Goal: Task Accomplishment & Management: Manage account settings

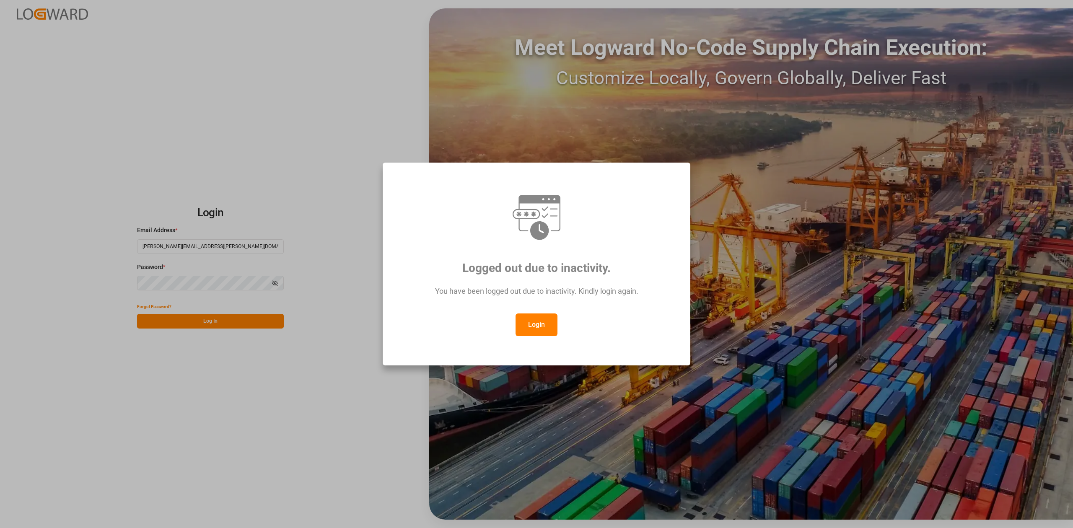
click at [527, 312] on div "You have been logged out due to inactivity. Kindly login again." at bounding box center [536, 295] width 277 height 36
click at [529, 322] on button "Login" at bounding box center [537, 325] width 42 height 23
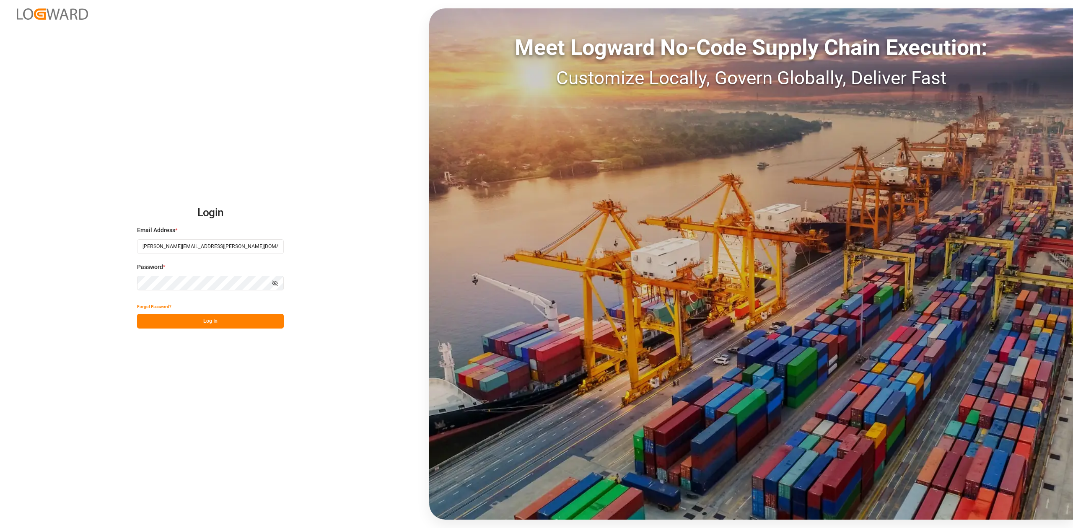
click at [200, 311] on div "Forgot Password?" at bounding box center [210, 306] width 147 height 15
click at [200, 321] on button "Log In" at bounding box center [210, 321] width 147 height 15
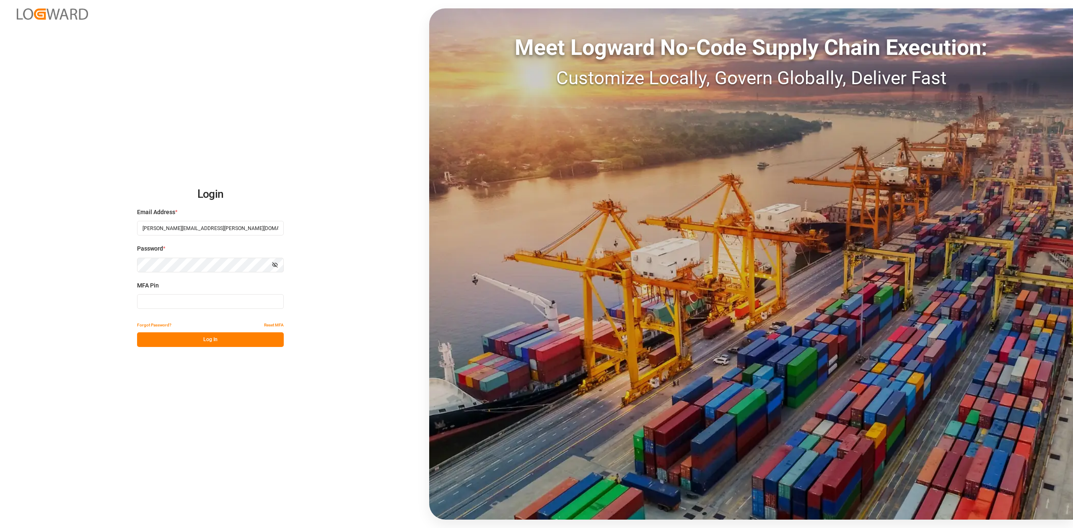
click at [188, 299] on input at bounding box center [210, 301] width 147 height 15
type input "348247"
click at [203, 339] on button "Log In" at bounding box center [210, 340] width 147 height 15
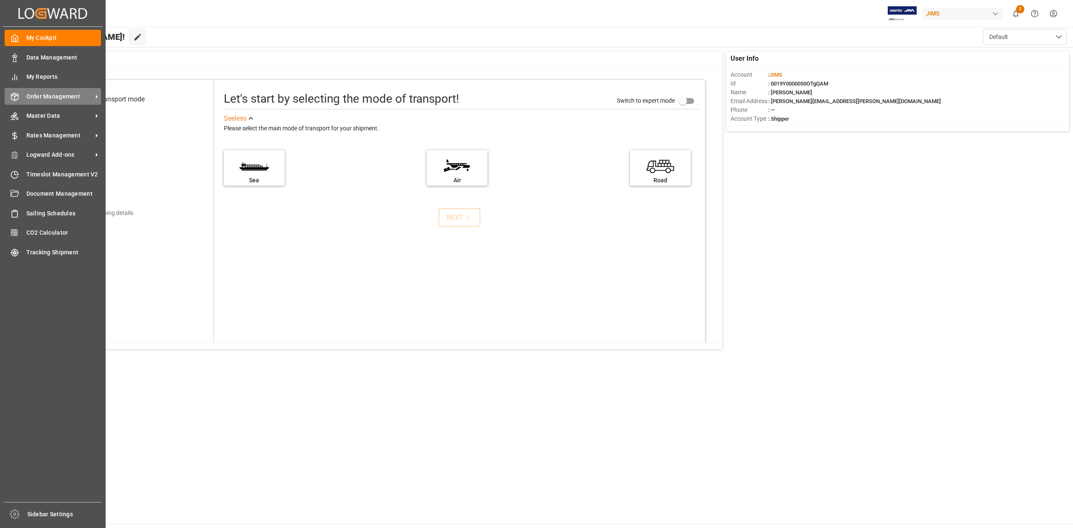
click at [65, 96] on span "Order Management" at bounding box center [59, 96] width 66 height 9
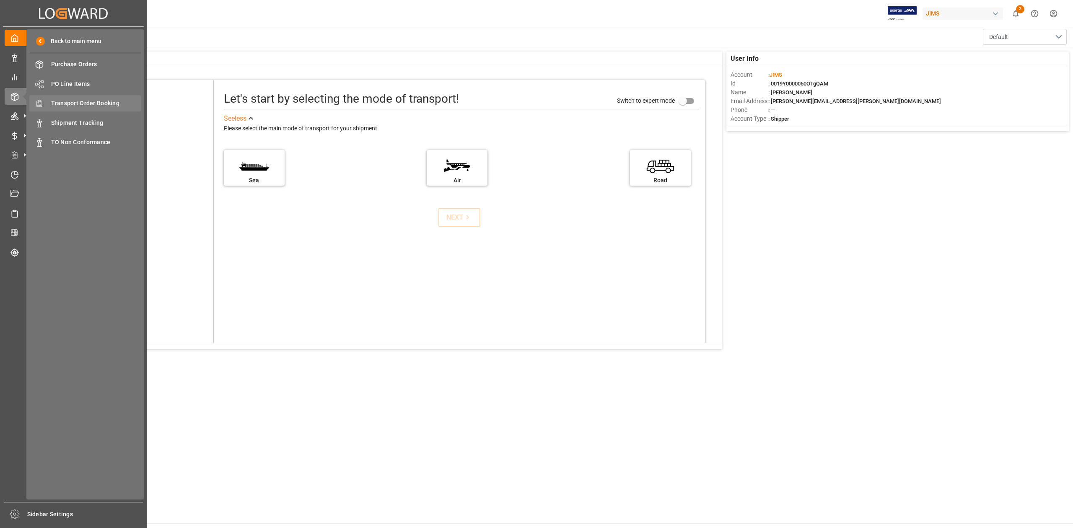
click at [107, 101] on span "Transport Order Booking" at bounding box center [96, 103] width 90 height 9
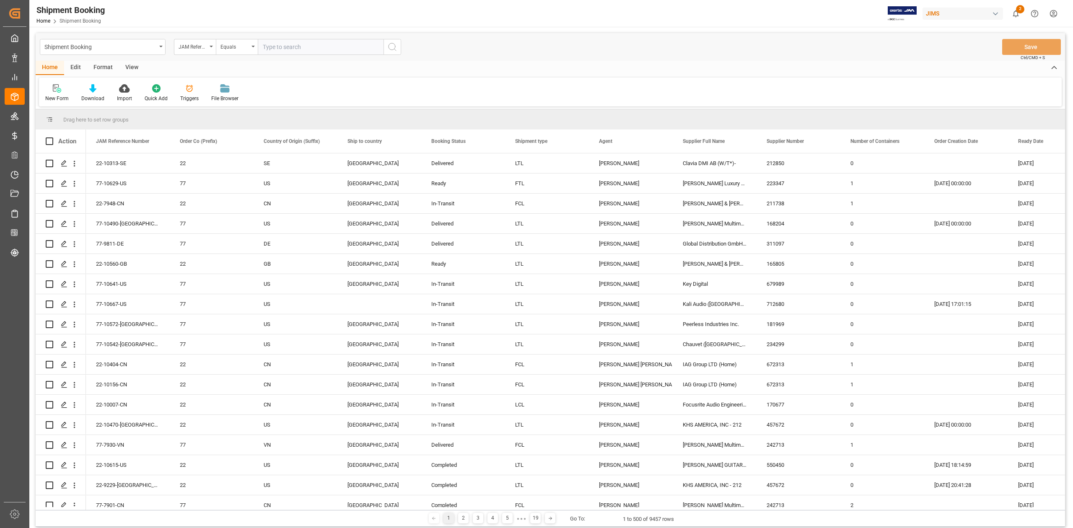
click at [354, 49] on input "text" at bounding box center [321, 47] width 126 height 16
paste input "77-10370-CN"
type input "77-10370-CN"
click at [392, 49] on icon "search button" at bounding box center [392, 47] width 10 height 10
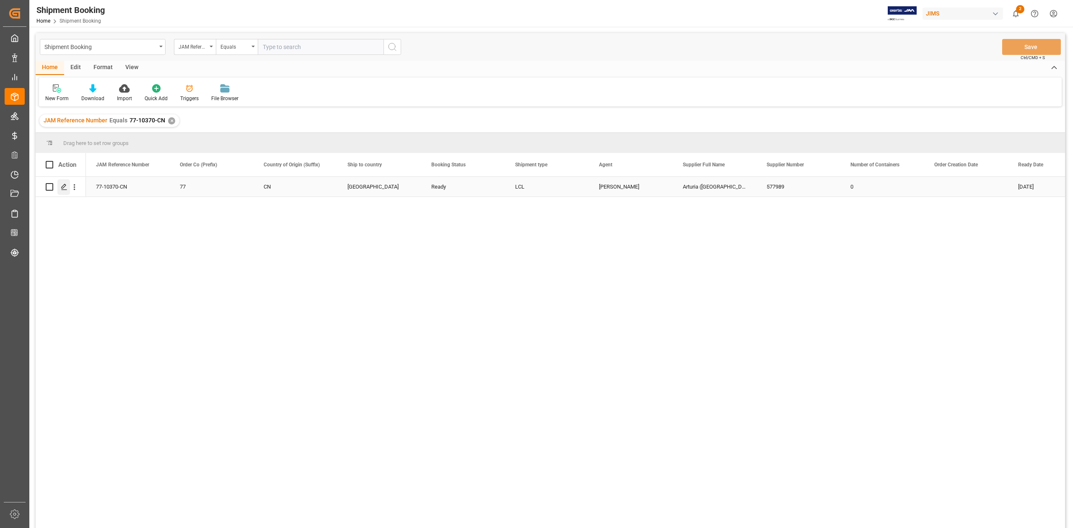
click at [66, 188] on icon "Press SPACE to select this row." at bounding box center [64, 187] width 7 height 7
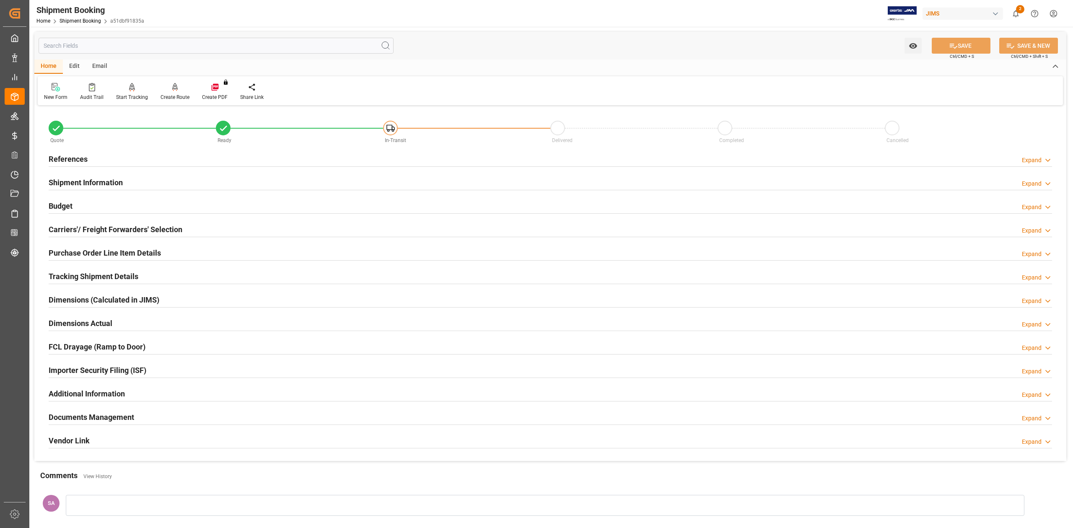
click at [114, 420] on h2 "Documents Management" at bounding box center [92, 417] width 86 height 11
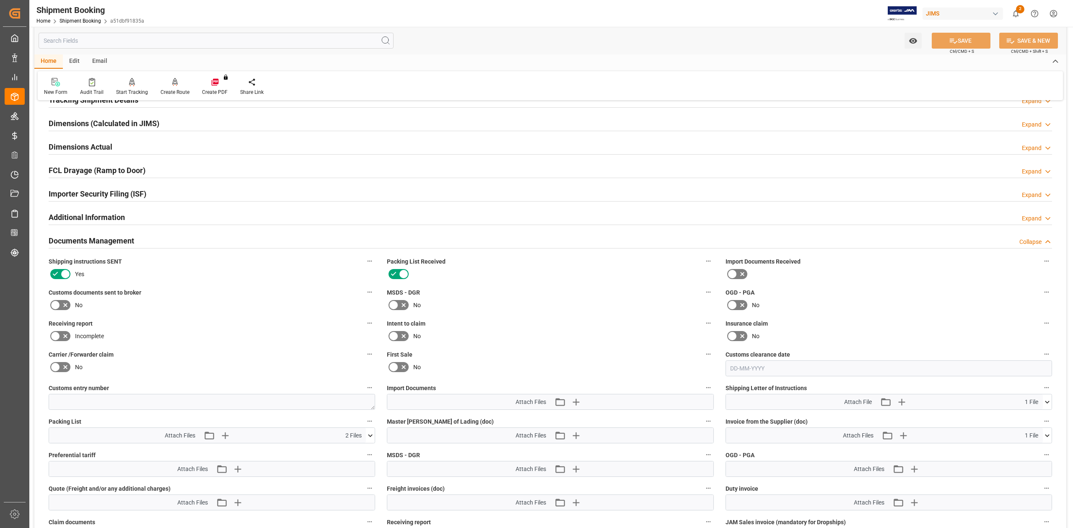
scroll to position [279, 0]
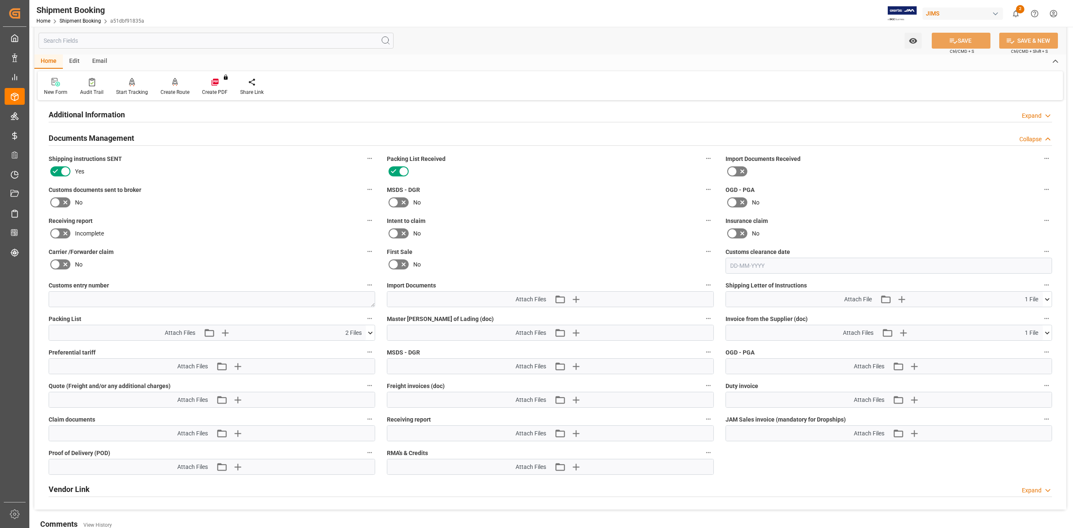
click at [1049, 299] on icon at bounding box center [1047, 299] width 9 height 9
click at [1049, 331] on icon at bounding box center [1047, 333] width 9 height 9
click at [371, 336] on icon at bounding box center [370, 333] width 9 height 9
click at [226, 334] on icon "button" at bounding box center [224, 332] width 13 height 13
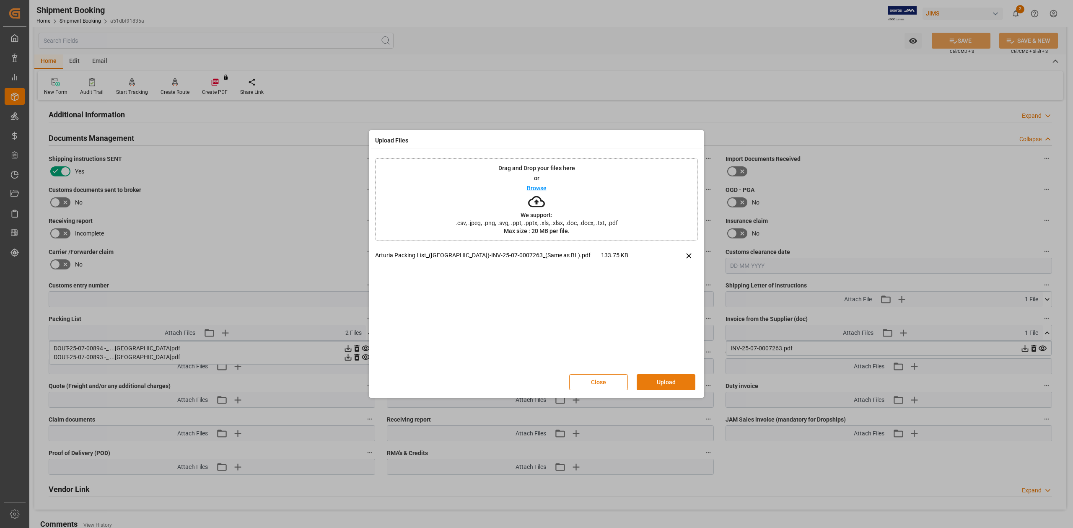
click at [663, 385] on button "Upload" at bounding box center [666, 382] width 59 height 16
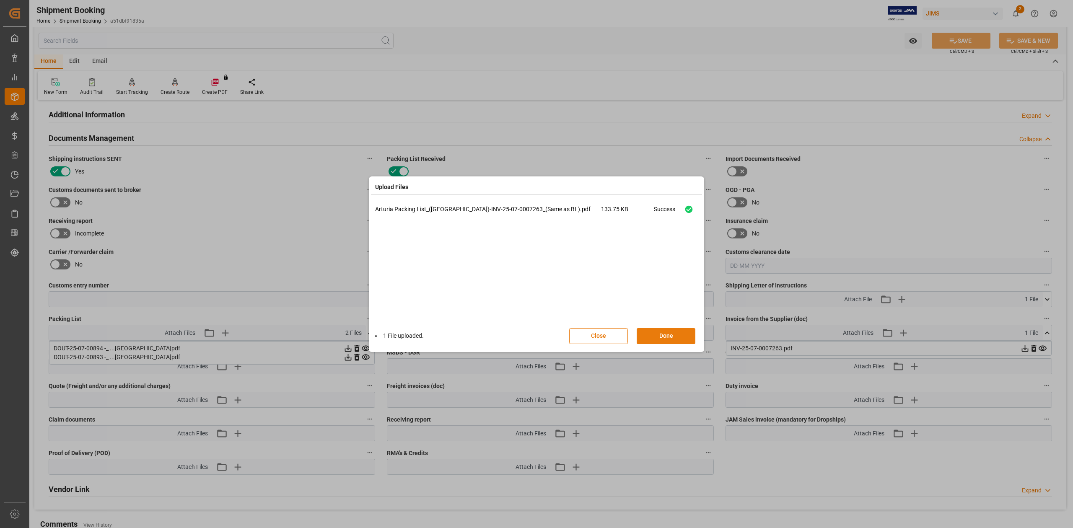
click at [683, 338] on button "Done" at bounding box center [666, 336] width 59 height 16
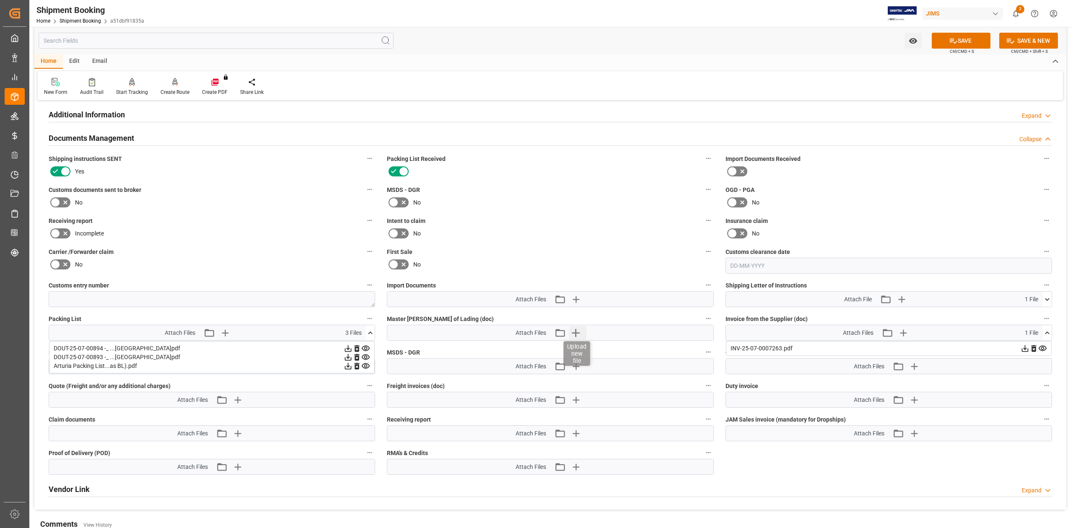
click at [579, 334] on icon "button" at bounding box center [575, 332] width 13 height 13
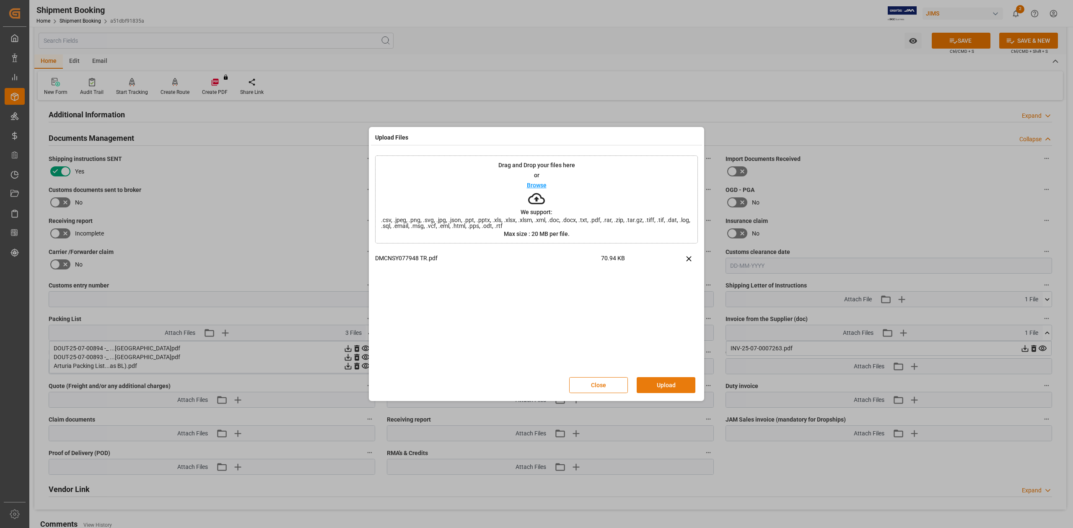
click at [666, 387] on button "Upload" at bounding box center [666, 385] width 59 height 16
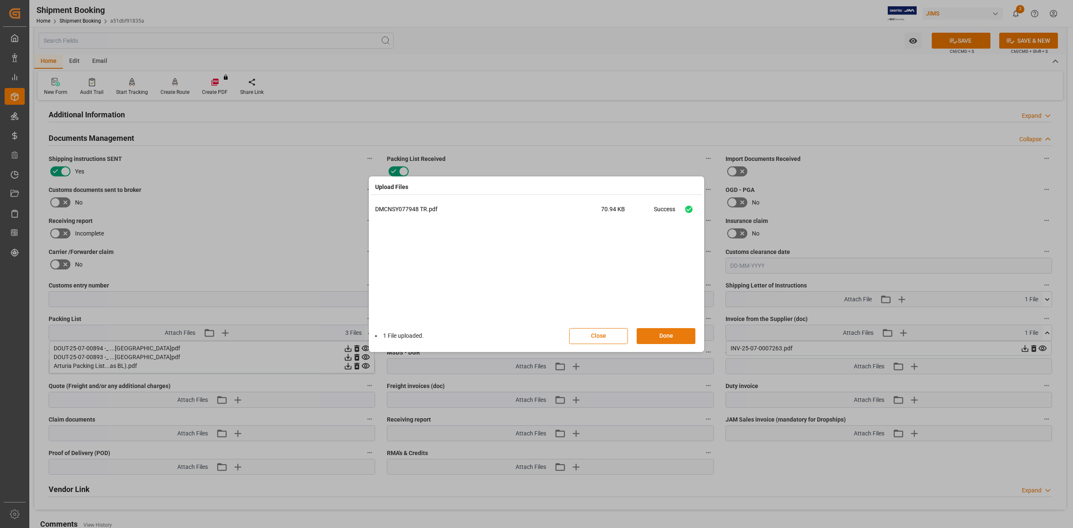
click at [660, 339] on button "Done" at bounding box center [666, 336] width 59 height 16
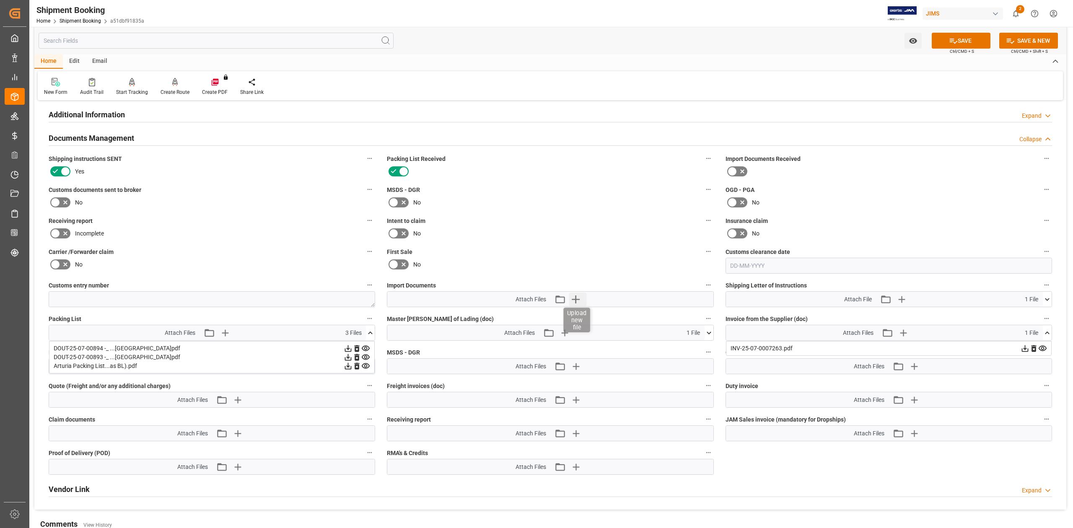
click at [576, 301] on icon "button" at bounding box center [576, 300] width 8 height 8
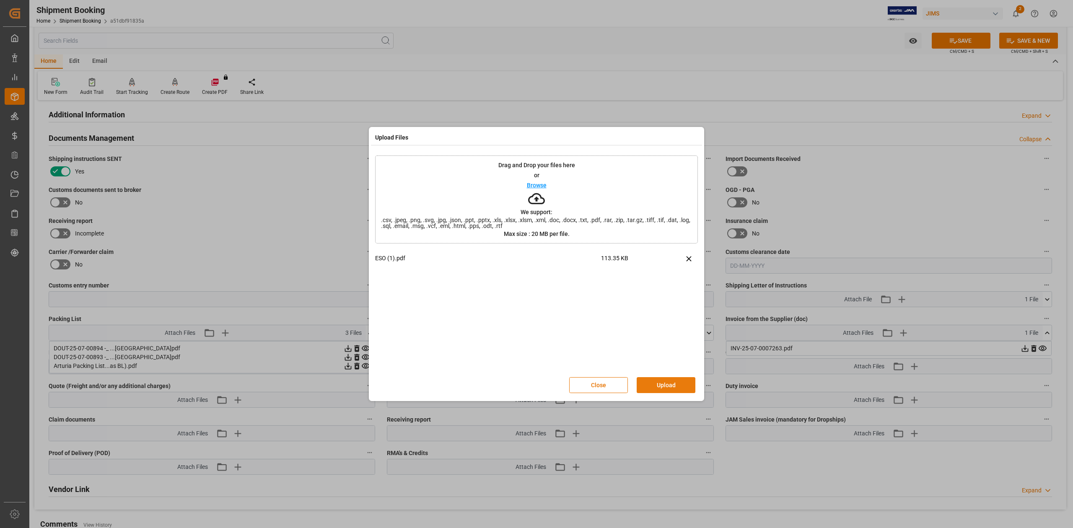
click at [665, 388] on button "Upload" at bounding box center [666, 385] width 59 height 16
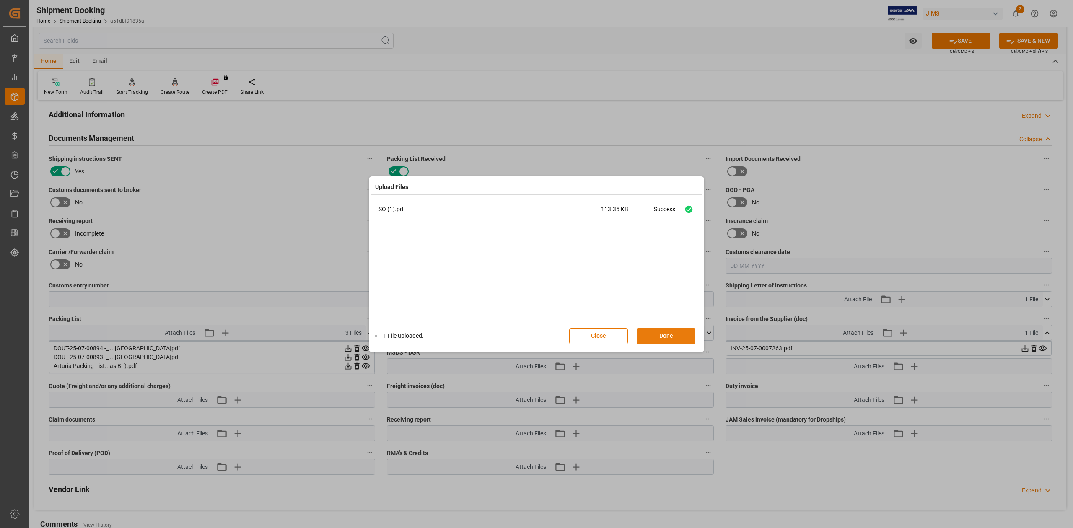
click at [671, 339] on button "Done" at bounding box center [666, 336] width 59 height 16
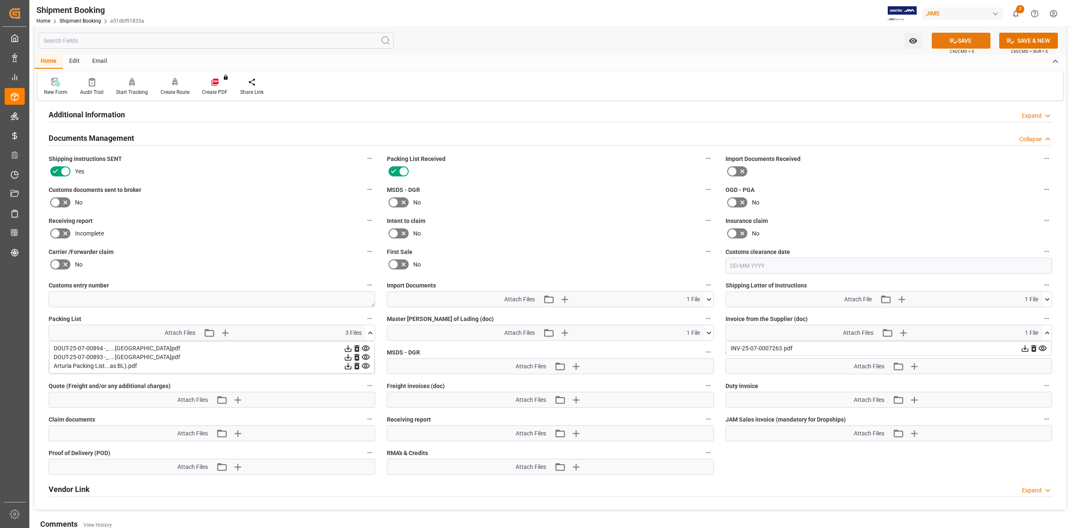
click at [957, 44] on button "SAVE" at bounding box center [961, 41] width 59 height 16
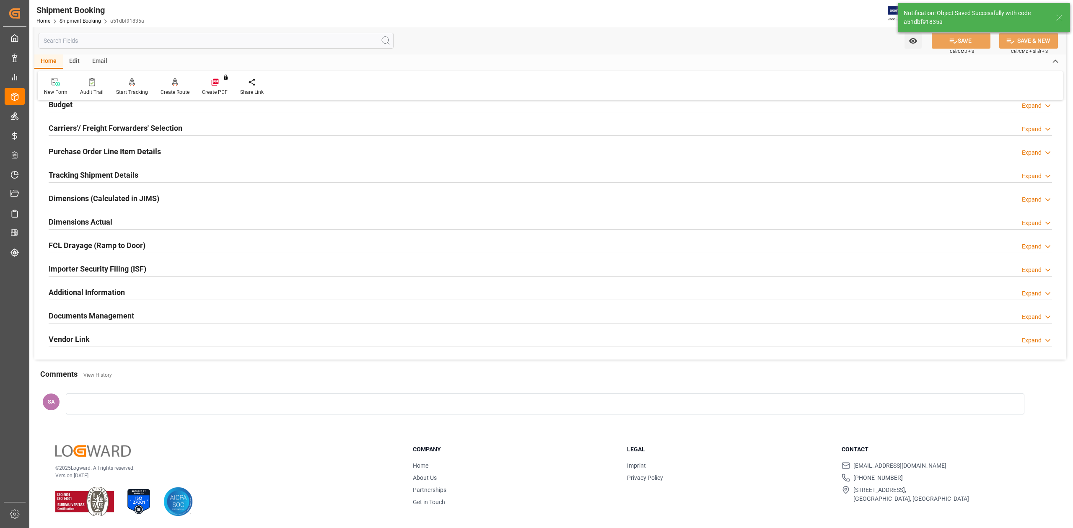
scroll to position [103, 0]
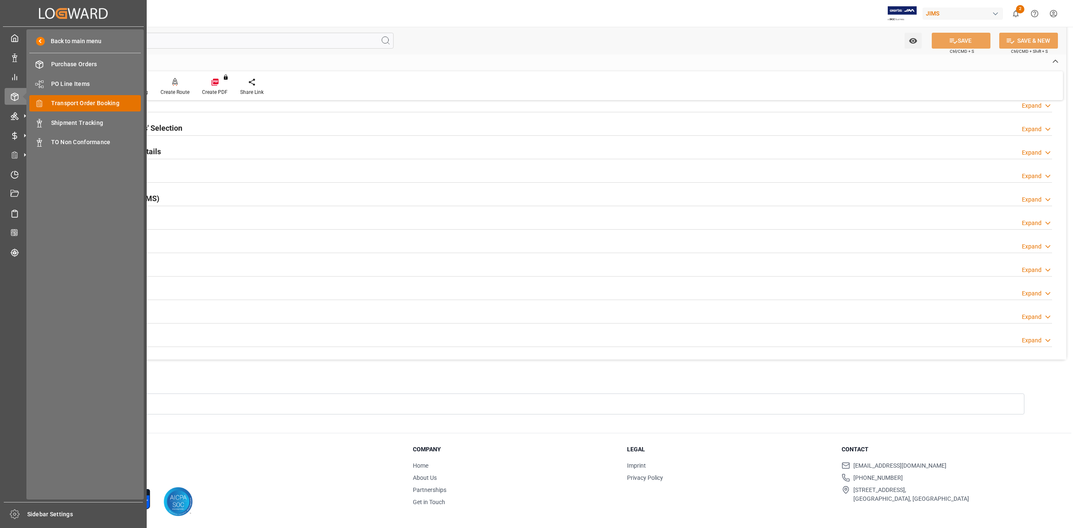
click at [81, 104] on span "Transport Order Booking" at bounding box center [96, 103] width 90 height 9
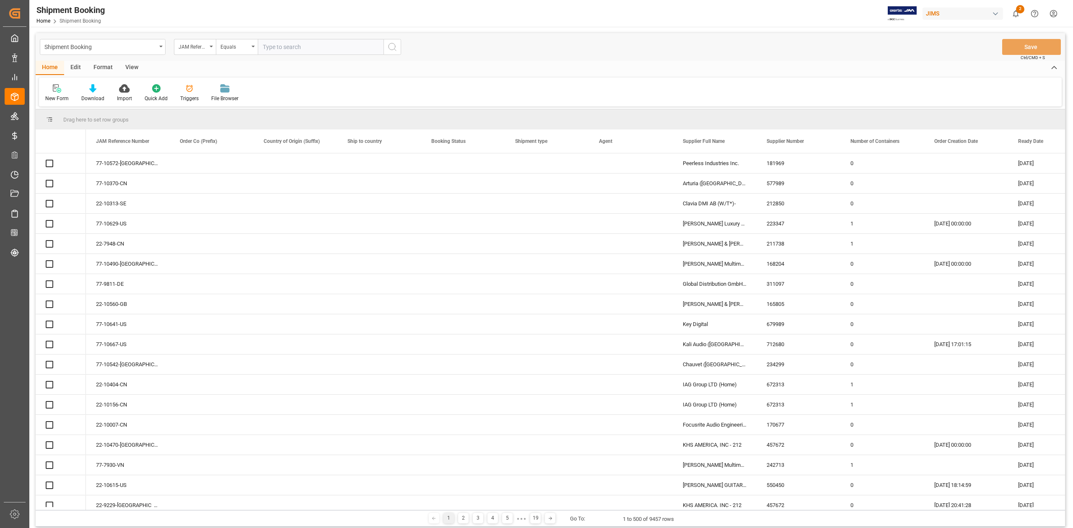
click at [290, 48] on input "text" at bounding box center [321, 47] width 126 height 16
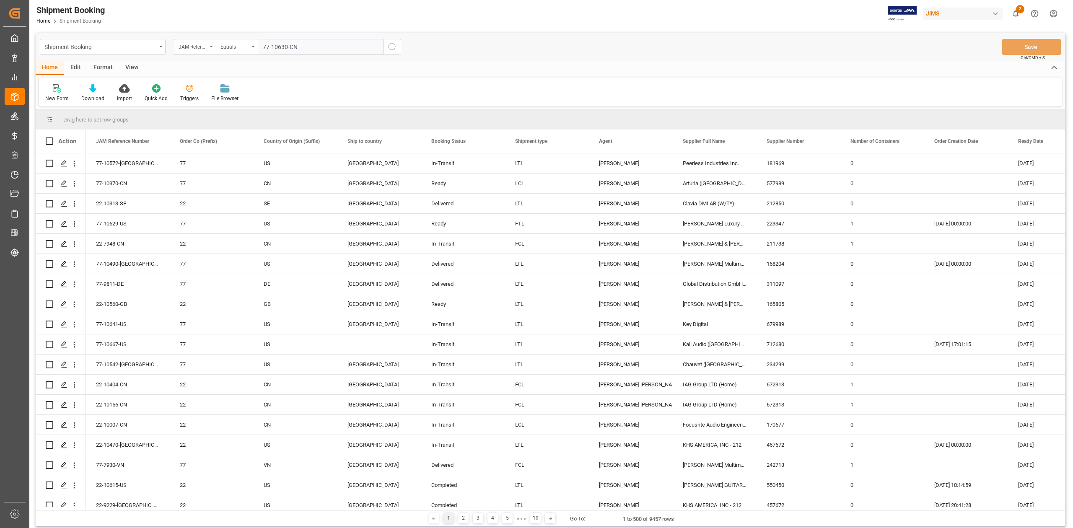
type input "77-10630-CN"
click at [388, 52] on button "search button" at bounding box center [393, 47] width 18 height 16
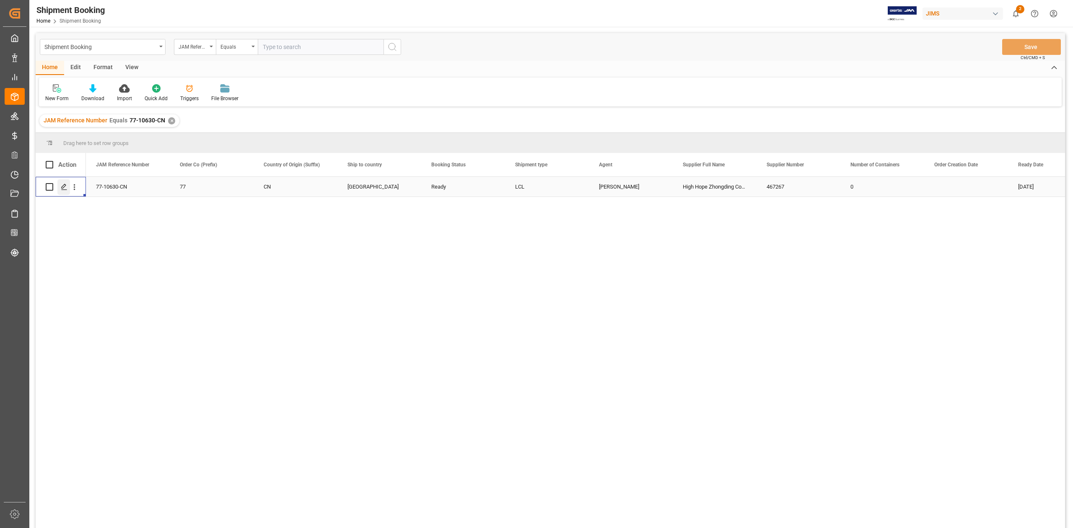
click at [63, 189] on icon "Press SPACE to select this row." at bounding box center [64, 187] width 7 height 7
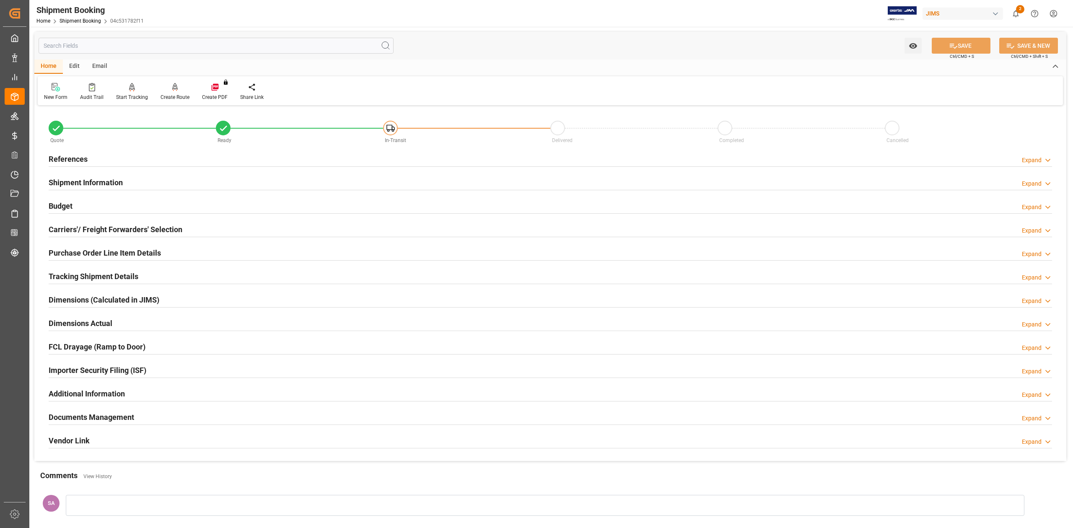
click at [73, 159] on h2 "References" at bounding box center [68, 158] width 39 height 11
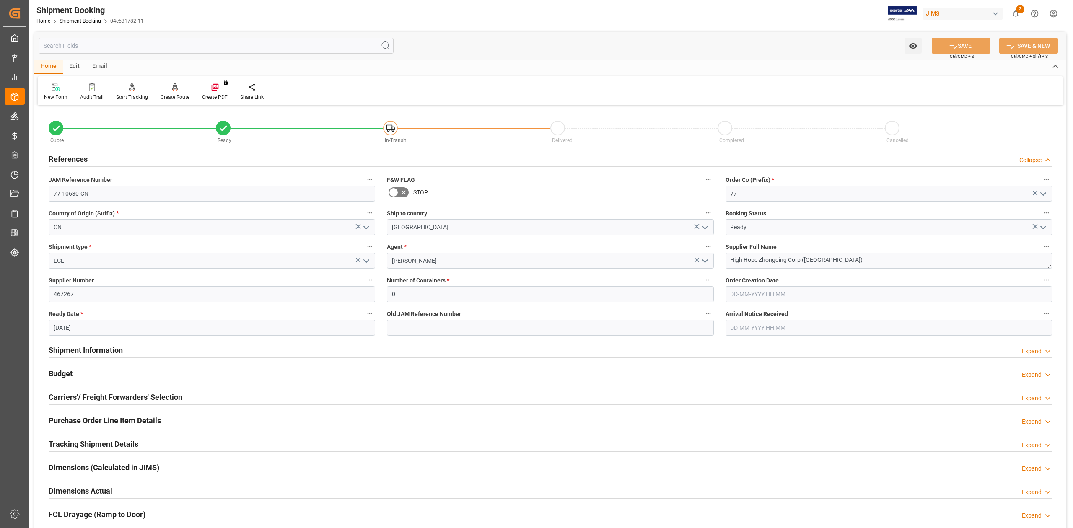
click at [107, 358] on div at bounding box center [551, 358] width 1004 height 0
click at [107, 351] on h2 "Shipment Information" at bounding box center [86, 350] width 74 height 11
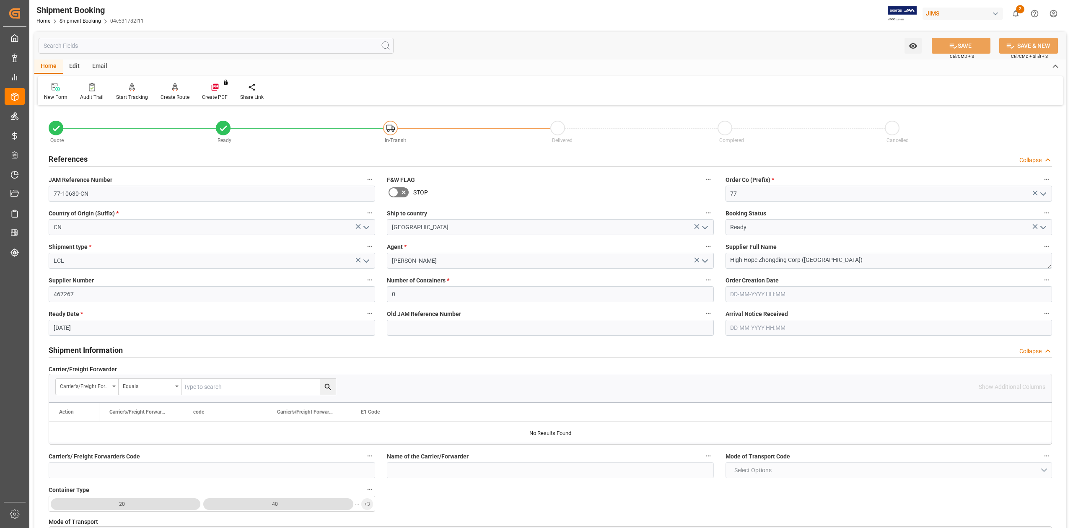
click at [107, 351] on h2 "Shipment Information" at bounding box center [86, 350] width 74 height 11
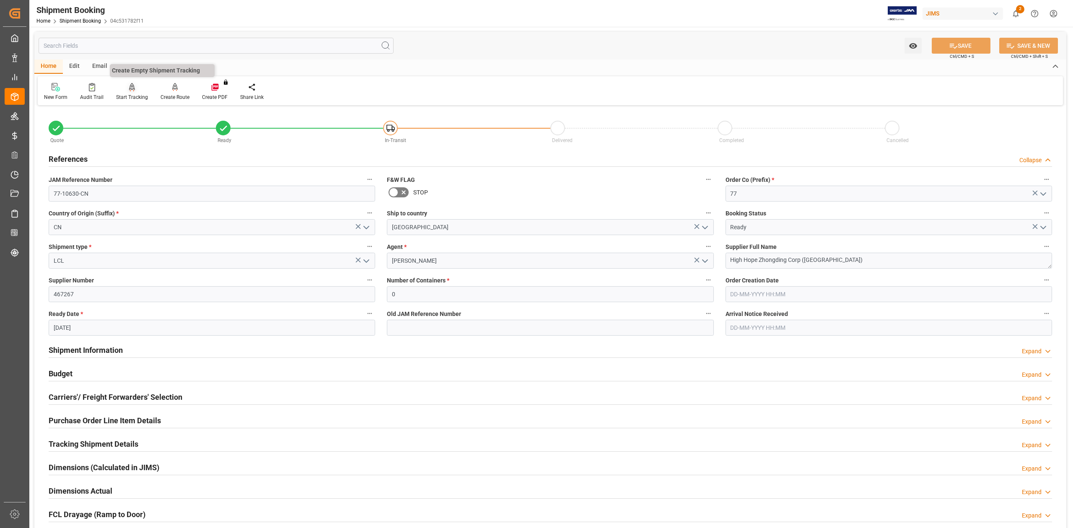
click at [127, 96] on div "Start Tracking" at bounding box center [132, 98] width 32 height 8
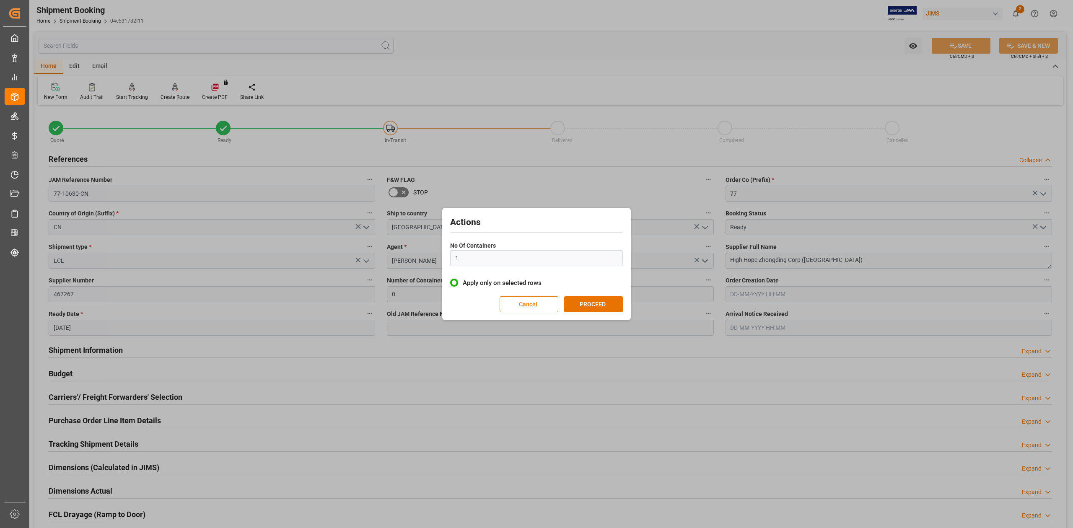
click at [530, 302] on button "Cancel" at bounding box center [529, 304] width 59 height 16
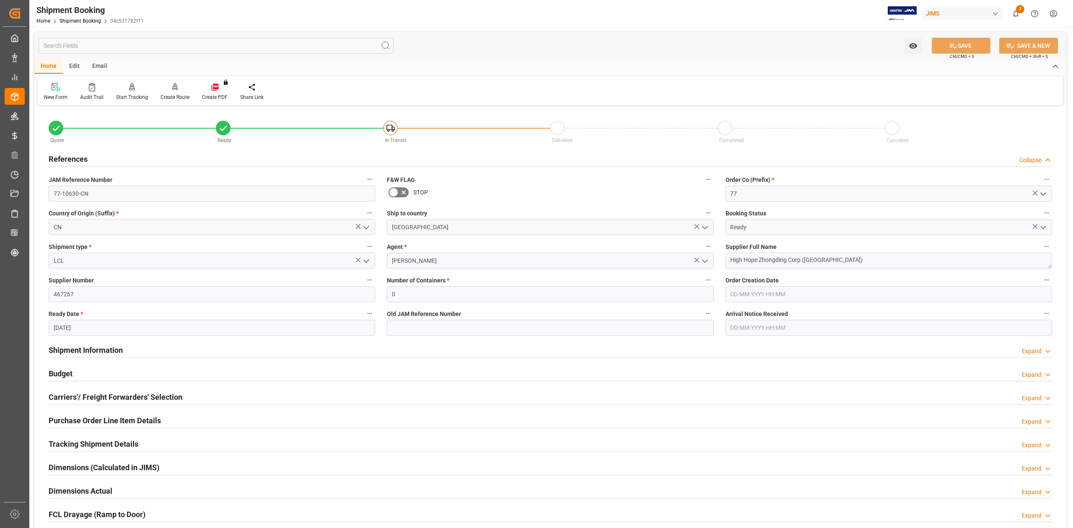
click at [104, 398] on h2 "Carriers'/ Freight Forwarders' Selection" at bounding box center [116, 397] width 134 height 11
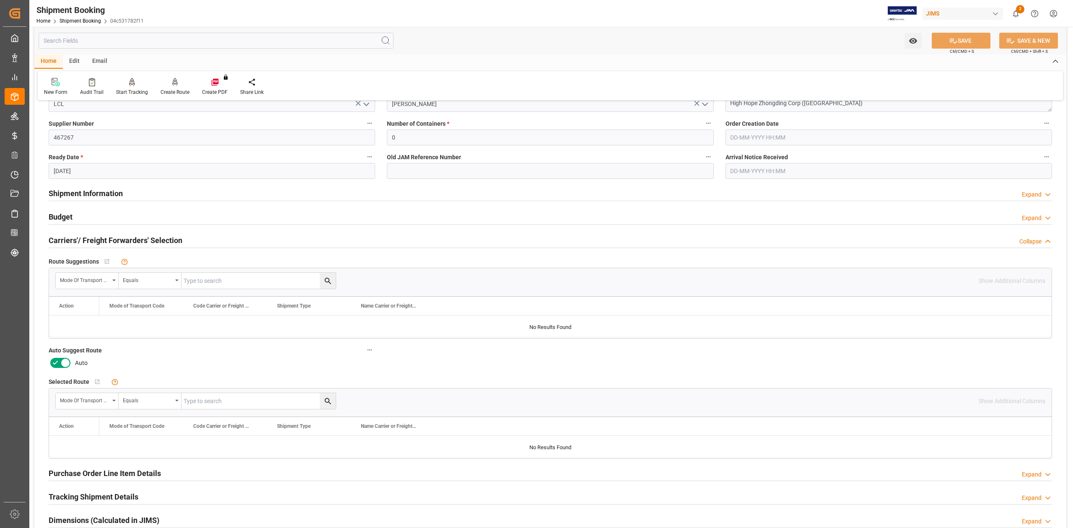
scroll to position [168, 0]
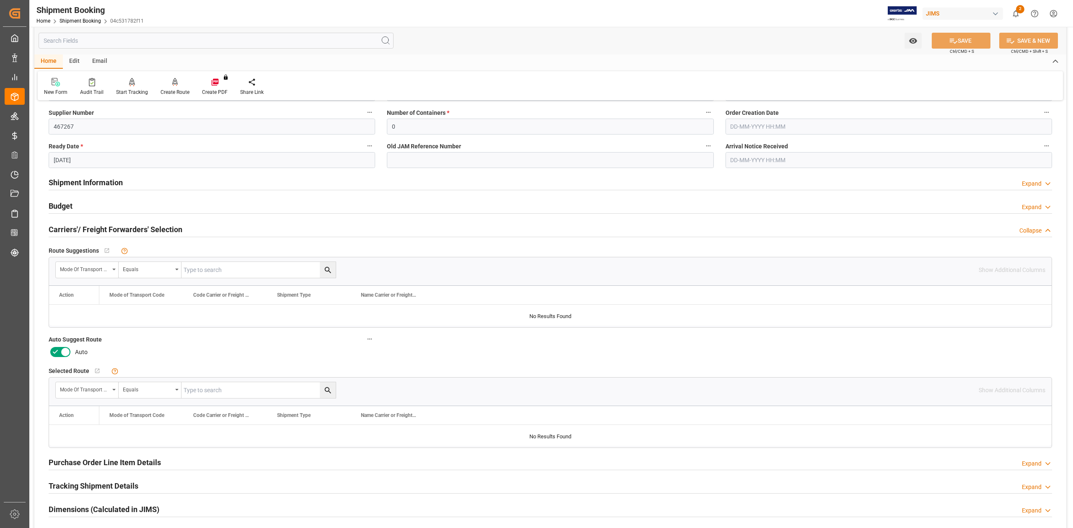
click at [64, 353] on icon at bounding box center [65, 353] width 4 height 4
click at [0, 0] on input "checkbox" at bounding box center [0, 0] width 0 height 0
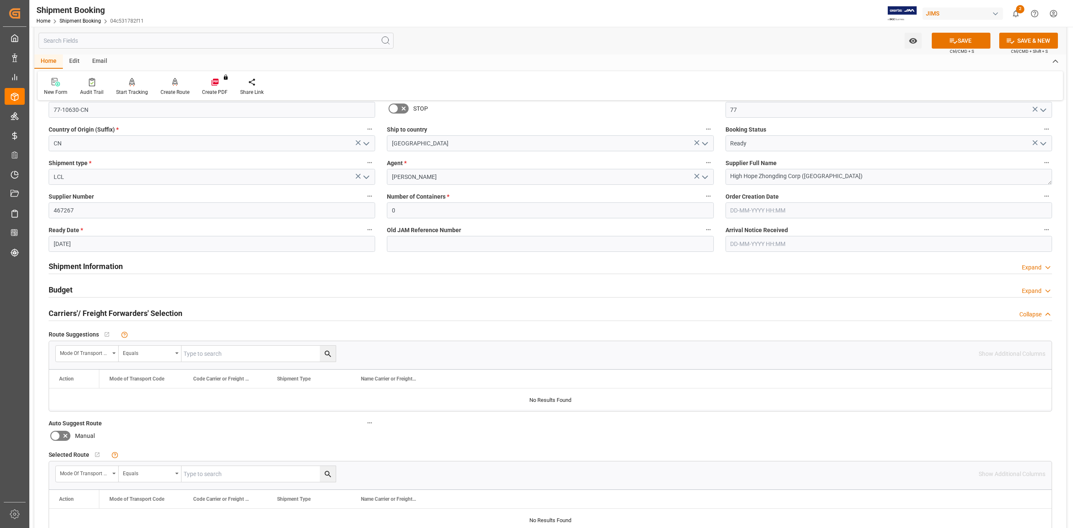
scroll to position [0, 0]
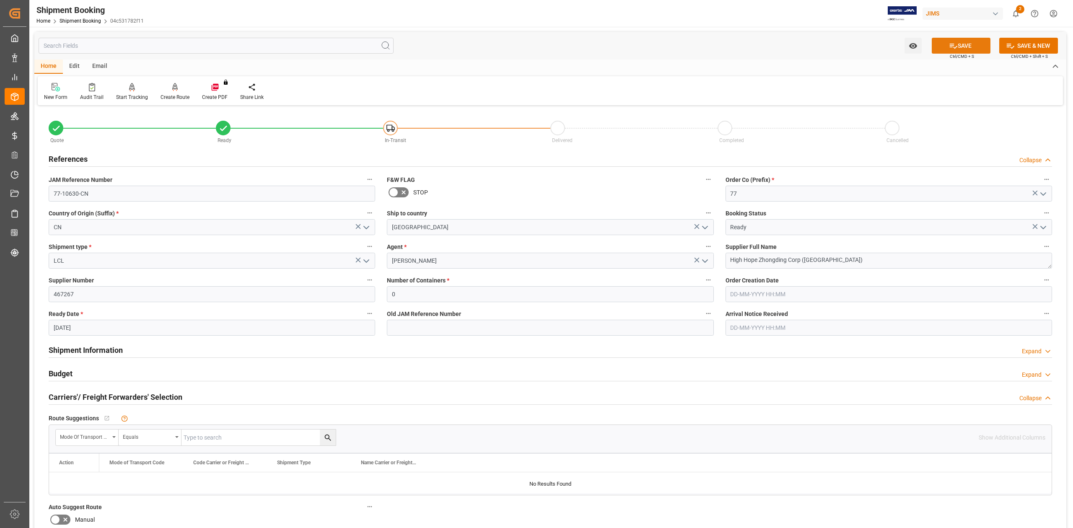
click at [950, 46] on icon at bounding box center [953, 46] width 9 height 9
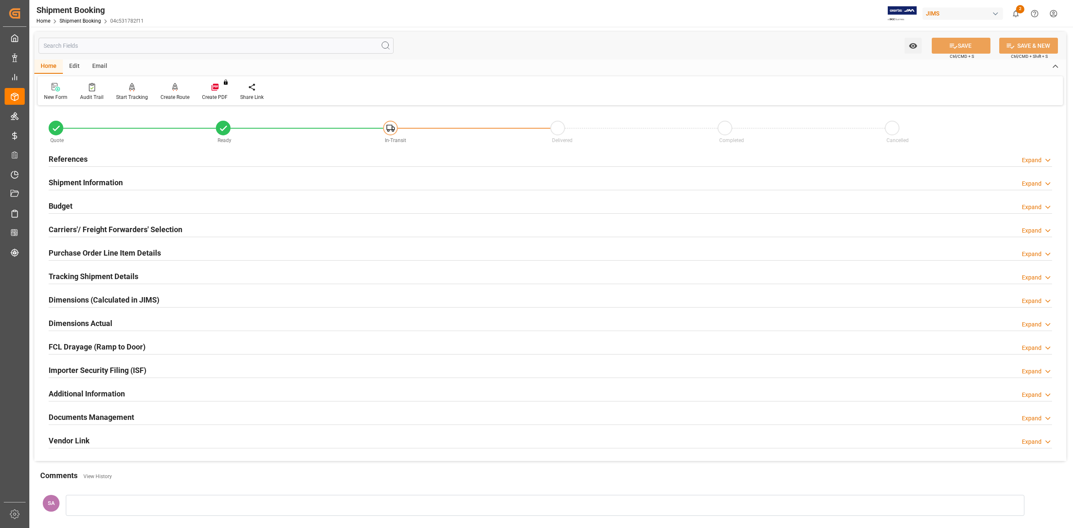
click at [84, 160] on h2 "References" at bounding box center [68, 158] width 39 height 11
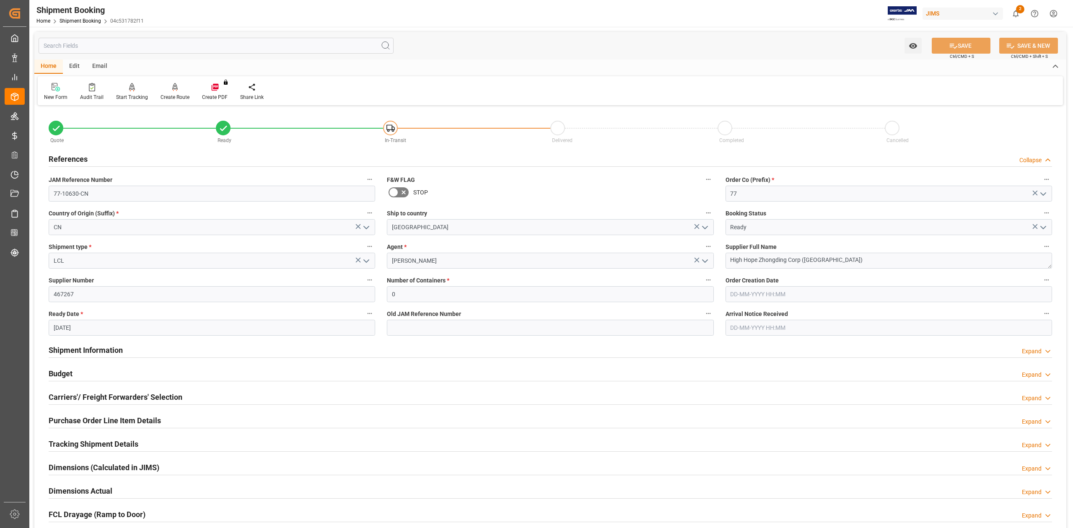
click at [84, 160] on h2 "References" at bounding box center [68, 158] width 39 height 11
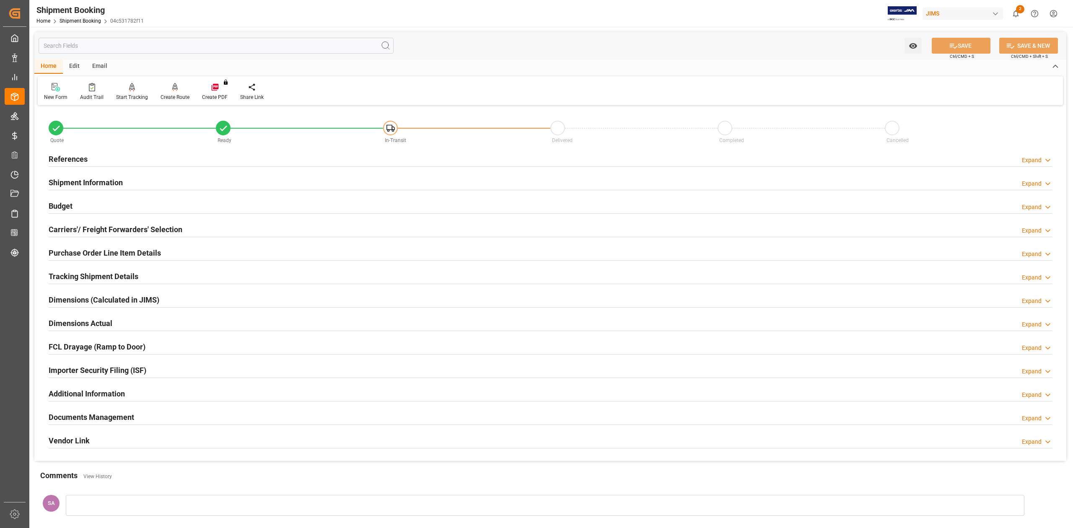
click at [98, 181] on h2 "Shipment Information" at bounding box center [86, 182] width 74 height 11
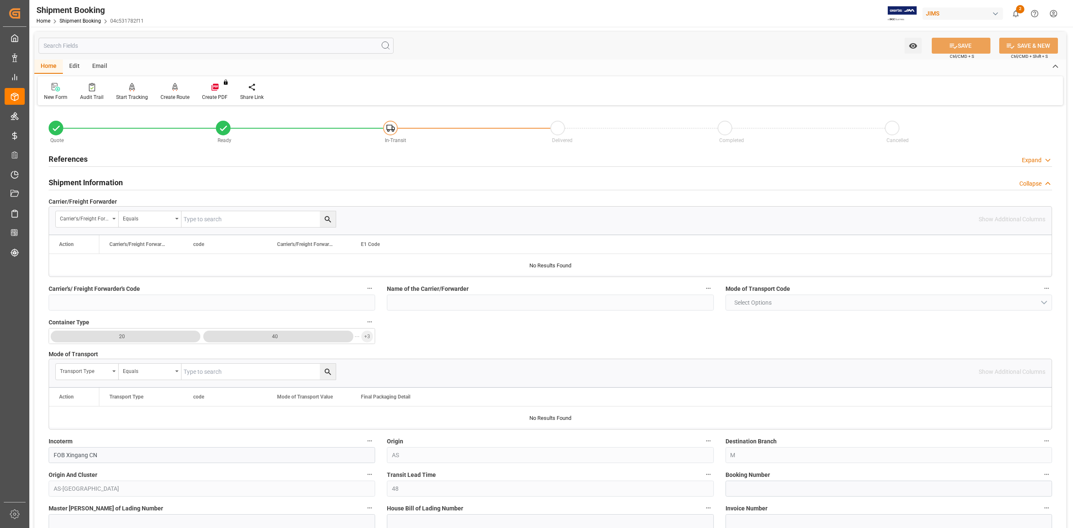
click at [98, 181] on h2 "Shipment Information" at bounding box center [86, 182] width 74 height 11
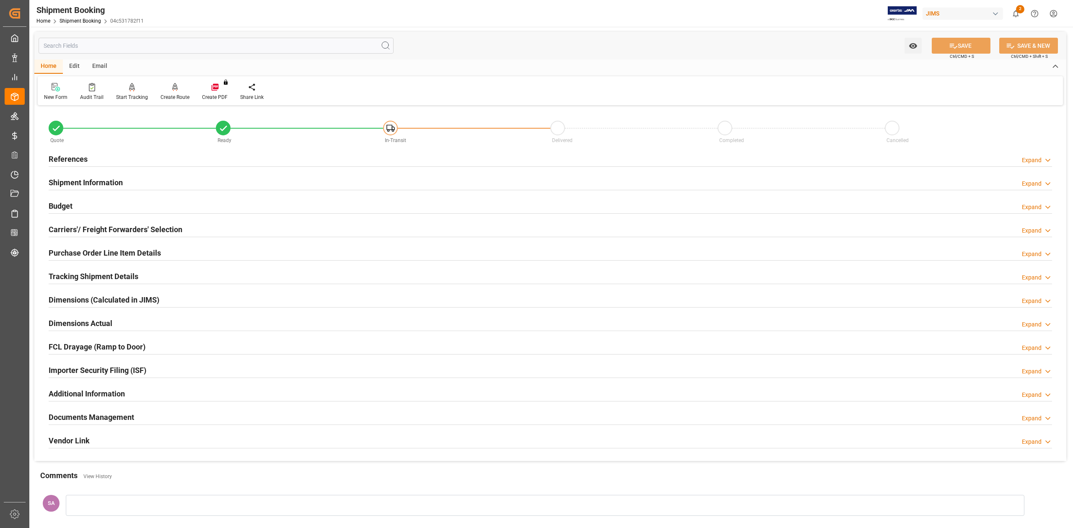
click at [113, 179] on h2 "Shipment Information" at bounding box center [86, 182] width 74 height 11
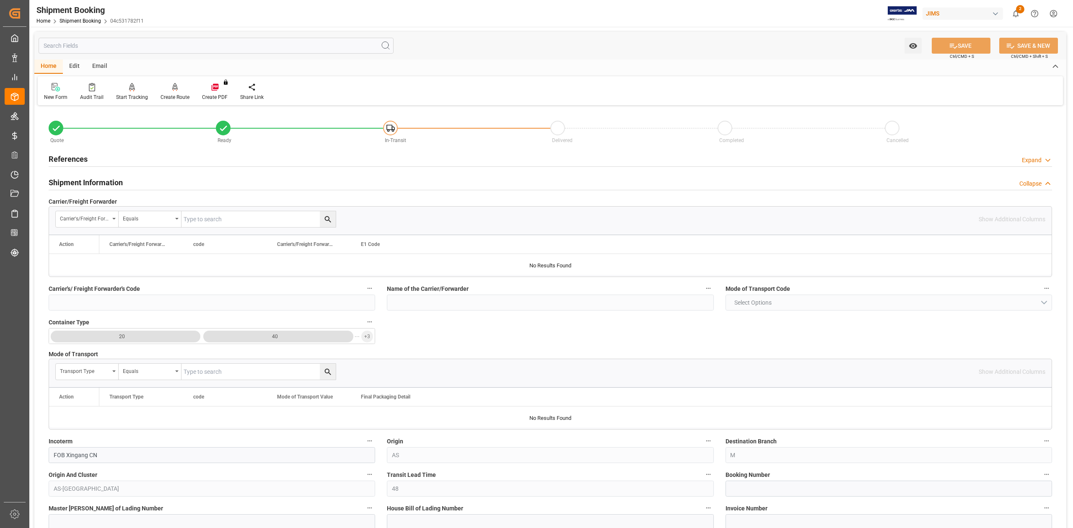
click at [111, 183] on h2 "Shipment Information" at bounding box center [86, 182] width 74 height 11
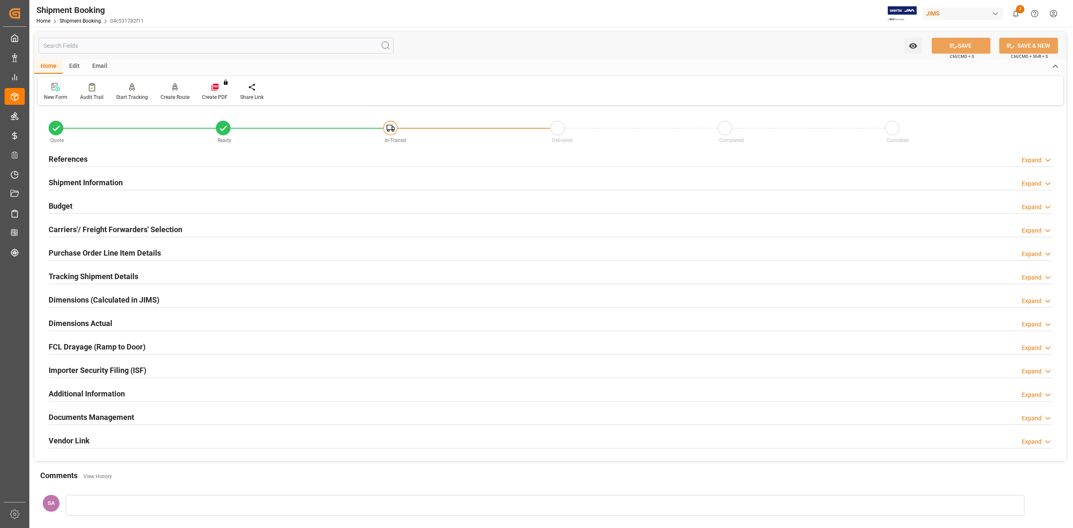
click at [178, 94] on div "Create Route" at bounding box center [175, 98] width 29 height 8
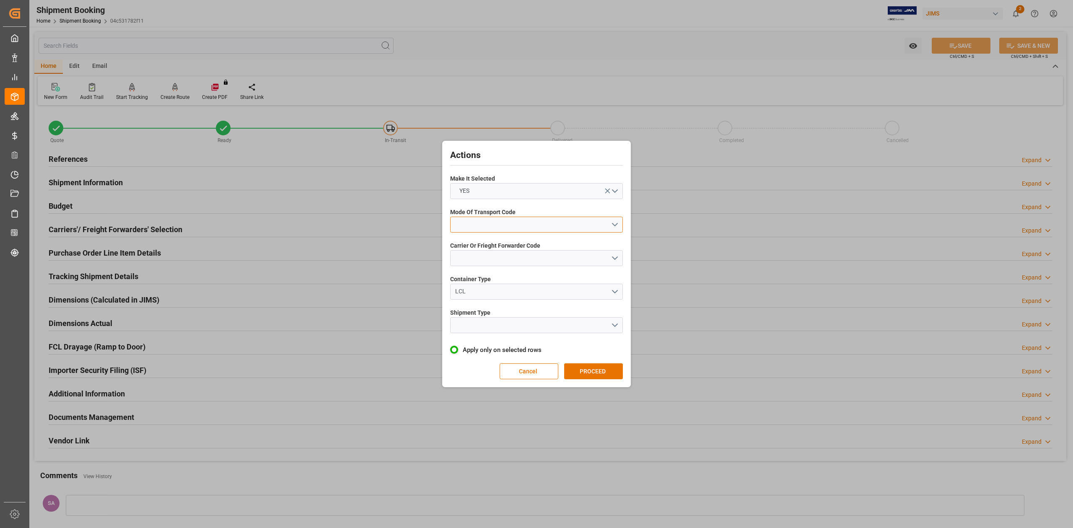
click at [475, 230] on button "open menu" at bounding box center [536, 225] width 173 height 16
click at [477, 230] on div "1- OCEAN" at bounding box center [537, 227] width 172 height 18
click at [488, 255] on button "open menu" at bounding box center [536, 258] width 173 height 16
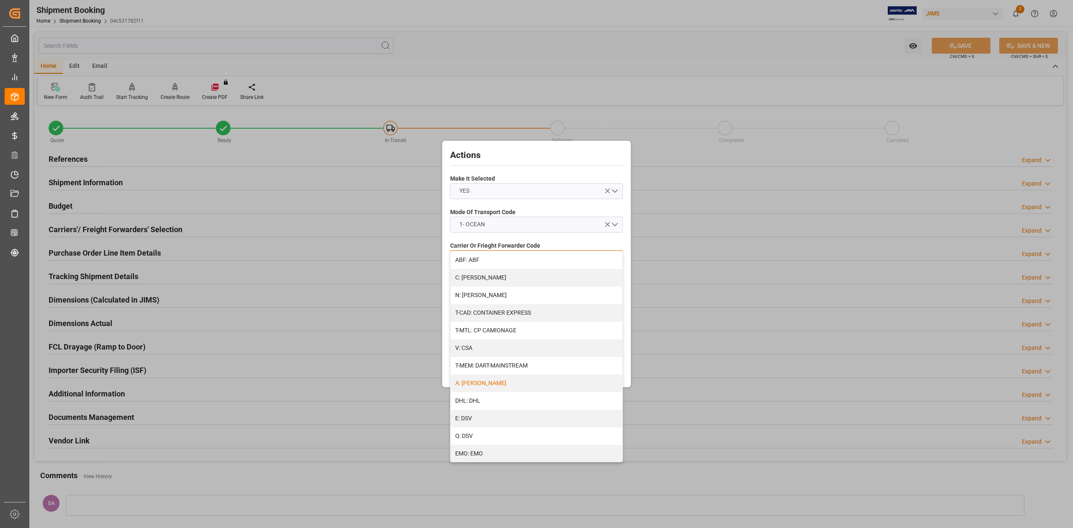
click at [501, 383] on div "A: DELMAR" at bounding box center [537, 384] width 172 height 18
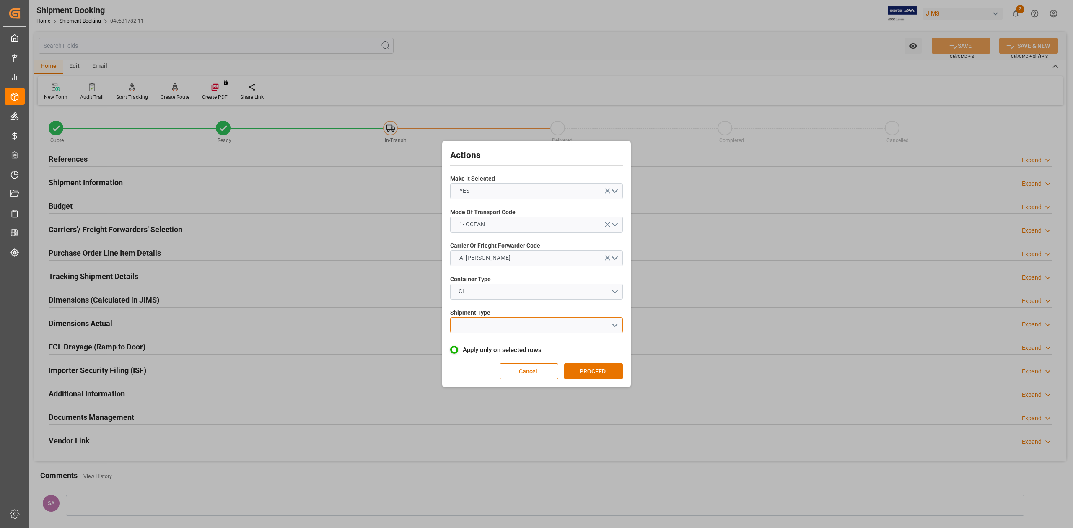
click at [489, 329] on button "open menu" at bounding box center [536, 325] width 173 height 16
click at [485, 346] on div "LCL" at bounding box center [537, 345] width 172 height 18
click at [599, 371] on button "PROCEED" at bounding box center [593, 372] width 59 height 16
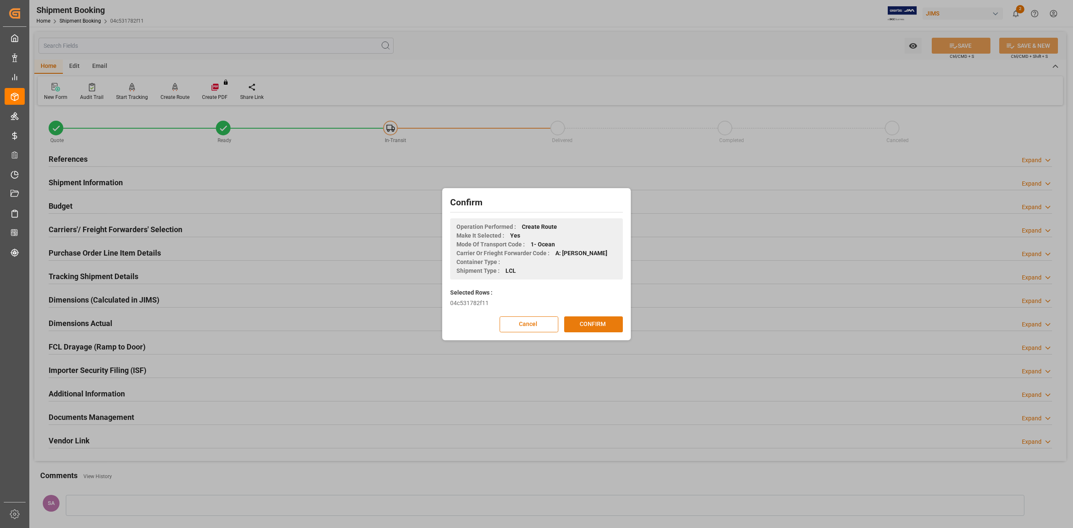
click at [591, 322] on button "CONFIRM" at bounding box center [593, 325] width 59 height 16
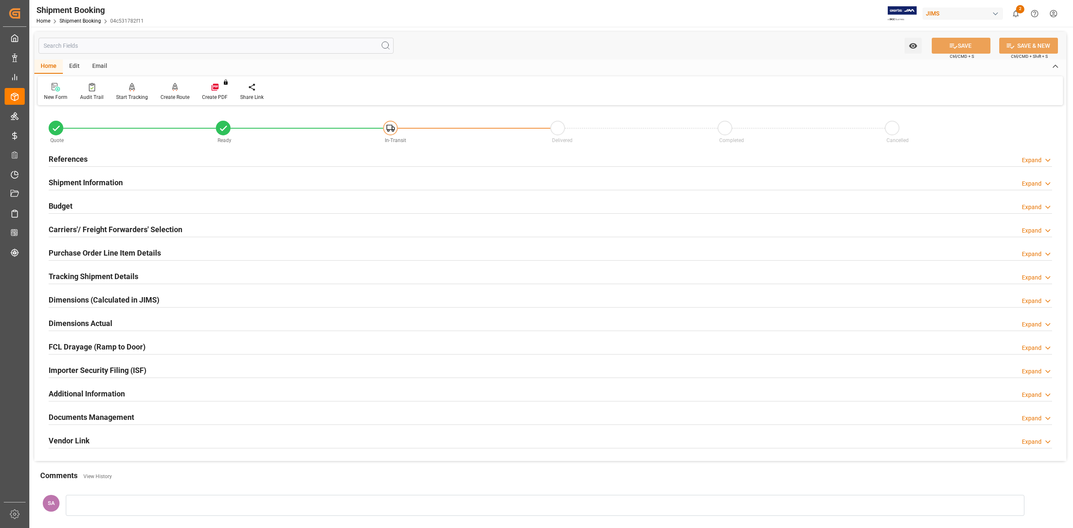
click at [165, 231] on h2 "Carriers'/ Freight Forwarders' Selection" at bounding box center [116, 229] width 134 height 11
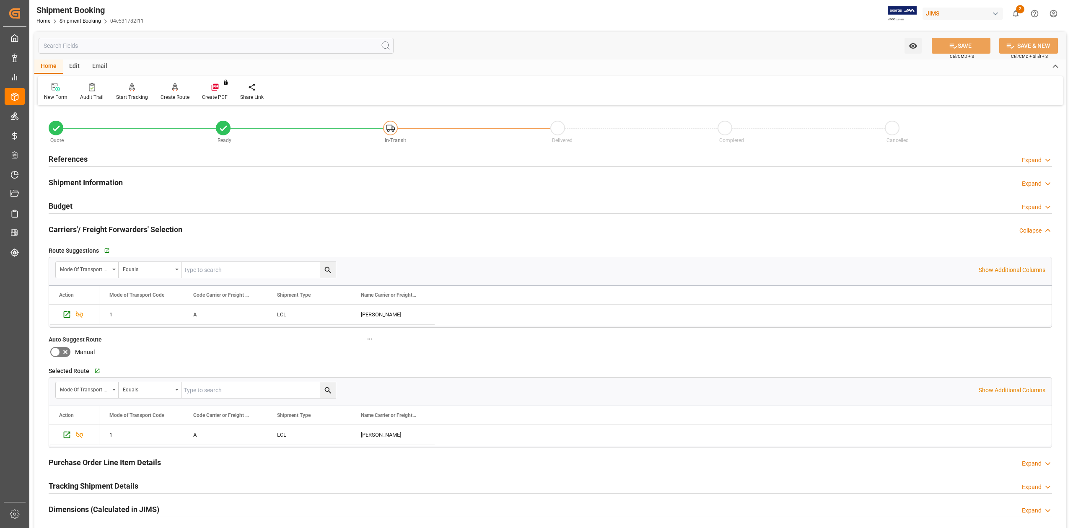
click at [165, 231] on h2 "Carriers'/ Freight Forwarders' Selection" at bounding box center [116, 229] width 134 height 11
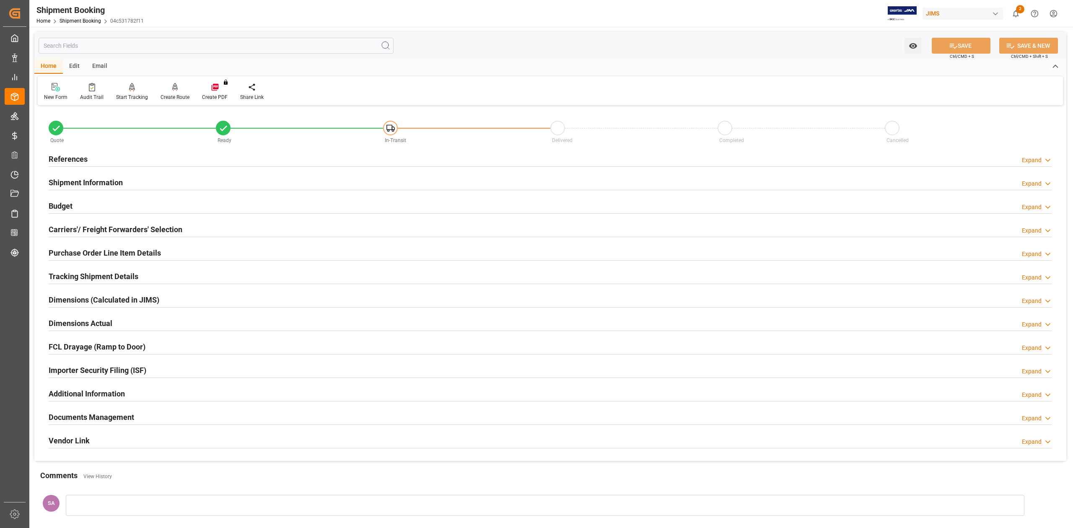
click at [70, 158] on h2 "References" at bounding box center [68, 158] width 39 height 11
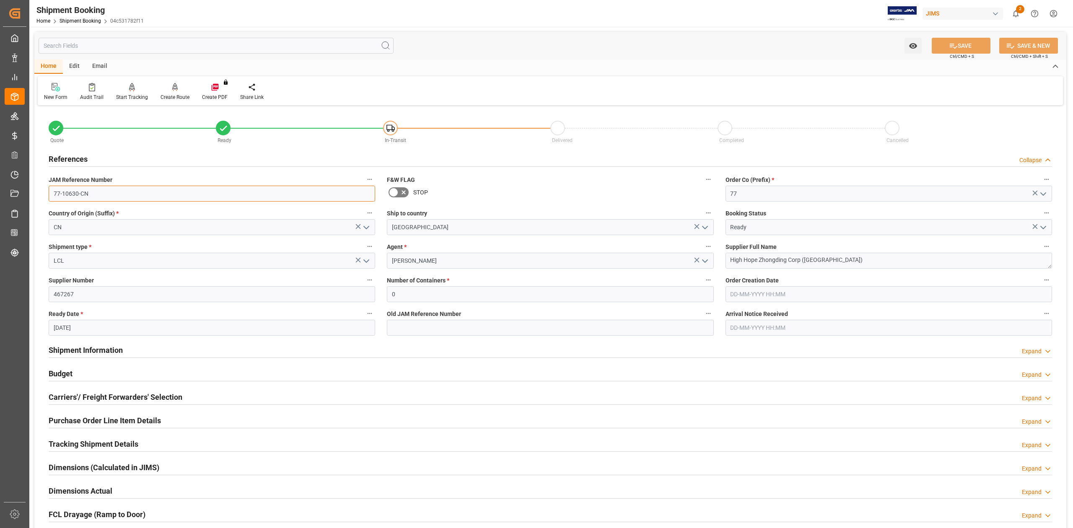
click at [115, 198] on input "77-10630-CN" at bounding box center [212, 194] width 327 height 16
click at [108, 296] on input "467267" at bounding box center [212, 294] width 327 height 16
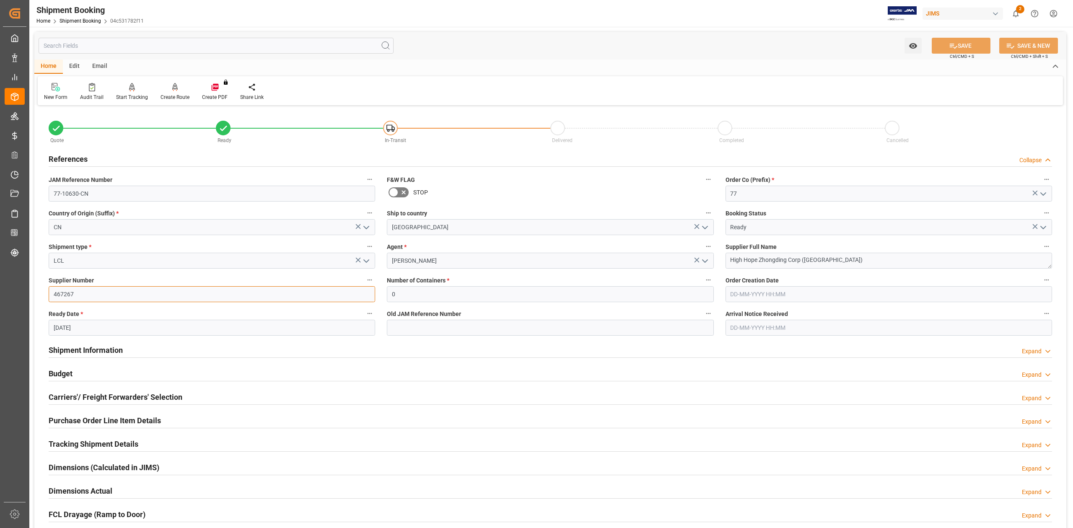
click at [108, 296] on input "467267" at bounding box center [212, 294] width 327 height 16
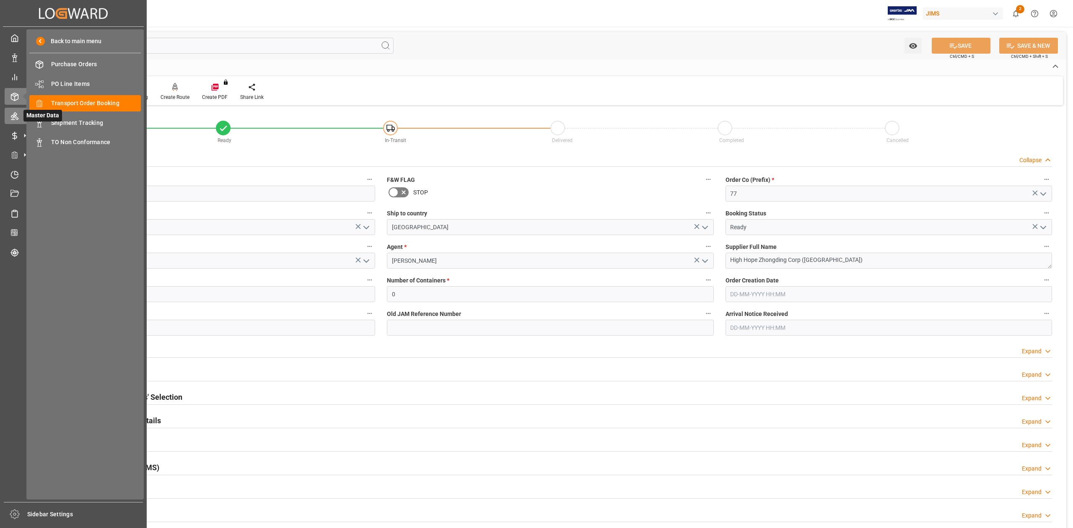
drag, startPoint x: 81, startPoint y: 101, endPoint x: 12, endPoint y: 114, distance: 70.1
click at [12, 114] on icon at bounding box center [14, 116] width 8 height 8
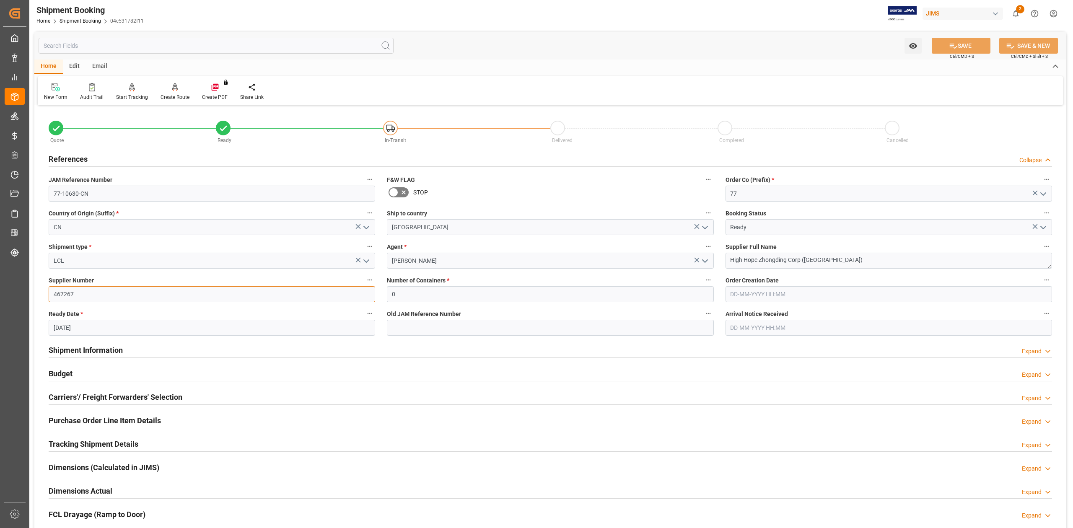
click at [93, 296] on input "467267" at bounding box center [212, 294] width 327 height 16
click at [114, 351] on h2 "Shipment Information" at bounding box center [86, 350] width 74 height 11
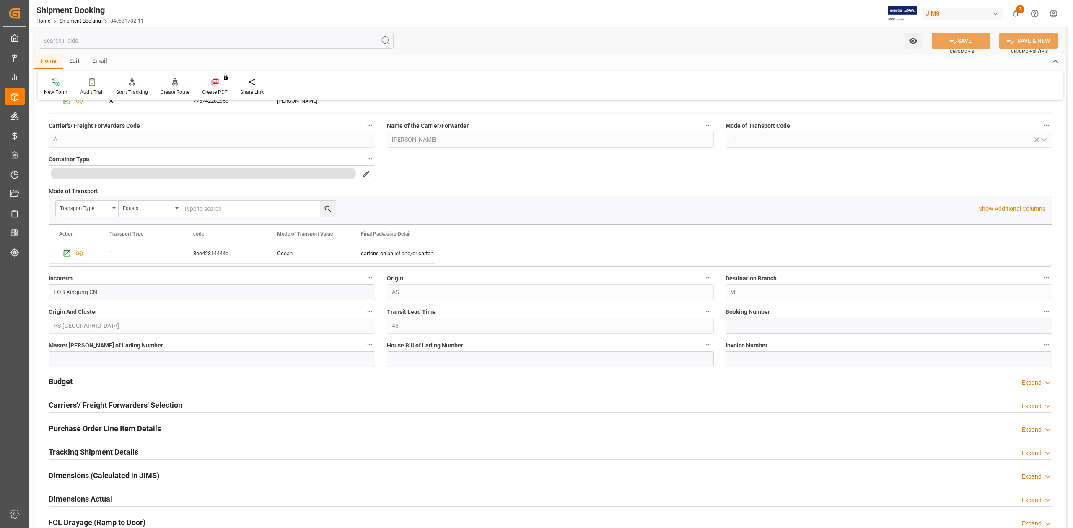
scroll to position [335, 0]
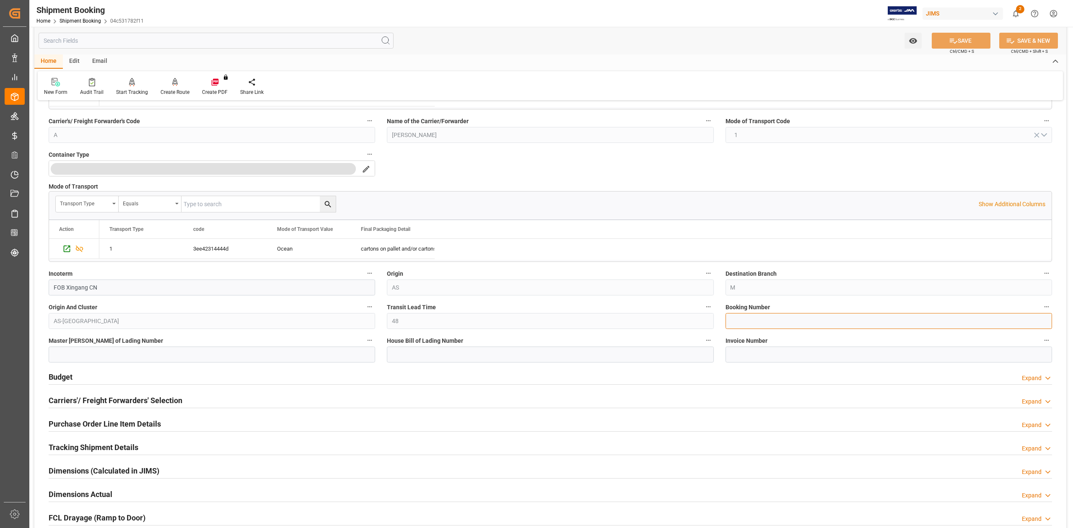
click at [742, 323] on input at bounding box center [889, 321] width 327 height 16
paste input "13635306"
type input "13635306"
click at [951, 41] on icon at bounding box center [953, 40] width 9 height 9
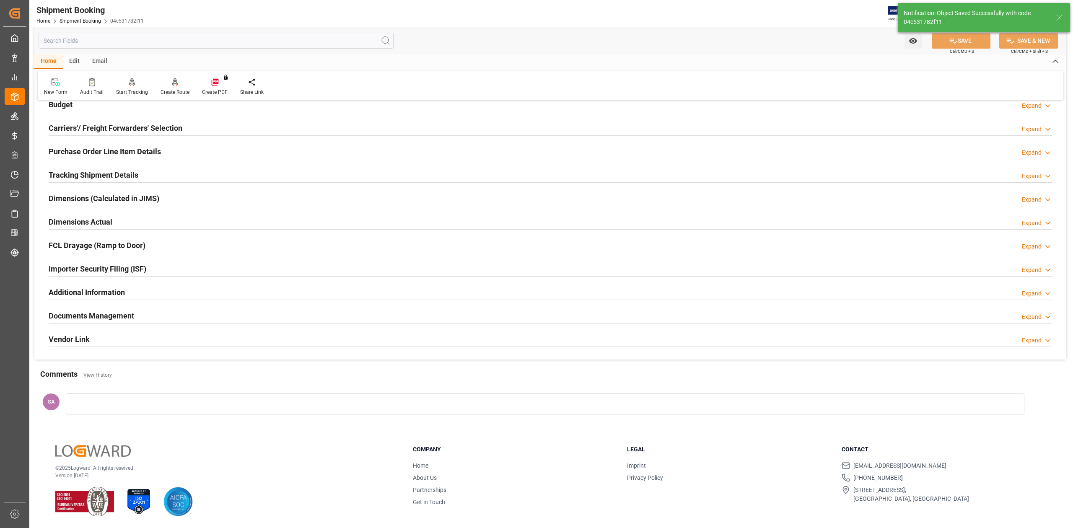
scroll to position [0, 0]
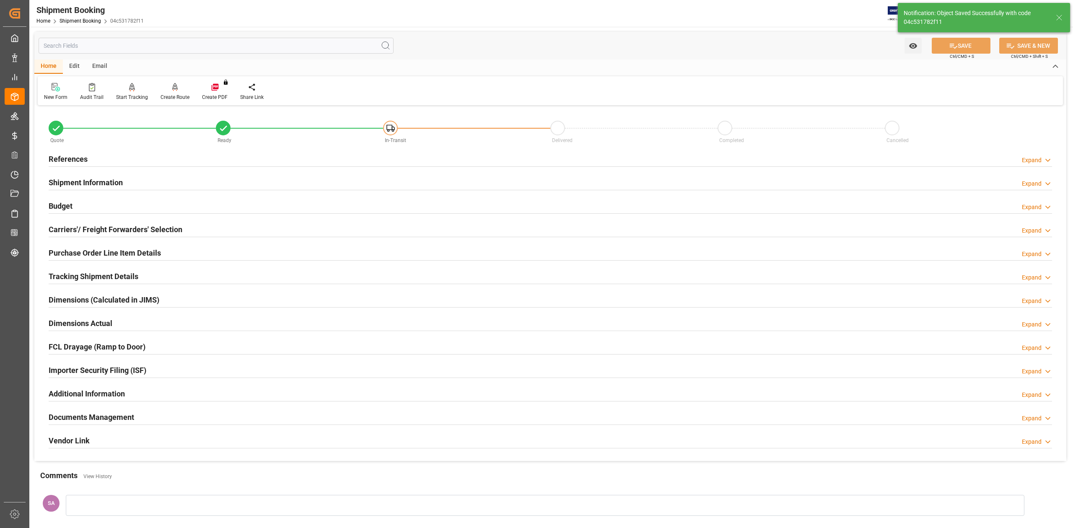
click at [107, 184] on h2 "Shipment Information" at bounding box center [86, 182] width 74 height 11
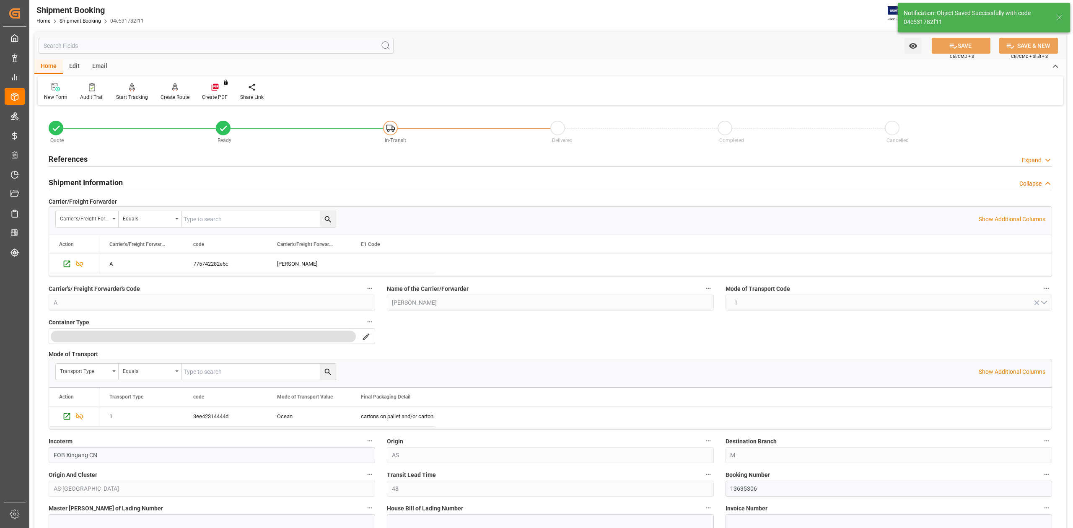
scroll to position [223, 0]
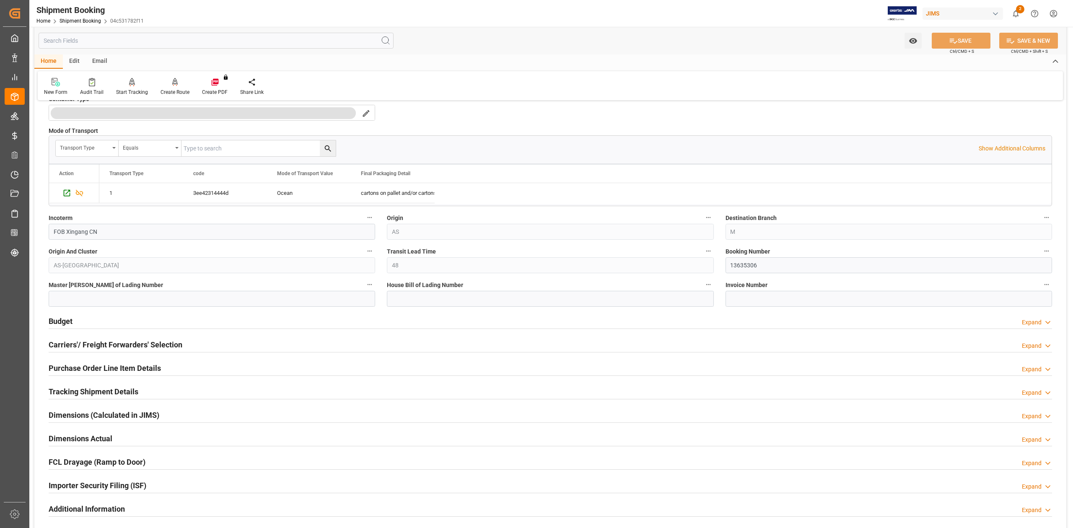
drag, startPoint x: 134, startPoint y: 347, endPoint x: 143, endPoint y: 347, distance: 8.4
click at [135, 347] on h2 "Carriers'/ Freight Forwarders' Selection" at bounding box center [116, 344] width 134 height 11
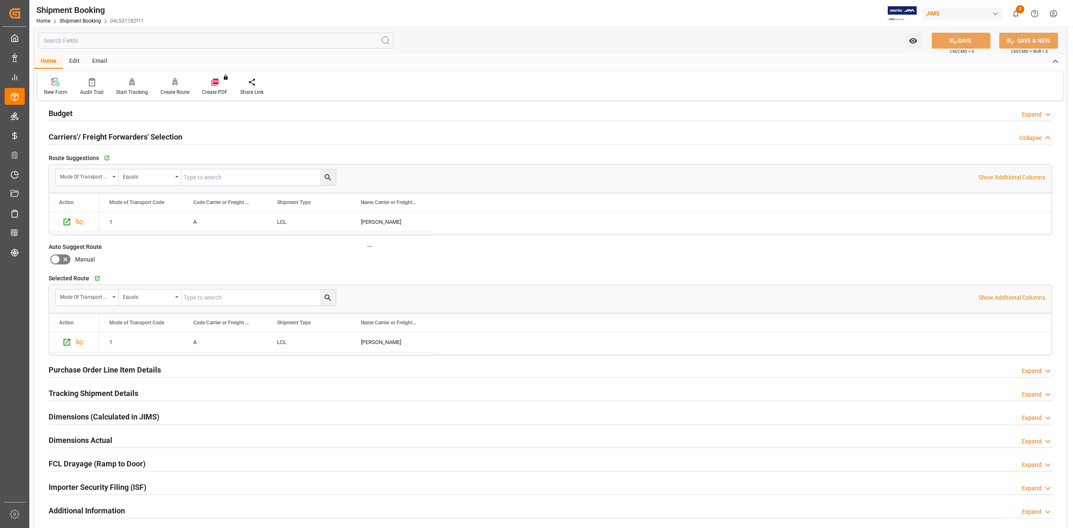
scroll to position [447, 0]
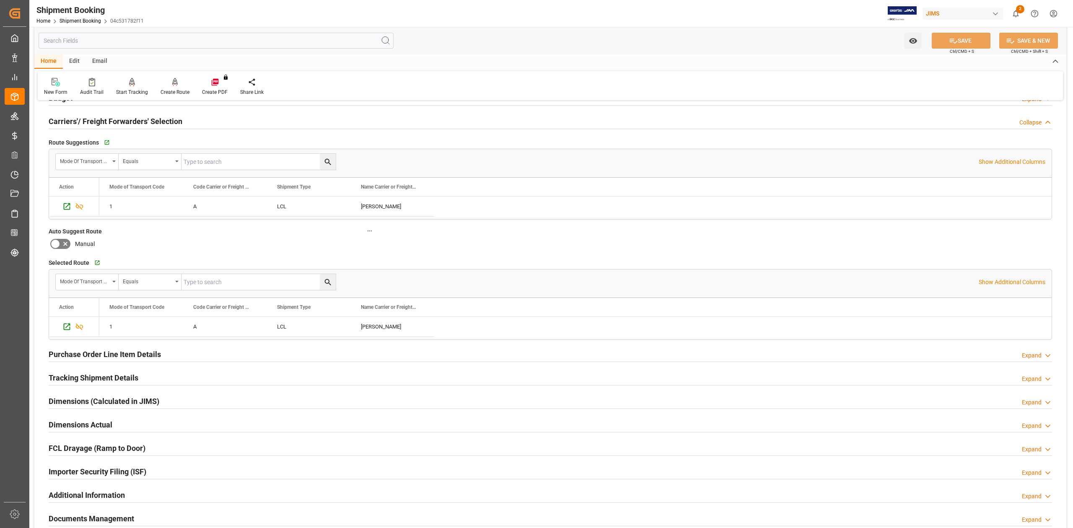
click at [148, 356] on h2 "Purchase Order Line Item Details" at bounding box center [105, 354] width 112 height 11
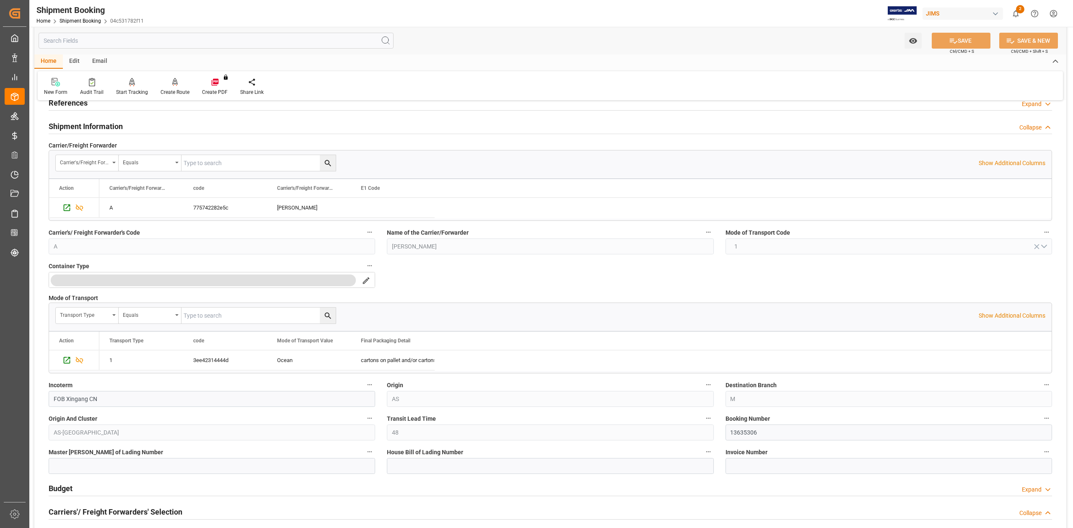
scroll to position [0, 0]
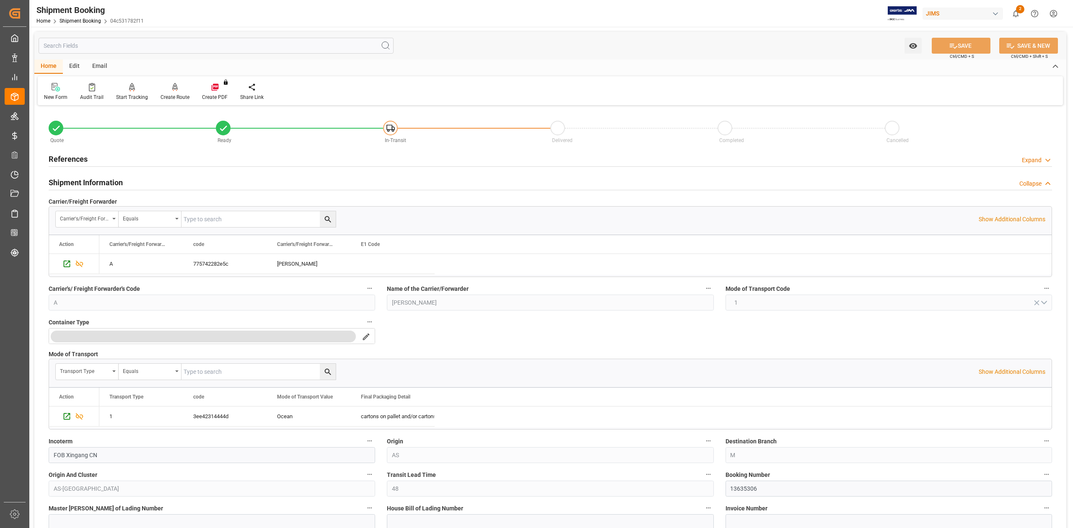
click at [102, 184] on h2 "Shipment Information" at bounding box center [86, 182] width 74 height 11
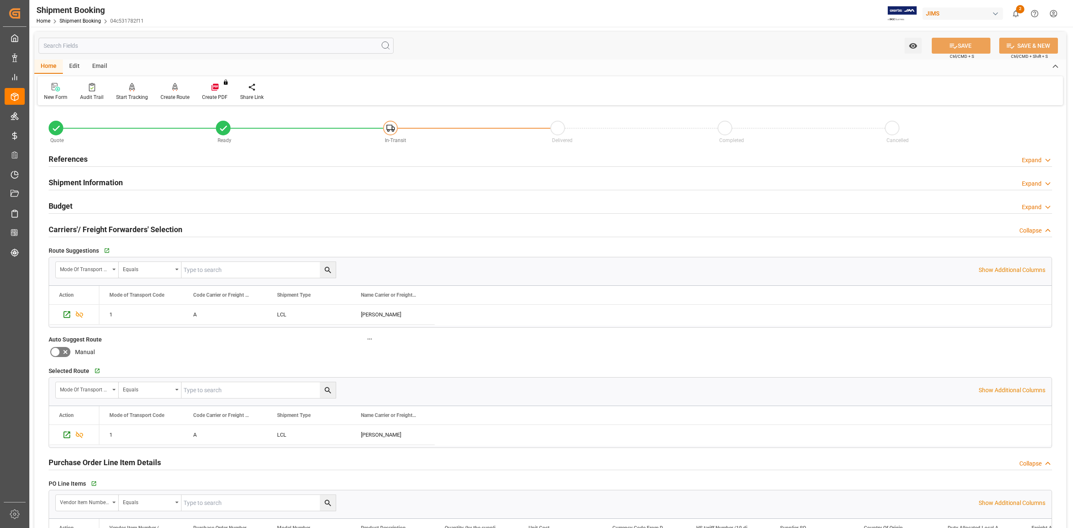
click at [96, 225] on h2 "Carriers'/ Freight Forwarders' Selection" at bounding box center [116, 229] width 134 height 11
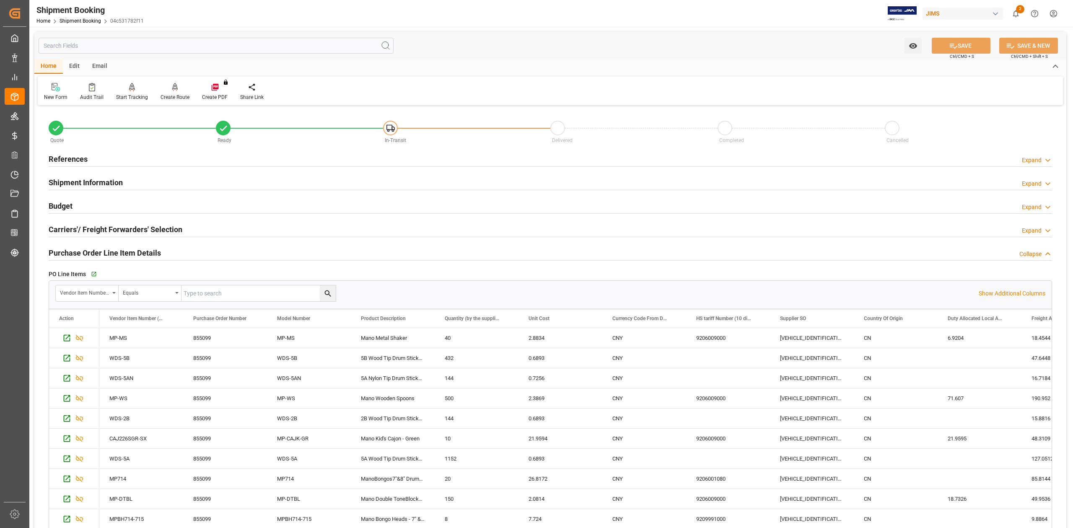
click at [91, 254] on h2 "Purchase Order Line Item Details" at bounding box center [105, 252] width 112 height 11
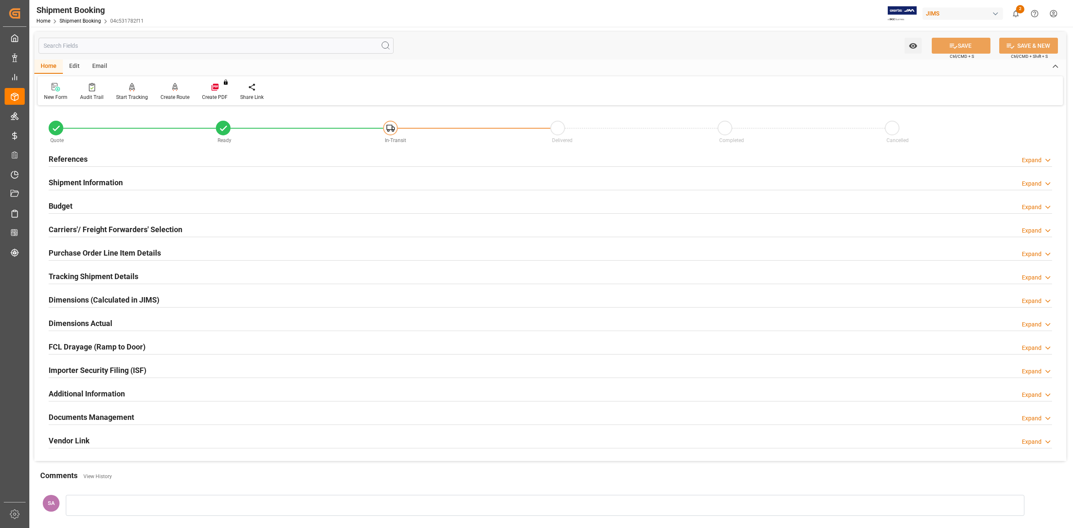
click at [74, 325] on h2 "Dimensions Actual" at bounding box center [81, 323] width 64 height 11
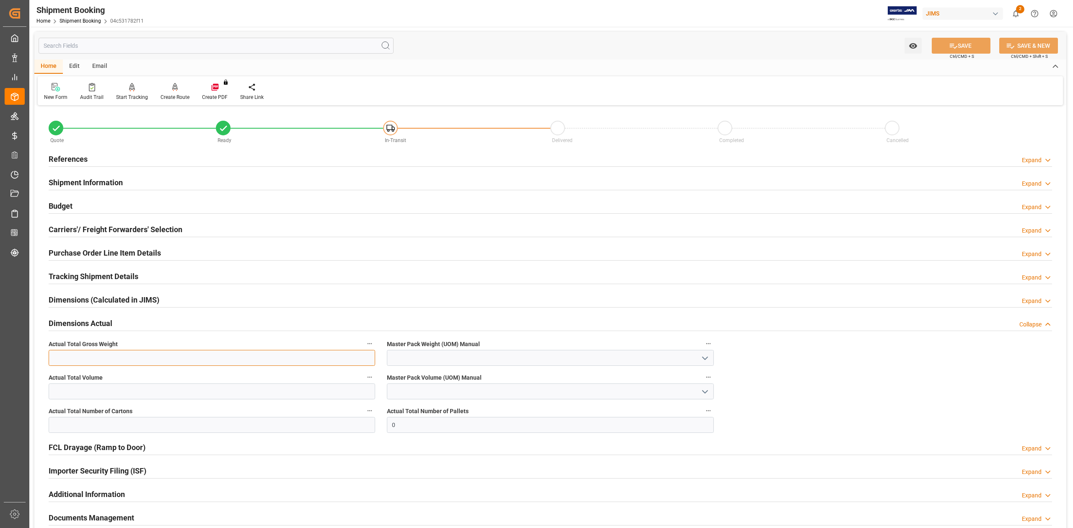
click at [90, 355] on input "text" at bounding box center [212, 358] width 327 height 16
type input "486"
click at [186, 393] on input "text" at bounding box center [212, 392] width 327 height 16
type input "2.71"
click at [207, 424] on input "text" at bounding box center [212, 425] width 327 height 16
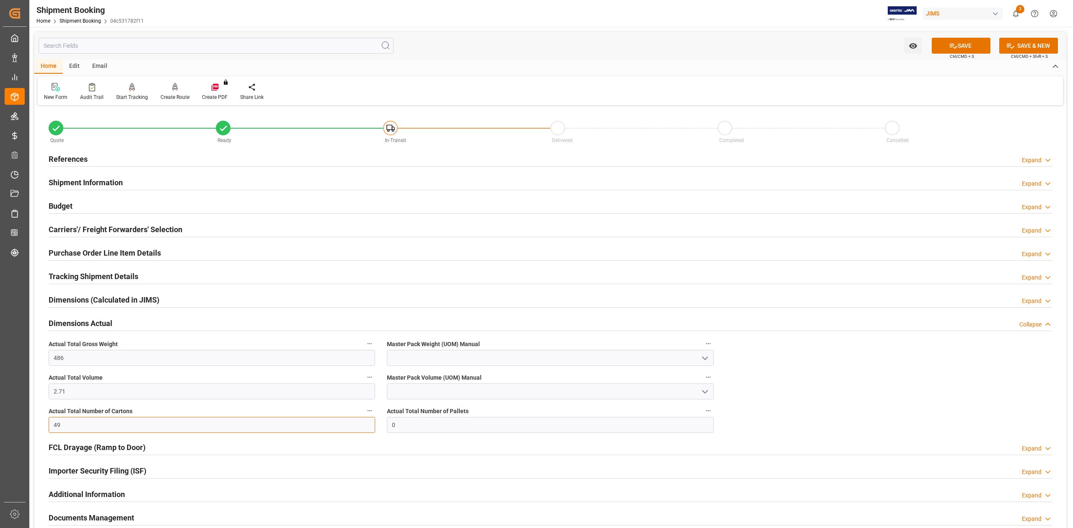
type input "49"
click at [398, 361] on input at bounding box center [550, 358] width 327 height 16
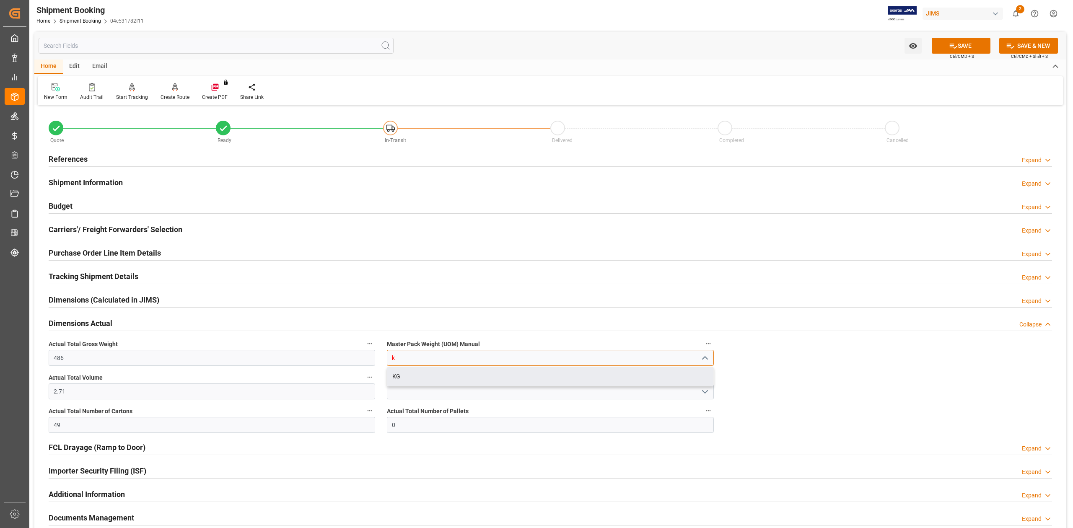
click at [406, 378] on div "KG" at bounding box center [550, 376] width 326 height 19
type input "KG"
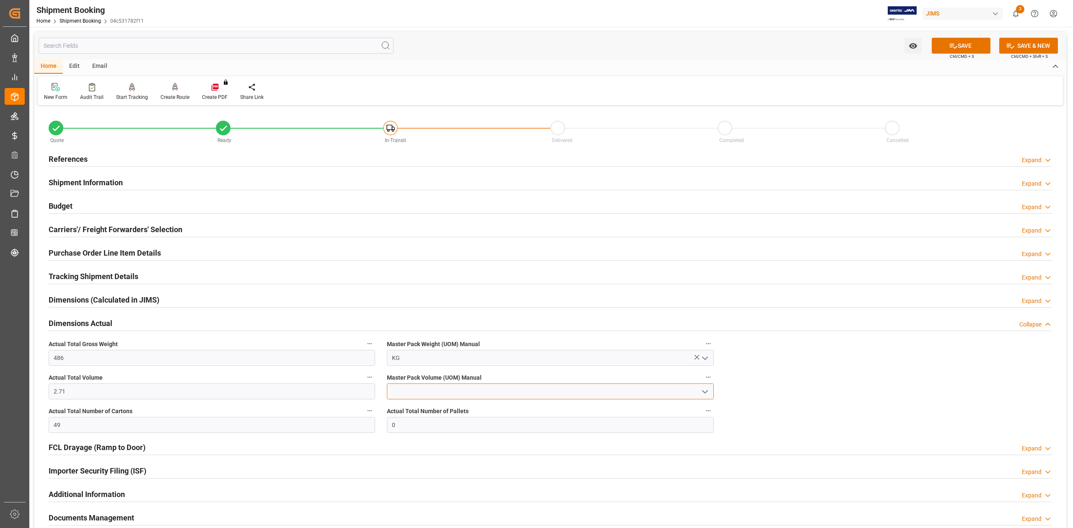
click at [411, 394] on input at bounding box center [550, 392] width 327 height 16
click at [426, 408] on div "CBM" at bounding box center [550, 410] width 326 height 19
type input "CBM"
click at [965, 41] on button "SAVE" at bounding box center [961, 46] width 59 height 16
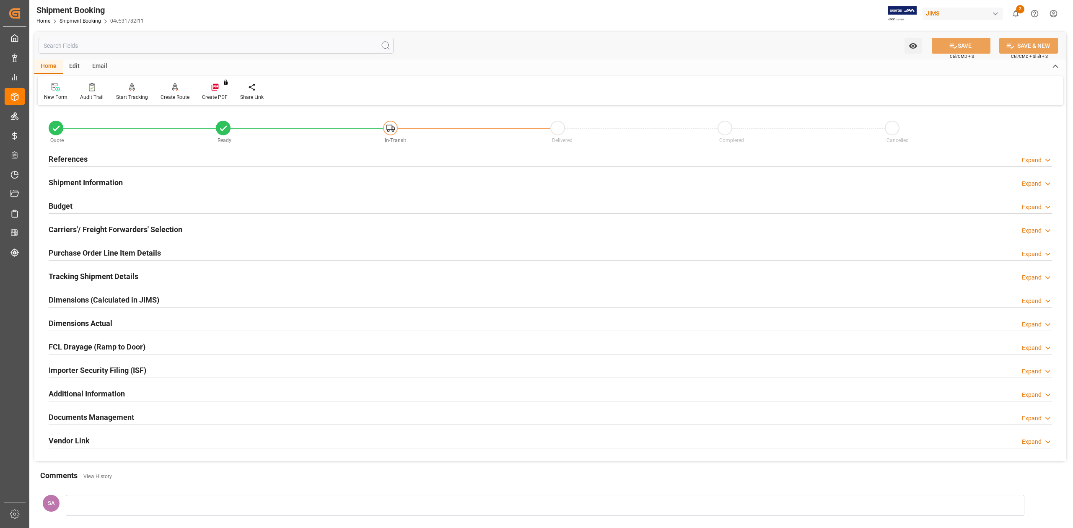
click at [74, 161] on h2 "References" at bounding box center [68, 158] width 39 height 11
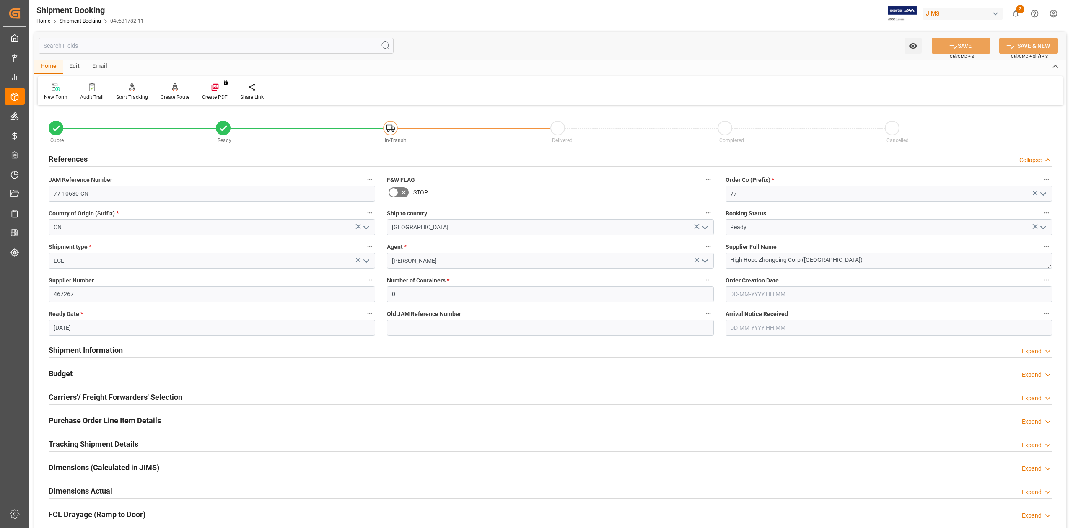
click at [74, 161] on h2 "References" at bounding box center [68, 158] width 39 height 11
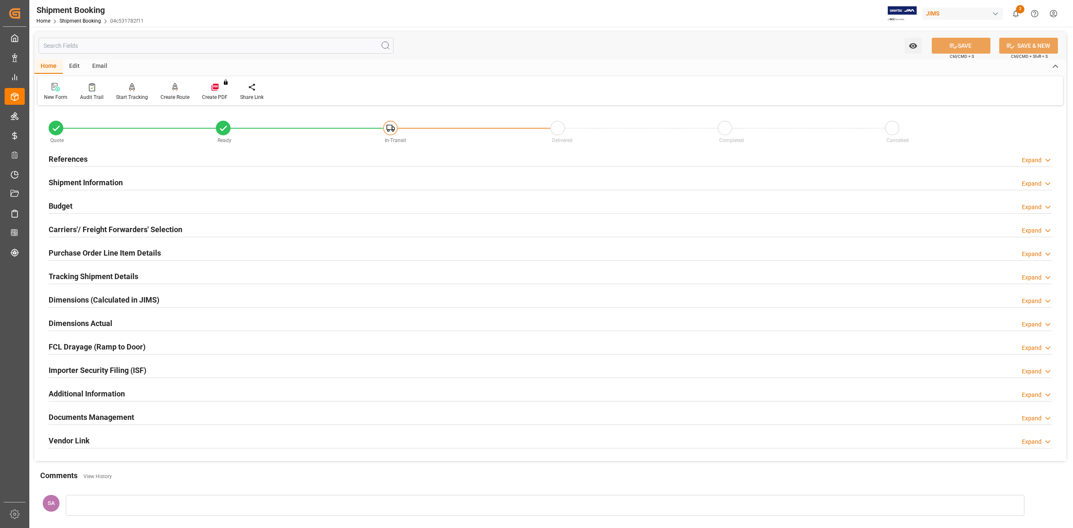
click at [92, 177] on h2 "Shipment Information" at bounding box center [86, 182] width 74 height 11
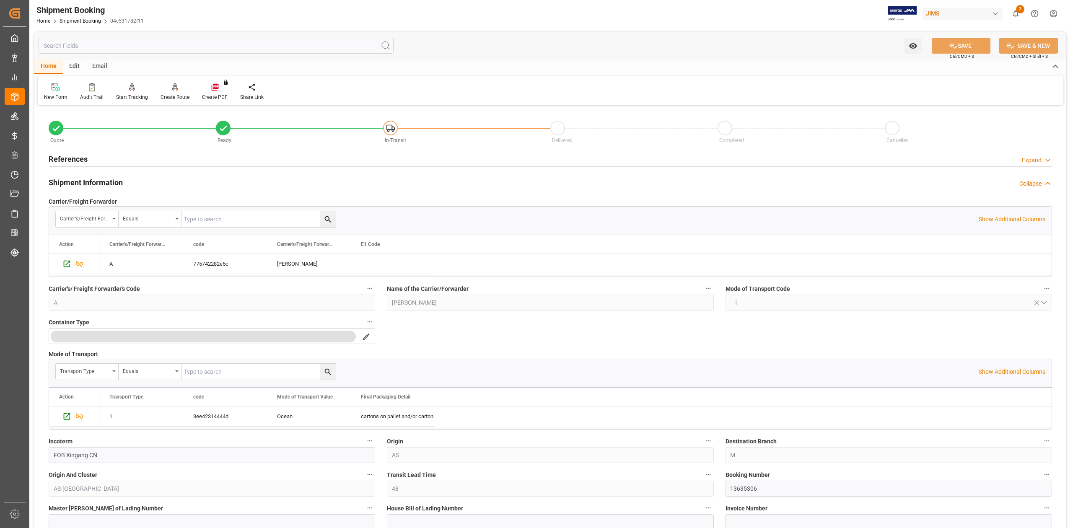
click at [102, 182] on h2 "Shipment Information" at bounding box center [86, 182] width 74 height 11
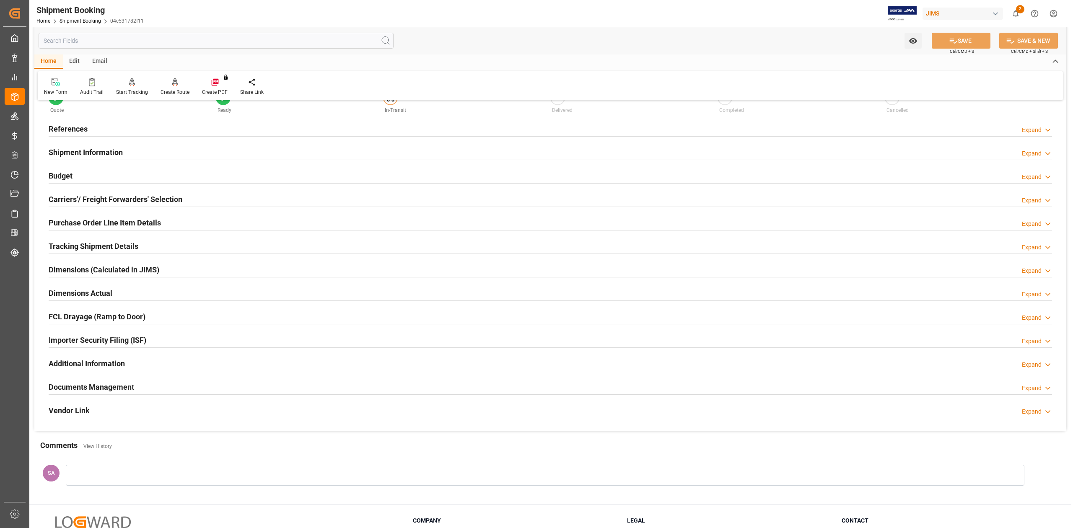
scroll to position [56, 0]
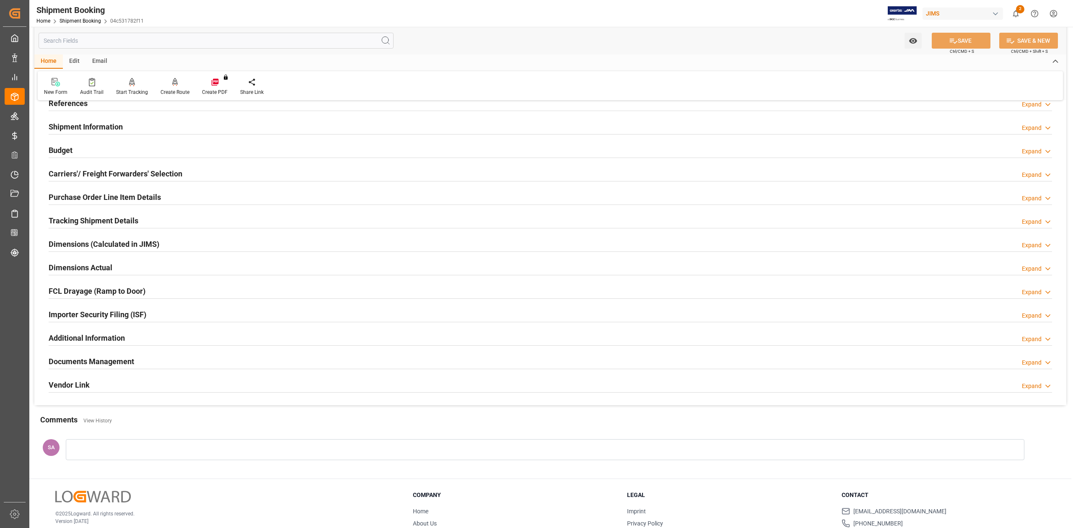
click at [121, 220] on h2 "Tracking Shipment Details" at bounding box center [94, 220] width 90 height 11
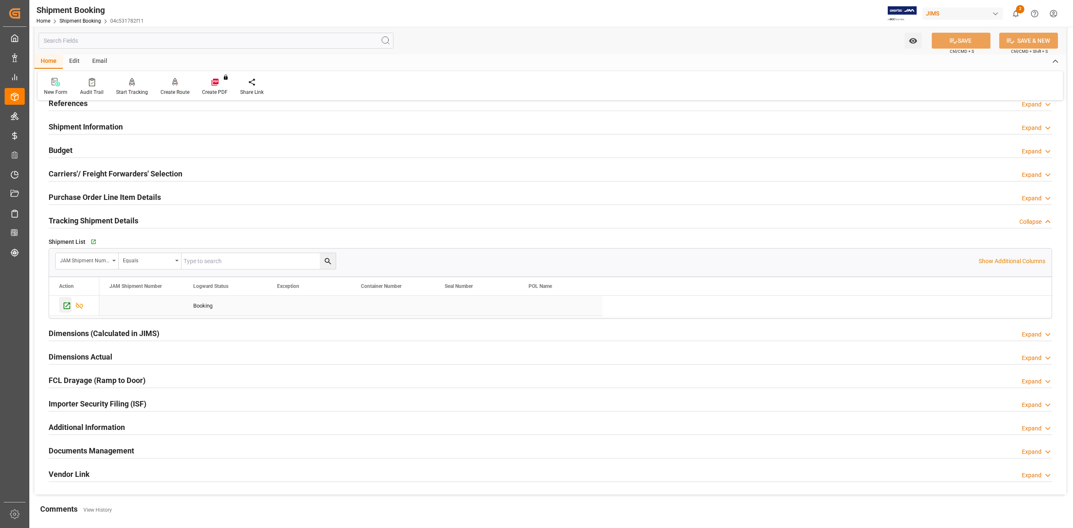
click at [65, 306] on icon "Press SPACE to select this row." at bounding box center [66, 305] width 9 height 9
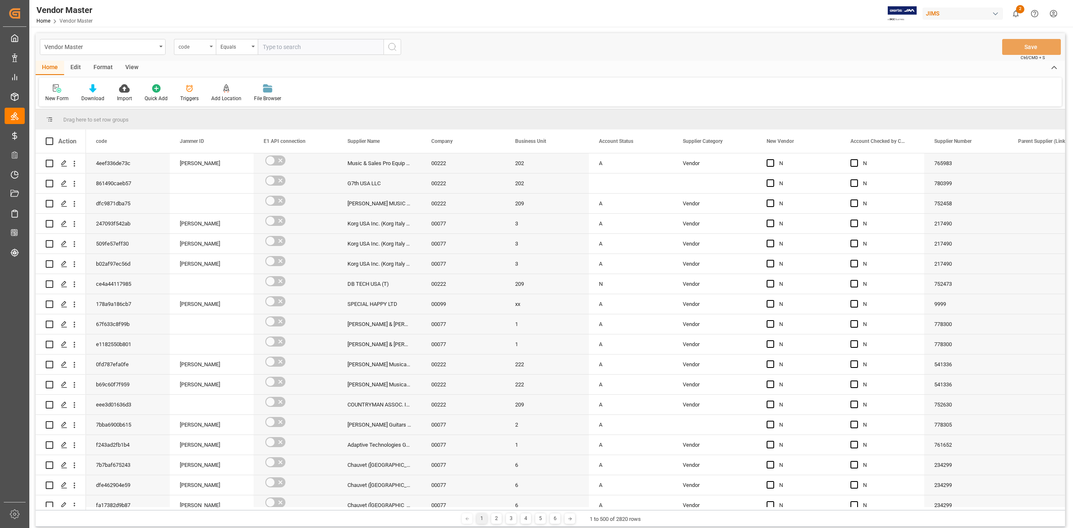
click at [191, 54] on div "code" at bounding box center [195, 47] width 42 height 16
click at [191, 49] on div "code" at bounding box center [193, 46] width 29 height 10
click at [208, 48] on div "code" at bounding box center [195, 47] width 42 height 16
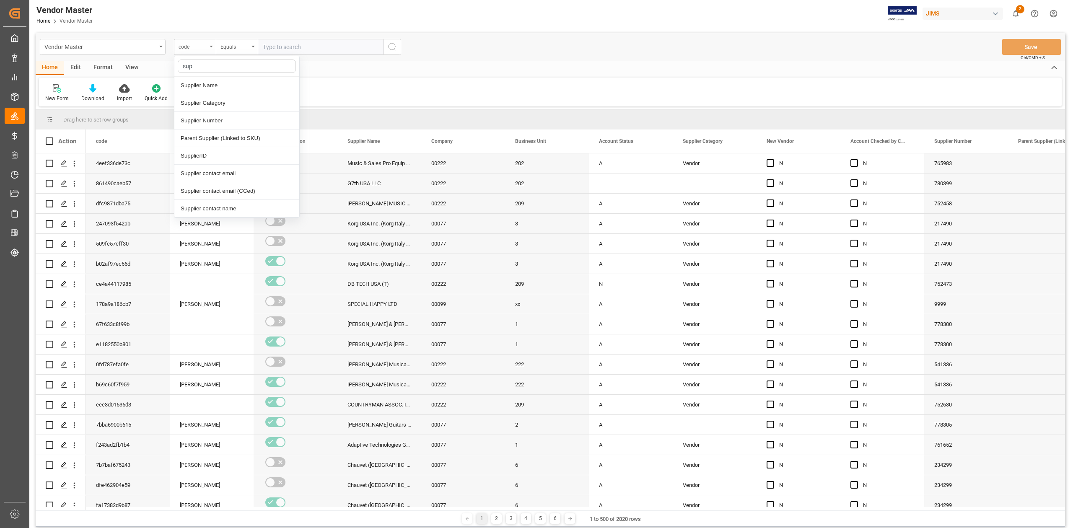
type input "supp"
click at [226, 121] on div "Supplier Number" at bounding box center [236, 121] width 125 height 18
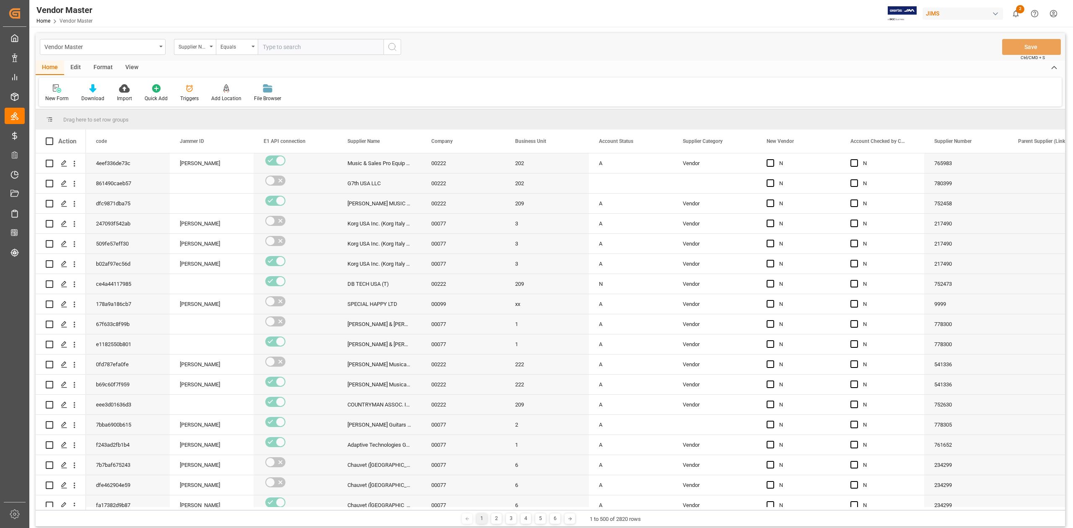
click at [309, 46] on input "text" at bounding box center [321, 47] width 126 height 16
paste input "467267"
type input "467267"
click at [389, 48] on circle "search button" at bounding box center [392, 46] width 7 height 7
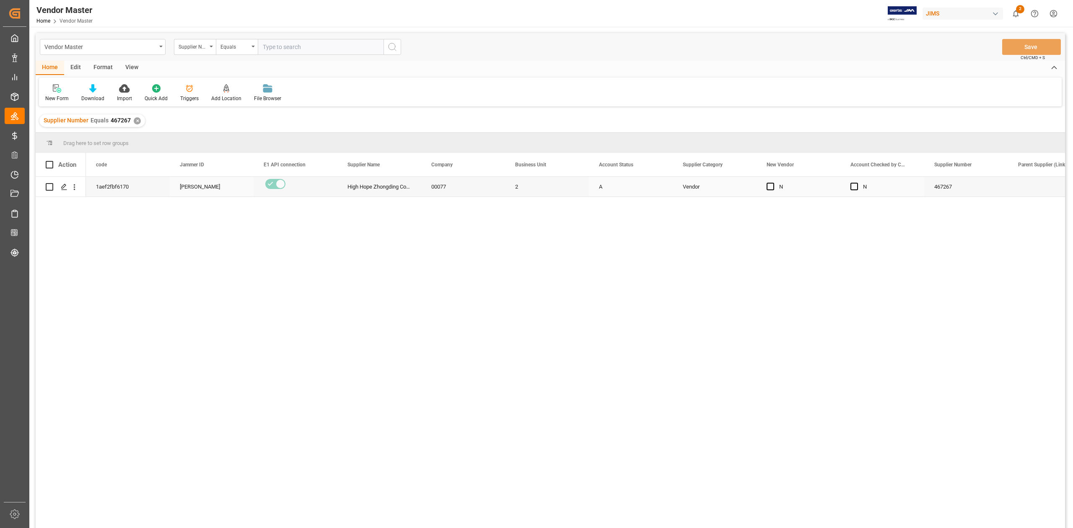
click at [729, 189] on div "Vendor" at bounding box center [715, 186] width 64 height 19
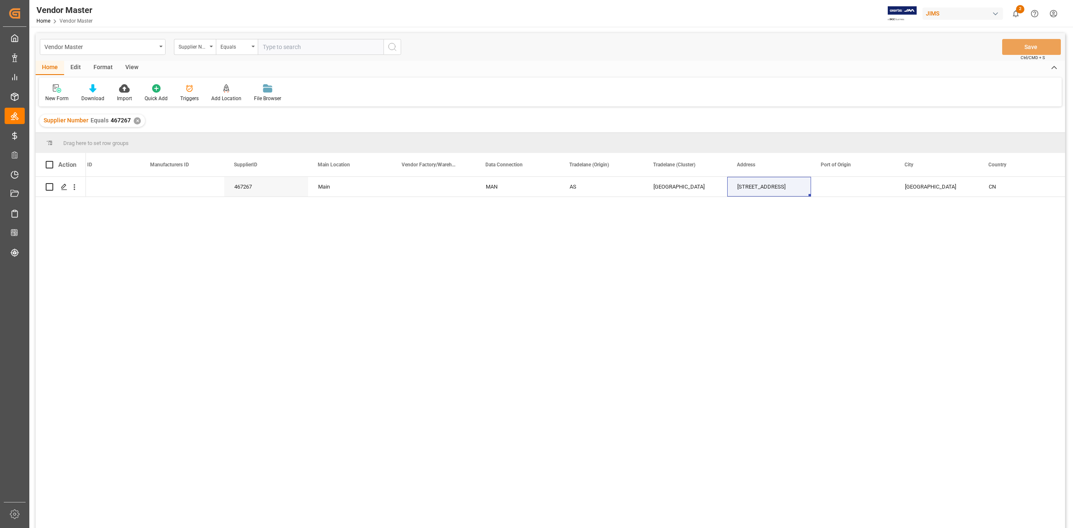
click at [390, 373] on div "467267 Main MAN AS North China 100 Jianye Road Nanjing CN 00000" at bounding box center [576, 355] width 980 height 357
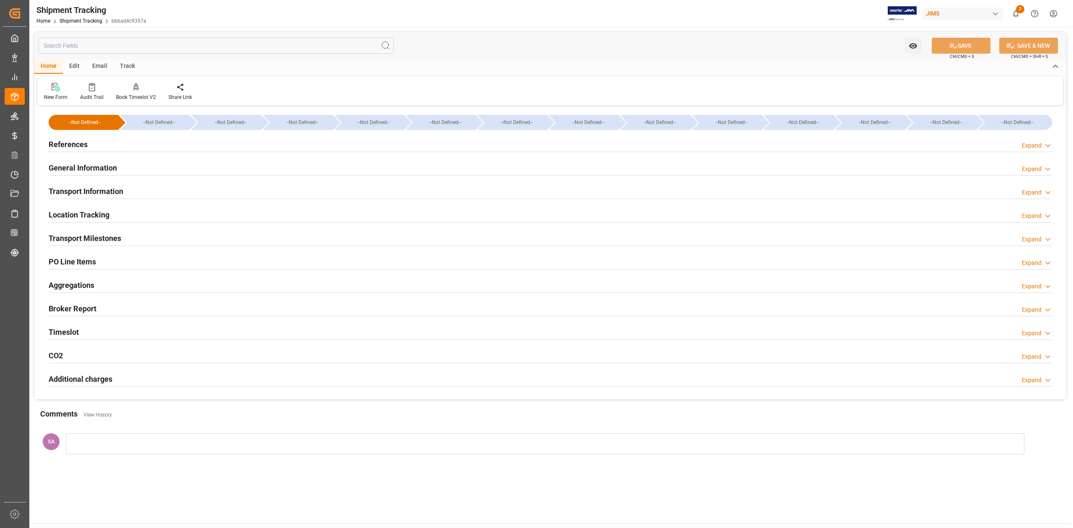
click at [109, 237] on h2 "Transport Milestones" at bounding box center [85, 238] width 73 height 11
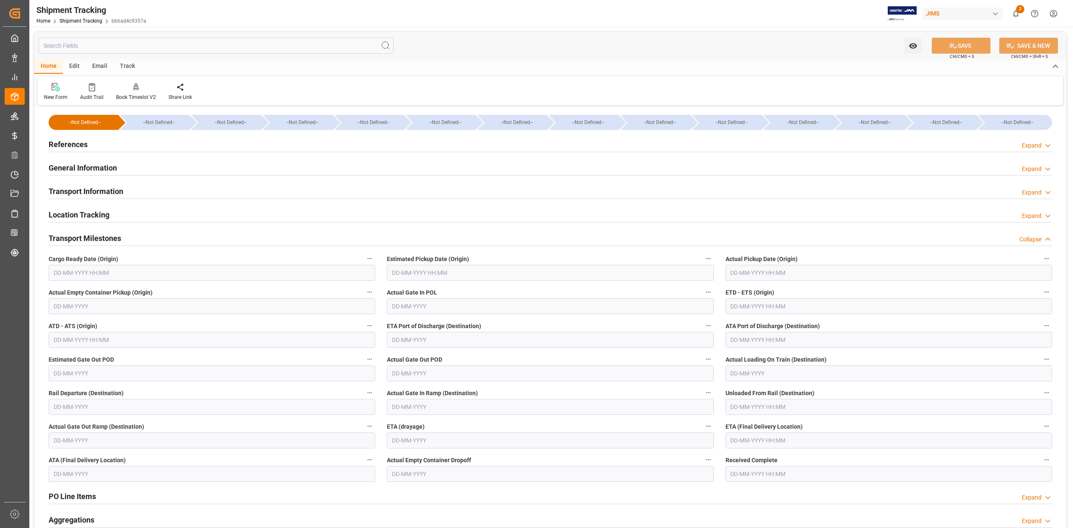
click at [117, 271] on input "text" at bounding box center [212, 273] width 327 height 16
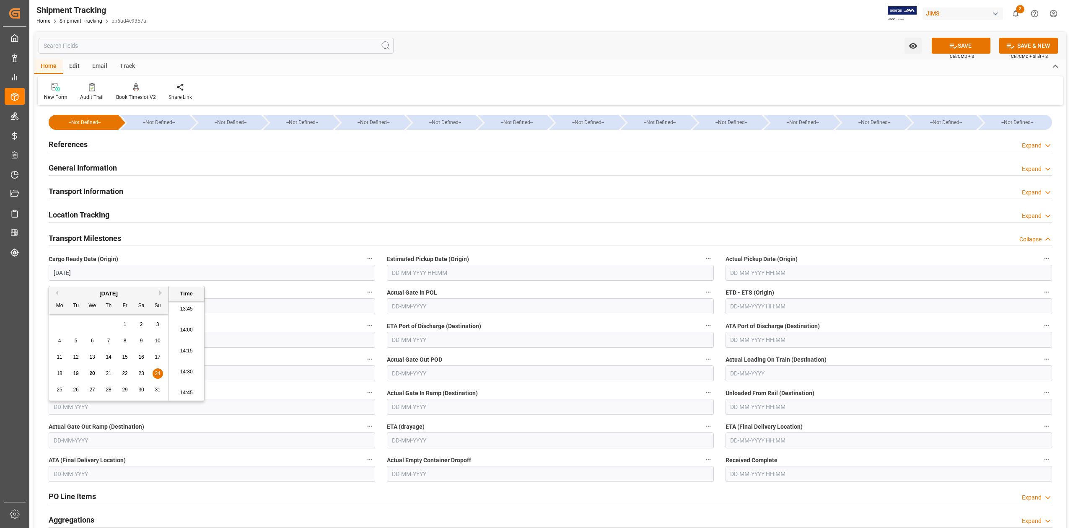
click at [560, 267] on input "text" at bounding box center [550, 273] width 327 height 16
type input "[DATE] 00:00"
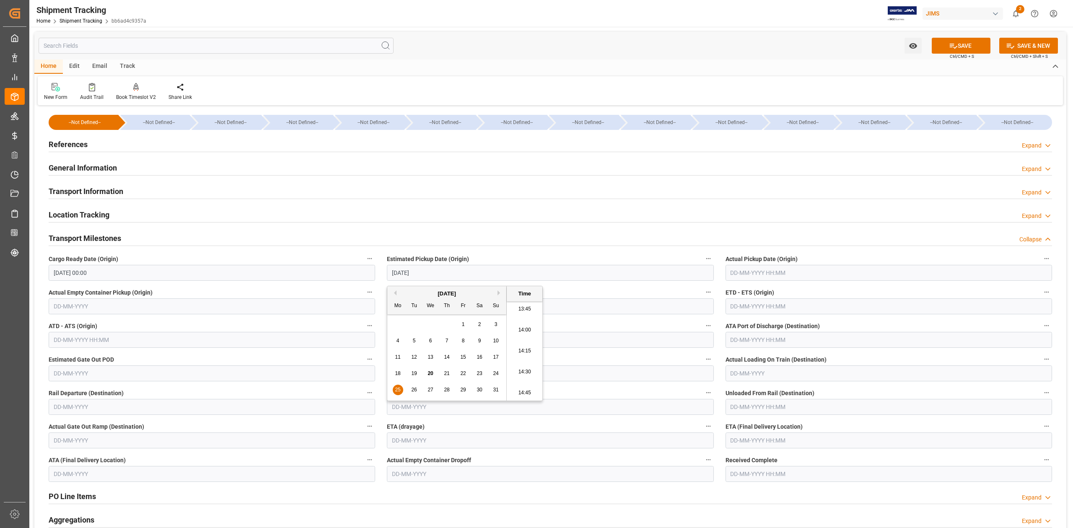
click at [760, 308] on input "text" at bounding box center [889, 307] width 327 height 16
type input "[DATE] 00:00"
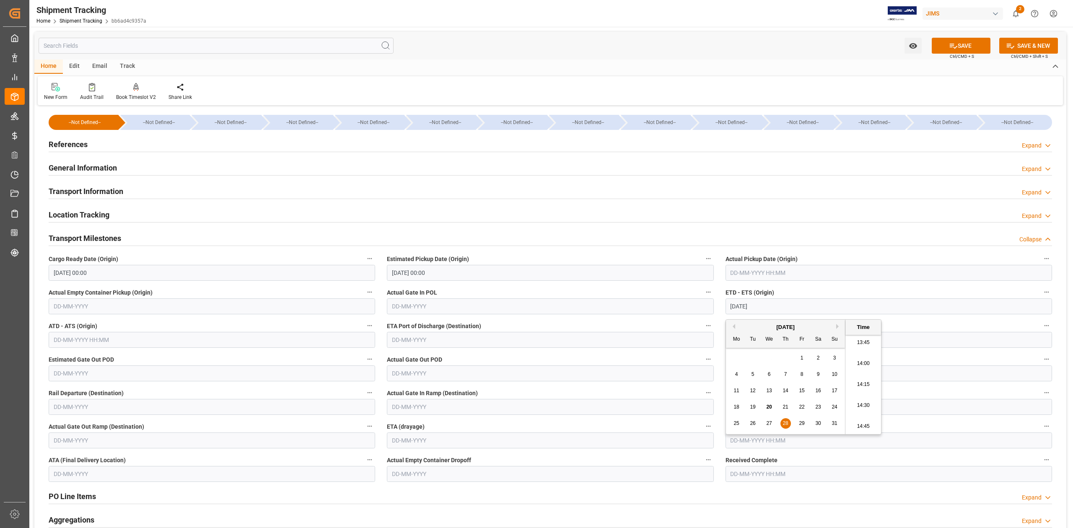
click at [903, 447] on input "text" at bounding box center [889, 441] width 327 height 16
type input "[DATE] 00:00"
click at [837, 319] on button "Next Month" at bounding box center [839, 318] width 5 height 5
click at [737, 382] on span "13" at bounding box center [736, 382] width 5 height 6
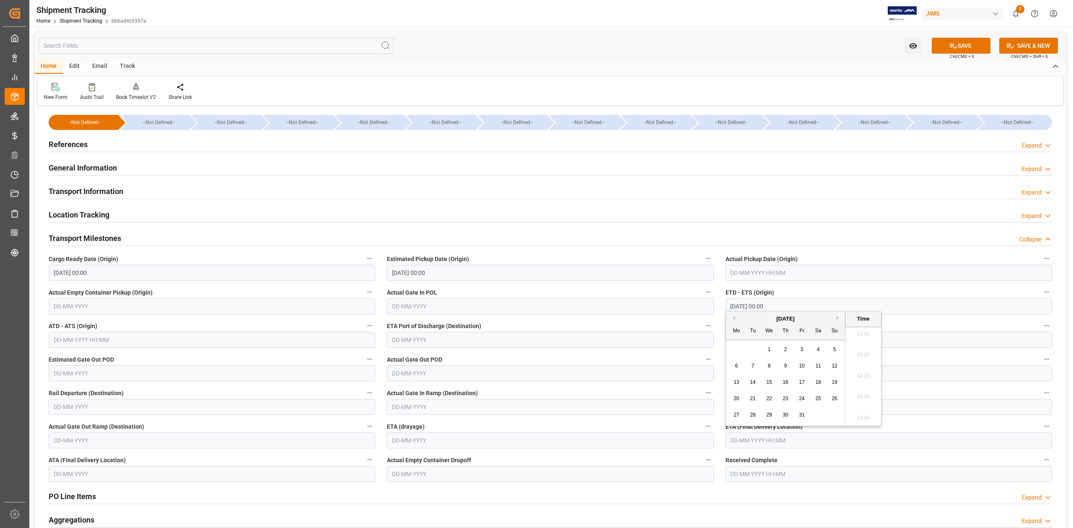
type input "[DATE] 00:00"
click at [949, 49] on icon at bounding box center [953, 46] width 9 height 9
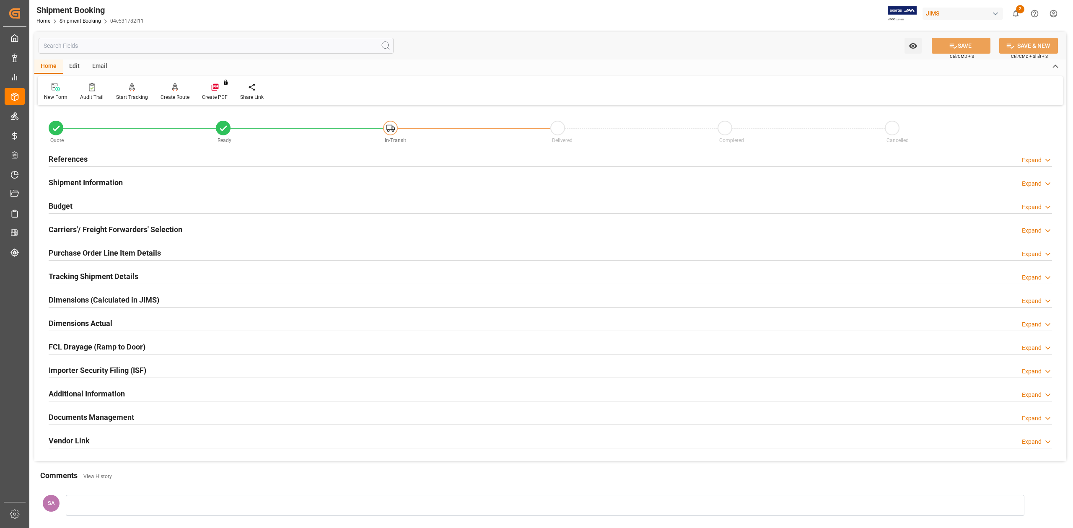
click at [78, 418] on h2 "Documents Management" at bounding box center [92, 417] width 86 height 11
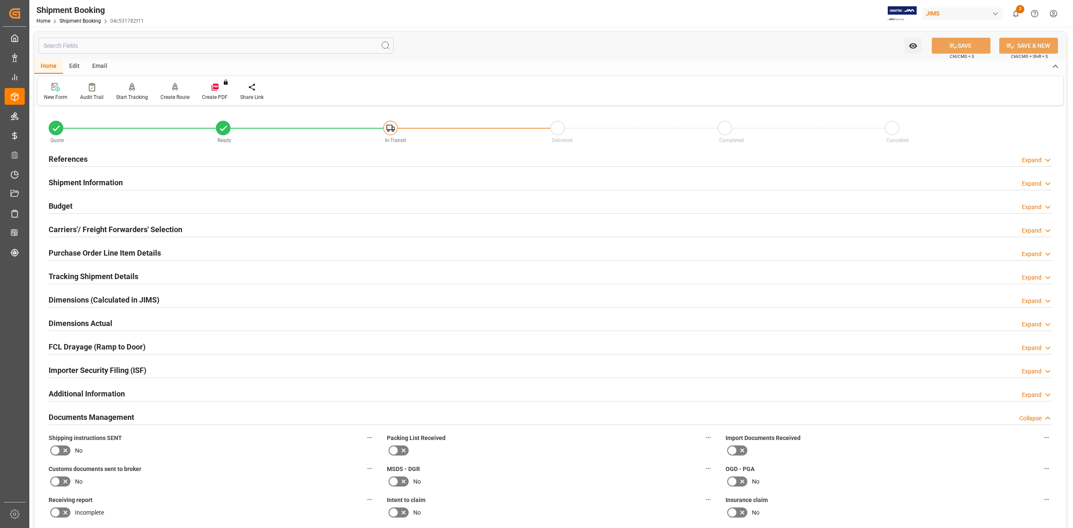
scroll to position [223, 0]
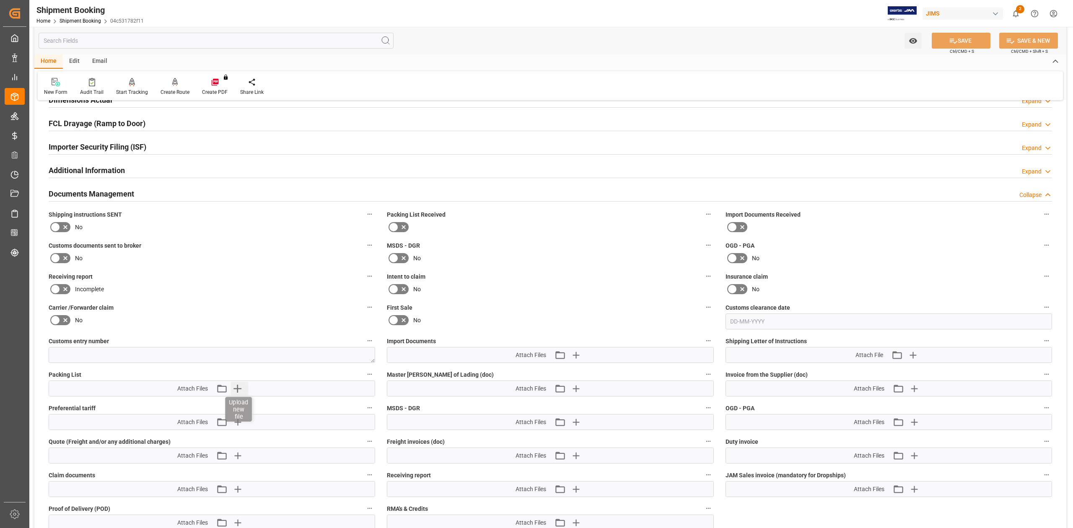
click at [242, 391] on icon "button" at bounding box center [237, 388] width 13 height 13
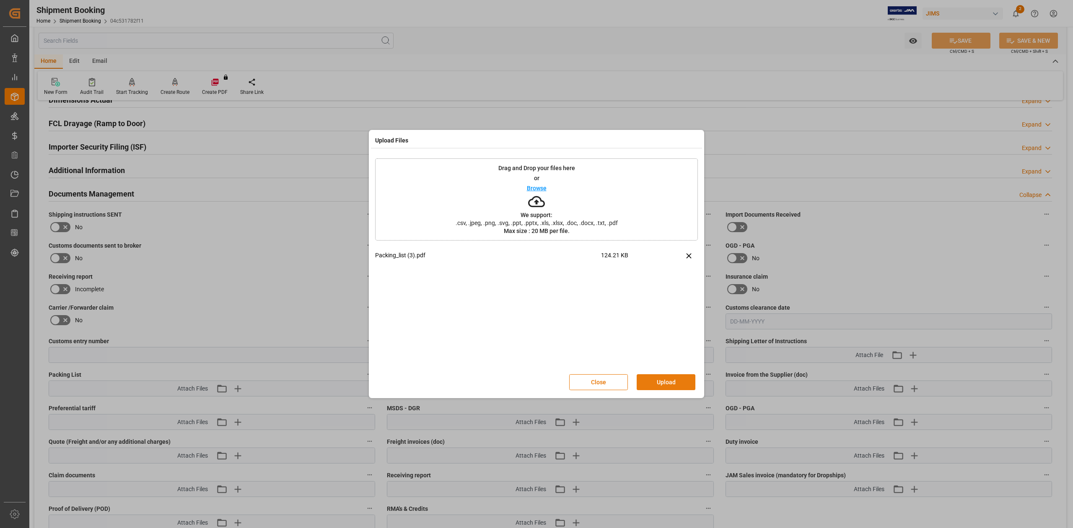
click at [659, 379] on button "Upload" at bounding box center [666, 382] width 59 height 16
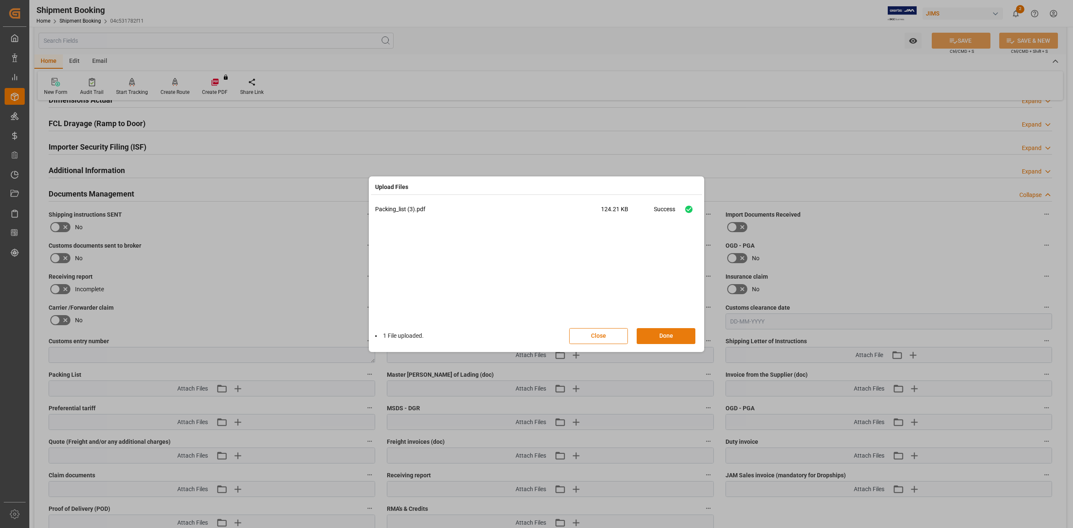
click at [653, 334] on button "Done" at bounding box center [666, 336] width 59 height 16
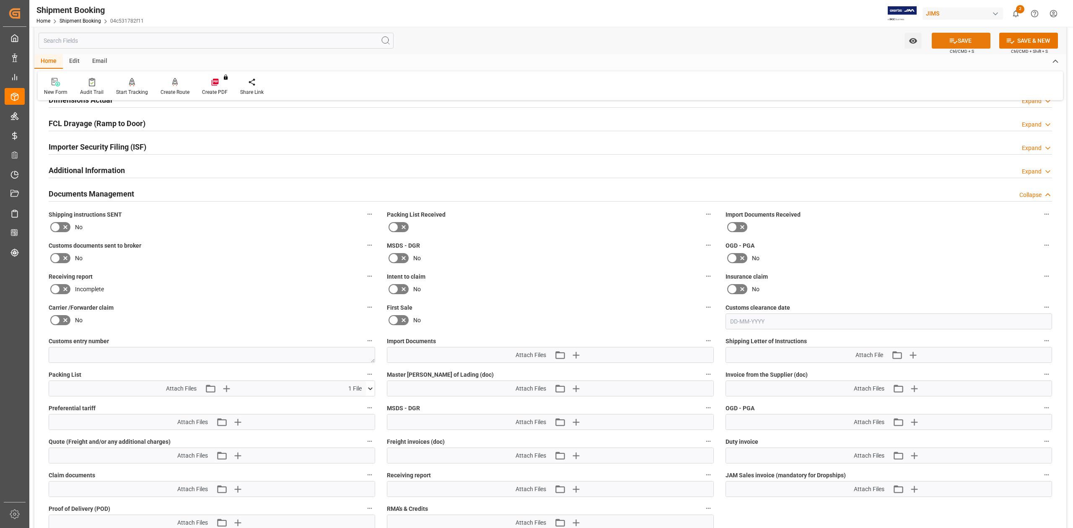
click at [942, 44] on button "SAVE" at bounding box center [961, 41] width 59 height 16
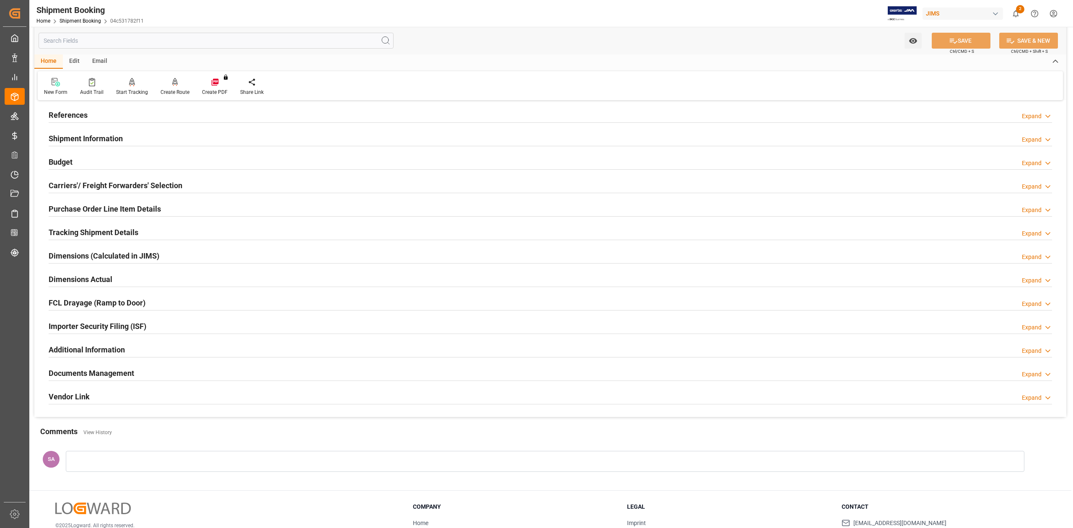
scroll to position [0, 0]
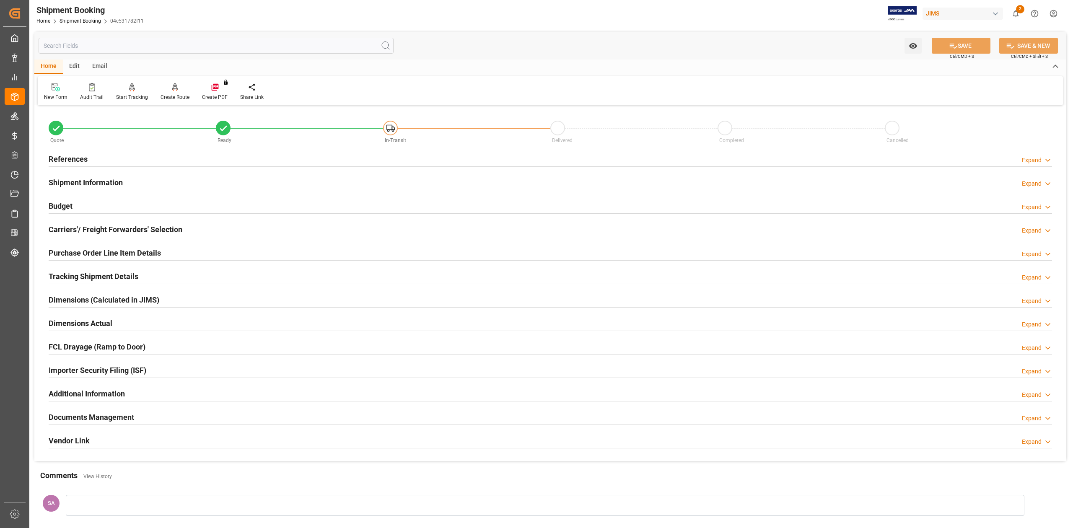
click at [78, 279] on h2 "Tracking Shipment Details" at bounding box center [94, 276] width 90 height 11
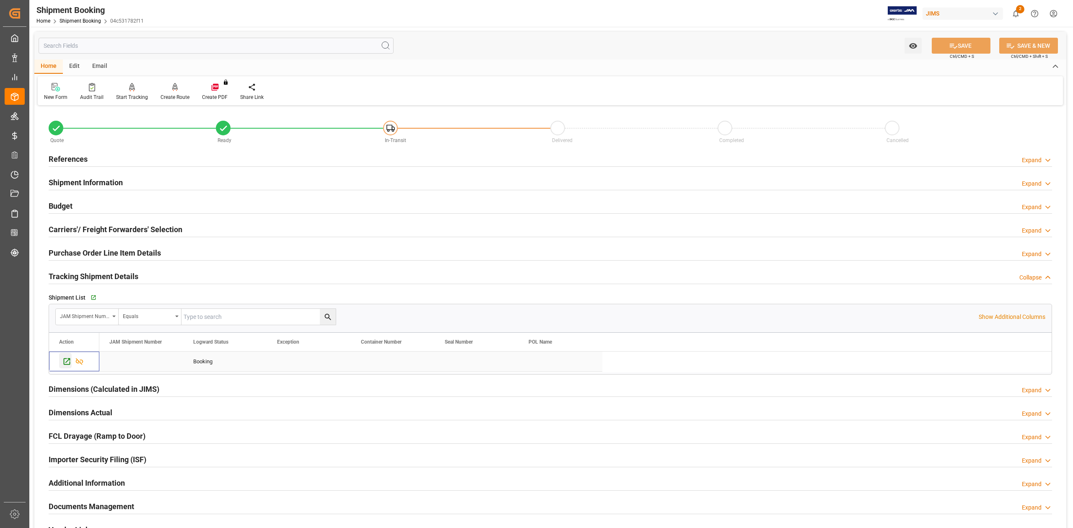
click at [66, 364] on icon "Press SPACE to select this row." at bounding box center [66, 361] width 9 height 9
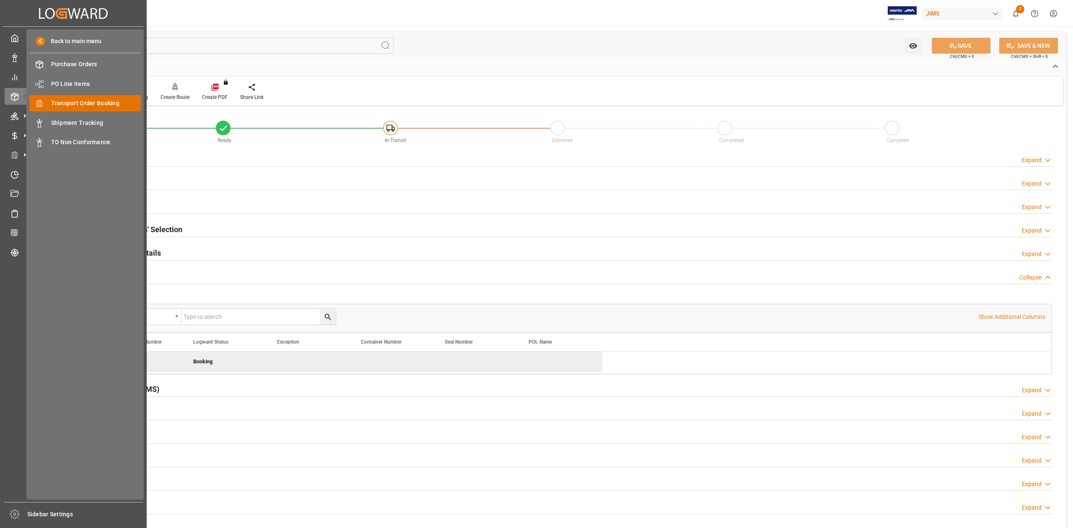
click at [87, 104] on span "Transport Order Booking" at bounding box center [96, 103] width 90 height 9
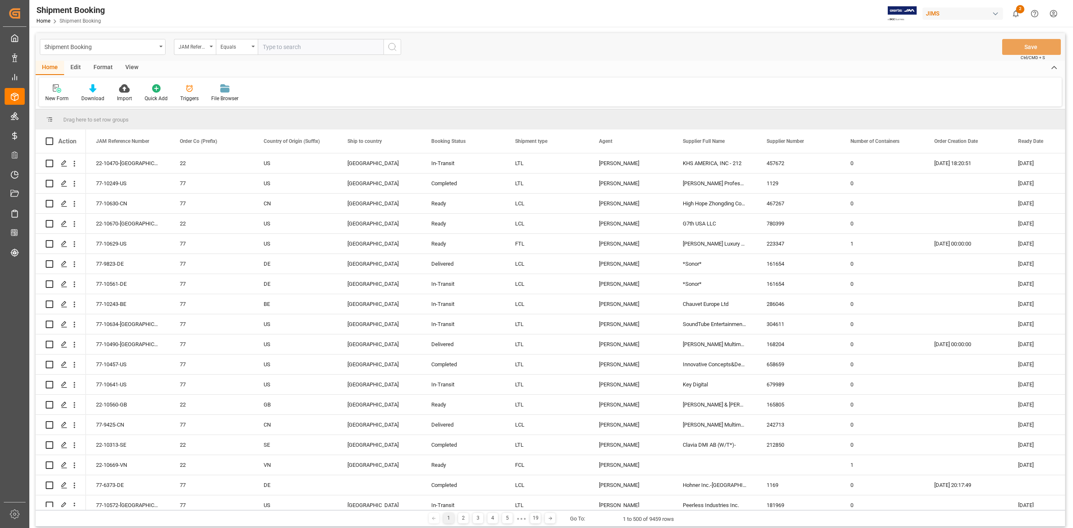
click at [304, 47] on input "text" at bounding box center [321, 47] width 126 height 16
type input "77-10522-CN"
click at [391, 49] on circle "search button" at bounding box center [392, 46] width 7 height 7
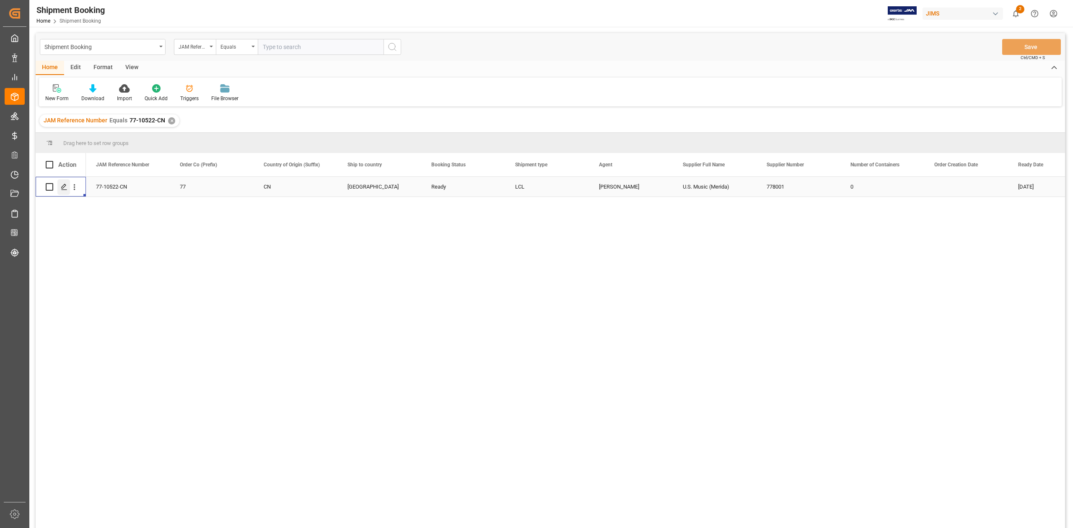
click at [66, 189] on icon "Press SPACE to select this row." at bounding box center [64, 187] width 7 height 7
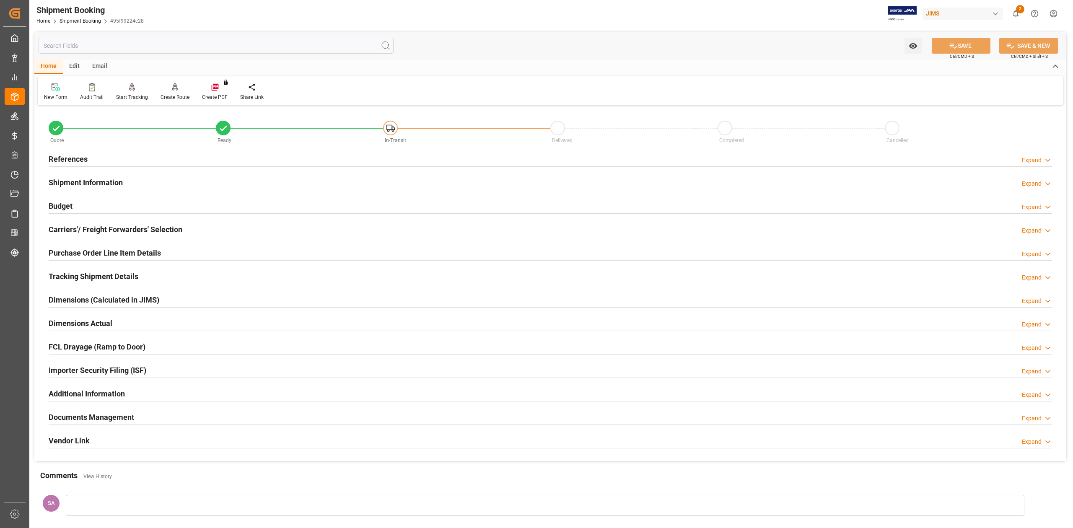
click at [112, 182] on h2 "Shipment Information" at bounding box center [86, 182] width 74 height 11
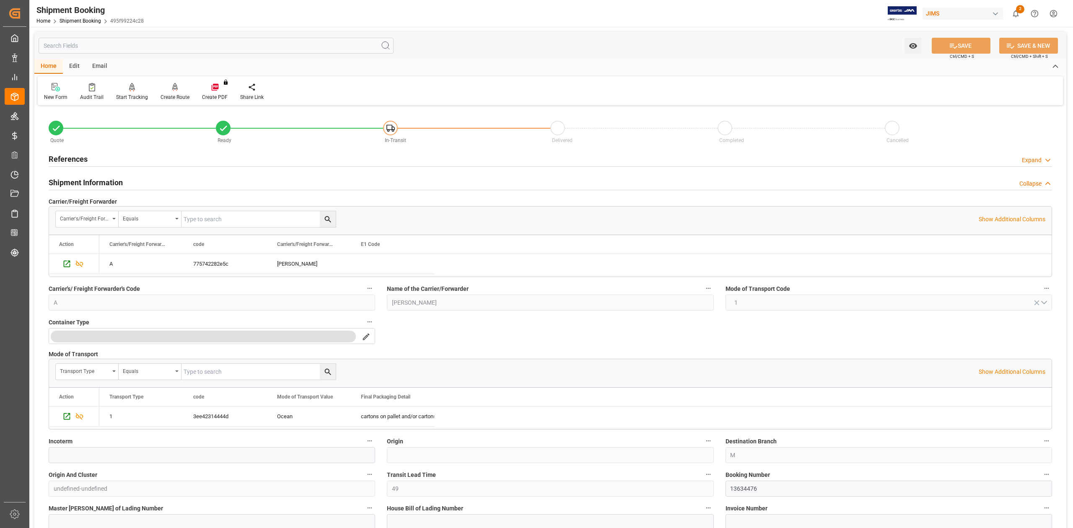
click at [76, 185] on h2 "Shipment Information" at bounding box center [86, 182] width 74 height 11
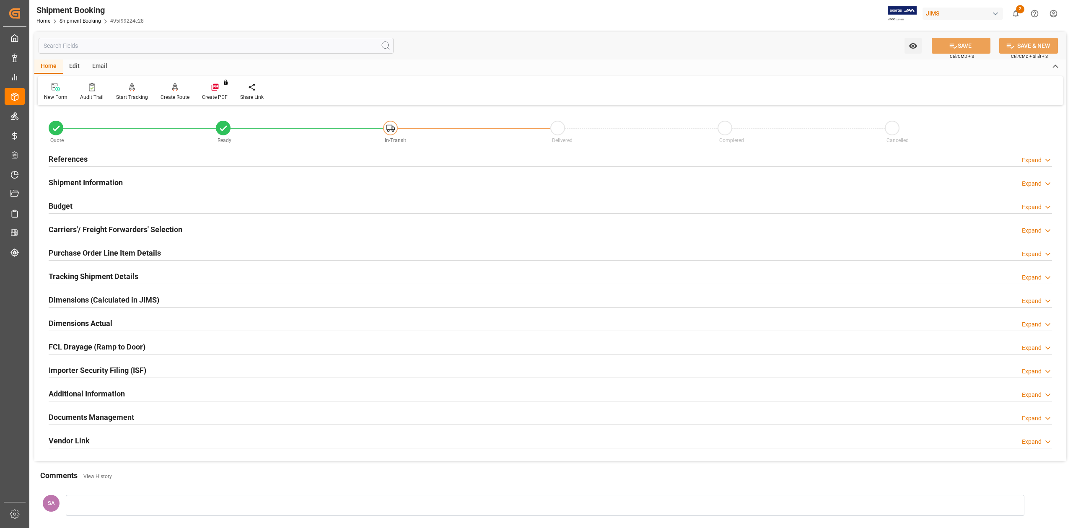
click at [69, 158] on h2 "References" at bounding box center [68, 158] width 39 height 11
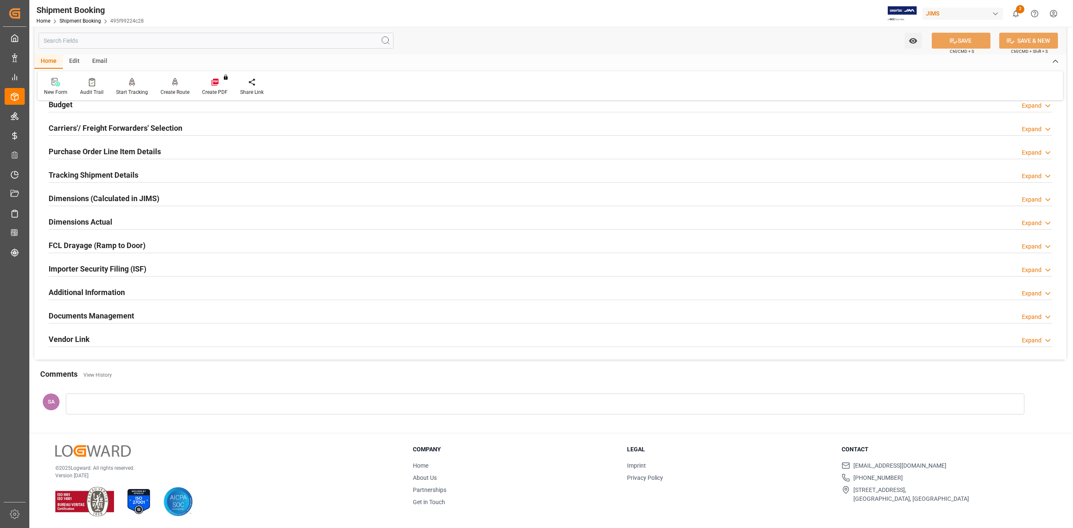
scroll to position [270, 0]
click at [114, 319] on h2 "Documents Management" at bounding box center [92, 315] width 86 height 11
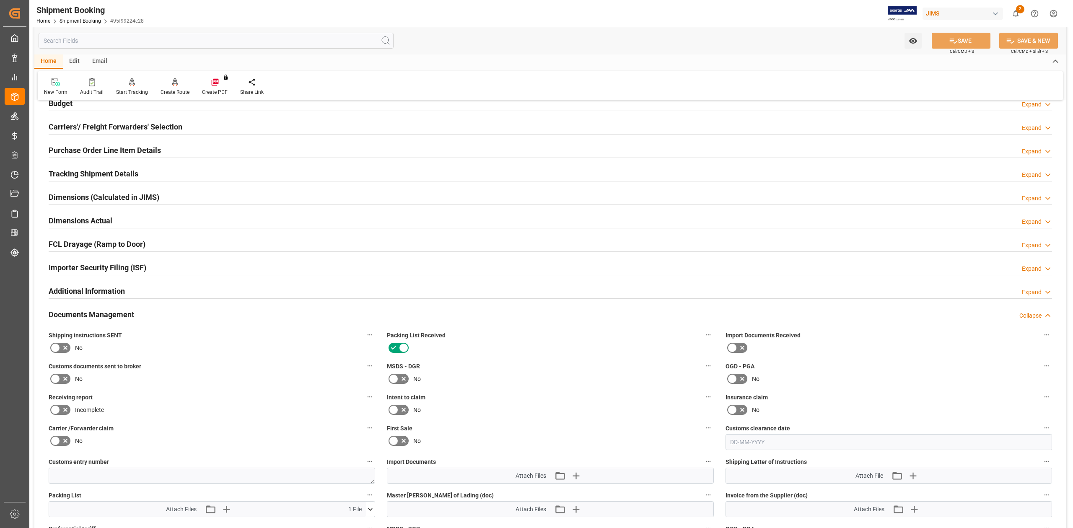
click at [115, 316] on h2 "Documents Management" at bounding box center [92, 314] width 86 height 11
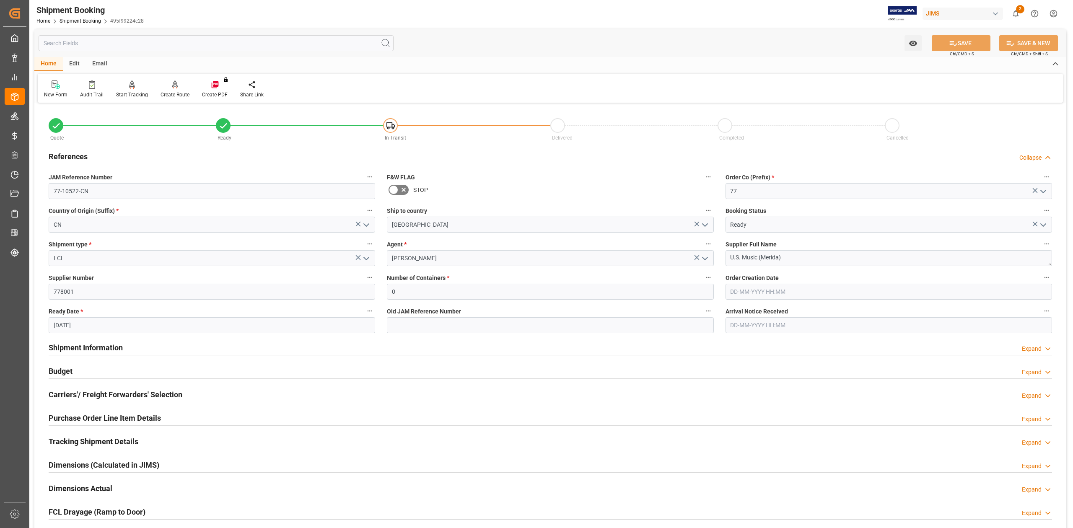
scroll to position [0, 0]
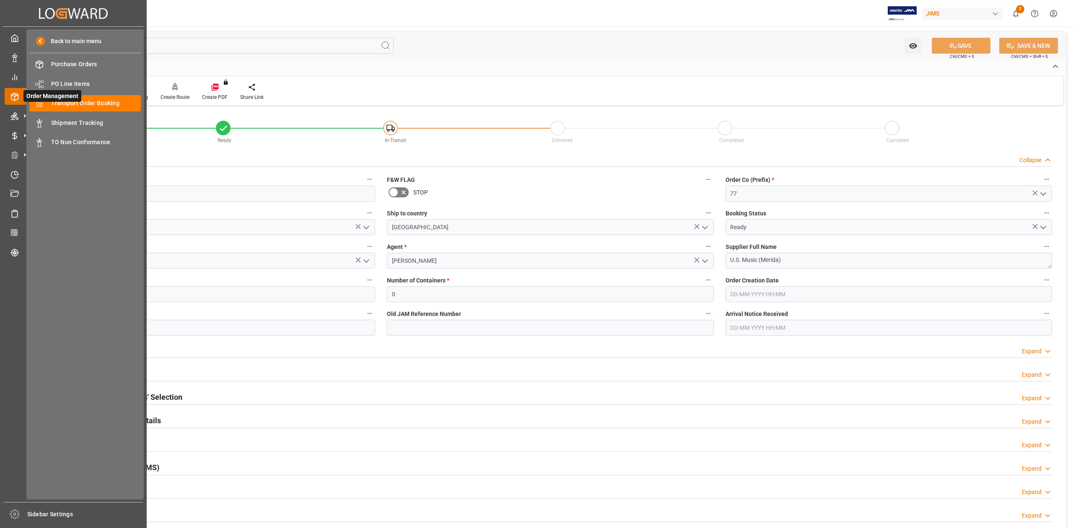
click at [61, 101] on span "Order Management" at bounding box center [52, 96] width 58 height 12
click at [119, 104] on span "Transport Order Booking" at bounding box center [96, 103] width 90 height 9
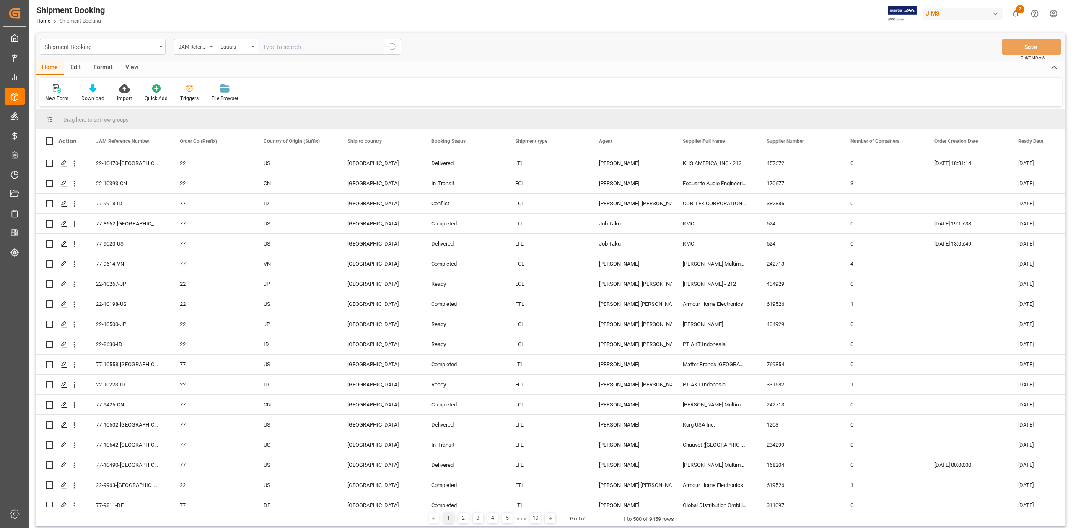
click at [324, 49] on input "text" at bounding box center [321, 47] width 126 height 16
type input "77-10478-CN"
click at [394, 52] on button "search button" at bounding box center [393, 47] width 18 height 16
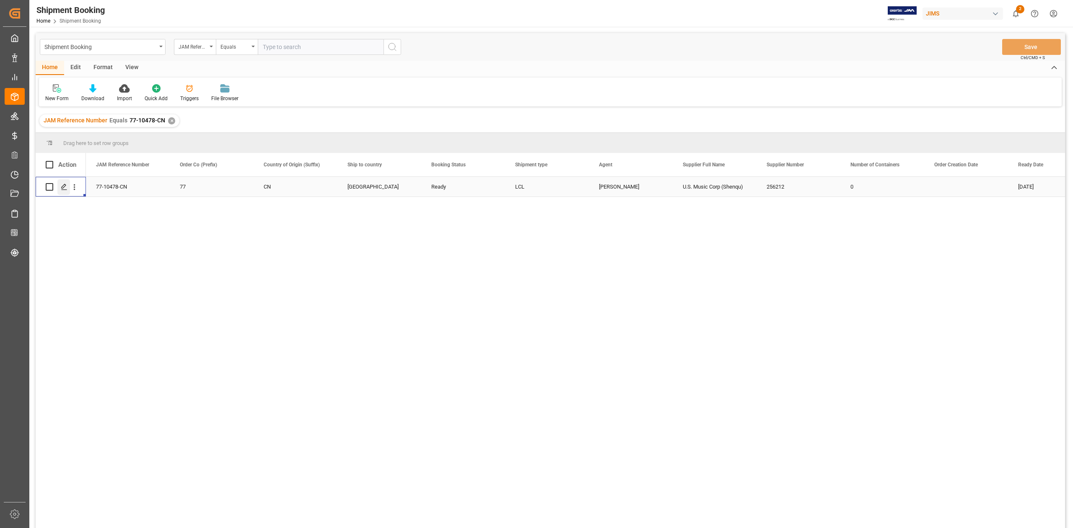
click at [63, 187] on icon "Press SPACE to select this row." at bounding box center [64, 187] width 7 height 7
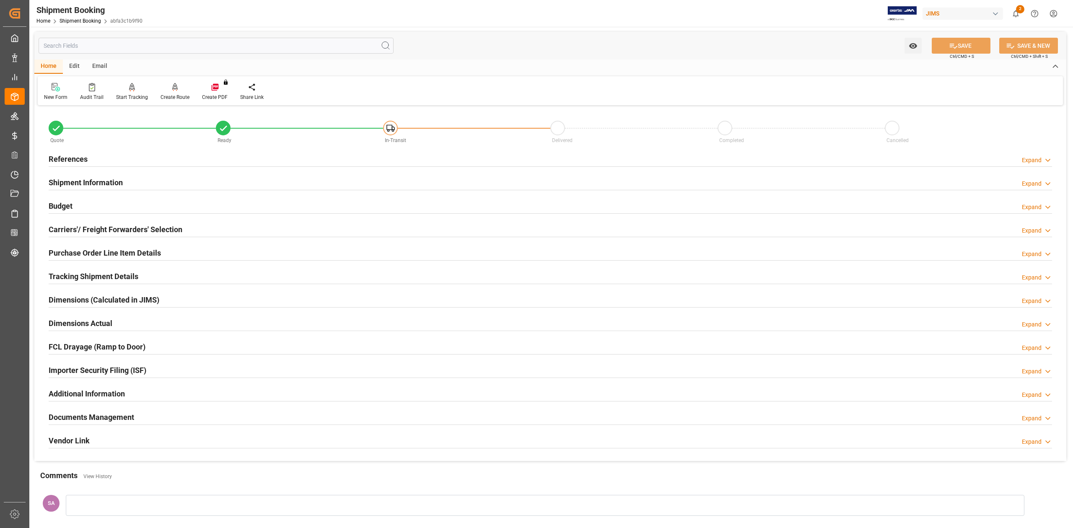
click at [76, 160] on h2 "References" at bounding box center [68, 158] width 39 height 11
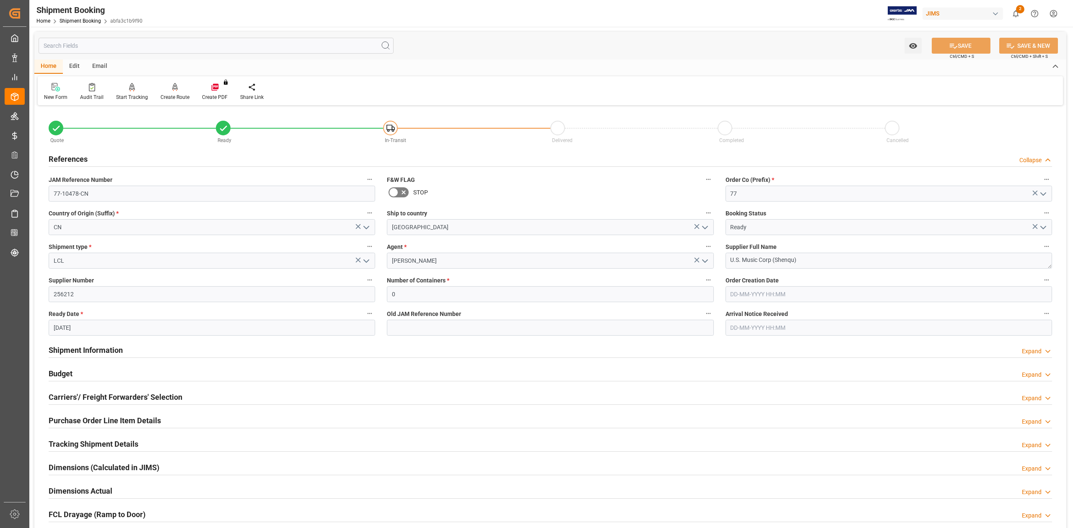
click at [76, 160] on h2 "References" at bounding box center [68, 158] width 39 height 11
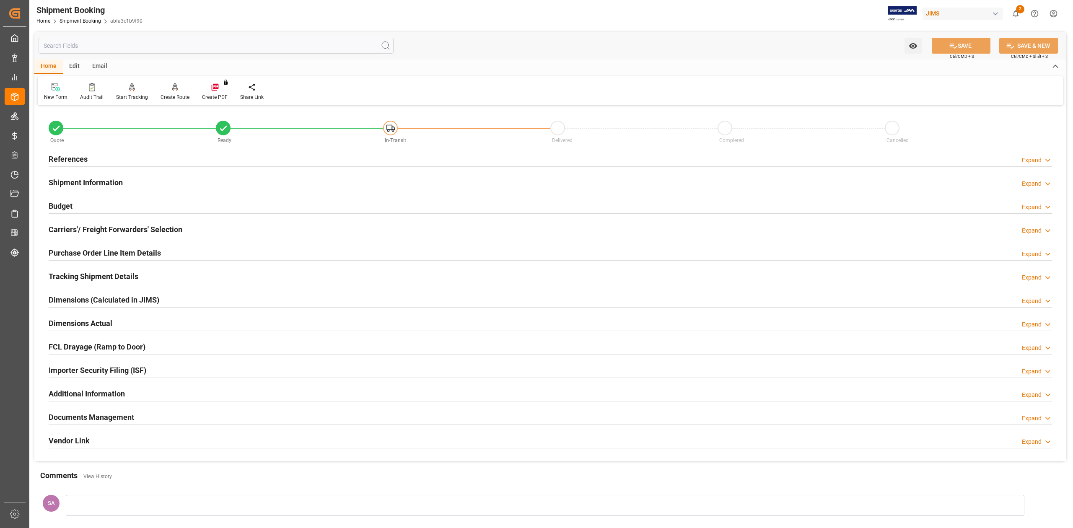
click at [78, 179] on h2 "Shipment Information" at bounding box center [86, 182] width 74 height 11
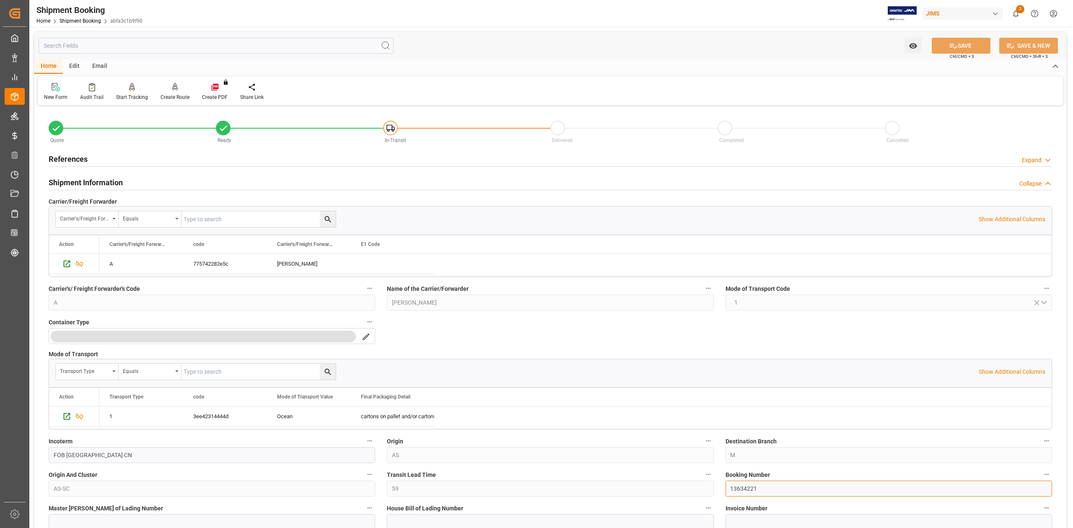
click at [747, 491] on input "13634221" at bounding box center [889, 489] width 327 height 16
drag, startPoint x: 66, startPoint y: 160, endPoint x: 83, endPoint y: 178, distance: 24.9
click at [66, 160] on h2 "References" at bounding box center [68, 158] width 39 height 11
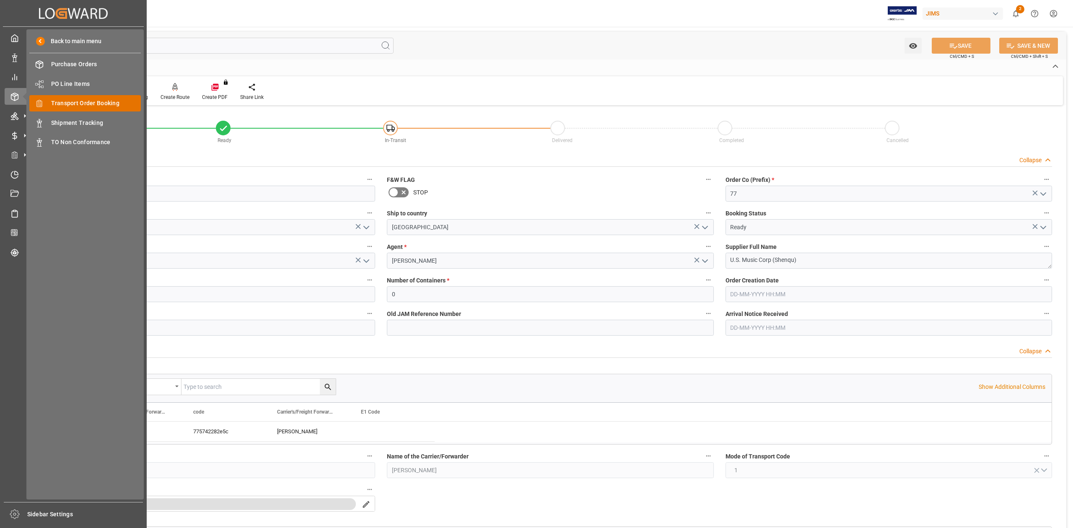
click at [92, 104] on span "Transport Order Booking" at bounding box center [96, 103] width 90 height 9
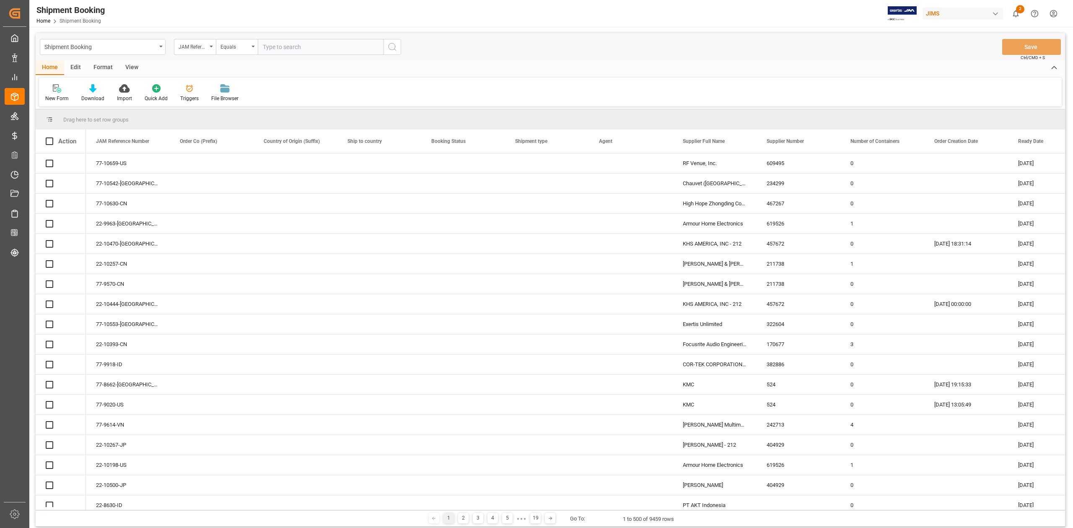
click at [319, 48] on input "text" at bounding box center [321, 47] width 126 height 16
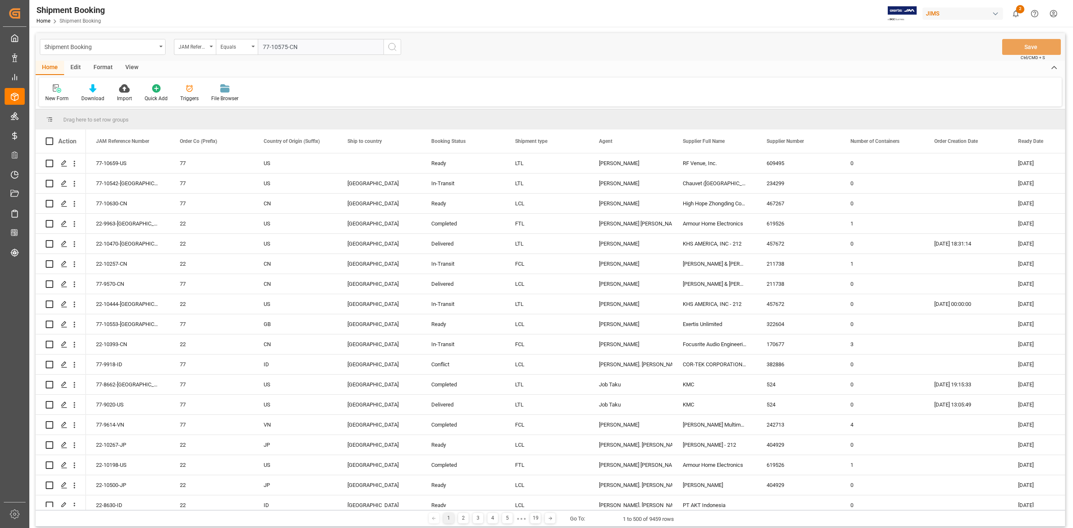
type input "77-10575-CN"
click at [395, 49] on line "search button" at bounding box center [396, 50] width 2 height 2
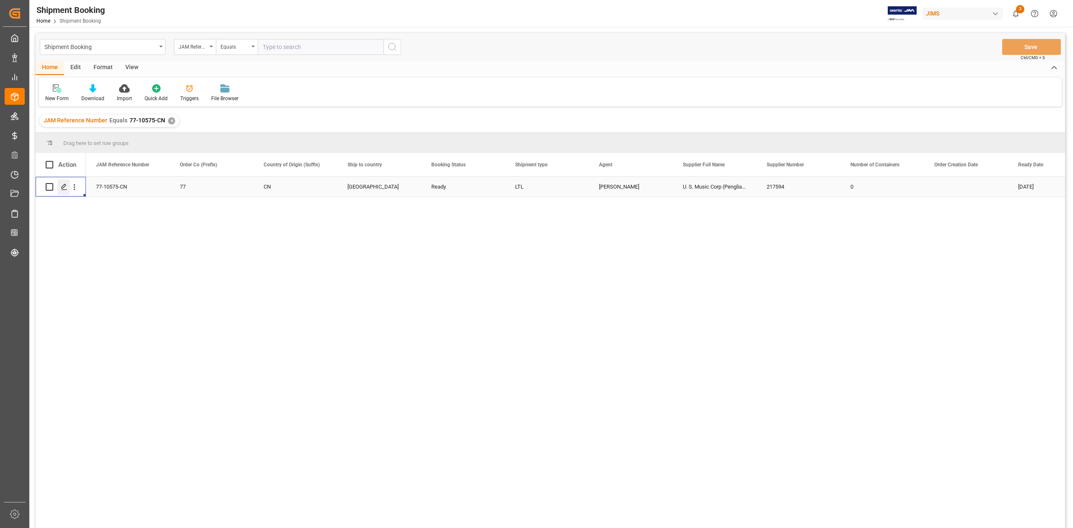
click at [66, 190] on icon "Press SPACE to select this row." at bounding box center [64, 187] width 7 height 7
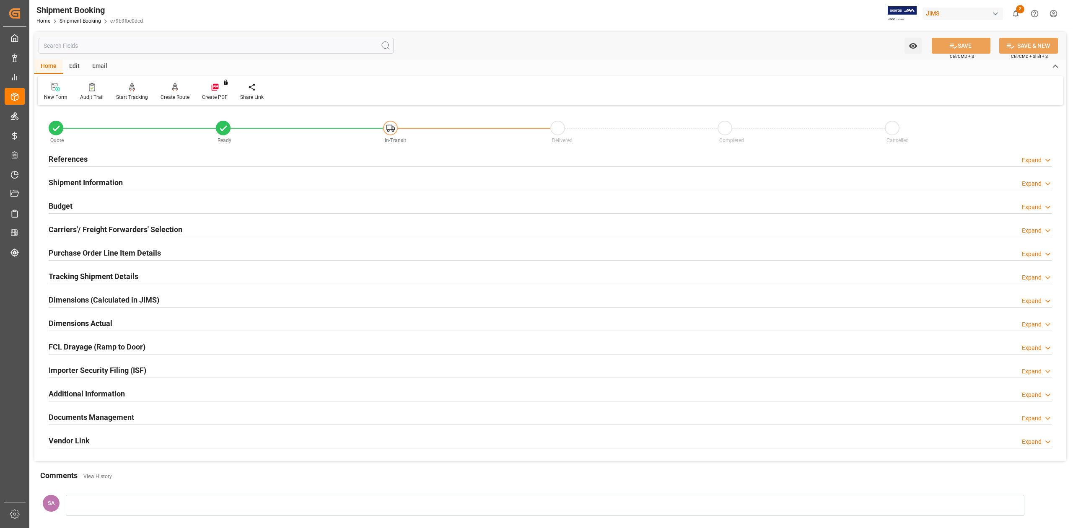
click at [71, 158] on h2 "References" at bounding box center [68, 158] width 39 height 11
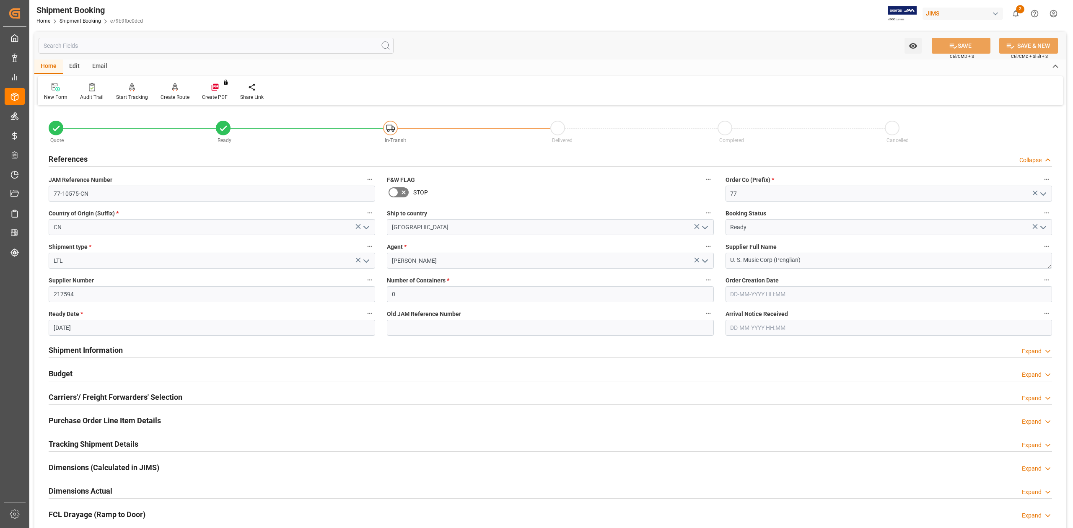
click at [110, 351] on h2 "Shipment Information" at bounding box center [86, 350] width 74 height 11
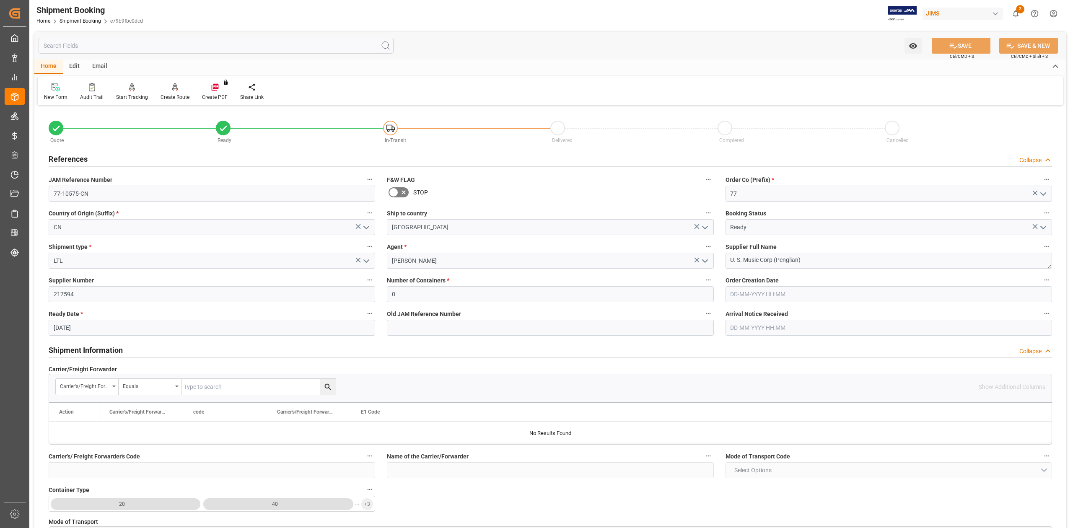
click at [370, 259] on icon "open menu" at bounding box center [366, 261] width 10 height 10
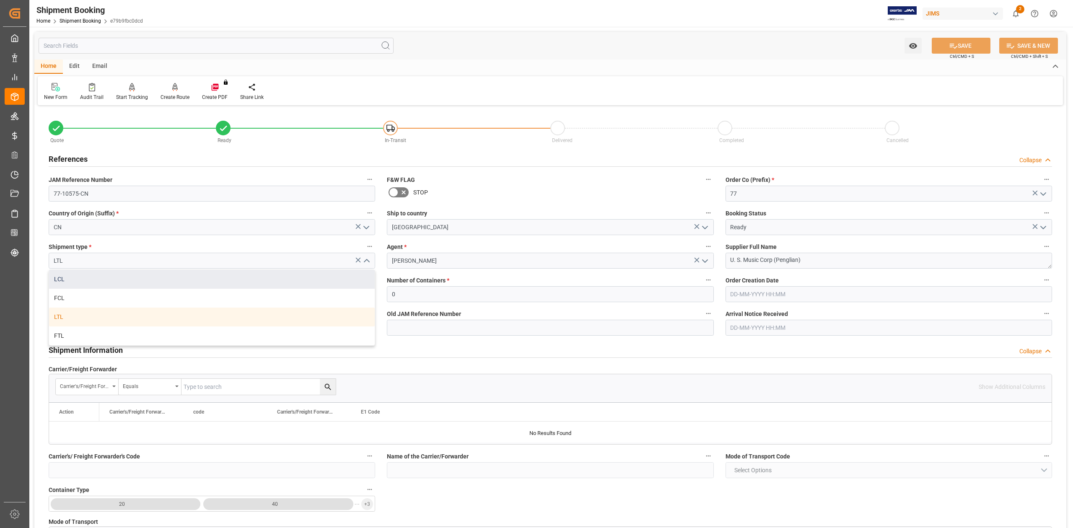
click at [184, 281] on div "LCL" at bounding box center [212, 279] width 326 height 19
type input "LCL"
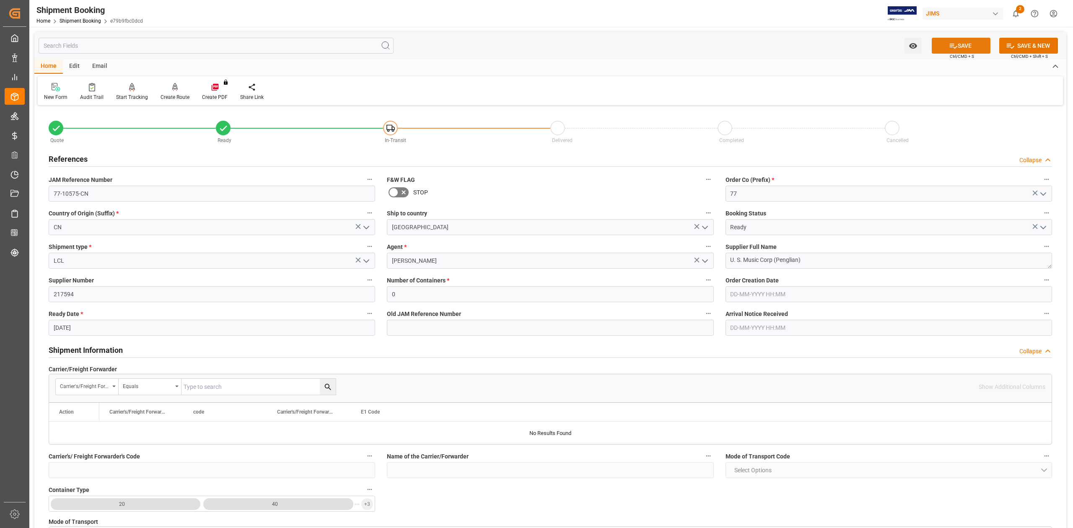
click at [969, 48] on button "SAVE" at bounding box center [961, 46] width 59 height 16
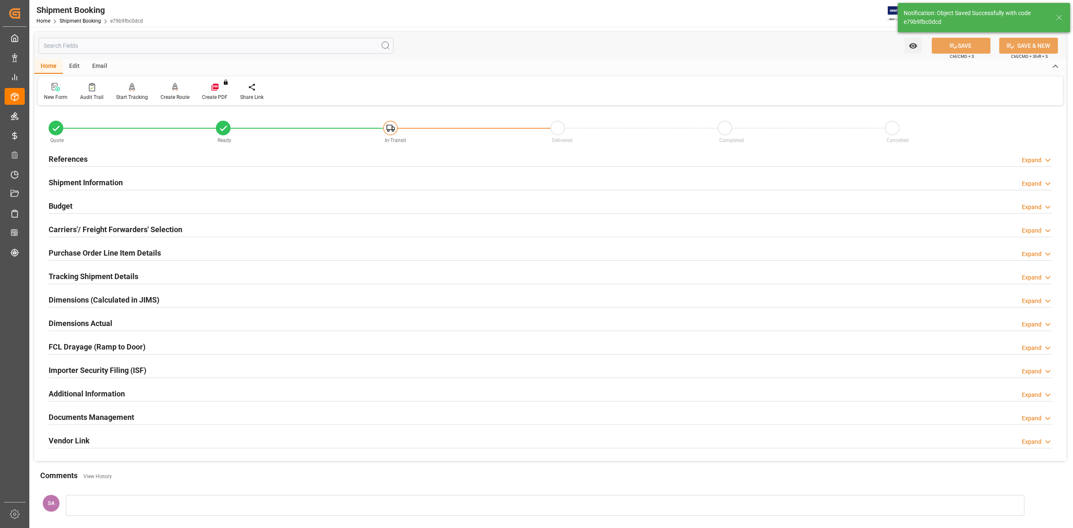
click at [81, 225] on h2 "Carriers'/ Freight Forwarders' Selection" at bounding box center [116, 229] width 134 height 11
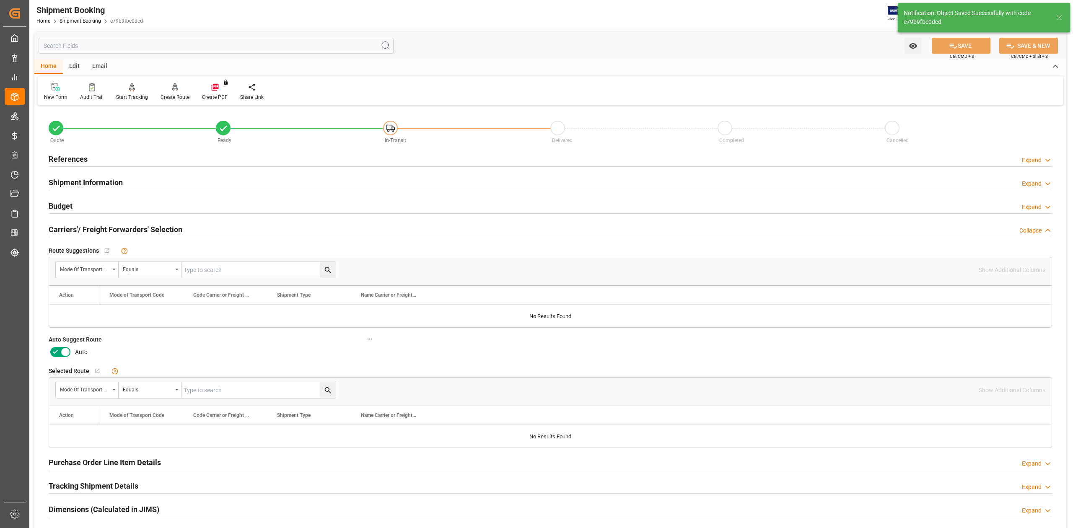
click at [67, 352] on icon at bounding box center [65, 352] width 10 height 10
click at [0, 0] on input "checkbox" at bounding box center [0, 0] width 0 height 0
click at [939, 46] on button "SAVE" at bounding box center [961, 46] width 59 height 16
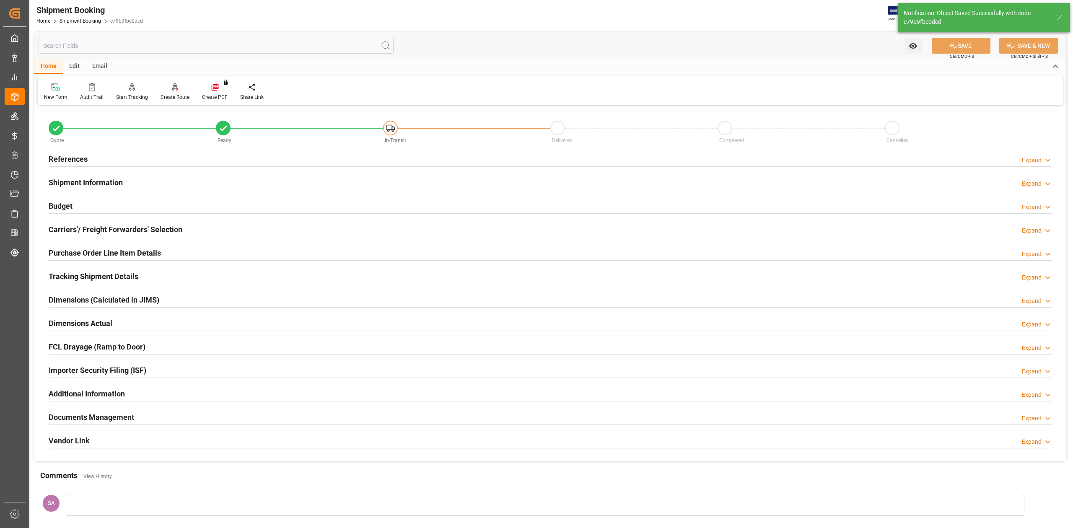
click at [173, 94] on div "Create Route" at bounding box center [175, 98] width 29 height 8
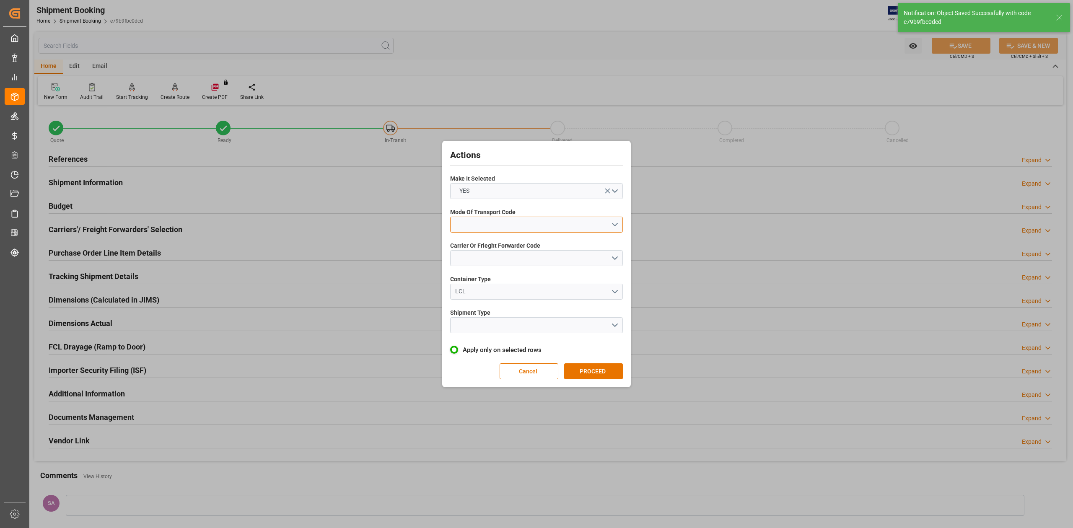
click at [600, 223] on button "open menu" at bounding box center [536, 225] width 173 height 16
click at [571, 228] on div "1- OCEAN" at bounding box center [537, 227] width 172 height 18
click at [562, 260] on button "open menu" at bounding box center [536, 258] width 173 height 16
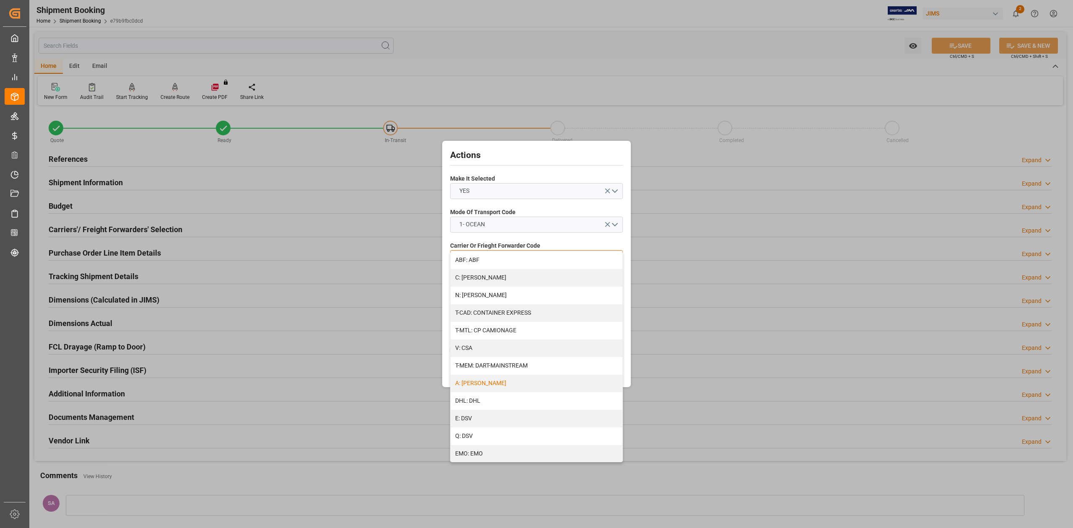
click at [509, 382] on div "A: DELMAR" at bounding box center [537, 384] width 172 height 18
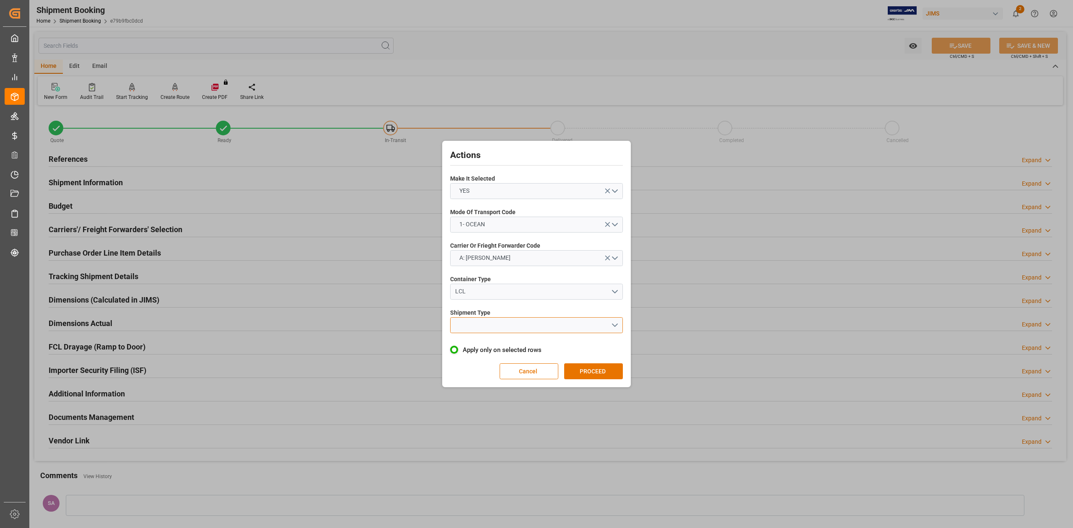
click at [482, 323] on button "open menu" at bounding box center [536, 325] width 173 height 16
click at [481, 348] on div "LCL" at bounding box center [537, 345] width 172 height 18
click at [581, 373] on button "PROCEED" at bounding box center [593, 372] width 59 height 16
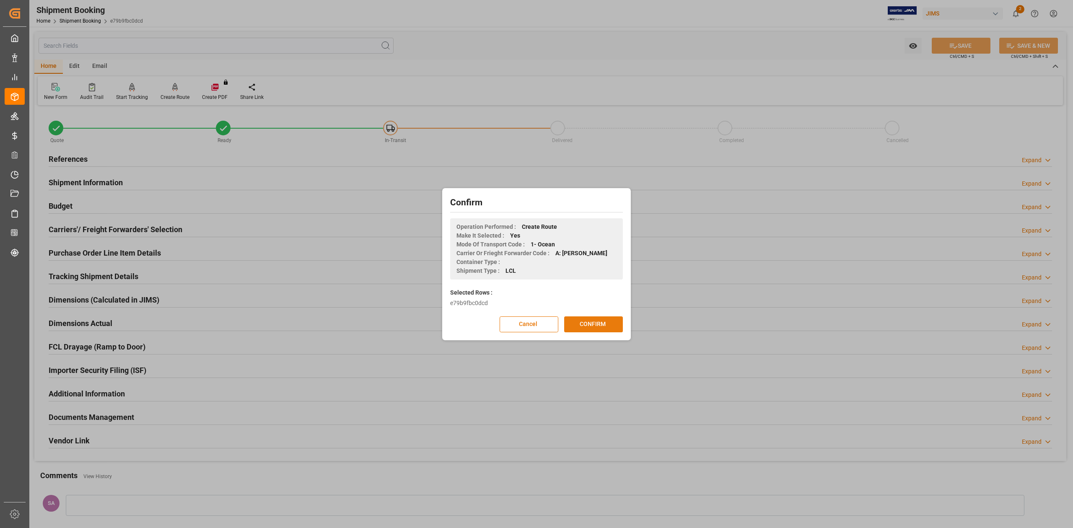
click at [605, 321] on button "CONFIRM" at bounding box center [593, 325] width 59 height 16
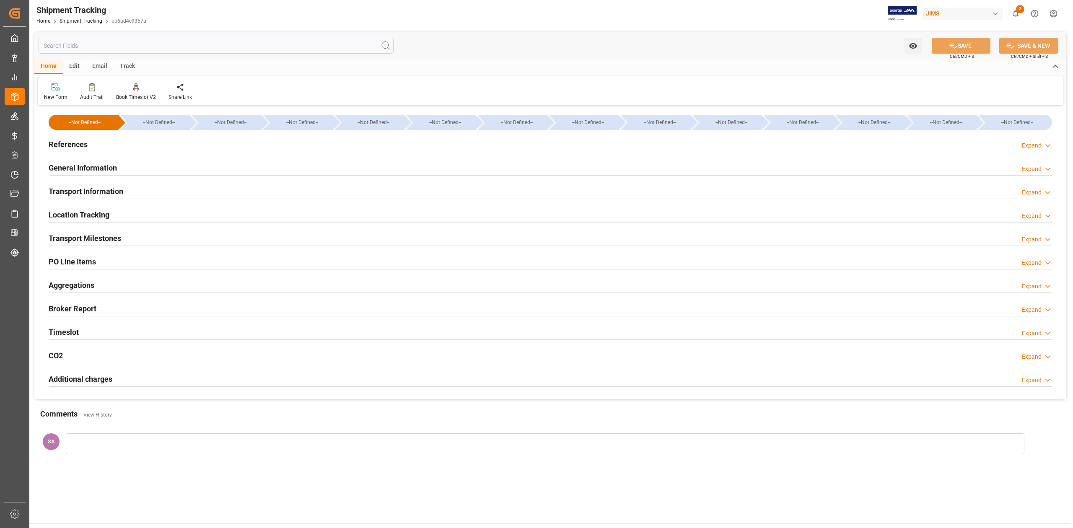
click at [96, 193] on h2 "Transport Information" at bounding box center [86, 191] width 75 height 11
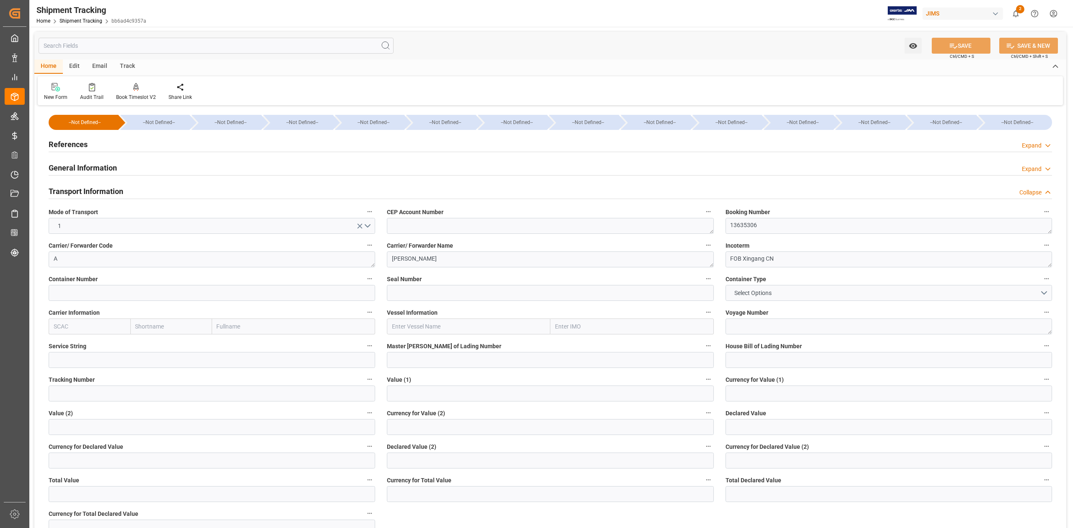
click at [104, 192] on h2 "Transport Information" at bounding box center [86, 191] width 75 height 11
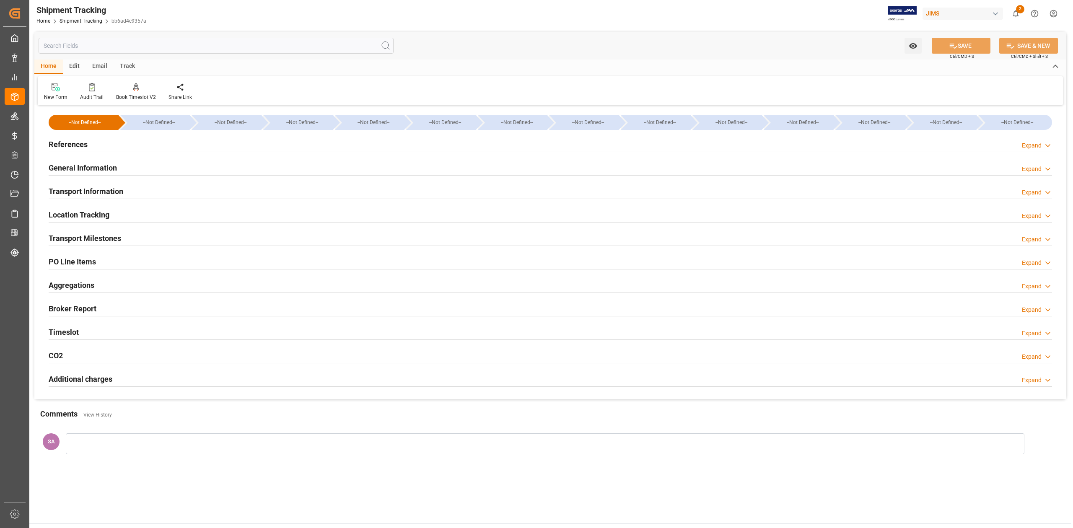
click at [70, 239] on h2 "Transport Milestones" at bounding box center [85, 238] width 73 height 11
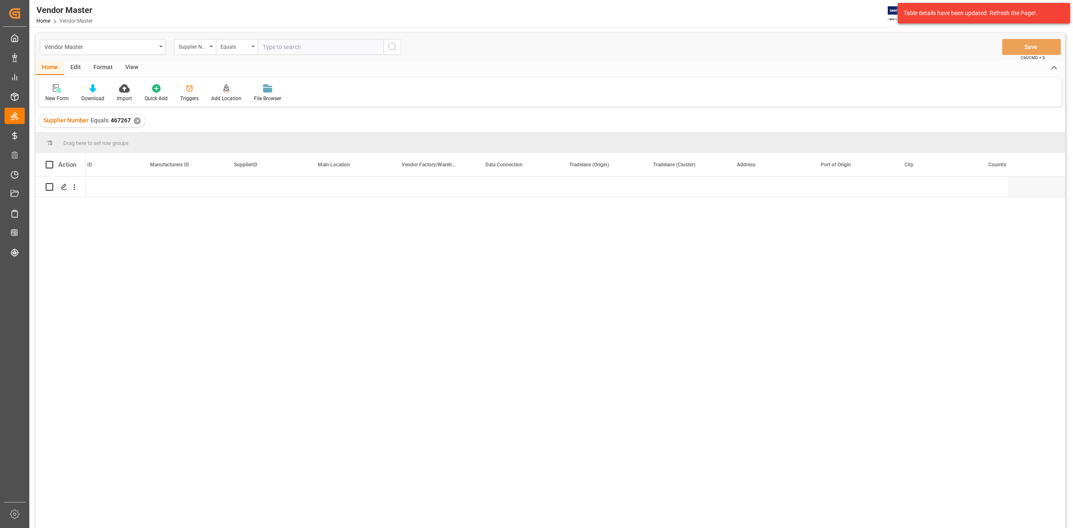
scroll to position [0, 1036]
click at [136, 119] on div "✕" at bounding box center [137, 120] width 7 height 7
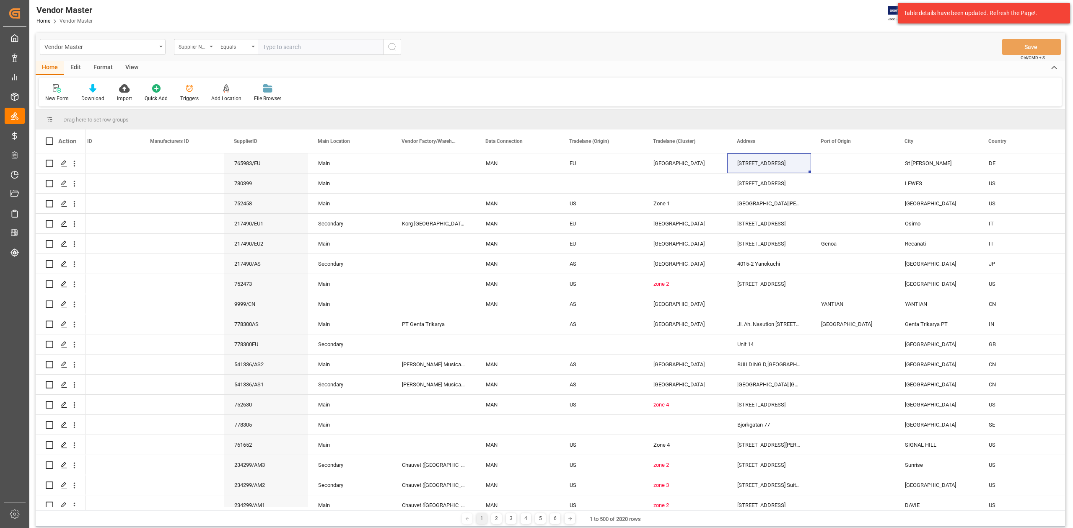
click at [279, 54] on input "text" at bounding box center [321, 47] width 126 height 16
paste input "217594"
type input "217594"
click at [392, 47] on icon "search button" at bounding box center [392, 47] width 10 height 10
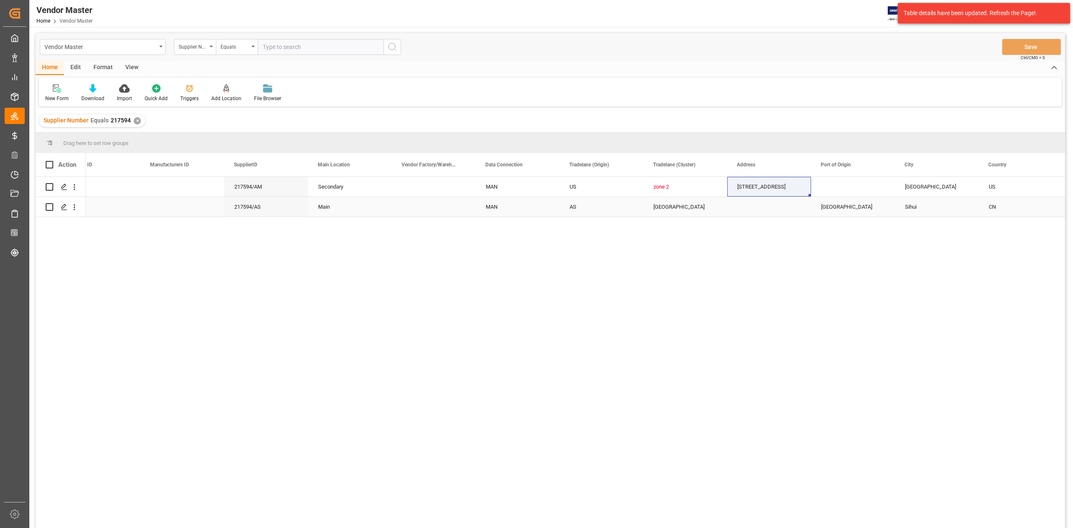
click at [455, 214] on div "Press SPACE to select this row." at bounding box center [434, 207] width 84 height 20
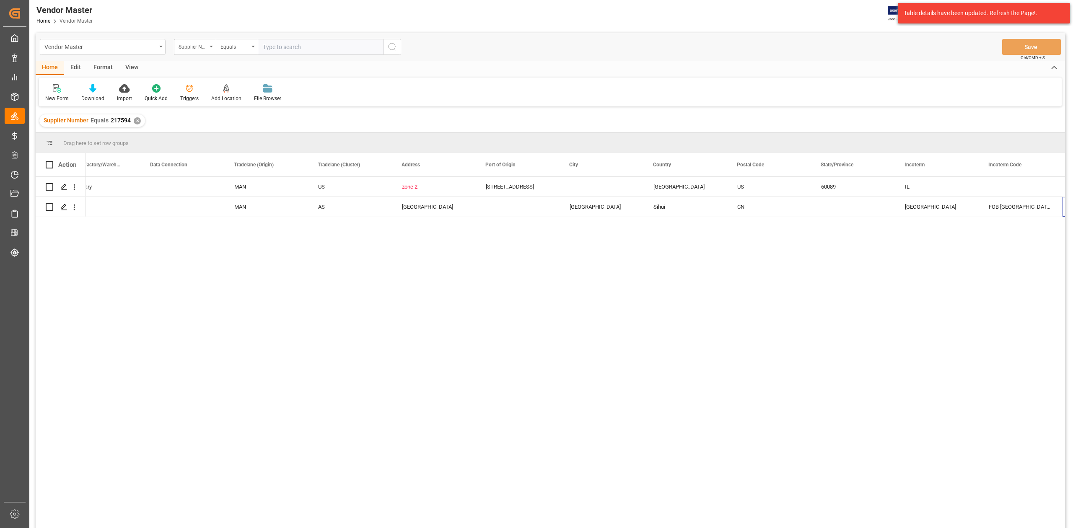
scroll to position [0, 1371]
click at [134, 119] on div "✕" at bounding box center [137, 120] width 7 height 7
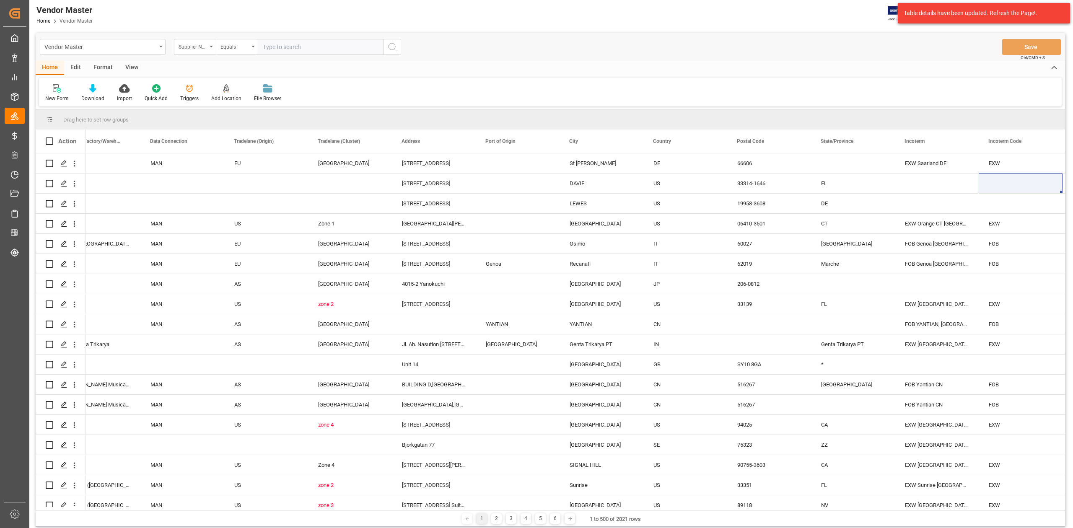
click at [293, 49] on input "text" at bounding box center [321, 47] width 126 height 16
paste input "307999"
type input "307999"
click at [398, 47] on button "search button" at bounding box center [393, 47] width 18 height 16
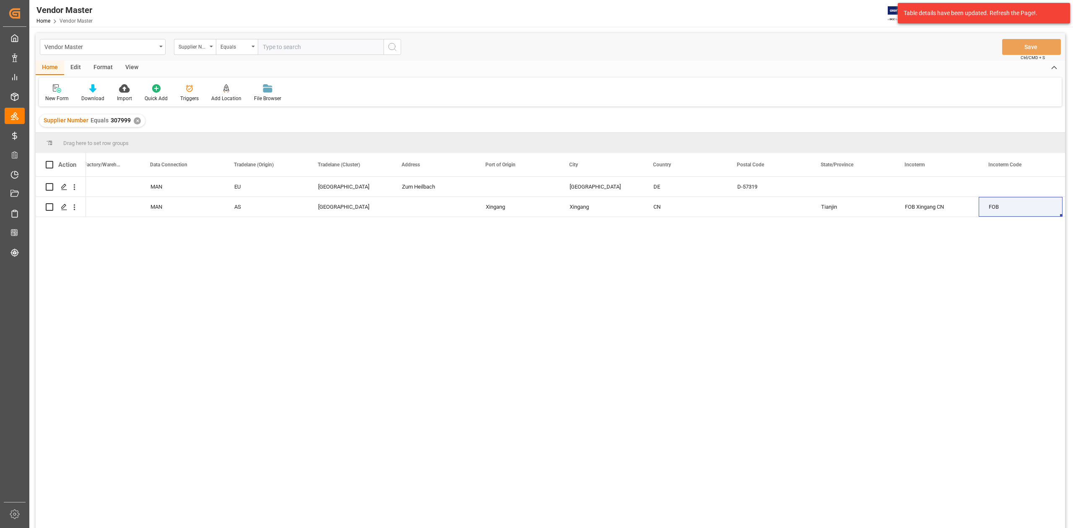
click at [136, 120] on div "✕" at bounding box center [137, 120] width 7 height 7
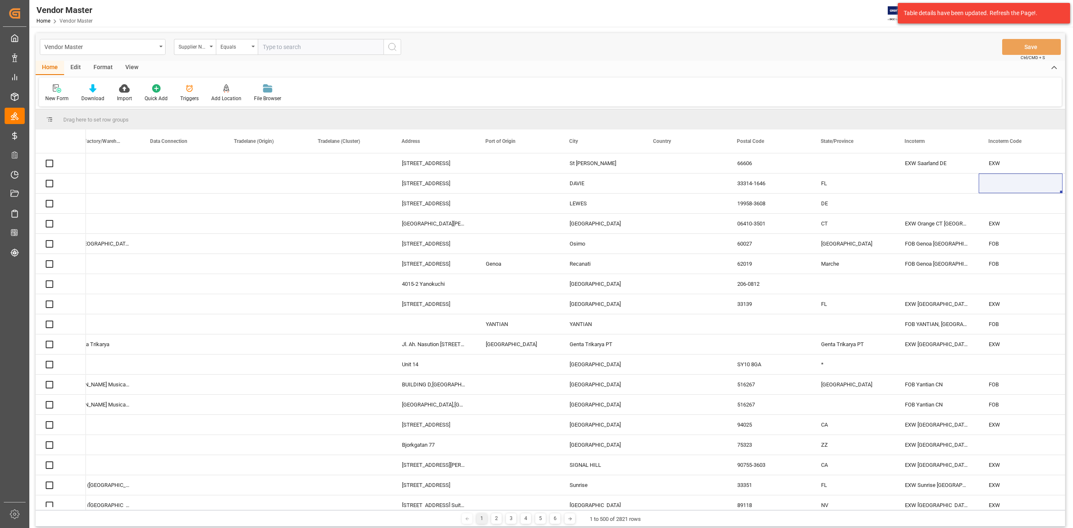
click at [299, 51] on input "text" at bounding box center [321, 47] width 126 height 16
paste input "467266"
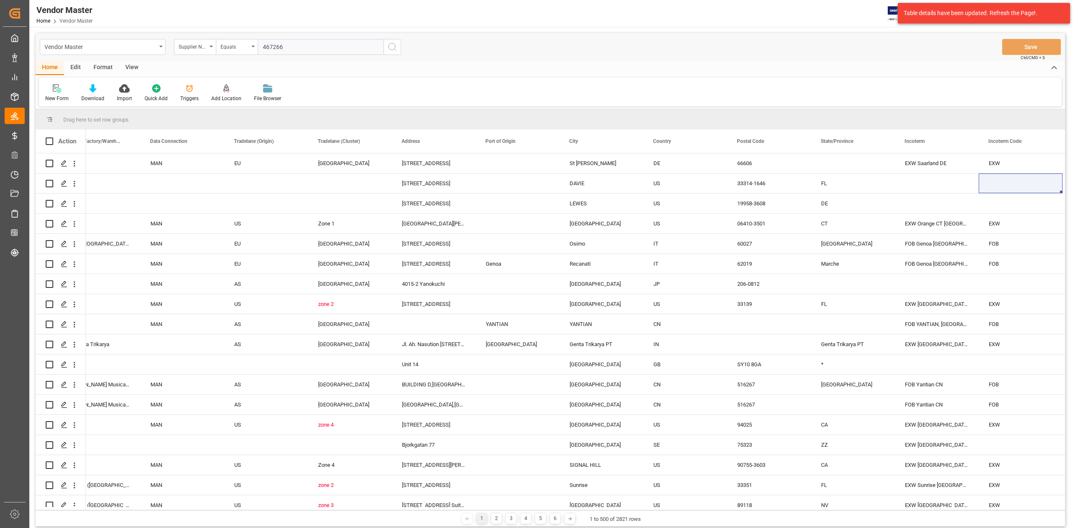
type input "467266"
drag, startPoint x: 392, startPoint y: 51, endPoint x: 221, endPoint y: 4, distance: 176.7
click at [392, 51] on icon "search button" at bounding box center [392, 47] width 10 height 10
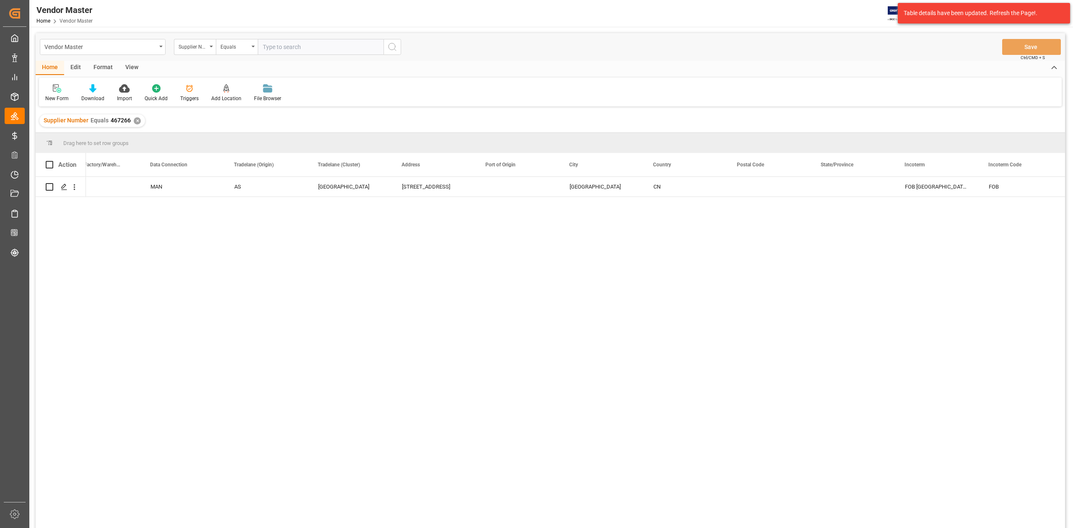
click at [134, 121] on div "✕" at bounding box center [137, 120] width 7 height 7
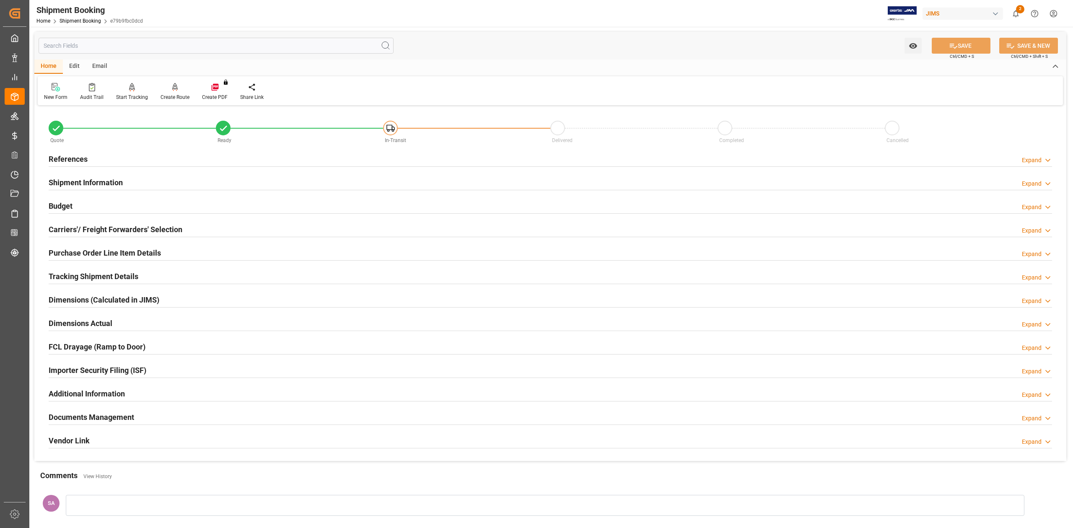
click at [76, 158] on h2 "References" at bounding box center [68, 158] width 39 height 11
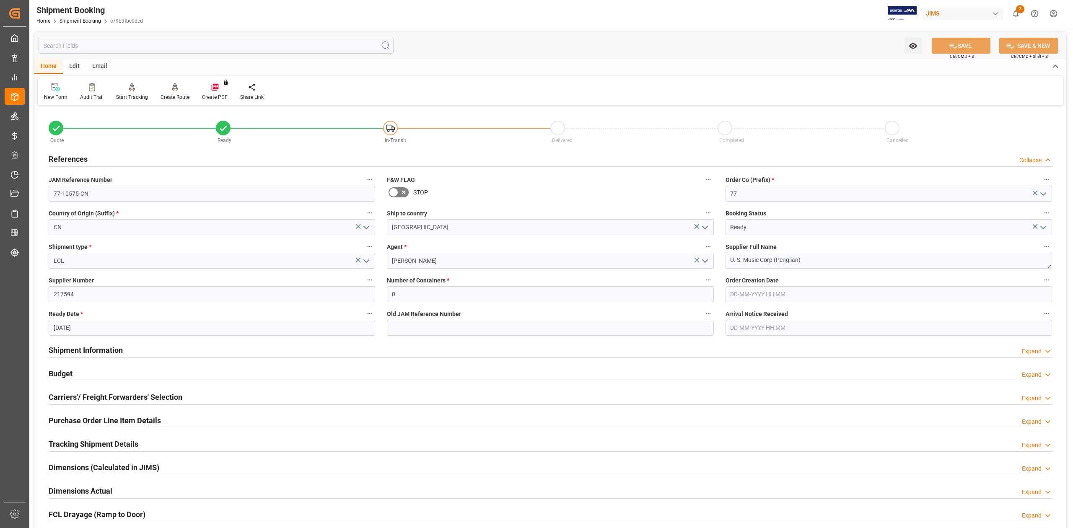
click at [93, 349] on h2 "Shipment Information" at bounding box center [86, 350] width 74 height 11
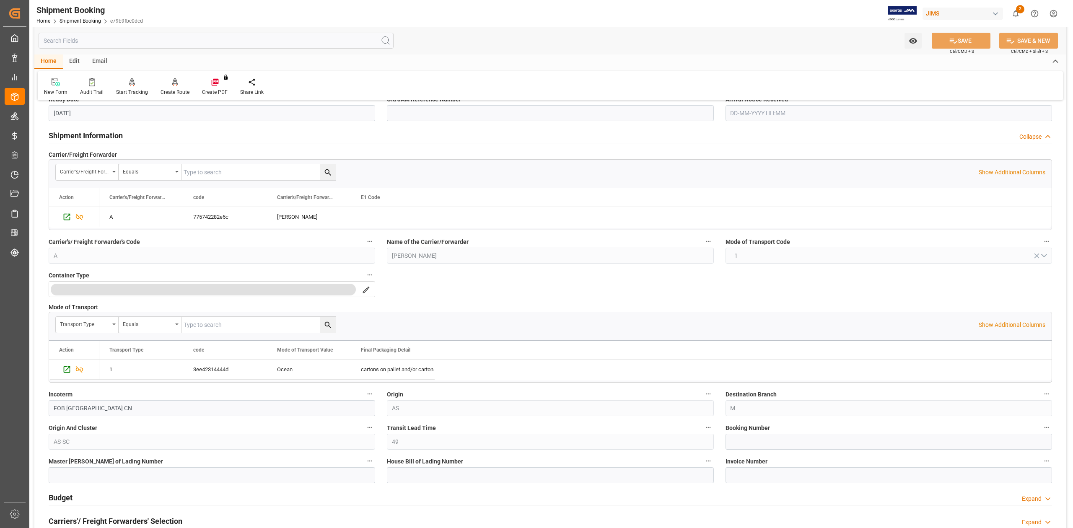
scroll to position [223, 0]
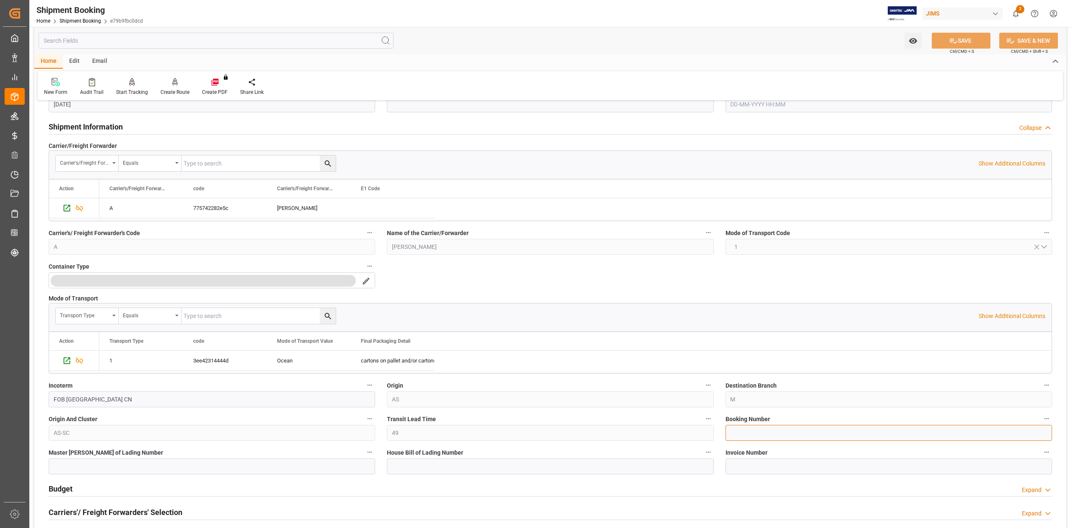
drag, startPoint x: 782, startPoint y: 434, endPoint x: 787, endPoint y: 428, distance: 8.3
click at [782, 434] on input at bounding box center [889, 433] width 327 height 16
paste input "13635238"
type input "13635238"
click at [979, 39] on button "SAVE" at bounding box center [961, 41] width 59 height 16
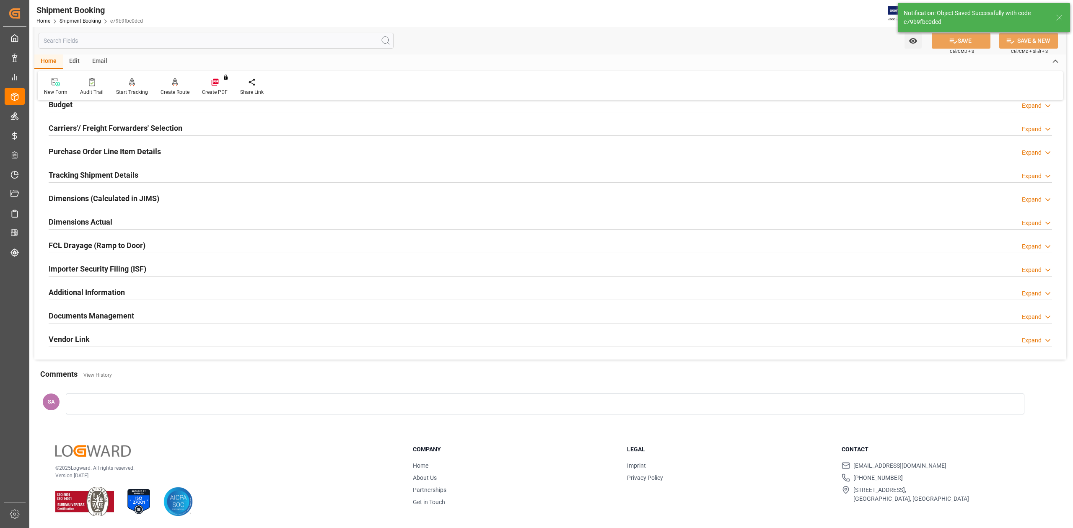
scroll to position [56, 0]
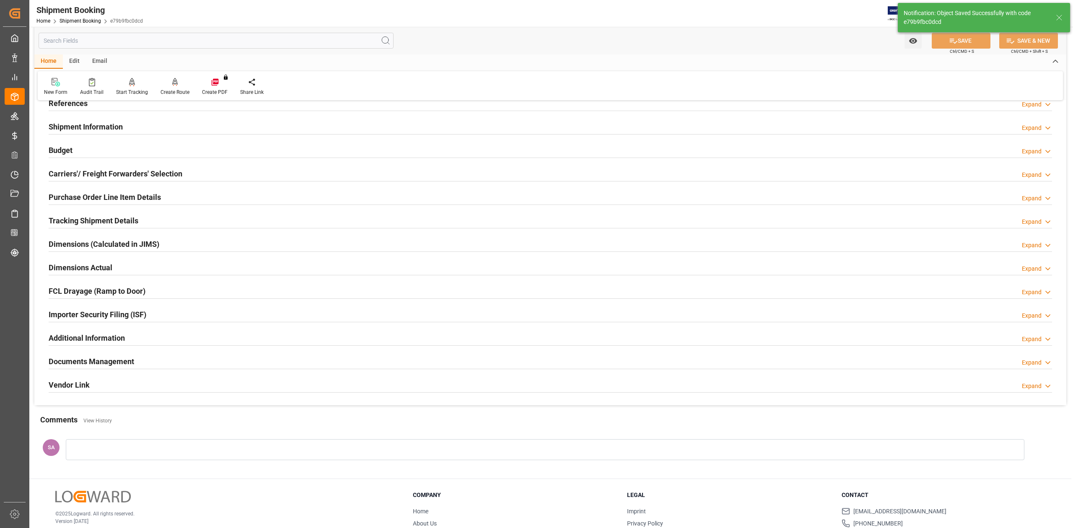
click at [116, 218] on h2 "Tracking Shipment Details" at bounding box center [94, 220] width 90 height 11
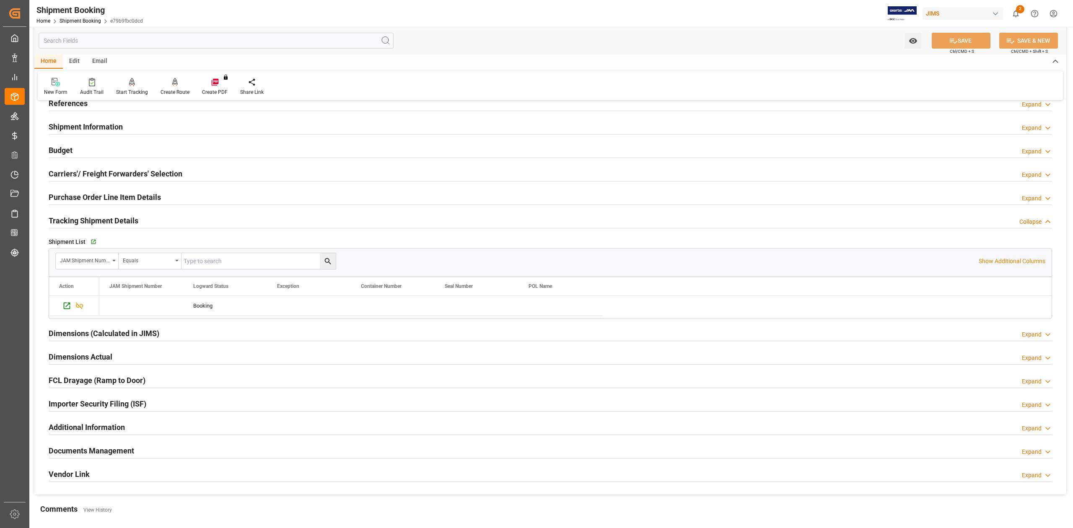
click at [123, 219] on h2 "Tracking Shipment Details" at bounding box center [94, 220] width 90 height 11
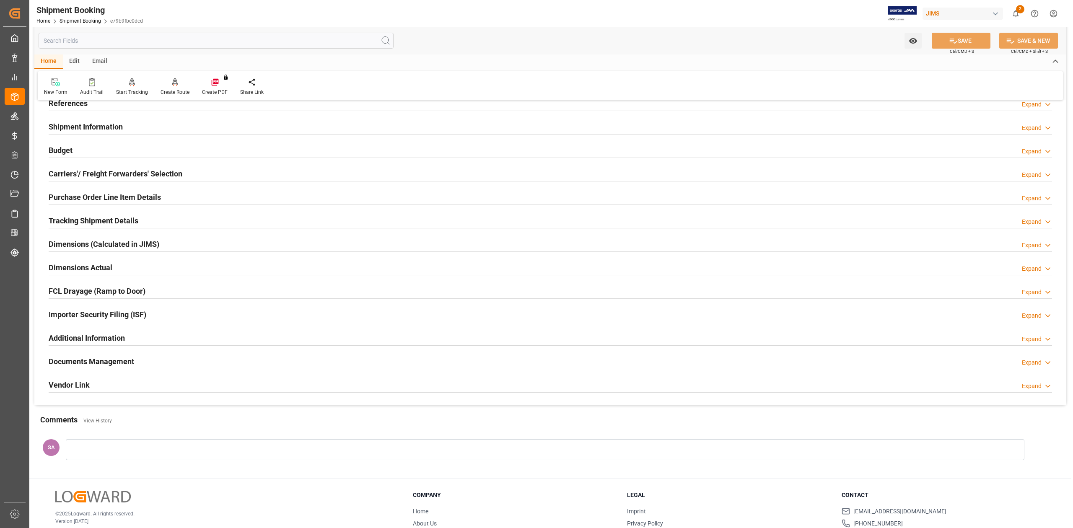
click at [96, 272] on h2 "Dimensions Actual" at bounding box center [81, 267] width 64 height 11
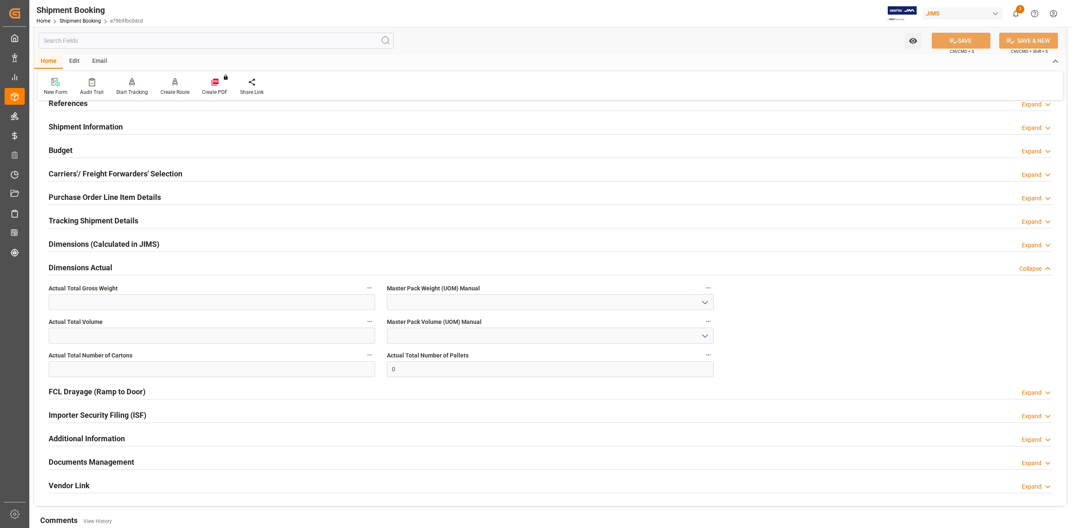
click at [93, 270] on h2 "Dimensions Actual" at bounding box center [81, 267] width 64 height 11
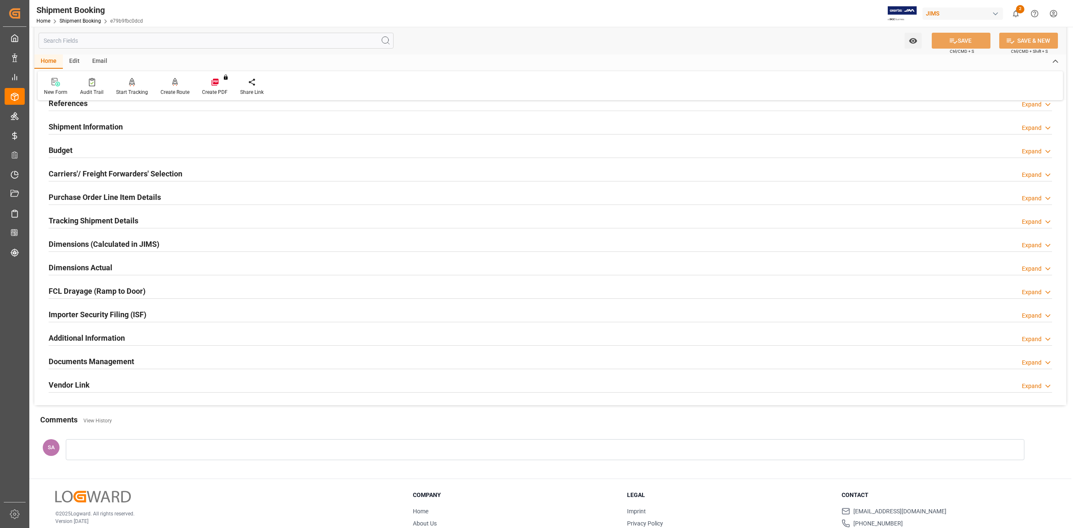
click at [96, 126] on h2 "Shipment Information" at bounding box center [86, 126] width 74 height 11
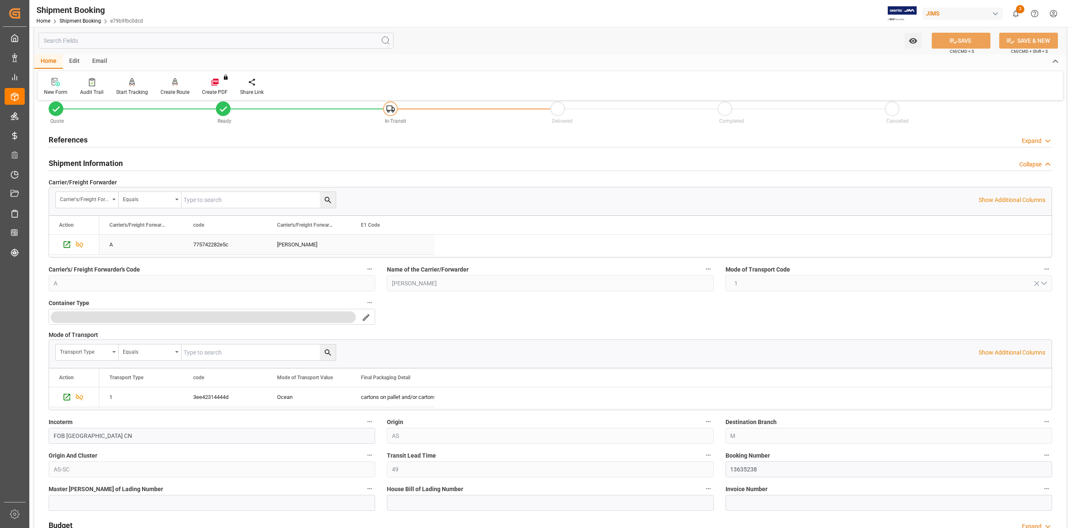
scroll to position [0, 0]
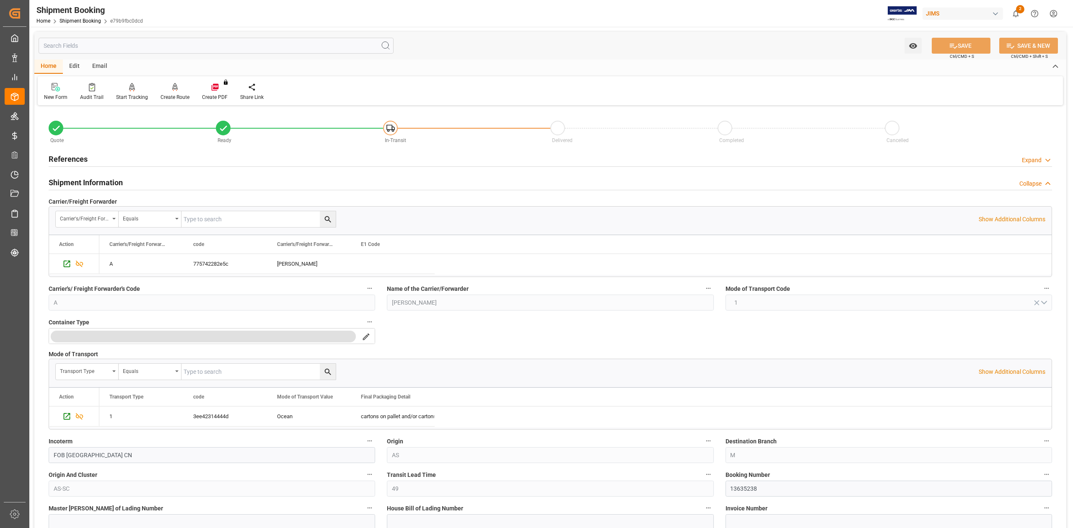
click at [75, 159] on h2 "References" at bounding box center [68, 158] width 39 height 11
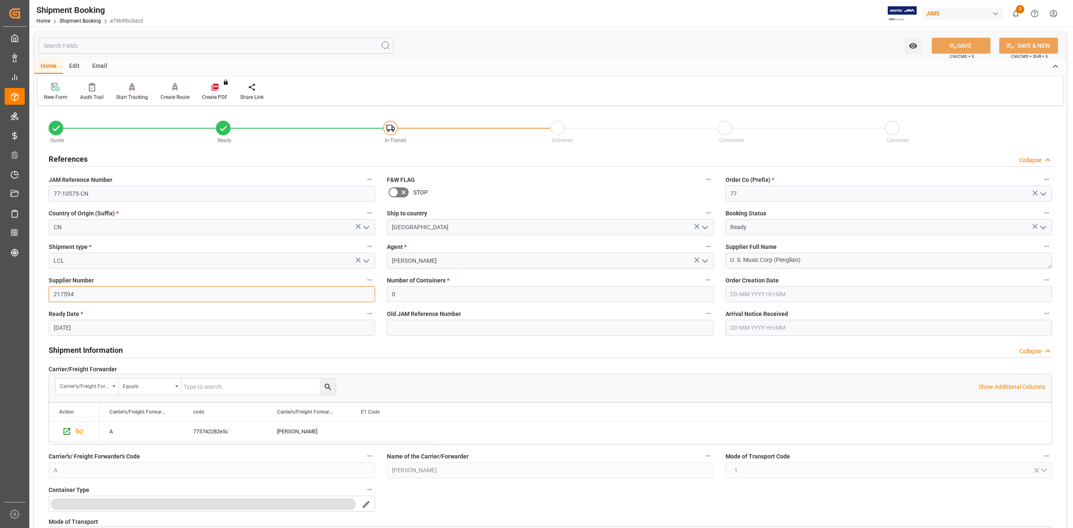
click at [91, 296] on input "217594" at bounding box center [212, 294] width 327 height 16
click at [79, 295] on input "217594" at bounding box center [212, 294] width 327 height 16
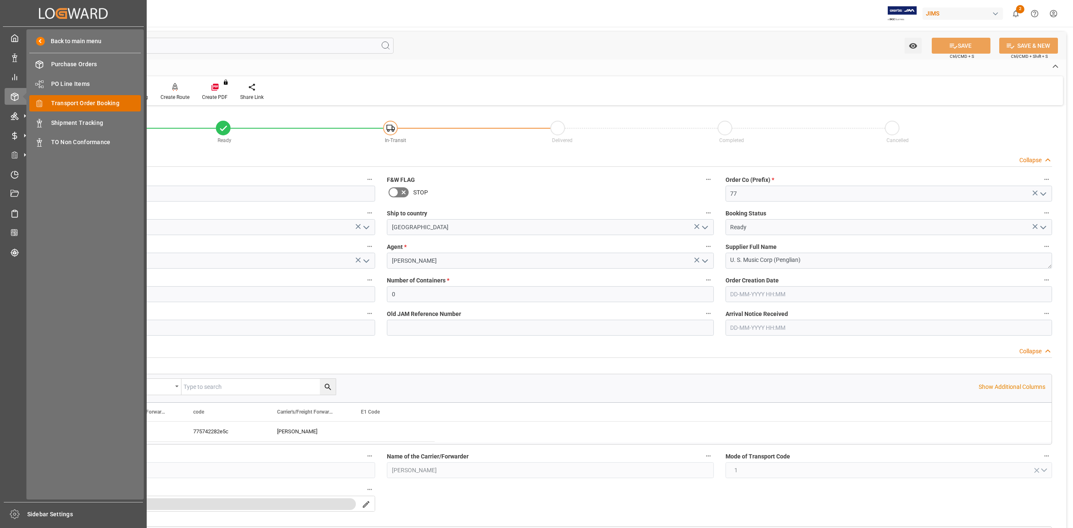
click at [97, 104] on span "Transport Order Booking" at bounding box center [96, 103] width 90 height 9
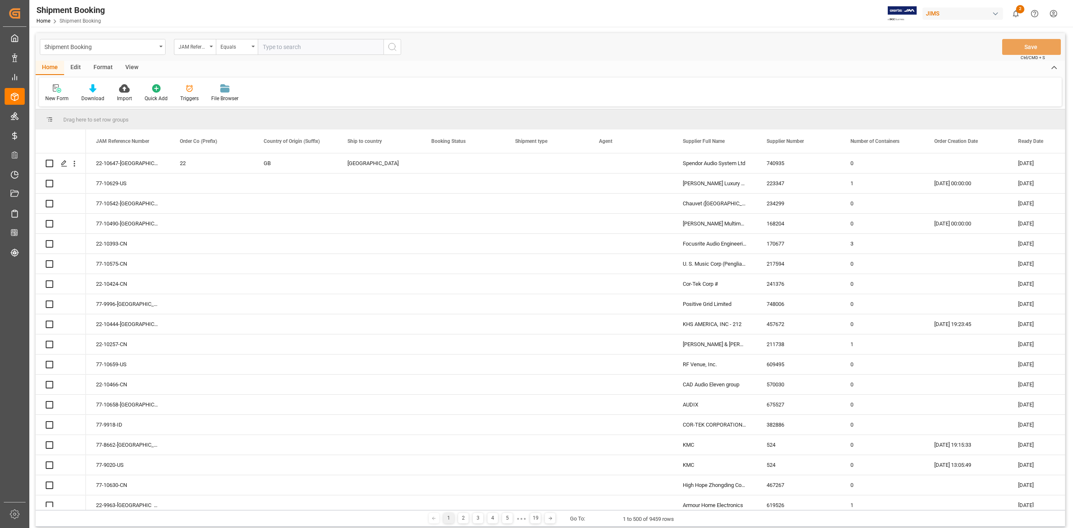
click at [309, 52] on input "text" at bounding box center [321, 47] width 126 height 16
type input "77-10584-CN"
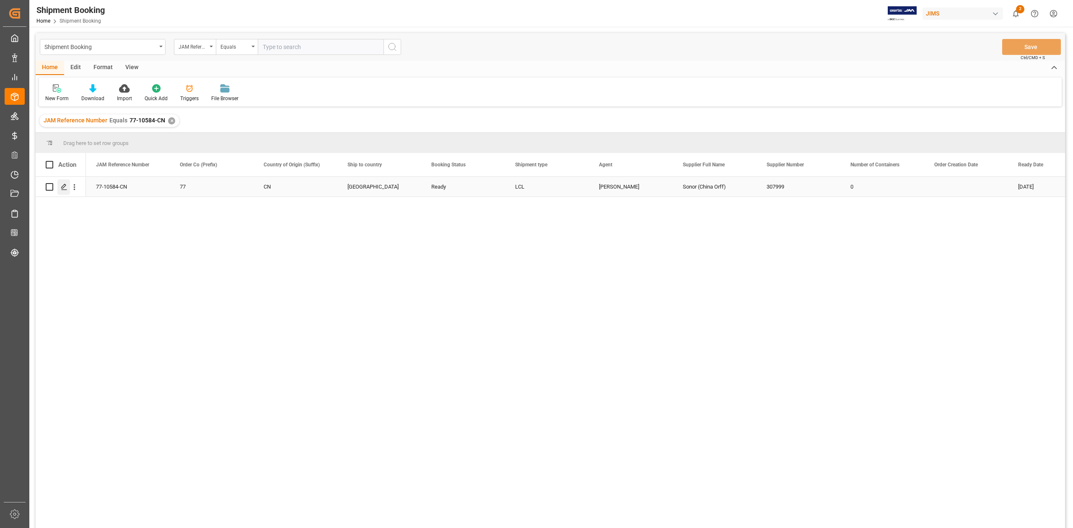
click at [66, 187] on icon "Press SPACE to select this row." at bounding box center [64, 187] width 7 height 7
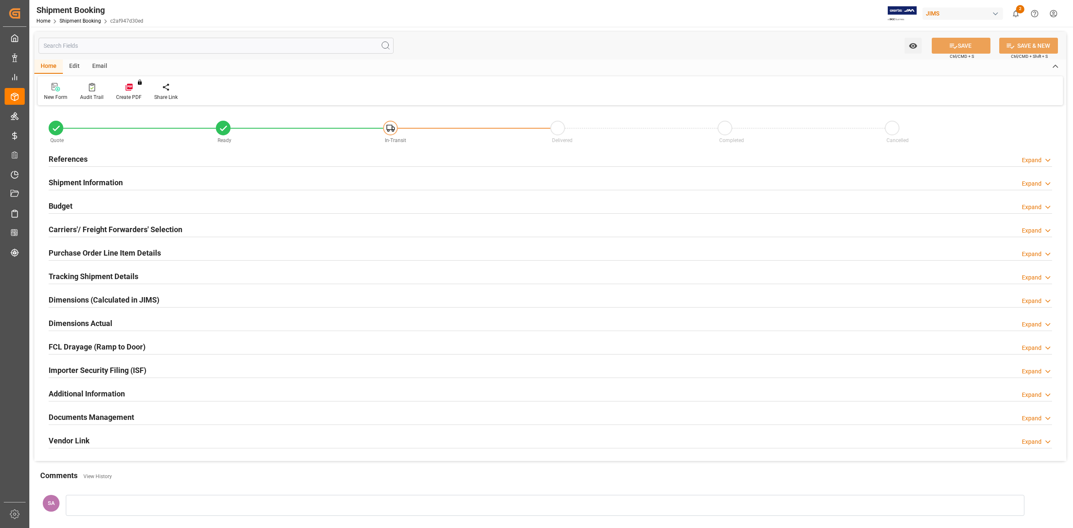
type input "0"
type input "[DATE]"
click at [76, 160] on h2 "References" at bounding box center [68, 158] width 39 height 11
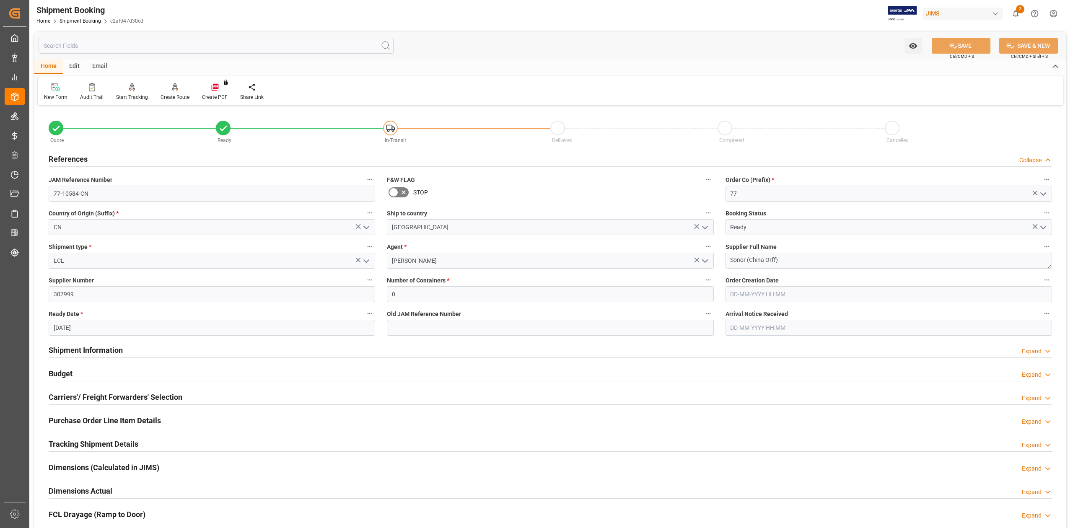
click at [99, 348] on h2 "Shipment Information" at bounding box center [86, 350] width 74 height 11
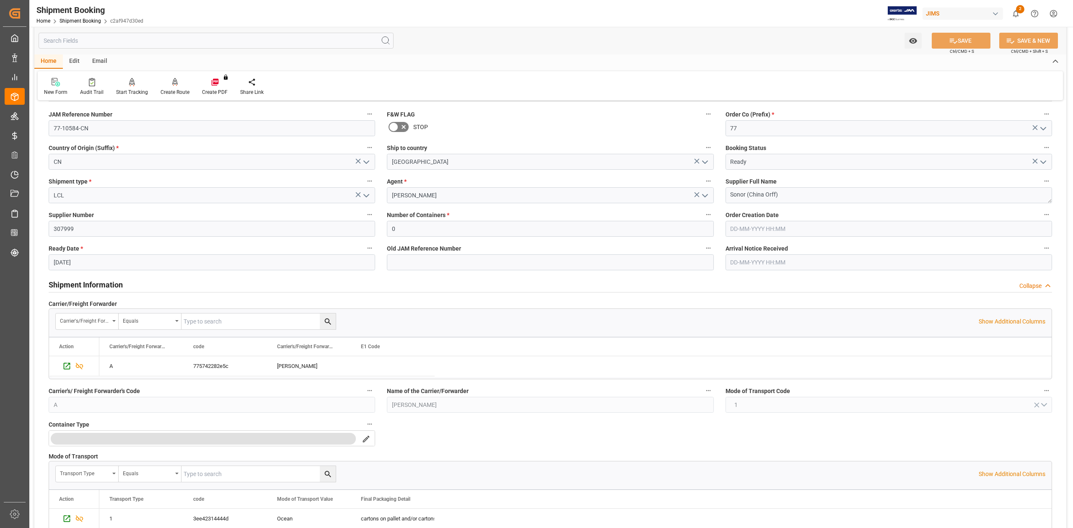
scroll to position [168, 0]
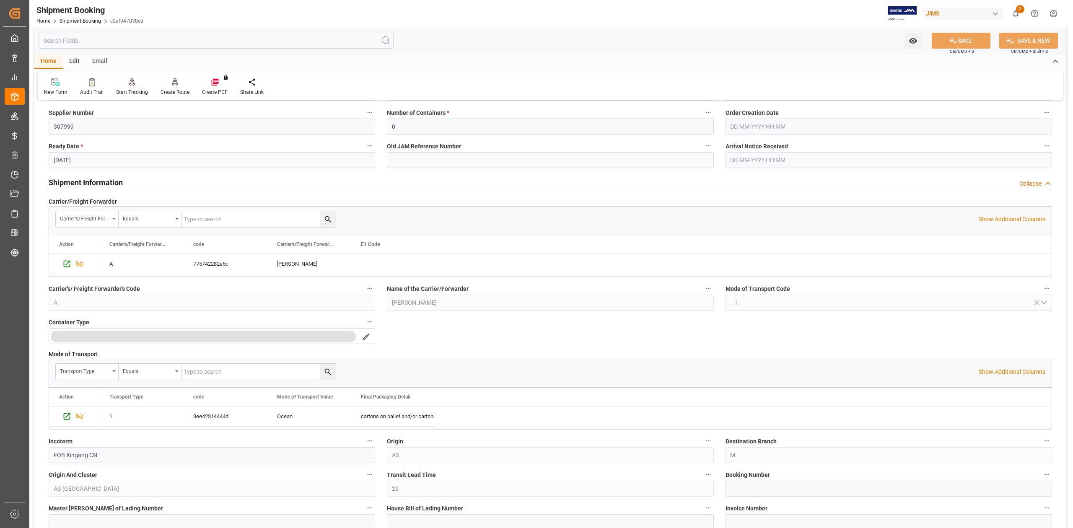
click at [112, 180] on h2 "Shipment Information" at bounding box center [86, 182] width 74 height 11
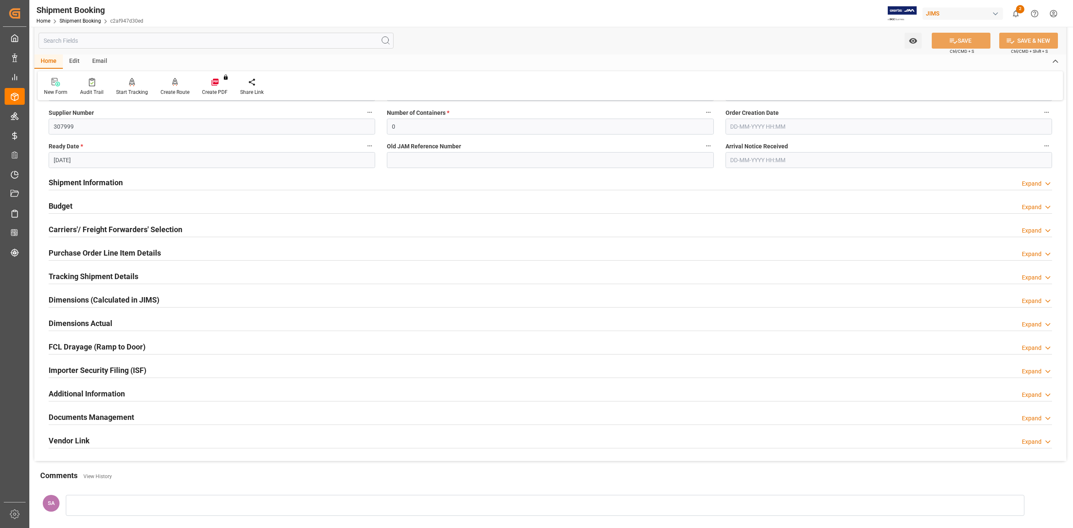
click at [57, 197] on div "Budget" at bounding box center [61, 205] width 24 height 16
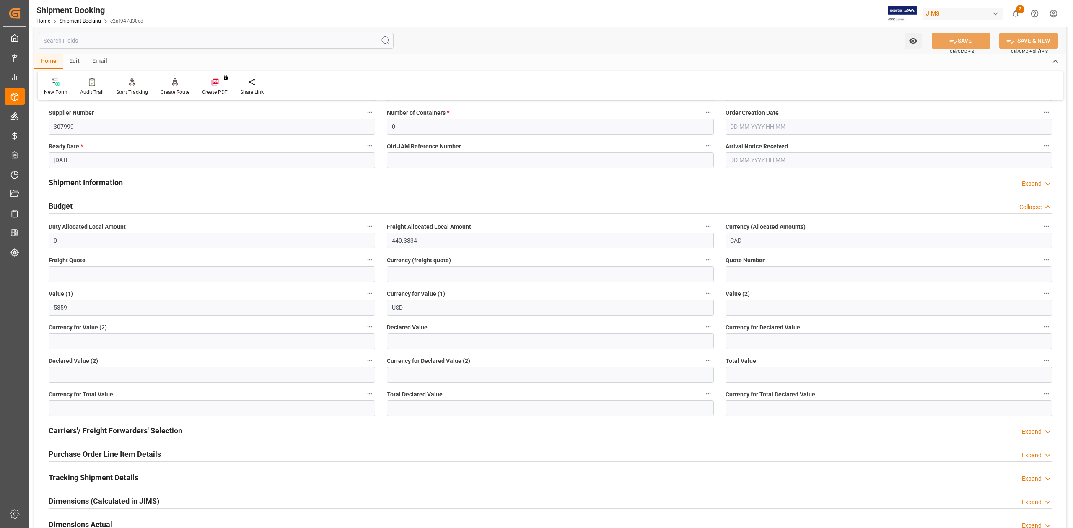
click at [57, 198] on div "Budget" at bounding box center [61, 205] width 24 height 16
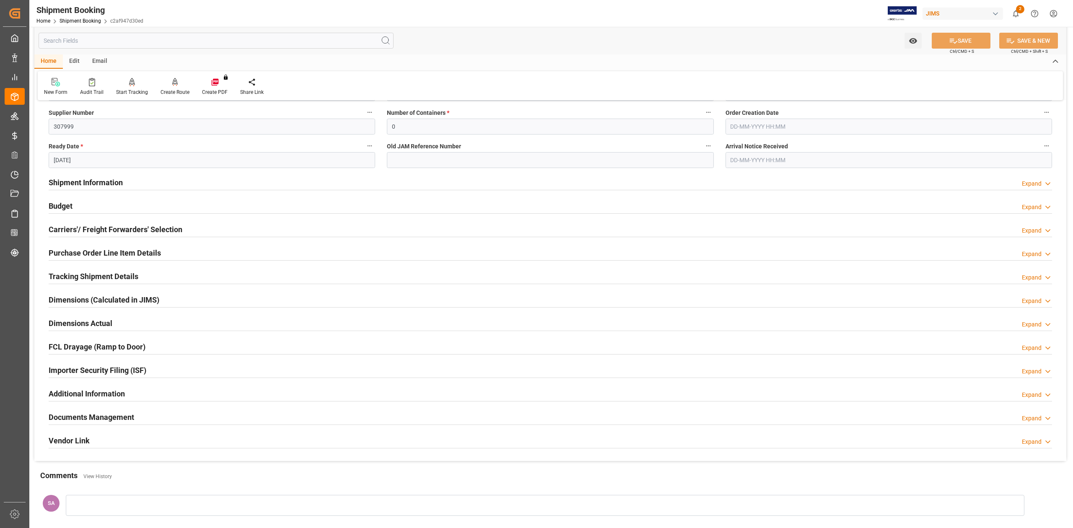
drag, startPoint x: 85, startPoint y: 324, endPoint x: 90, endPoint y: 334, distance: 11.3
click at [85, 324] on h2 "Dimensions Actual" at bounding box center [81, 323] width 64 height 11
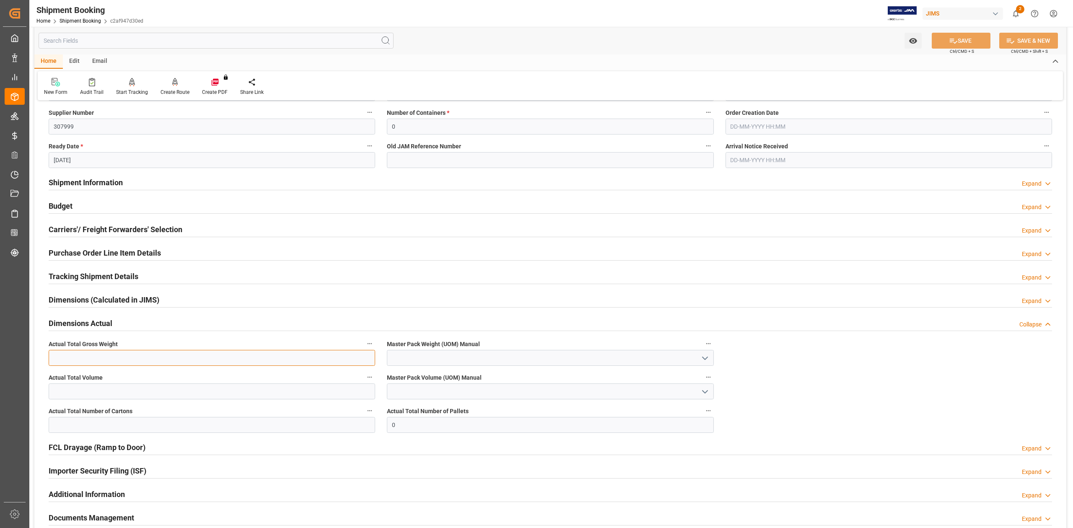
click at [99, 356] on input "text" at bounding box center [212, 358] width 327 height 16
type input "185"
click at [134, 391] on input "text" at bounding box center [212, 392] width 327 height 16
type input "2.6"
click at [230, 428] on input "text" at bounding box center [212, 425] width 327 height 16
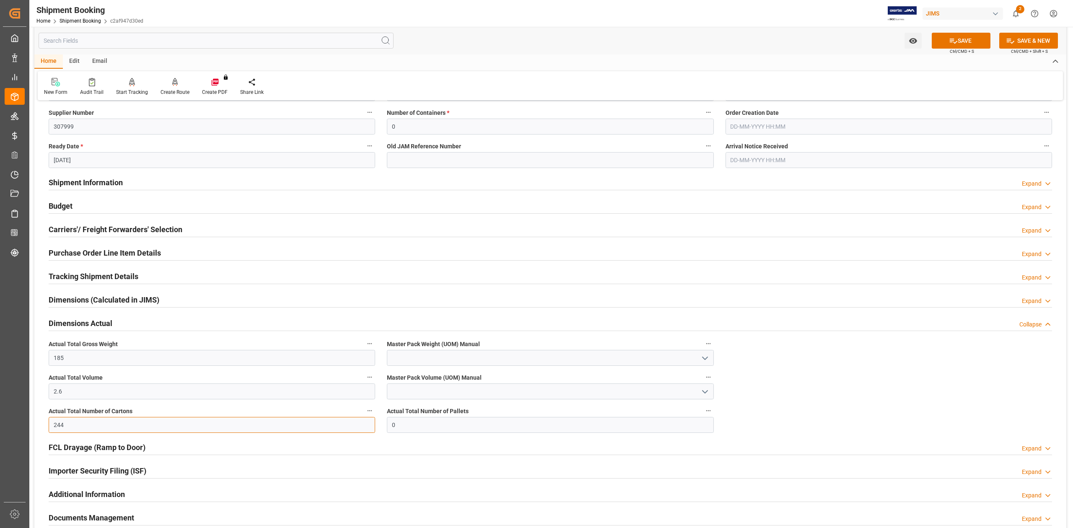
type input "244"
click at [399, 361] on input at bounding box center [550, 358] width 327 height 16
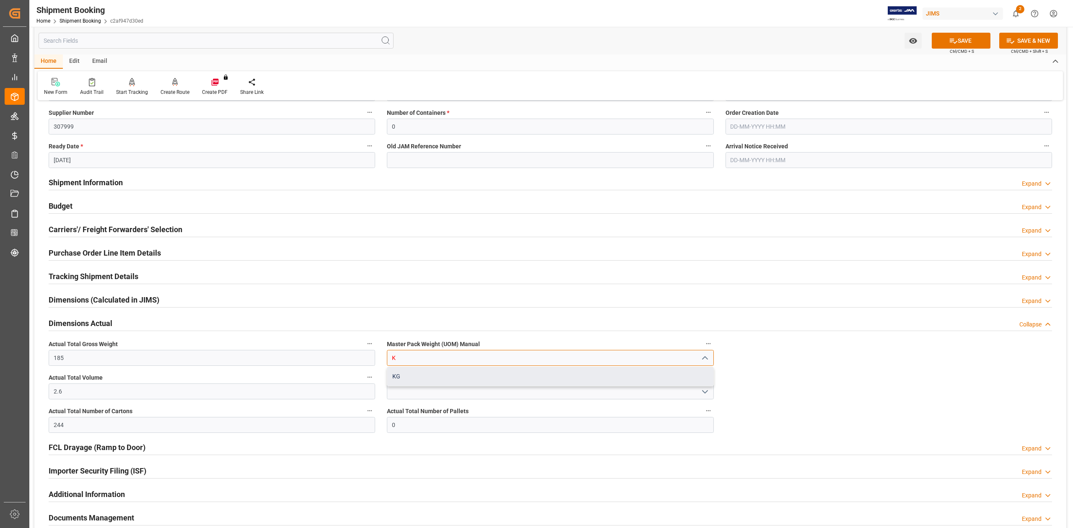
click at [405, 377] on div "KG" at bounding box center [550, 376] width 326 height 19
type input "KG"
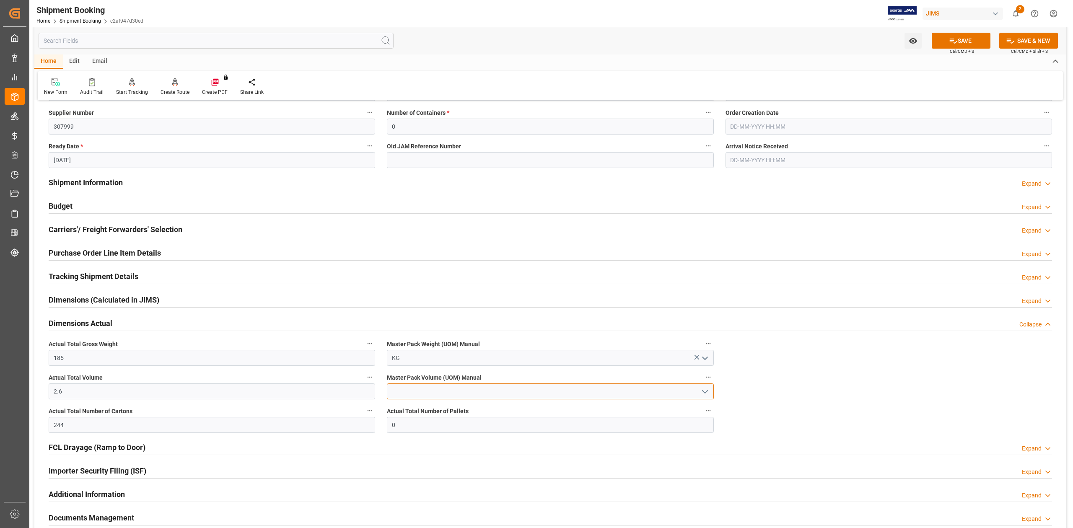
click at [407, 390] on input at bounding box center [550, 392] width 327 height 16
click at [408, 408] on div "CBM" at bounding box center [550, 410] width 326 height 19
type input "CBM"
click at [974, 37] on button "SAVE" at bounding box center [961, 41] width 59 height 16
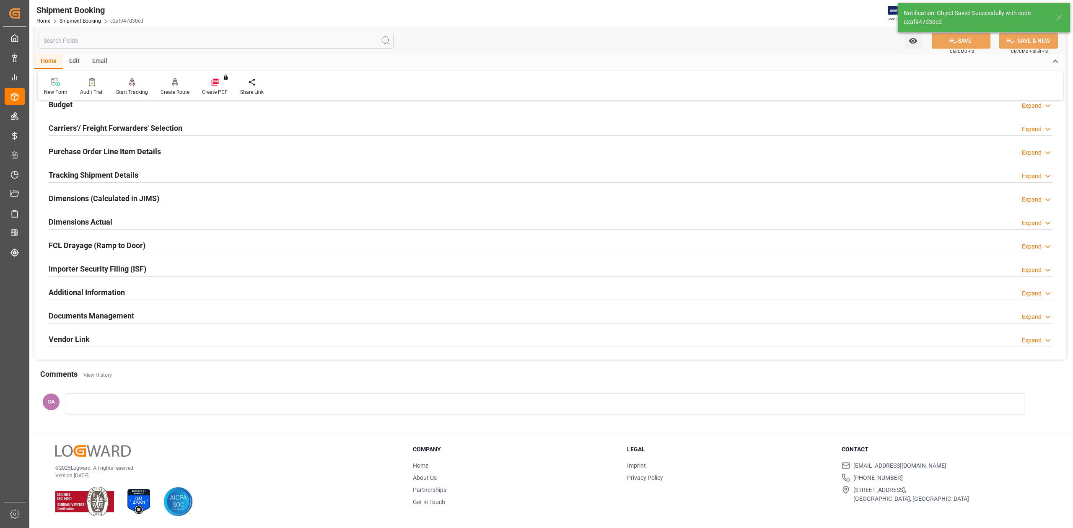
scroll to position [0, 0]
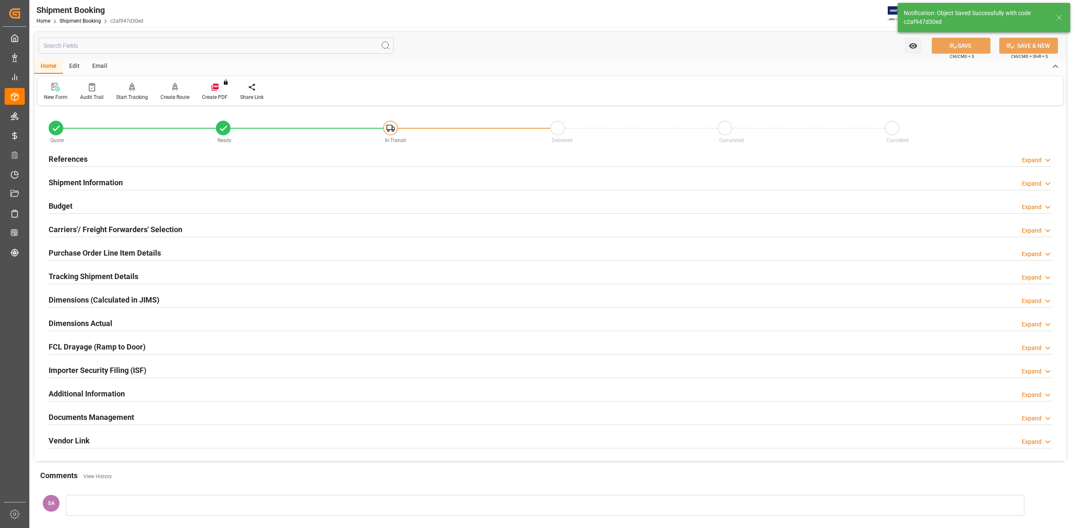
click at [76, 160] on h2 "References" at bounding box center [68, 158] width 39 height 11
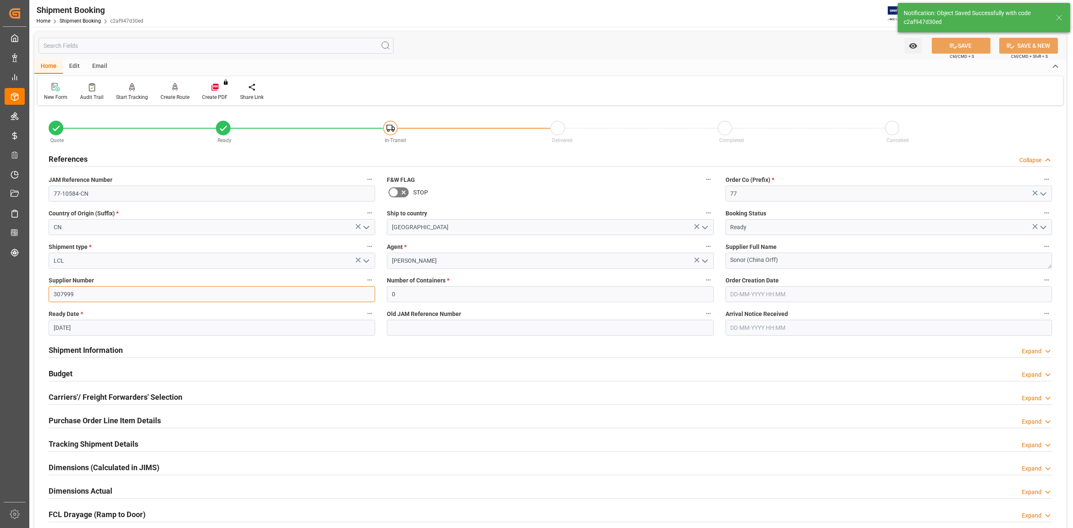
click at [89, 295] on input "307999" at bounding box center [212, 294] width 327 height 16
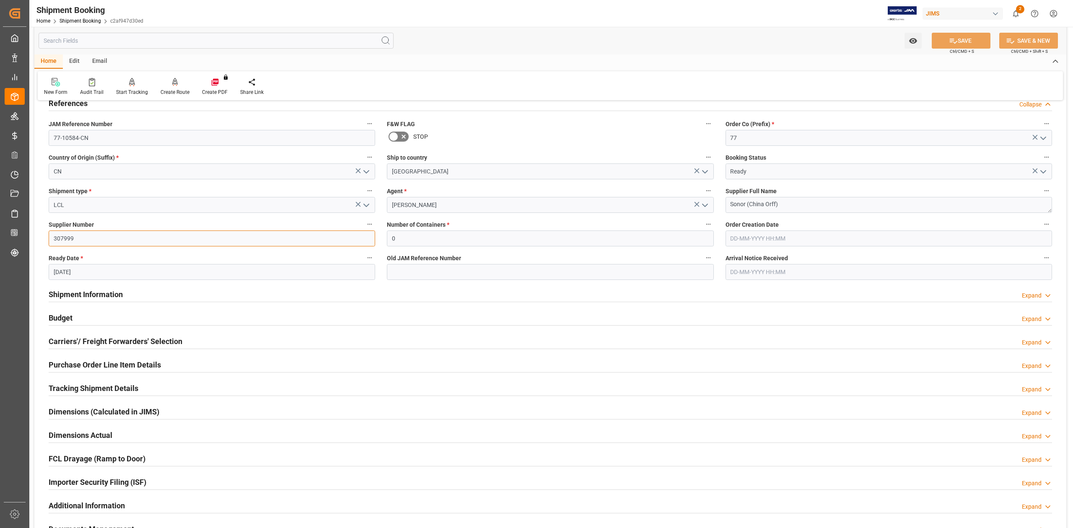
scroll to position [112, 0]
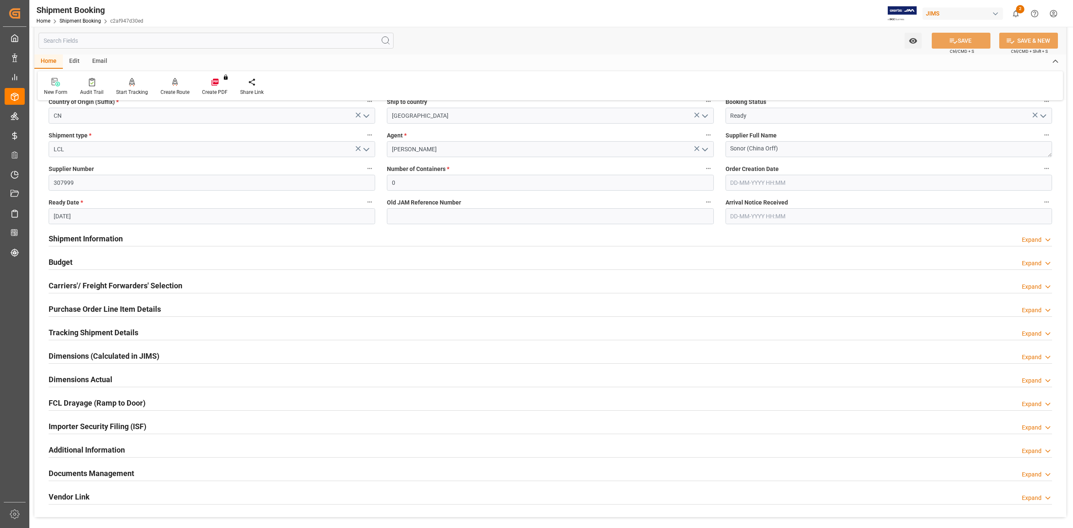
click at [81, 234] on h2 "Shipment Information" at bounding box center [86, 238] width 74 height 11
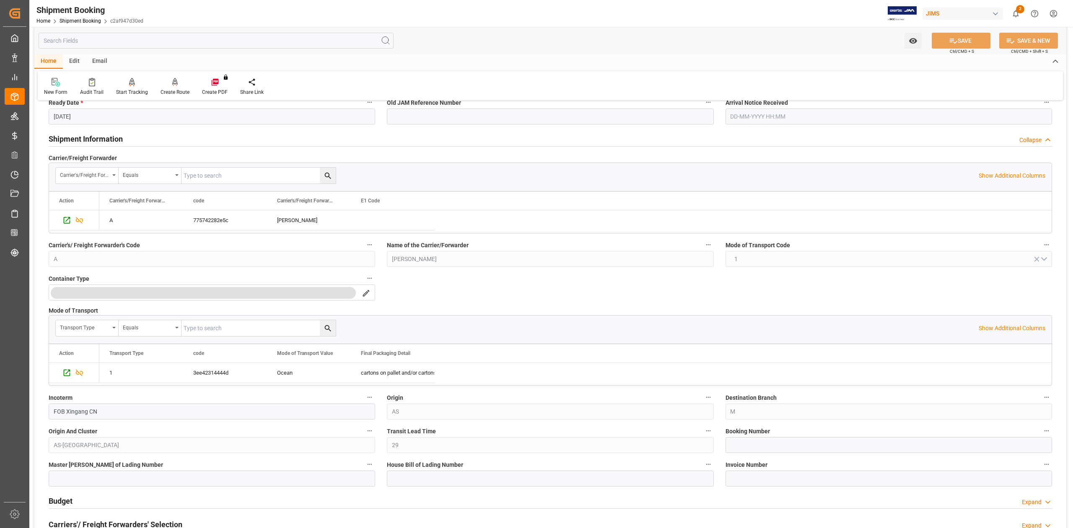
scroll to position [335, 0]
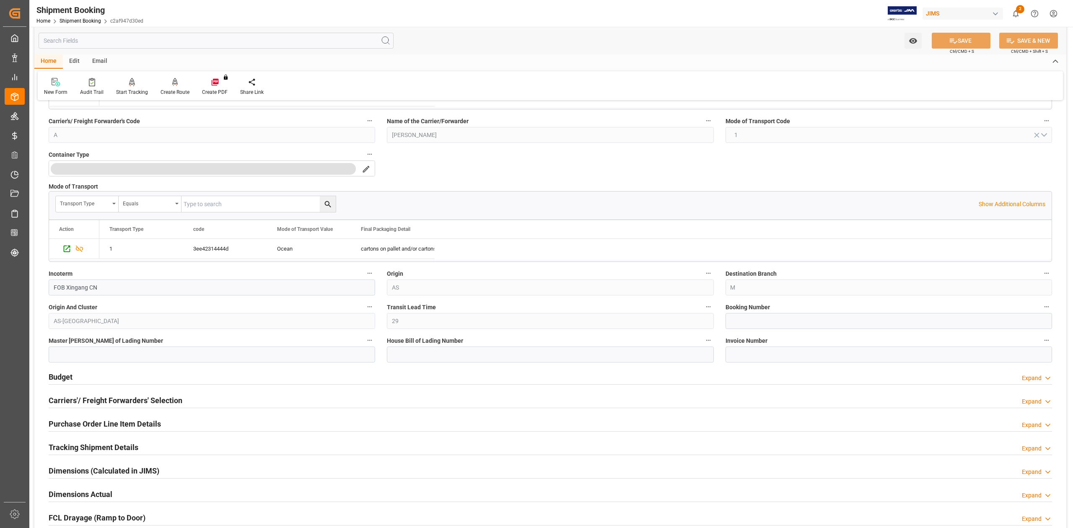
drag, startPoint x: 754, startPoint y: 330, endPoint x: 751, endPoint y: 326, distance: 5.4
click at [754, 330] on div "Booking Number" at bounding box center [889, 316] width 338 height 34
click at [751, 326] on input at bounding box center [889, 321] width 327 height 16
paste input "13635382"
type input "13635382"
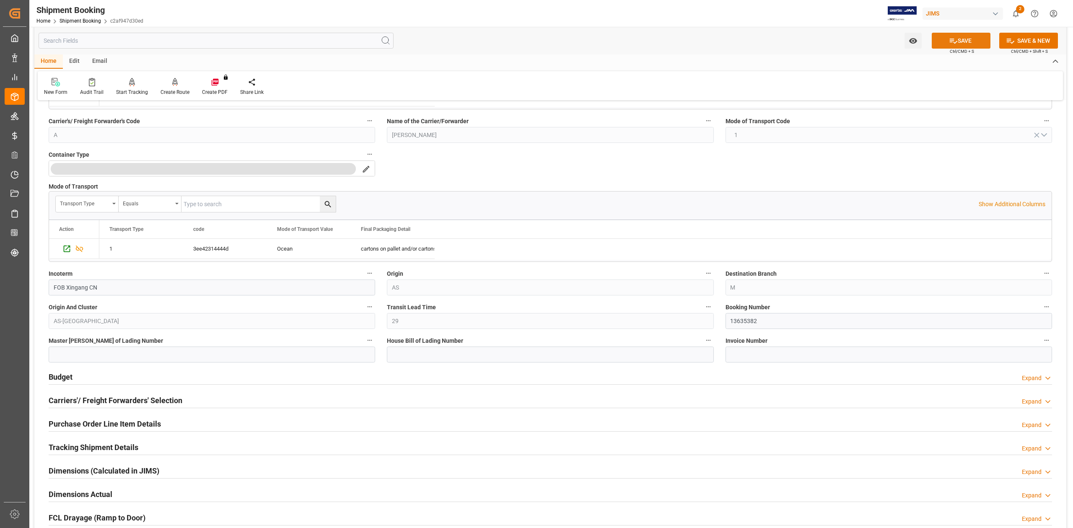
click at [949, 39] on icon at bounding box center [953, 40] width 9 height 9
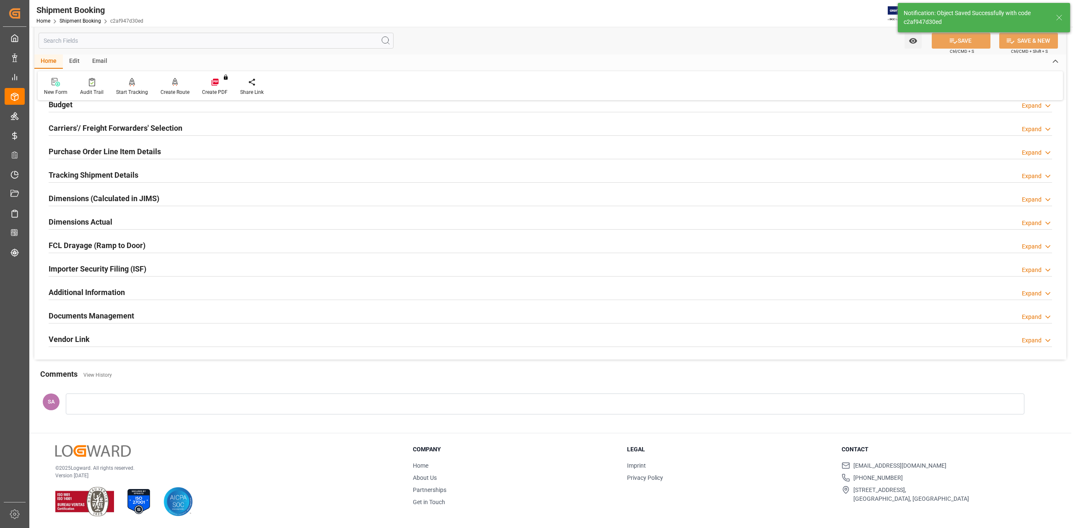
scroll to position [0, 0]
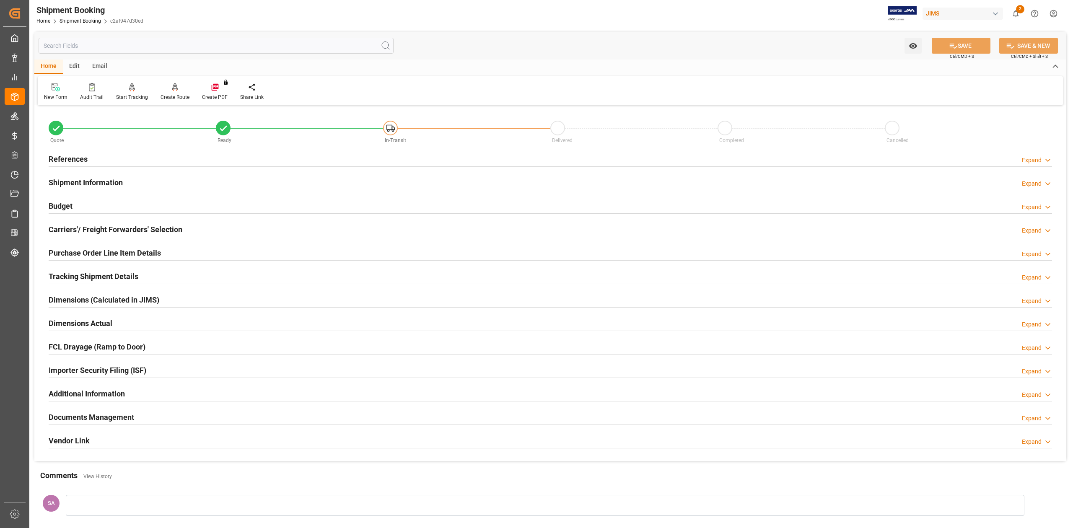
click at [99, 274] on h2 "Tracking Shipment Details" at bounding box center [94, 276] width 90 height 11
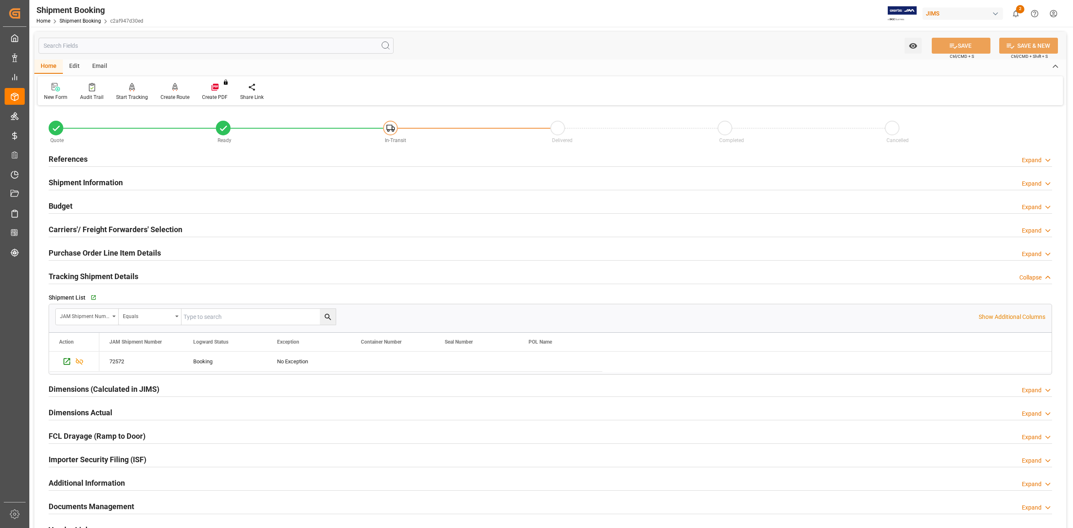
click at [128, 274] on h2 "Tracking Shipment Details" at bounding box center [94, 276] width 90 height 11
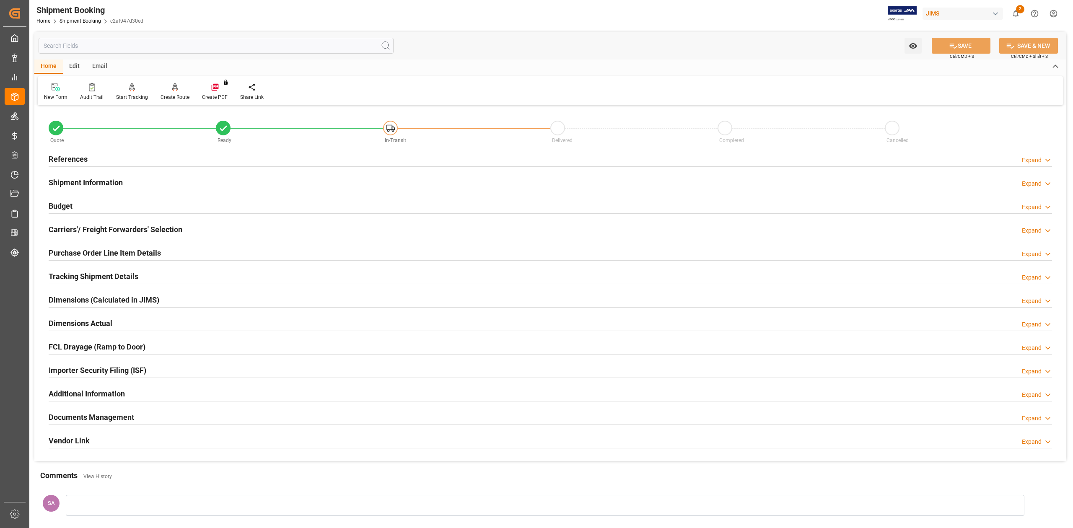
click at [63, 204] on h2 "Budget" at bounding box center [61, 205] width 24 height 11
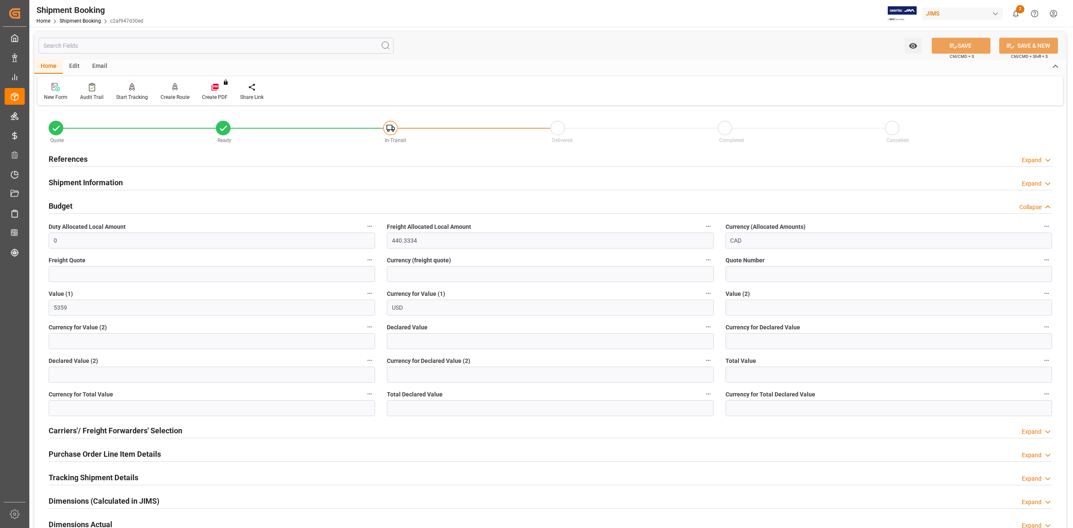
click at [69, 208] on h2 "Budget" at bounding box center [61, 205] width 24 height 11
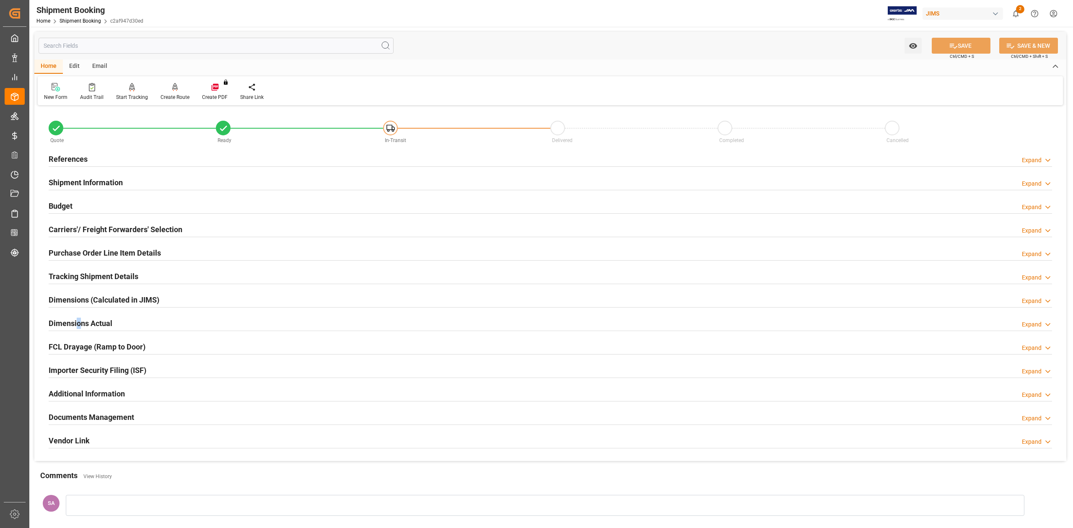
click at [79, 321] on h2 "Dimensions Actual" at bounding box center [81, 323] width 64 height 11
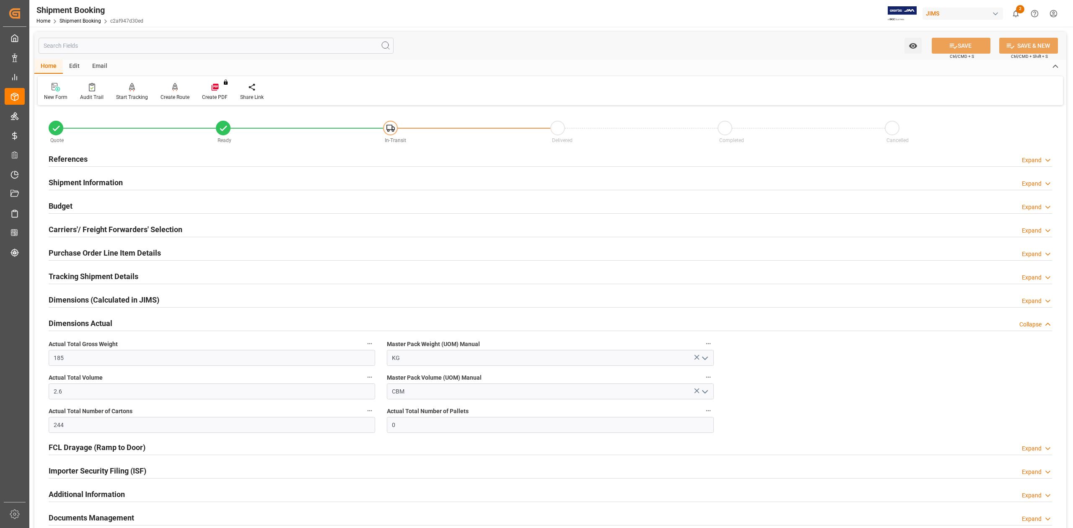
drag, startPoint x: 66, startPoint y: 205, endPoint x: 88, endPoint y: 226, distance: 30.0
click at [66, 205] on h2 "Budget" at bounding box center [61, 205] width 24 height 11
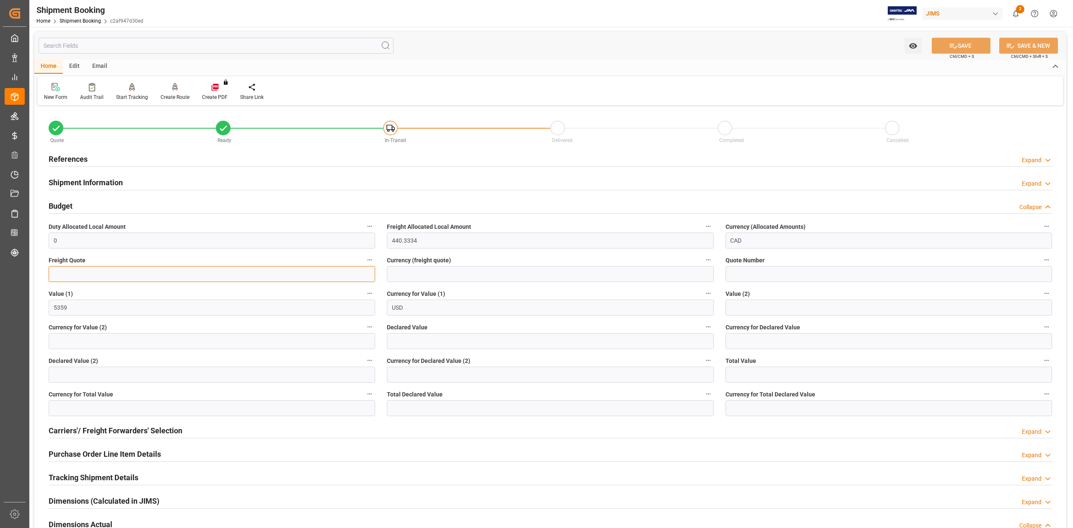
click at [121, 277] on input "text" at bounding box center [212, 274] width 327 height 16
type input "400"
click at [422, 271] on input at bounding box center [550, 274] width 327 height 16
type input "USD"
click at [968, 47] on button "SAVE" at bounding box center [961, 46] width 59 height 16
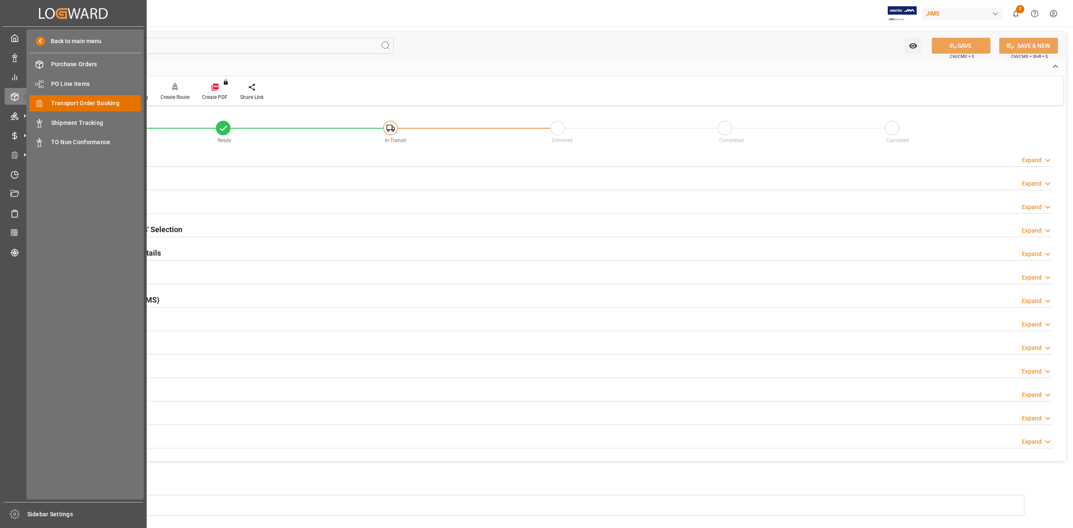
click at [78, 103] on span "Transport Order Booking" at bounding box center [96, 103] width 90 height 9
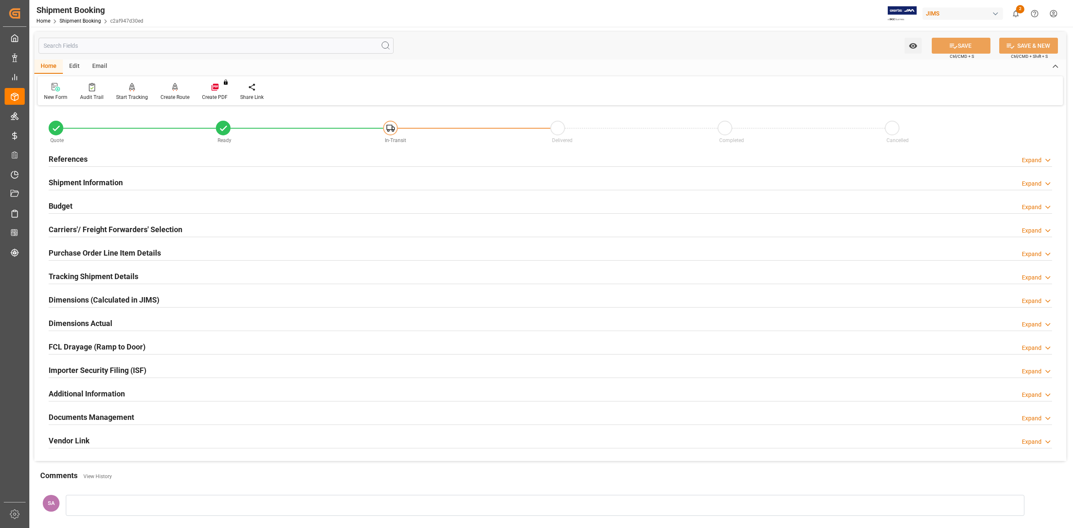
drag, startPoint x: 67, startPoint y: 278, endPoint x: 73, endPoint y: 277, distance: 5.9
click at [67, 278] on h2 "Tracking Shipment Details" at bounding box center [94, 276] width 90 height 11
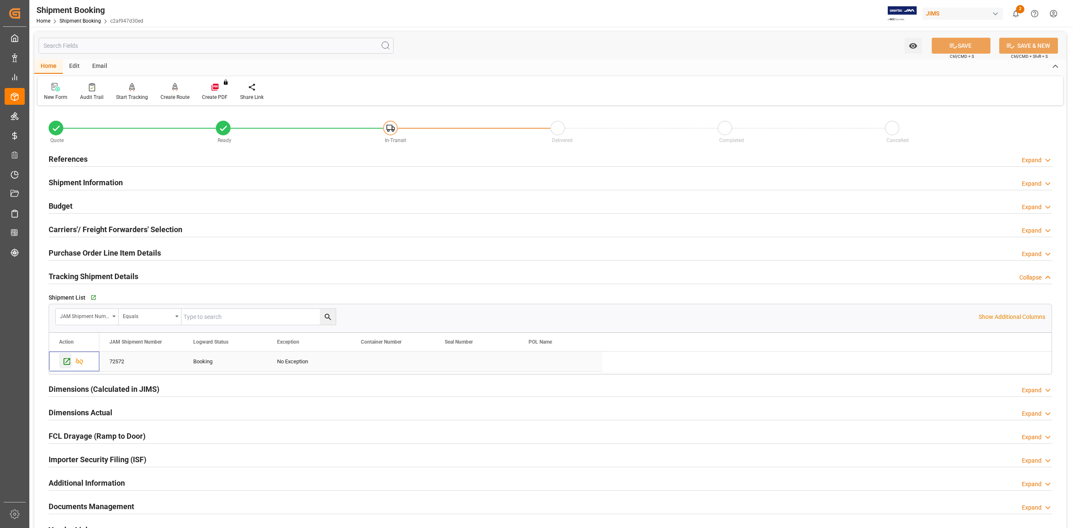
click at [68, 363] on icon "Press SPACE to select this row." at bounding box center [66, 361] width 9 height 9
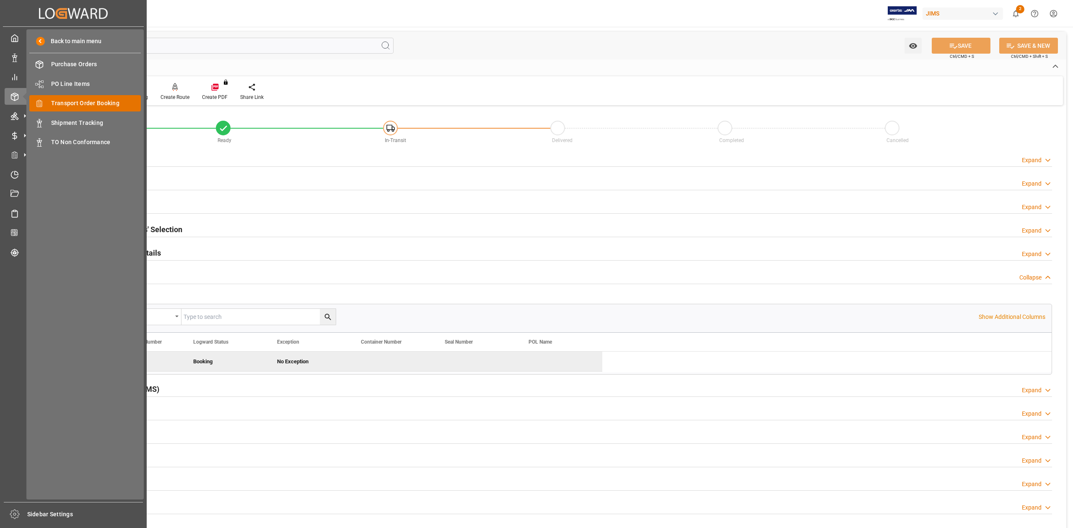
click at [82, 103] on span "Transport Order Booking" at bounding box center [96, 103] width 90 height 9
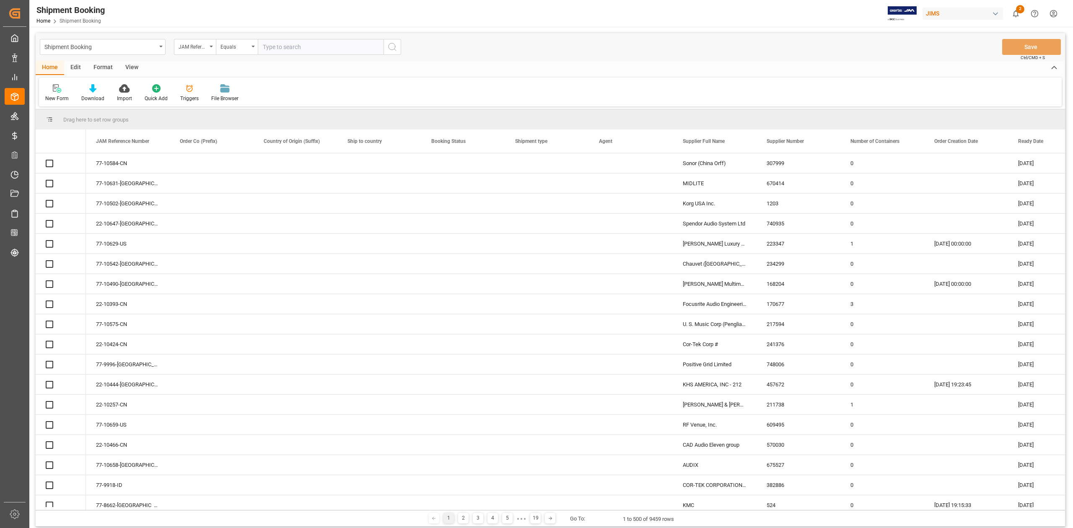
click at [300, 47] on input "text" at bounding box center [321, 47] width 126 height 16
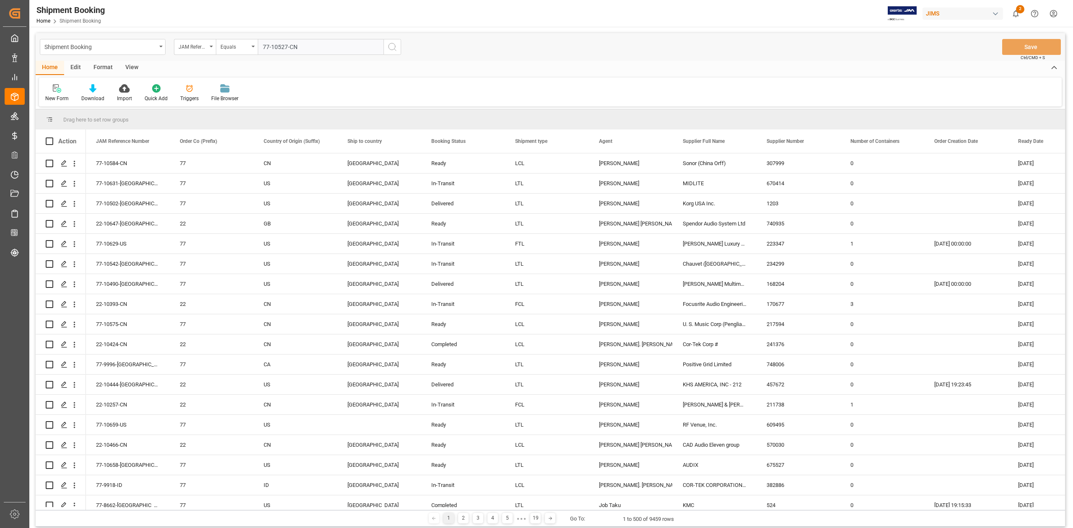
type input "77-10527-CN"
click at [384, 48] on button "search button" at bounding box center [393, 47] width 18 height 16
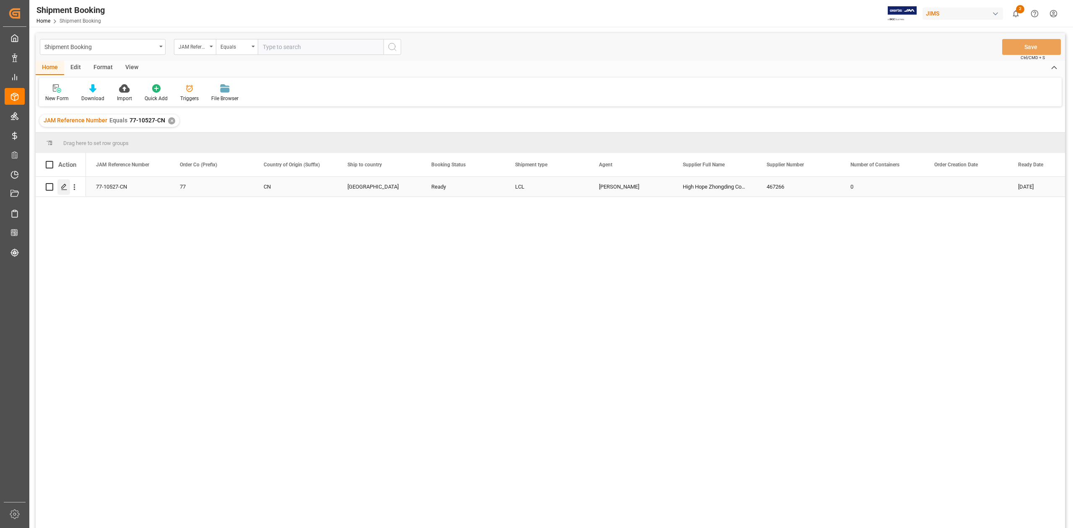
click at [64, 190] on line "Press SPACE to select this row." at bounding box center [64, 190] width 5 height 0
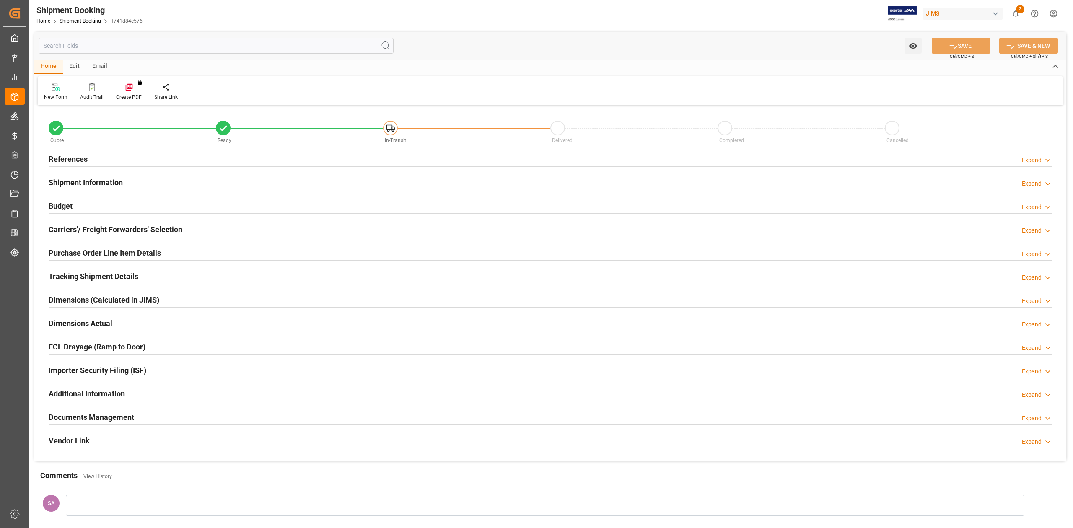
type input "0"
type input "27-08-2025"
click at [87, 183] on h2 "Shipment Information" at bounding box center [86, 182] width 74 height 11
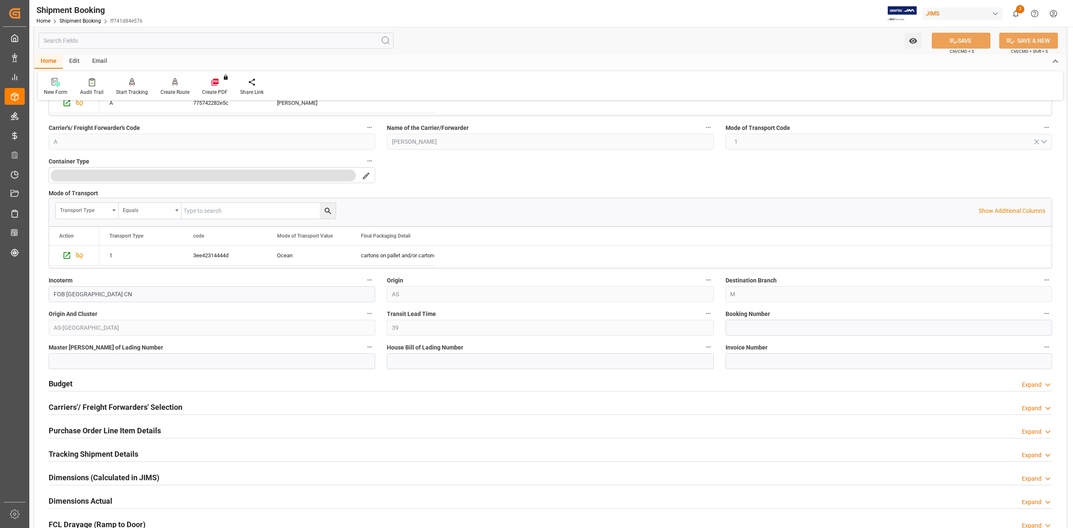
scroll to position [168, 0]
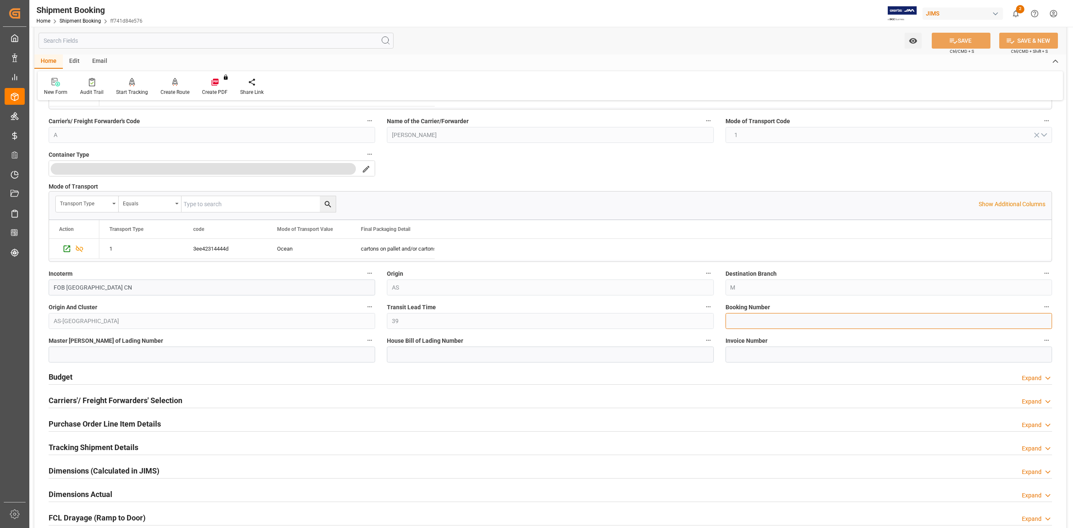
click at [754, 327] on input at bounding box center [889, 321] width 327 height 16
paste input "13635325"
type input "13635325"
click at [958, 37] on button "SAVE" at bounding box center [961, 41] width 59 height 16
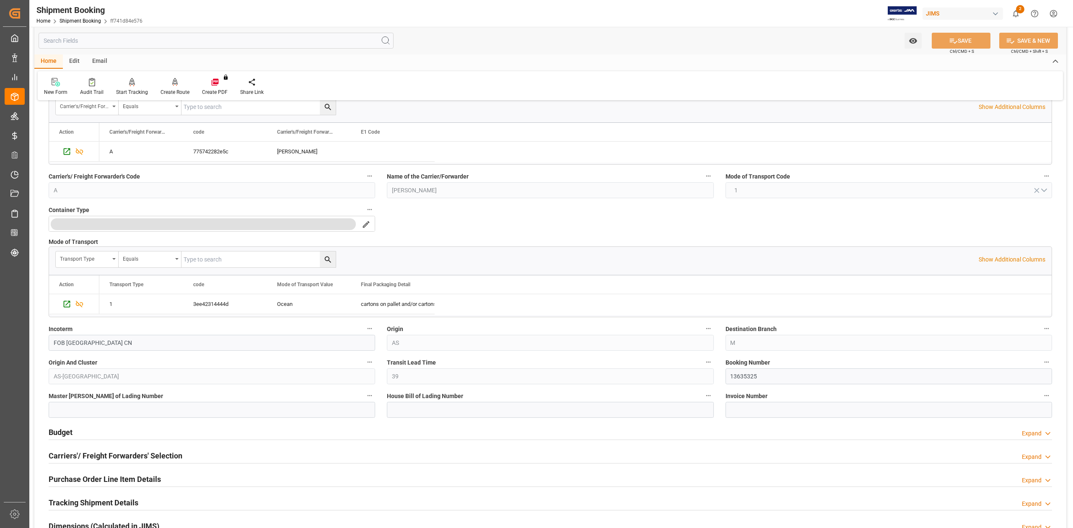
scroll to position [0, 0]
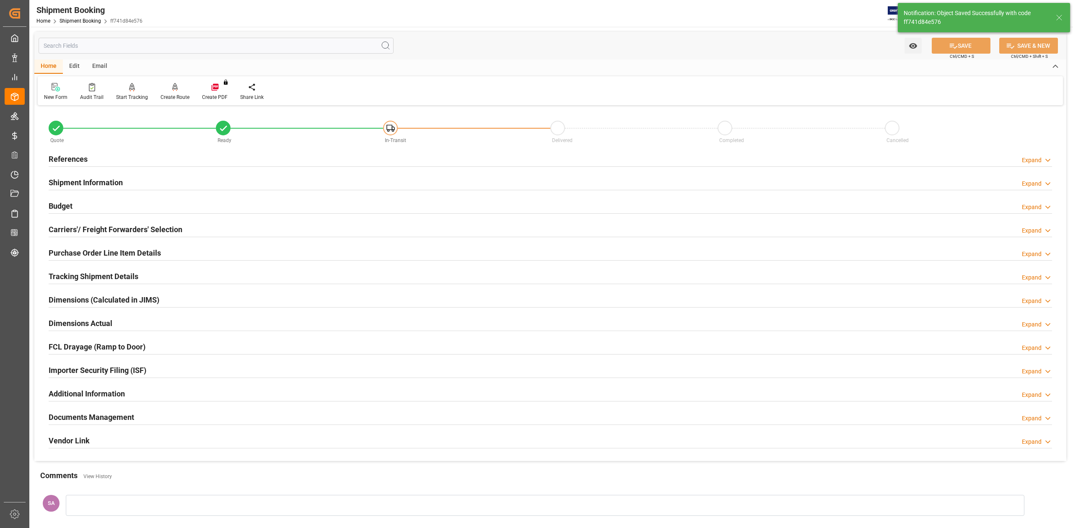
click at [70, 158] on h2 "References" at bounding box center [68, 158] width 39 height 11
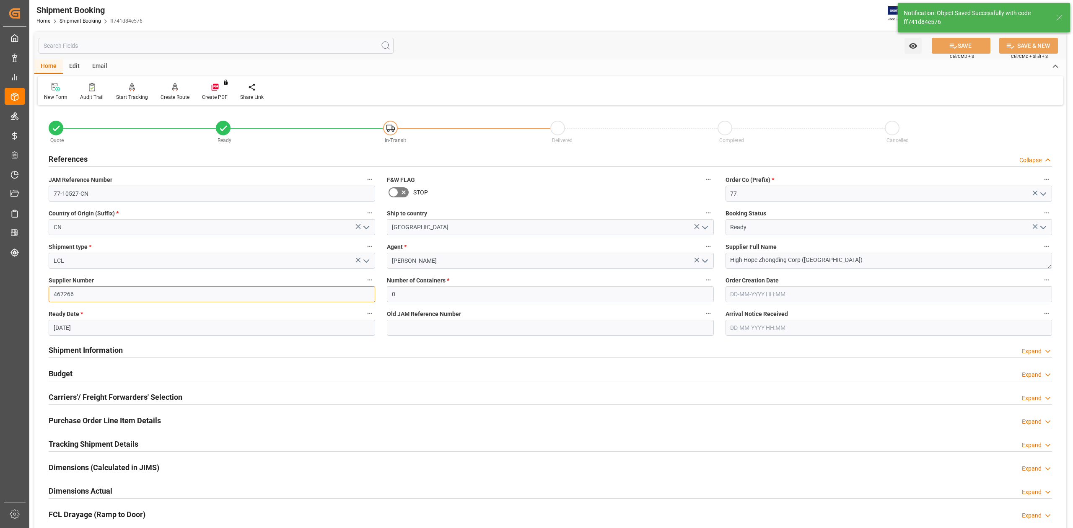
click at [79, 292] on input "467266" at bounding box center [212, 294] width 327 height 16
click at [79, 293] on input "467266" at bounding box center [212, 294] width 327 height 16
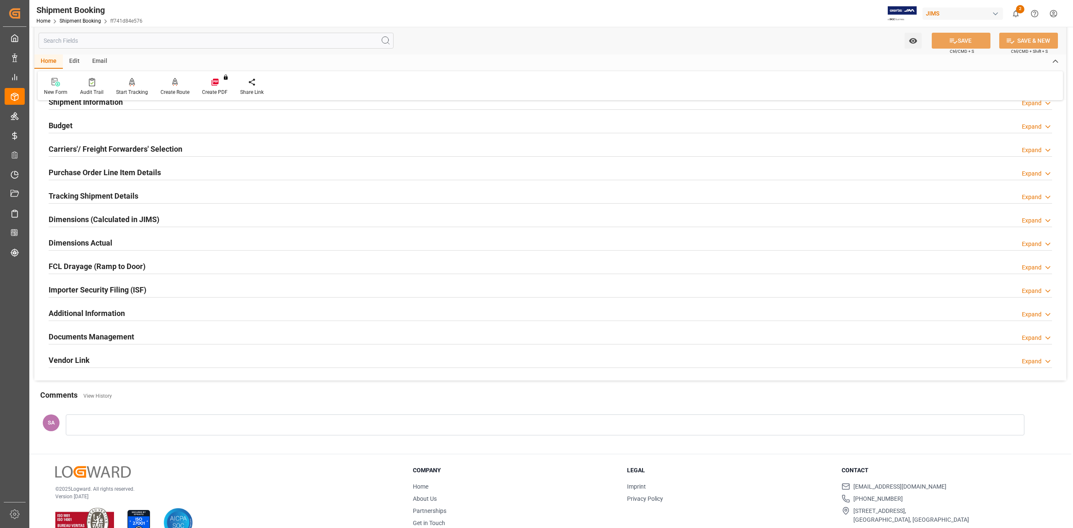
scroll to position [270, 0]
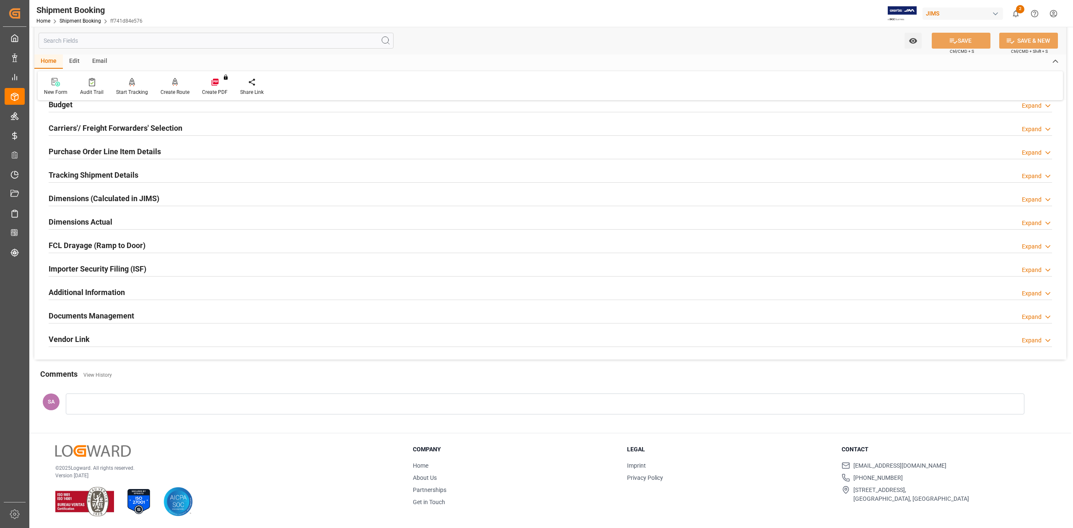
click at [72, 221] on h2 "Dimensions Actual" at bounding box center [81, 221] width 64 height 11
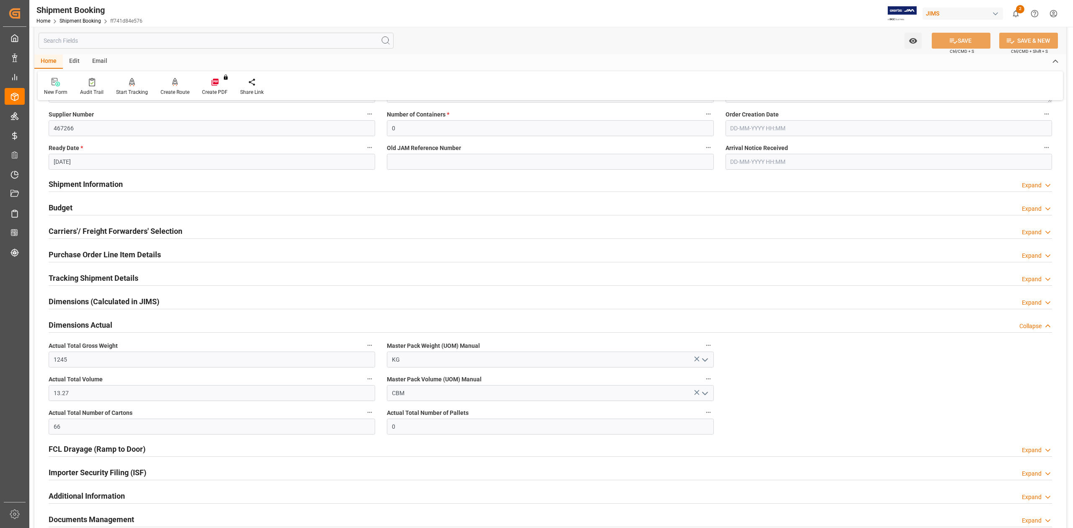
scroll to position [103, 0]
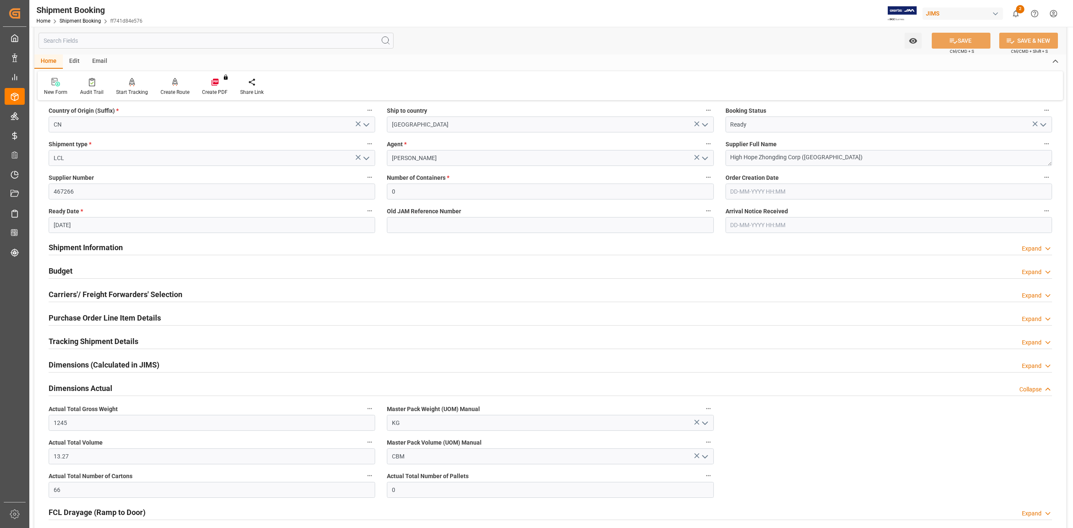
click at [64, 272] on h2 "Budget" at bounding box center [61, 270] width 24 height 11
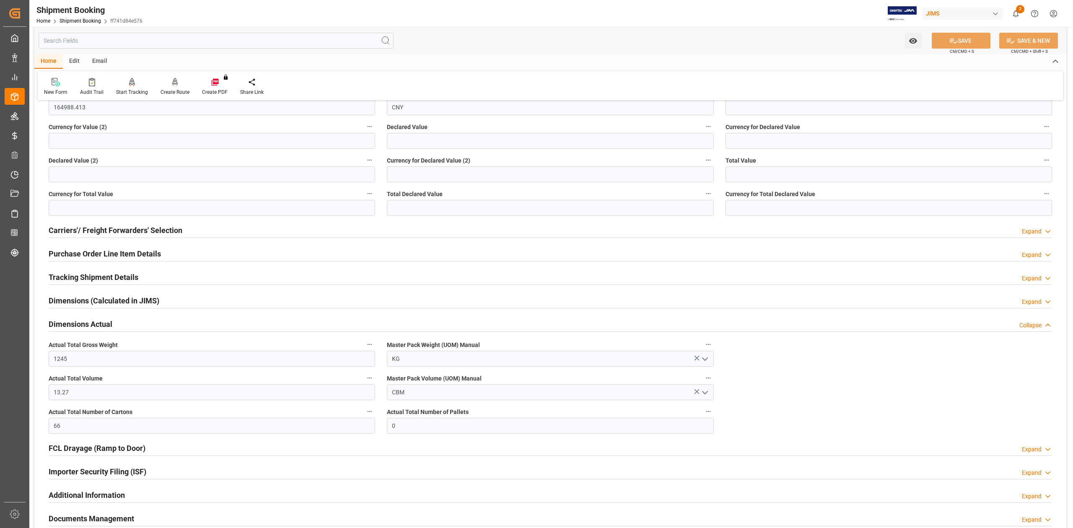
scroll to position [494, 0]
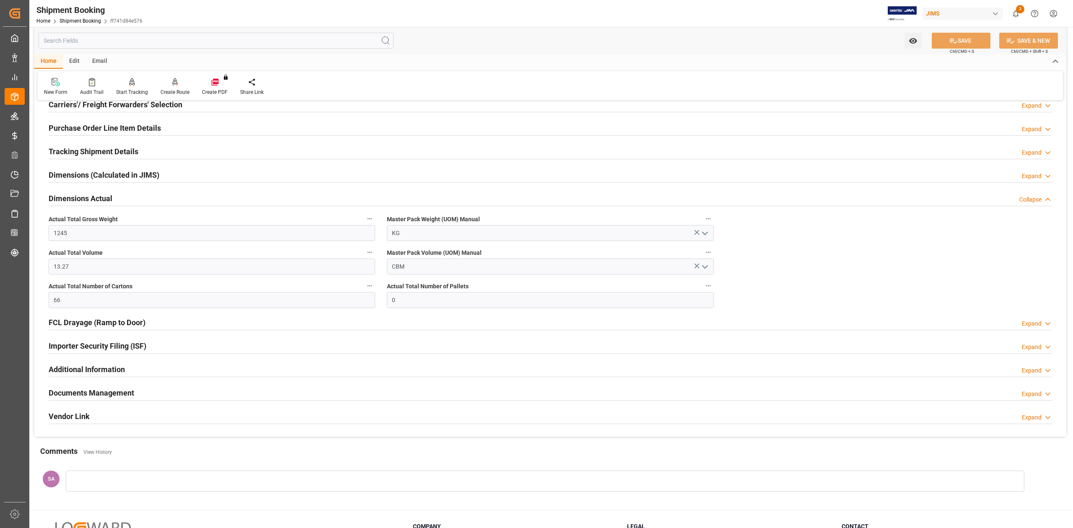
click at [73, 153] on h2 "Tracking Shipment Details" at bounding box center [94, 151] width 90 height 11
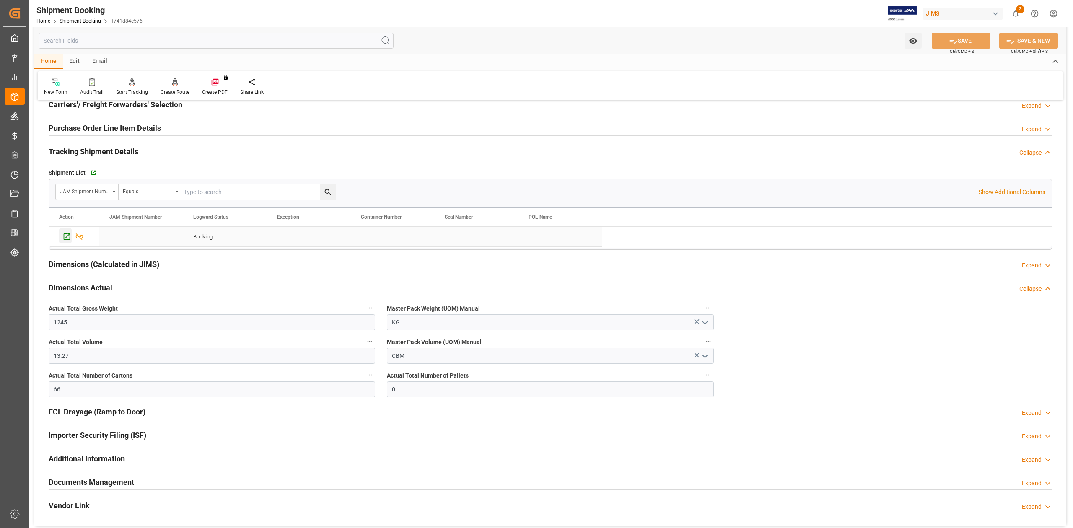
click at [66, 235] on icon "Press SPACE to select this row." at bounding box center [67, 237] width 7 height 7
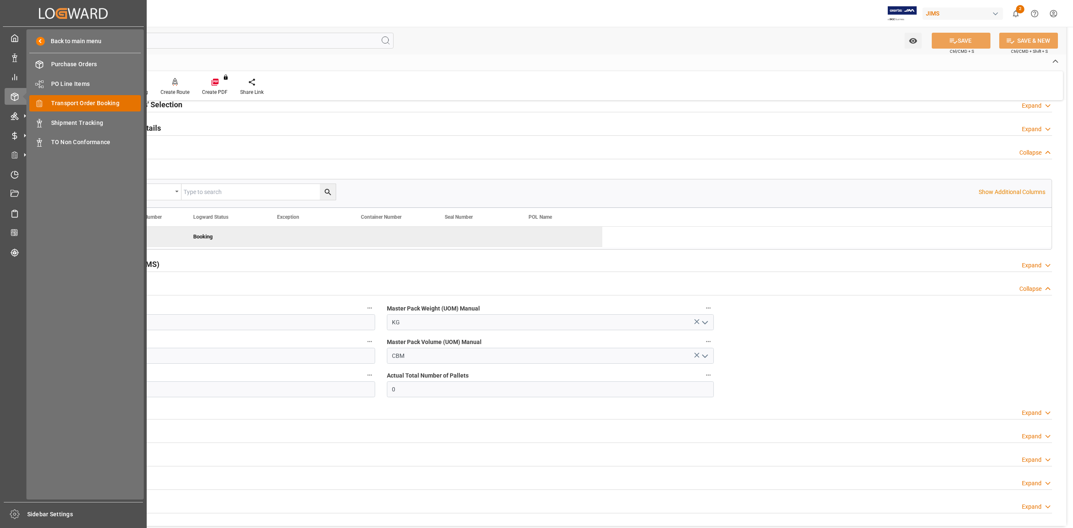
click at [90, 102] on span "Transport Order Booking" at bounding box center [96, 103] width 90 height 9
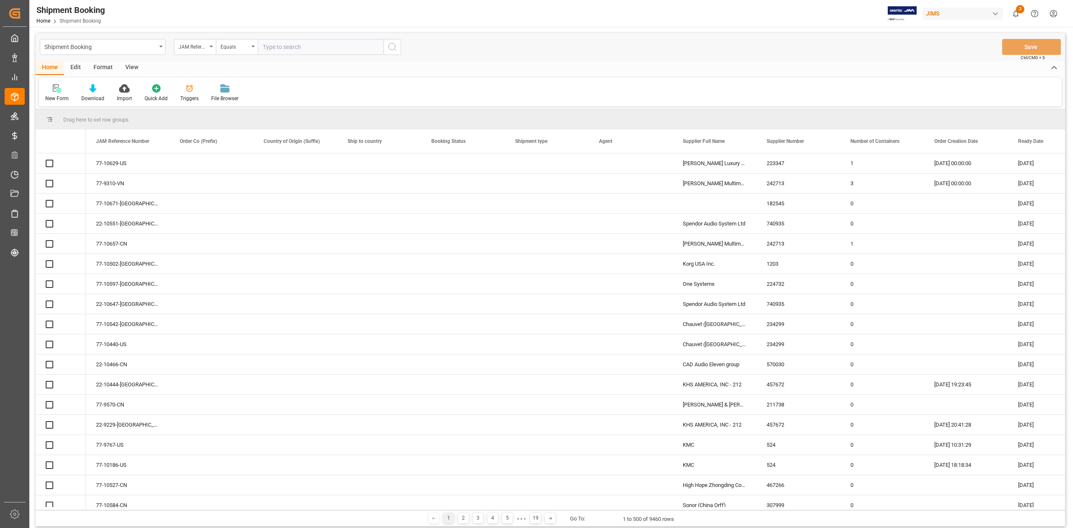
click at [327, 46] on input "text" at bounding box center [321, 47] width 126 height 16
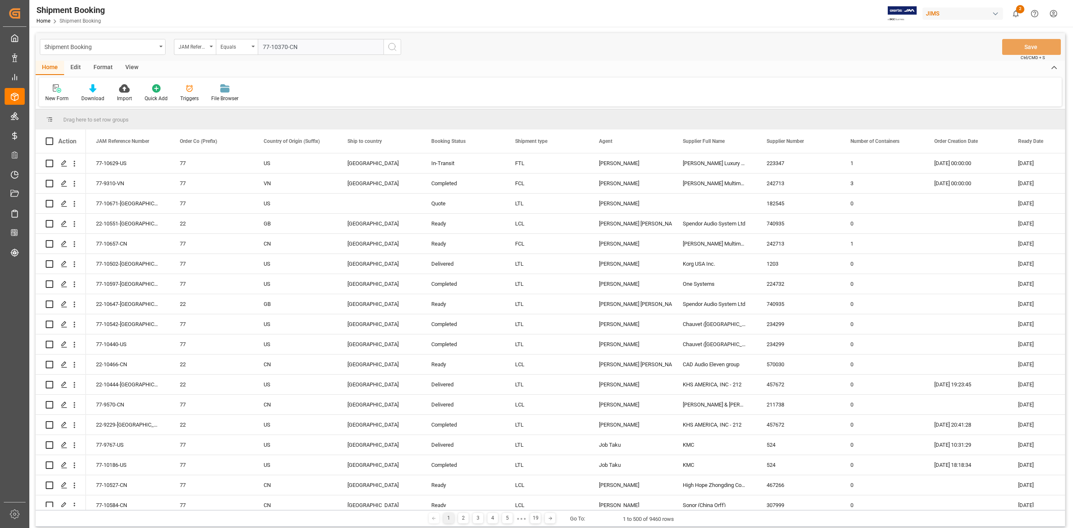
type input "77-10370-CN"
click at [396, 49] on icon "search button" at bounding box center [392, 47] width 10 height 10
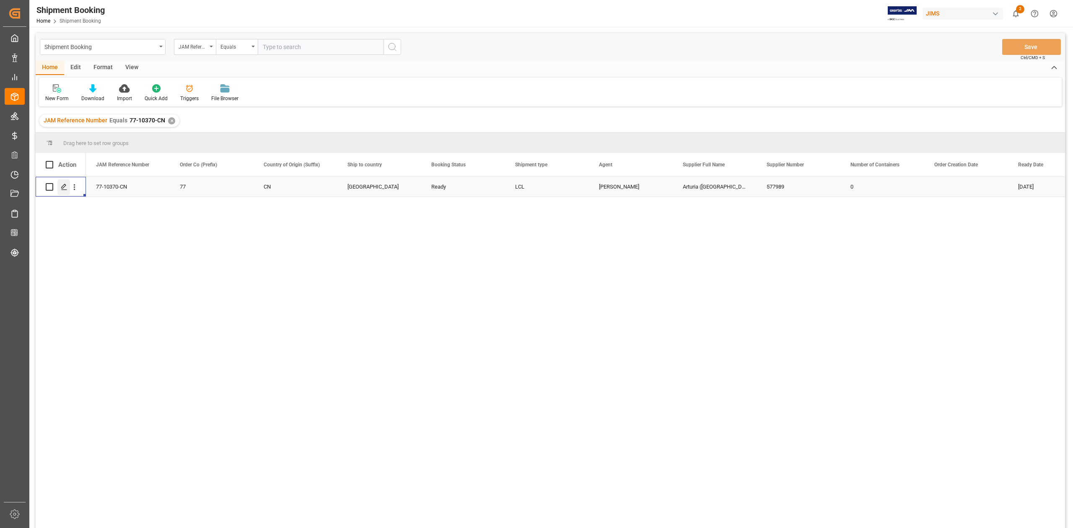
click at [67, 187] on icon "Press SPACE to select this row." at bounding box center [64, 187] width 7 height 7
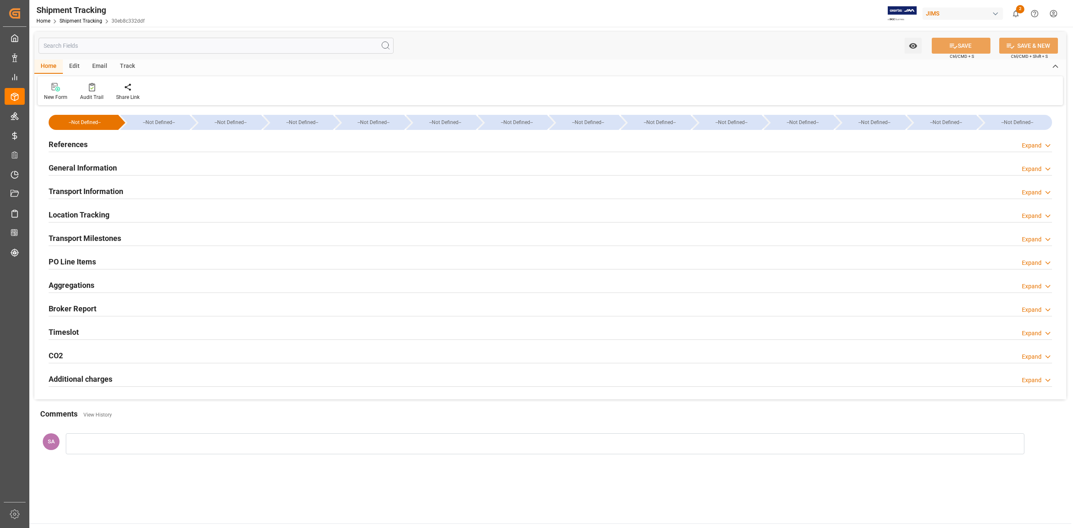
type input "[DATE] 00:00"
click at [96, 238] on h2 "Transport Milestones" at bounding box center [85, 238] width 73 height 11
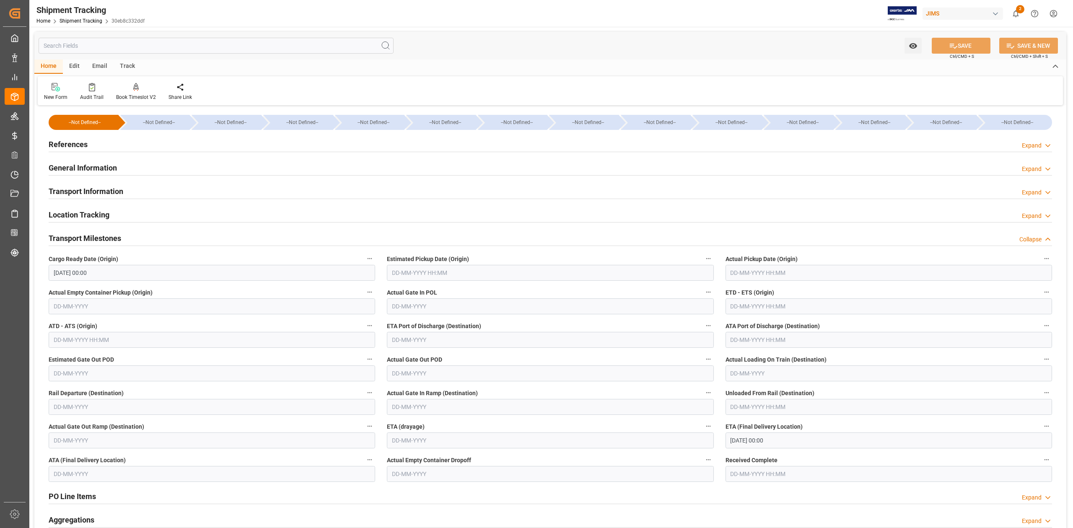
click at [60, 271] on input "[DATE] 00:00" at bounding box center [212, 273] width 327 height 16
click at [108, 389] on span "28" at bounding box center [108, 390] width 5 height 6
type input "[DATE] 00:00"
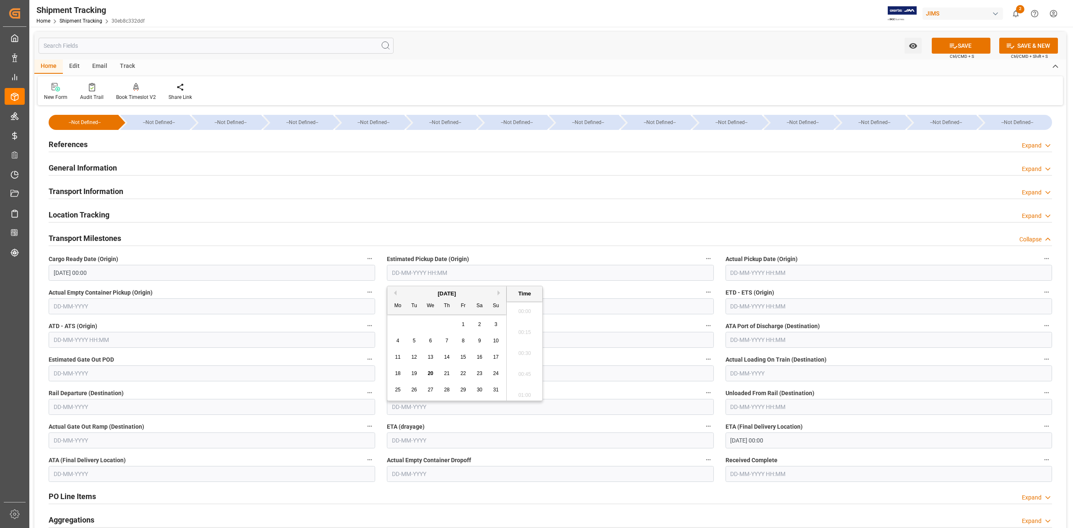
click at [531, 275] on input "text" at bounding box center [550, 273] width 327 height 16
click at [763, 306] on input "text" at bounding box center [889, 307] width 327 height 16
type input "[DATE] 00:00"
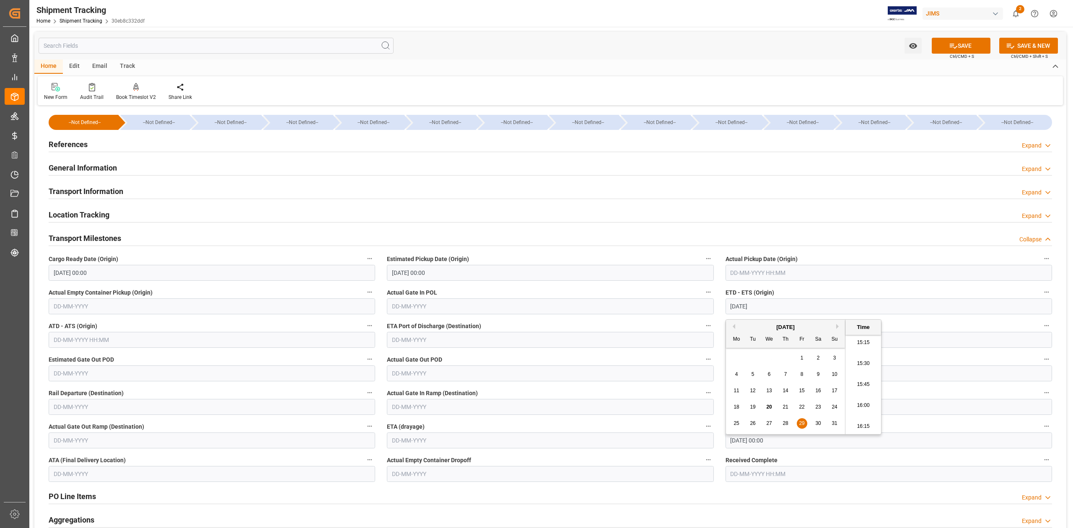
click at [960, 445] on input "[DATE] 00:00" at bounding box center [889, 441] width 327 height 16
type input "[DATE] 00:00"
click at [735, 317] on button "Previous Month" at bounding box center [732, 318] width 5 height 5
click at [839, 317] on button "Next Month" at bounding box center [839, 318] width 5 height 5
click at [734, 366] on div "6" at bounding box center [737, 366] width 10 height 10
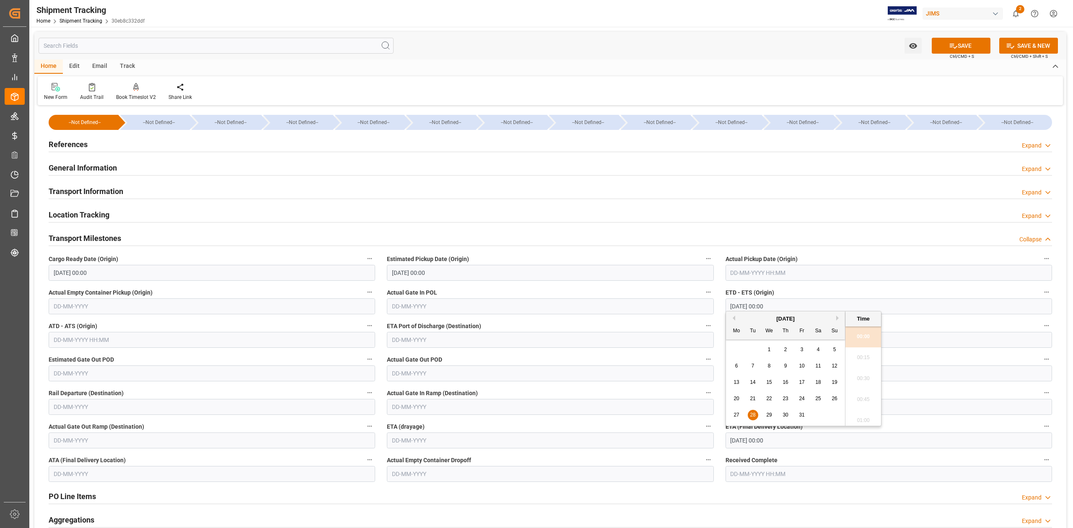
type input "[DATE] 00:00"
click at [970, 45] on button "SAVE" at bounding box center [961, 46] width 59 height 16
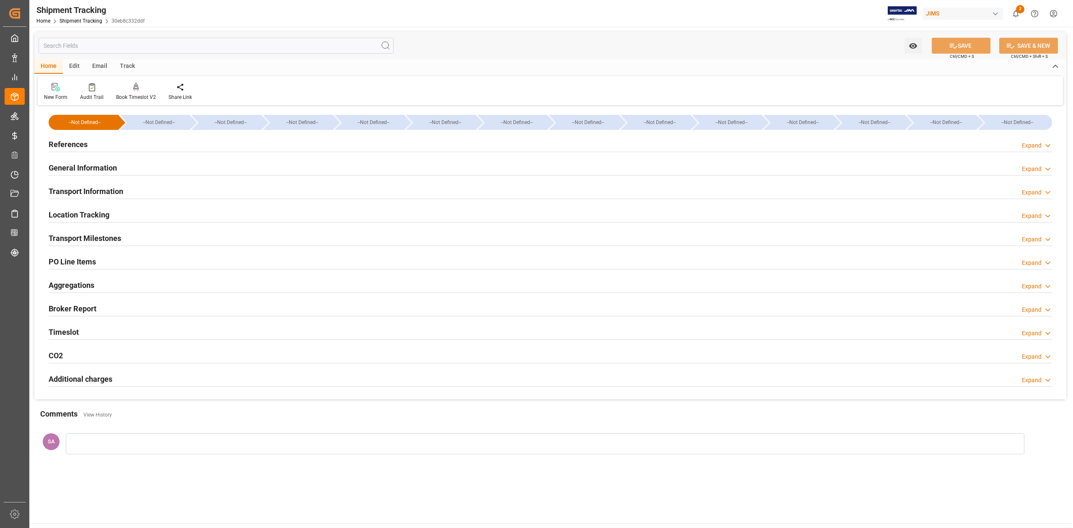
click at [114, 242] on h2 "Transport Milestones" at bounding box center [85, 238] width 73 height 11
type input "[DATE] 00:00"
click at [97, 240] on h2 "Transport Milestones" at bounding box center [85, 238] width 73 height 11
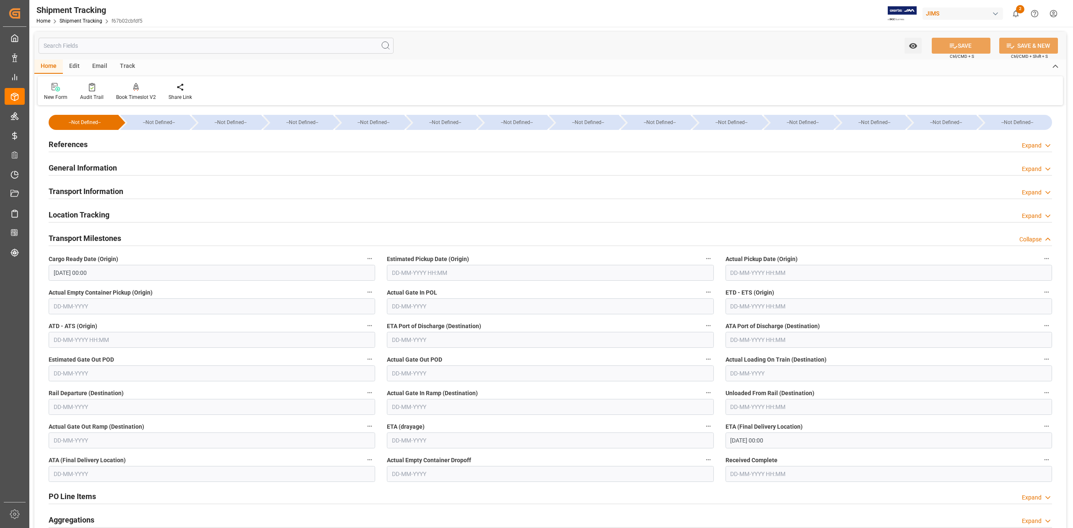
click at [62, 277] on input "[DATE] 00:00" at bounding box center [212, 273] width 327 height 16
click at [59, 279] on input "[DATE] 00:00" at bounding box center [212, 273] width 327 height 16
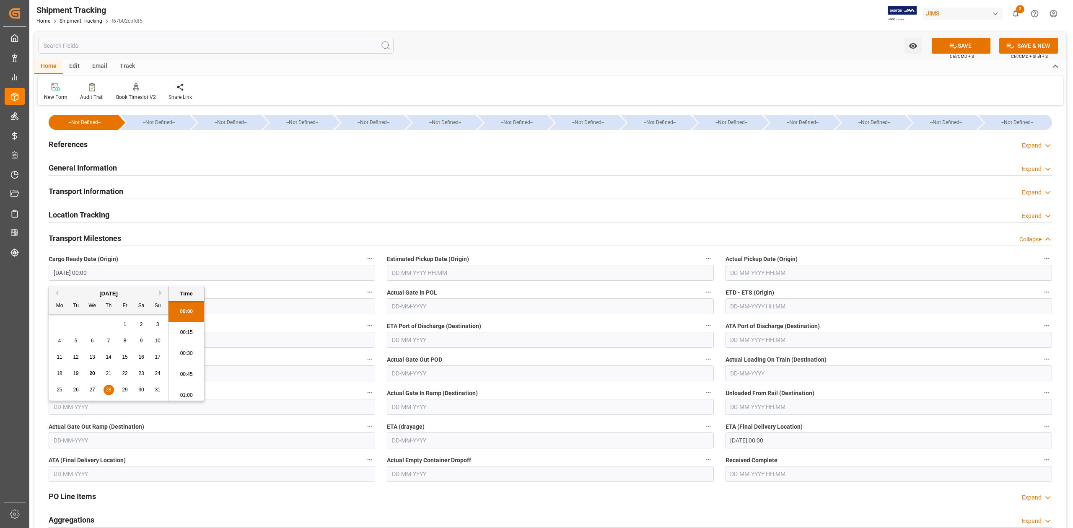
type input "[DATE] 00:00"
click at [418, 271] on input "text" at bounding box center [550, 273] width 327 height 16
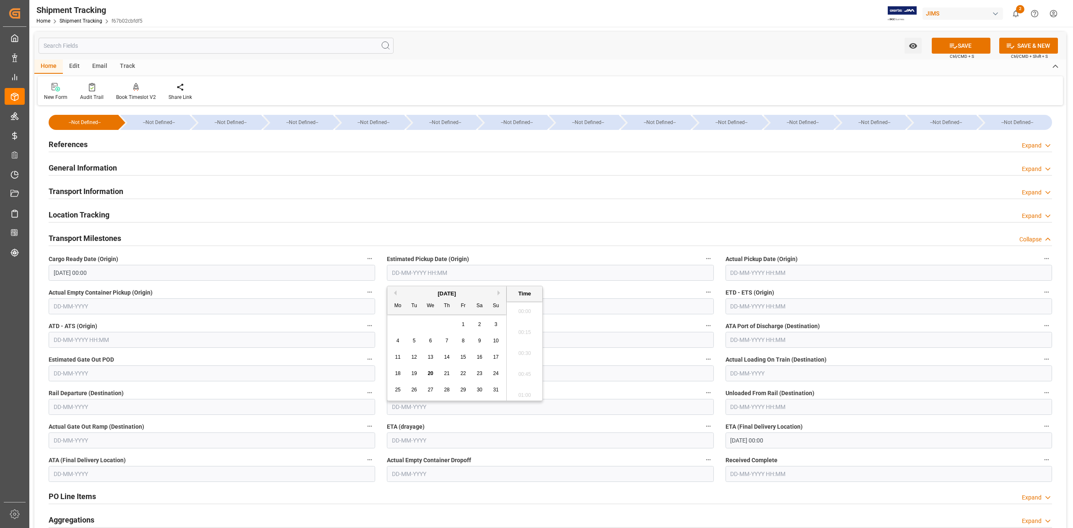
scroll to position [1281, 0]
click at [740, 314] on input "text" at bounding box center [889, 307] width 327 height 16
type input "[DATE] 00:00"
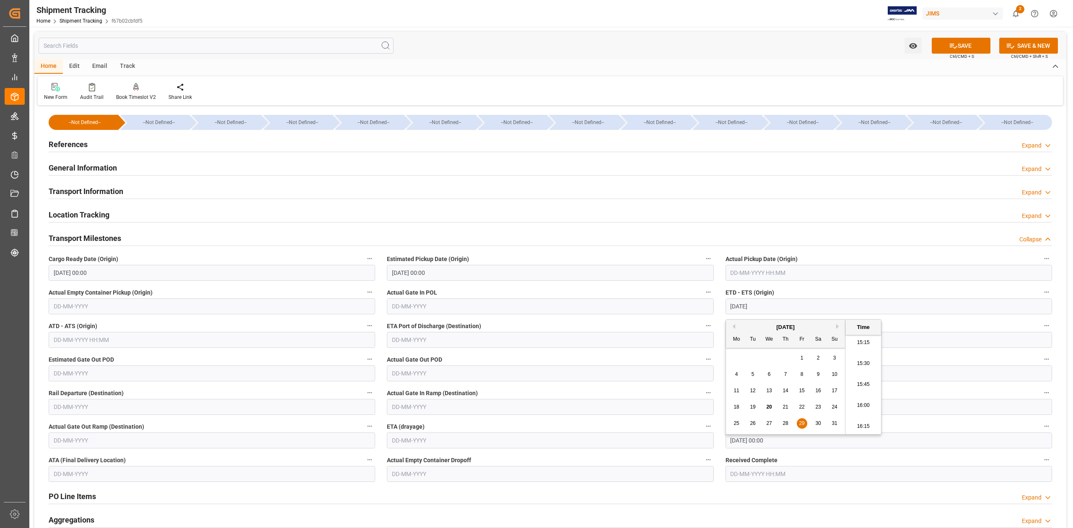
click at [910, 443] on input "[DATE] 00:00" at bounding box center [889, 441] width 327 height 16
type input "[DATE] 00:00"
click at [735, 318] on button "Previous Month" at bounding box center [732, 318] width 5 height 5
click at [839, 317] on button "Next Month" at bounding box center [839, 318] width 5 height 5
click at [737, 368] on span "6" at bounding box center [736, 366] width 3 height 6
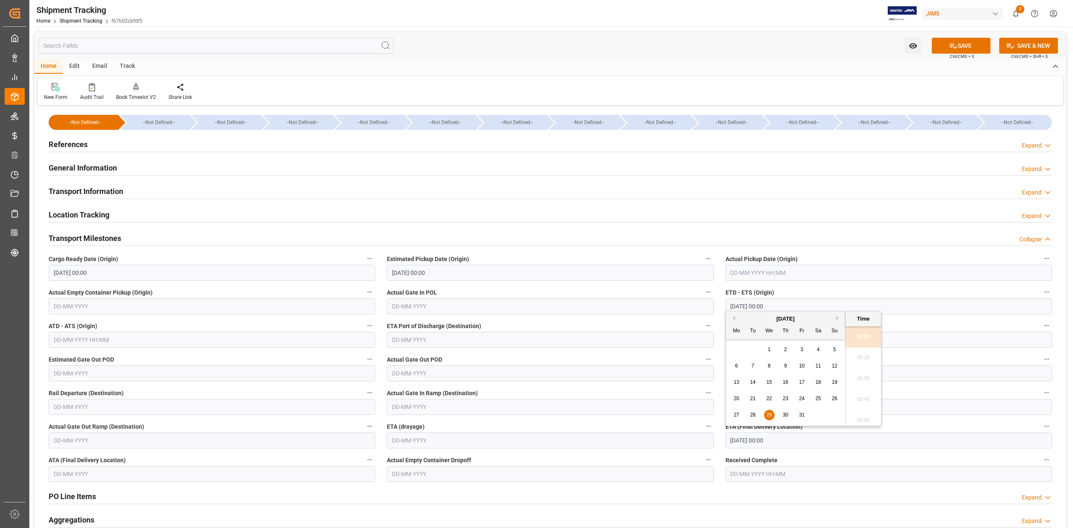
type input "[DATE] 00:00"
click at [961, 42] on button "SAVE" at bounding box center [961, 46] width 59 height 16
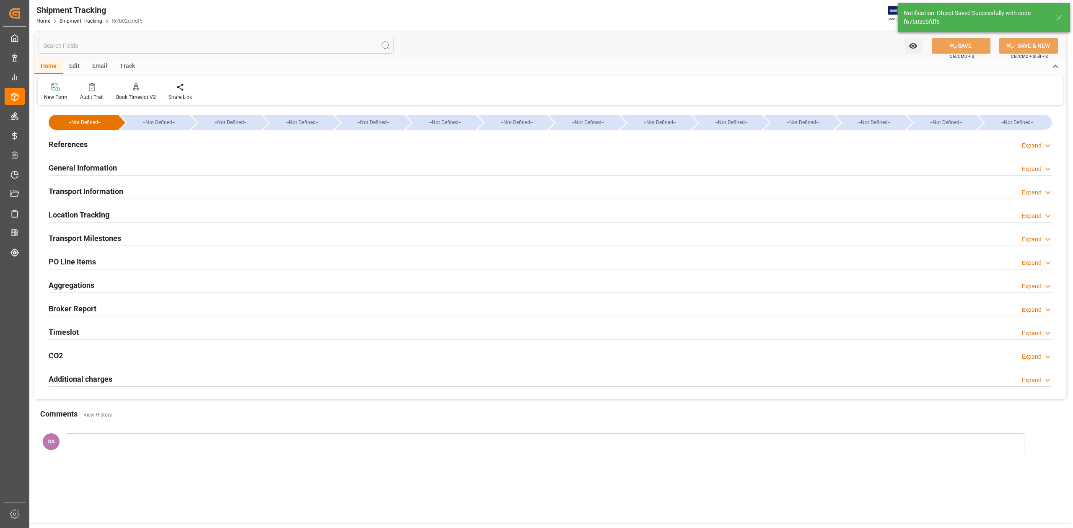
drag, startPoint x: 114, startPoint y: 237, endPoint x: 167, endPoint y: 240, distance: 52.9
click at [114, 237] on h2 "Transport Milestones" at bounding box center [85, 238] width 73 height 11
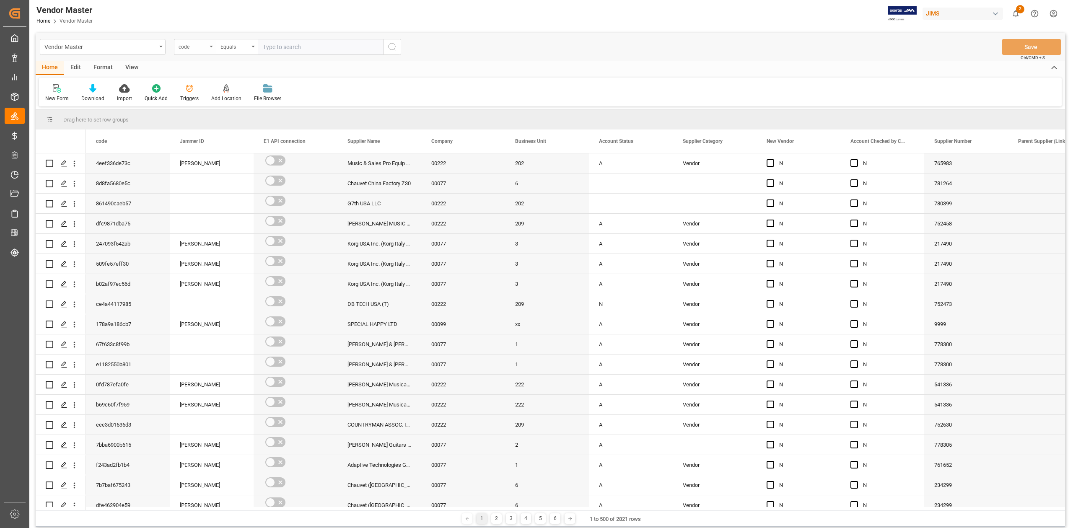
click at [208, 44] on div "code" at bounding box center [195, 47] width 42 height 16
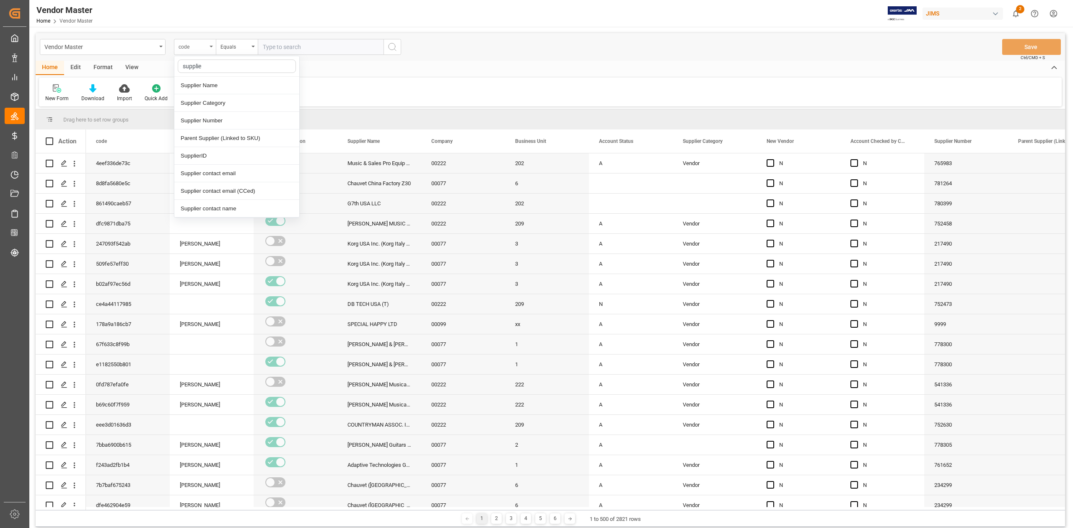
type input "supplier"
click at [220, 119] on div "Supplier Number" at bounding box center [236, 121] width 125 height 18
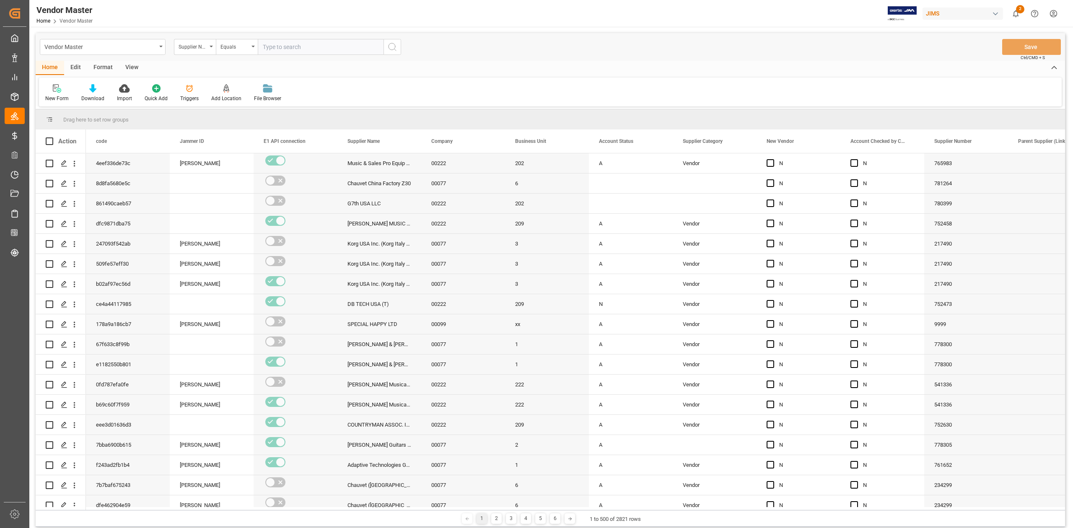
click at [319, 49] on input "text" at bounding box center [321, 47] width 126 height 16
paste input "404229"
type input "404229"
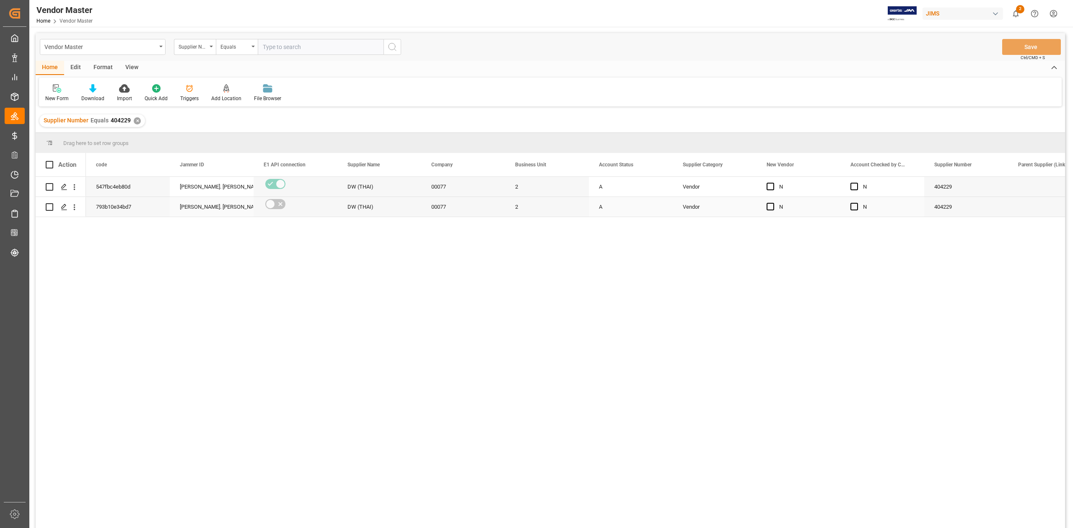
click at [496, 197] on div "00077" at bounding box center [463, 207] width 84 height 20
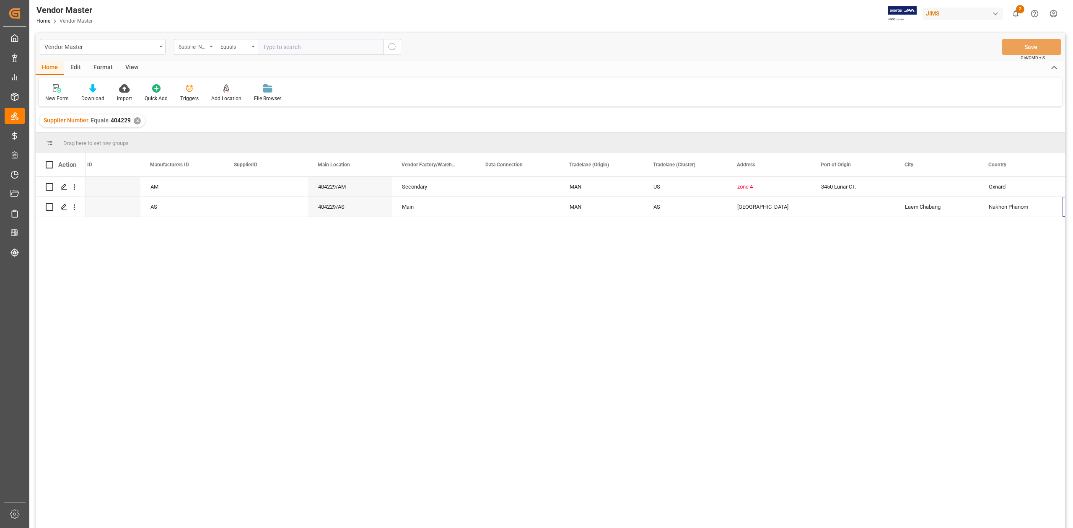
scroll to position [0, 1036]
click at [754, 204] on div "Press SPACE to select this row." at bounding box center [770, 207] width 84 height 20
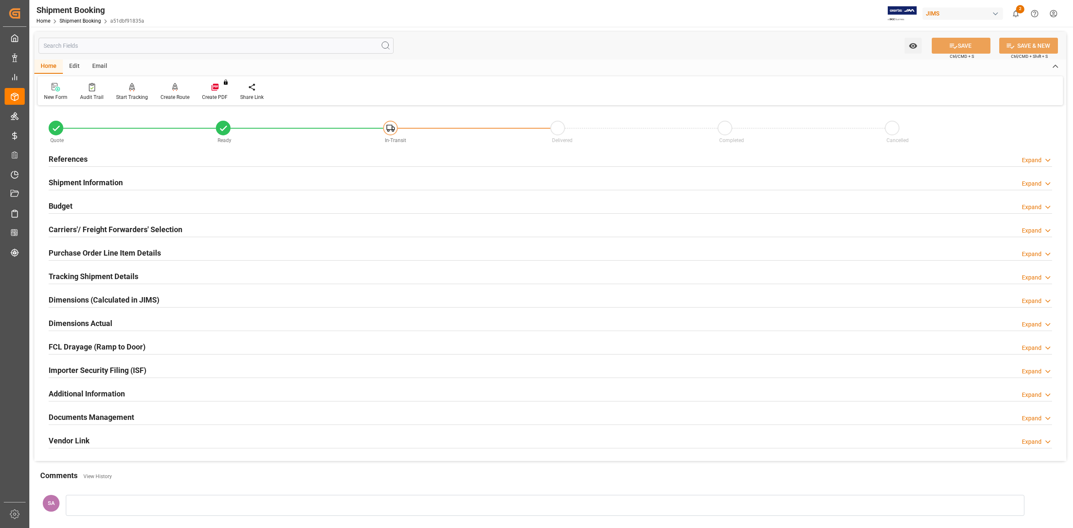
click at [81, 157] on h2 "References" at bounding box center [68, 158] width 39 height 11
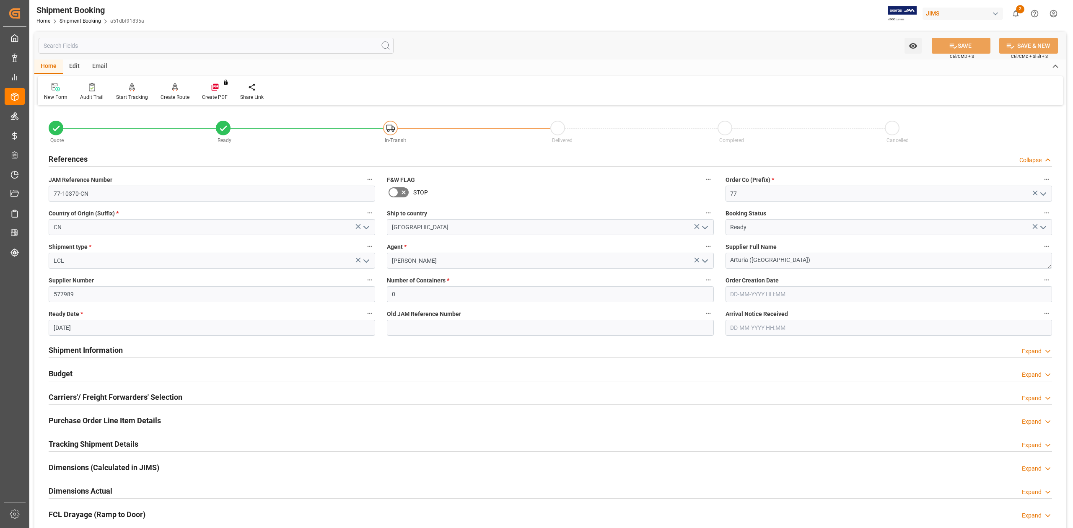
click at [111, 352] on h2 "Shipment Information" at bounding box center [86, 350] width 74 height 11
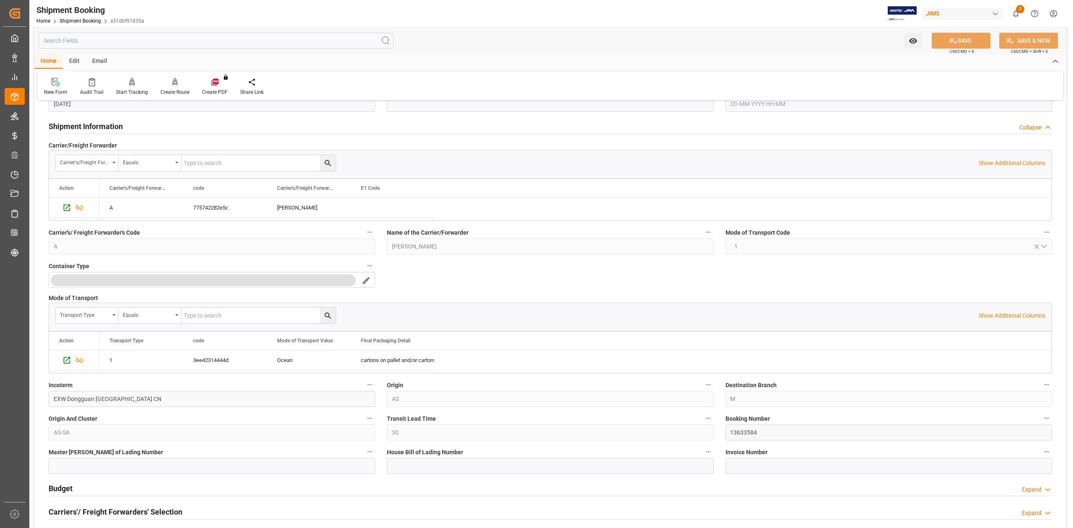
scroll to position [335, 0]
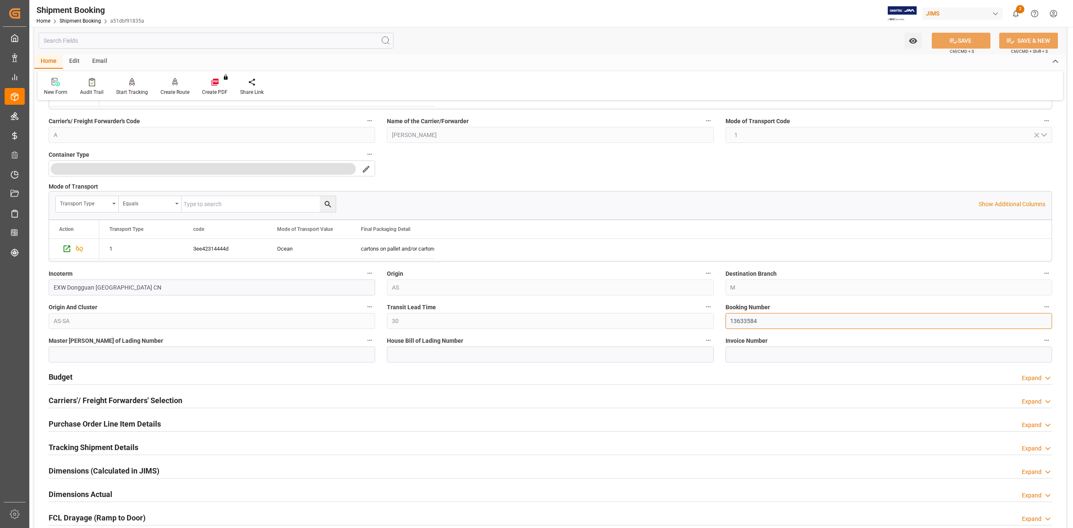
click at [738, 322] on input "13633584" at bounding box center [889, 321] width 327 height 16
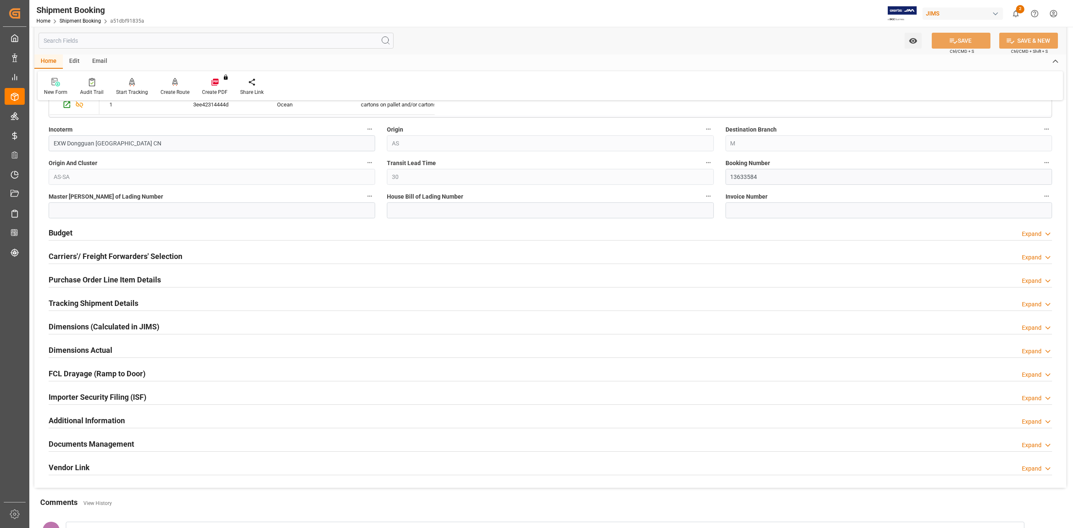
scroll to position [503, 0]
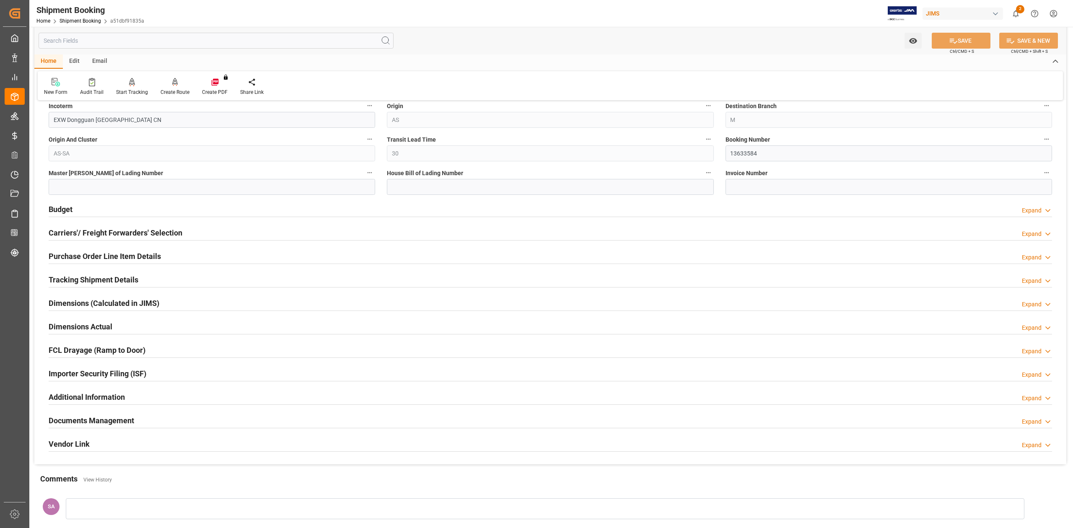
click at [78, 282] on h2 "Tracking Shipment Details" at bounding box center [94, 279] width 90 height 11
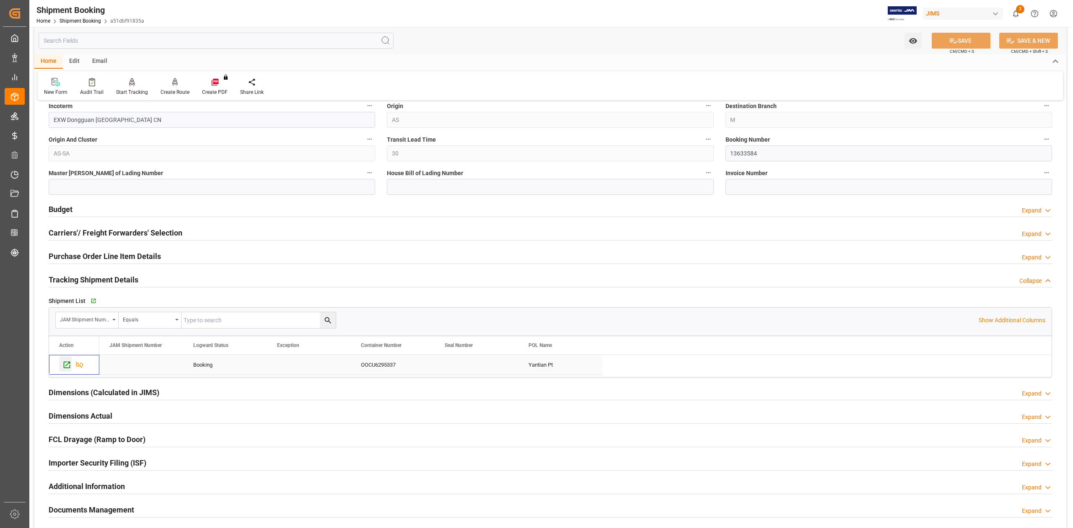
click at [63, 372] on div "Press SPACE to select this row." at bounding box center [65, 364] width 13 height 16
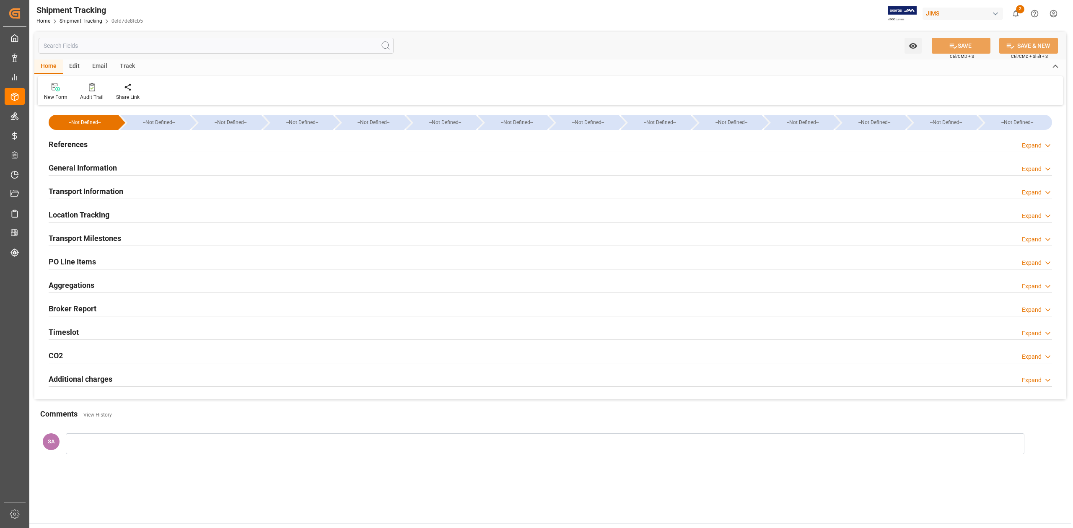
type input "[DATE] 00:00"
click at [103, 239] on h2 "Transport Milestones" at bounding box center [85, 238] width 73 height 11
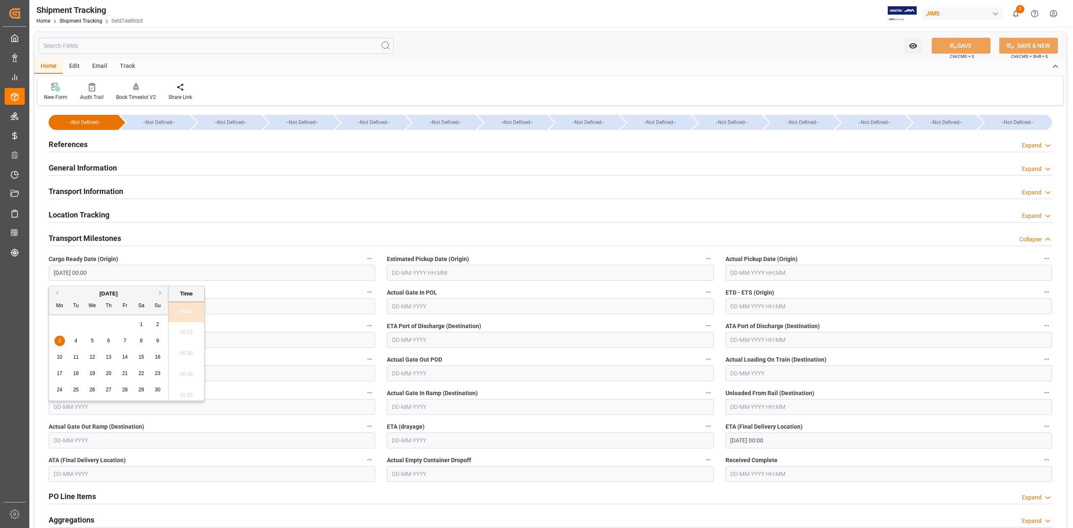
click at [133, 273] on input "[DATE] 00:00" at bounding box center [212, 273] width 327 height 16
click at [416, 273] on input "text" at bounding box center [550, 273] width 327 height 16
type input "[DATE] 00:00"
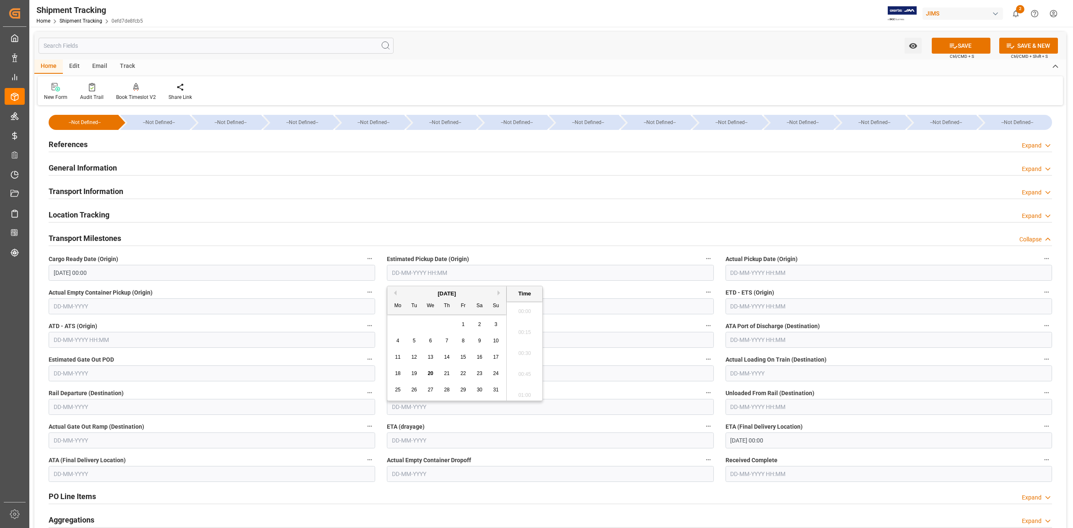
scroll to position [1323, 0]
click at [750, 274] on input "text" at bounding box center [889, 273] width 327 height 16
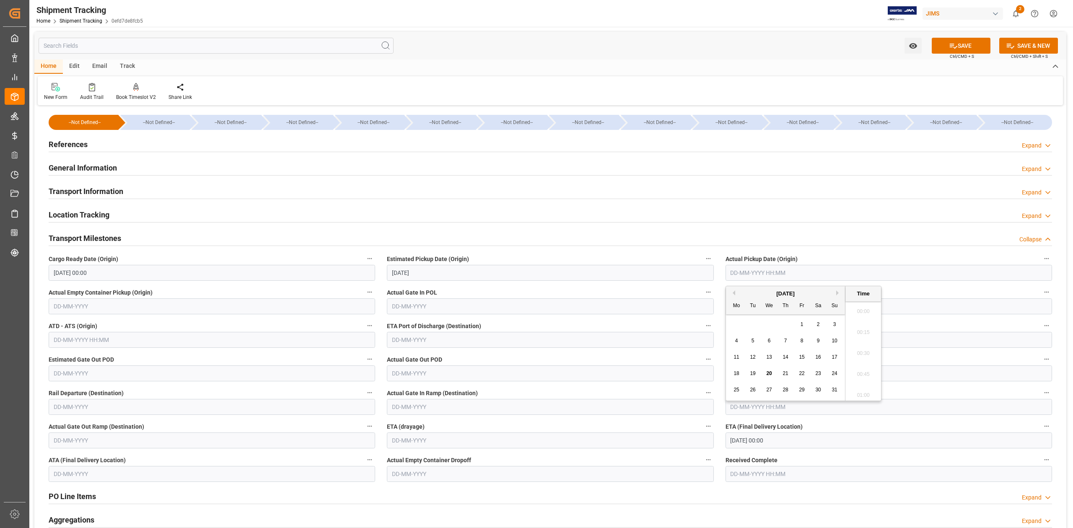
type input "[DATE] 00:00"
click at [943, 306] on input "text" at bounding box center [889, 307] width 327 height 16
type input "[DATE] 00:00"
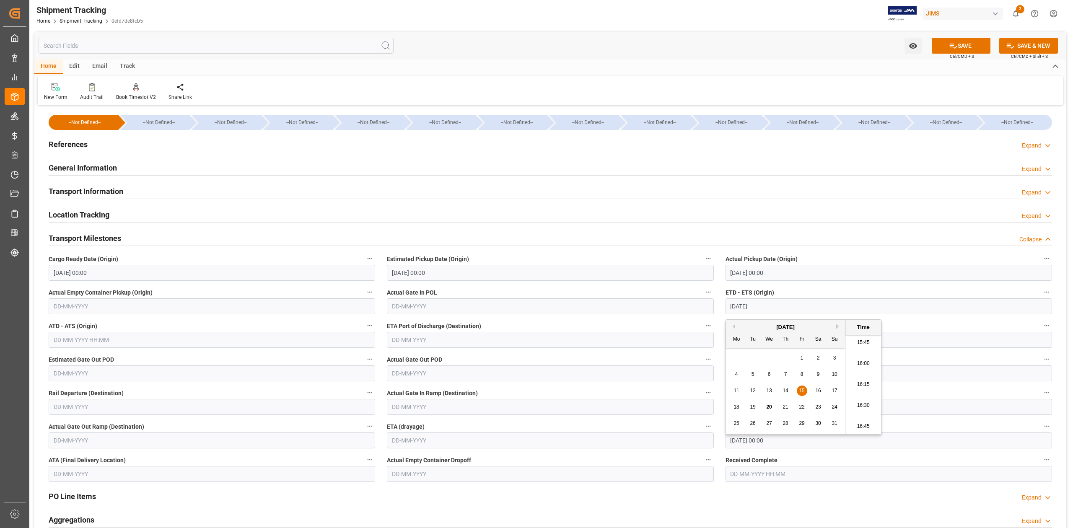
click at [839, 444] on input "[DATE] 00:00" at bounding box center [889, 441] width 327 height 16
type input "[DATE] 00:00"
click at [733, 317] on button "Previous Month" at bounding box center [732, 318] width 5 height 5
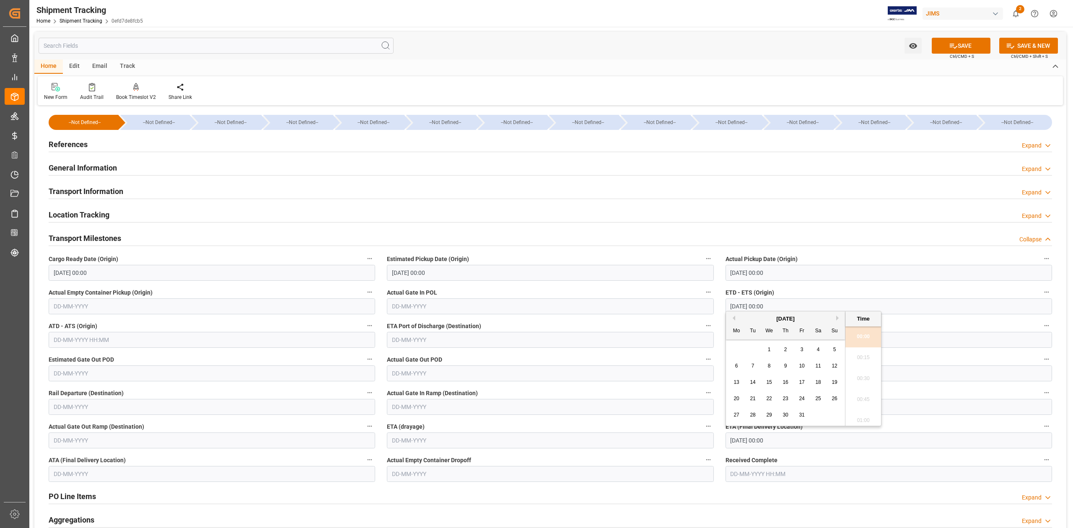
click at [733, 317] on button "Previous Month" at bounding box center [732, 318] width 5 height 5
click at [733, 399] on div "22" at bounding box center [737, 399] width 10 height 10
type input "[DATE] 00:00"
click at [956, 52] on button "SAVE" at bounding box center [961, 46] width 59 height 16
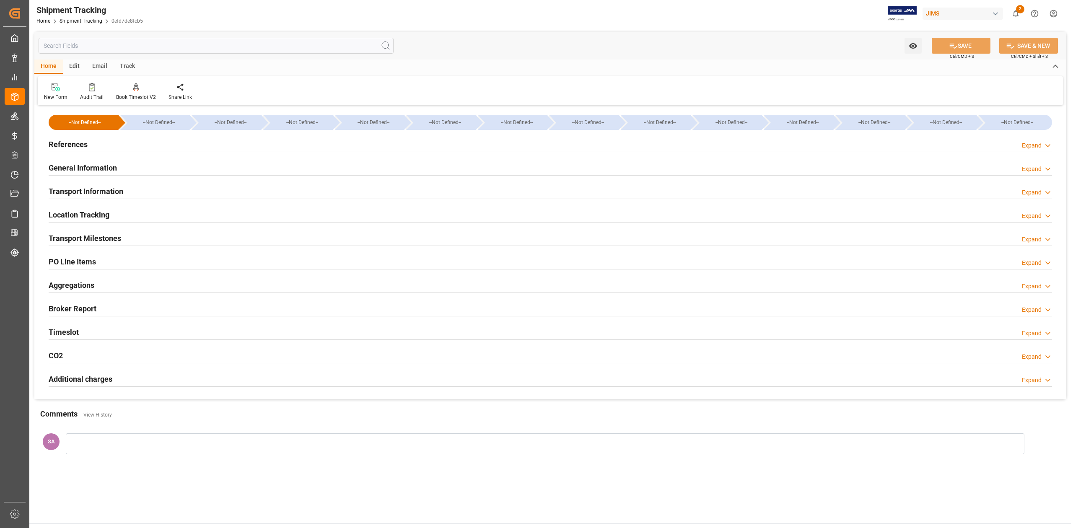
click at [100, 237] on h2 "Transport Milestones" at bounding box center [85, 238] width 73 height 11
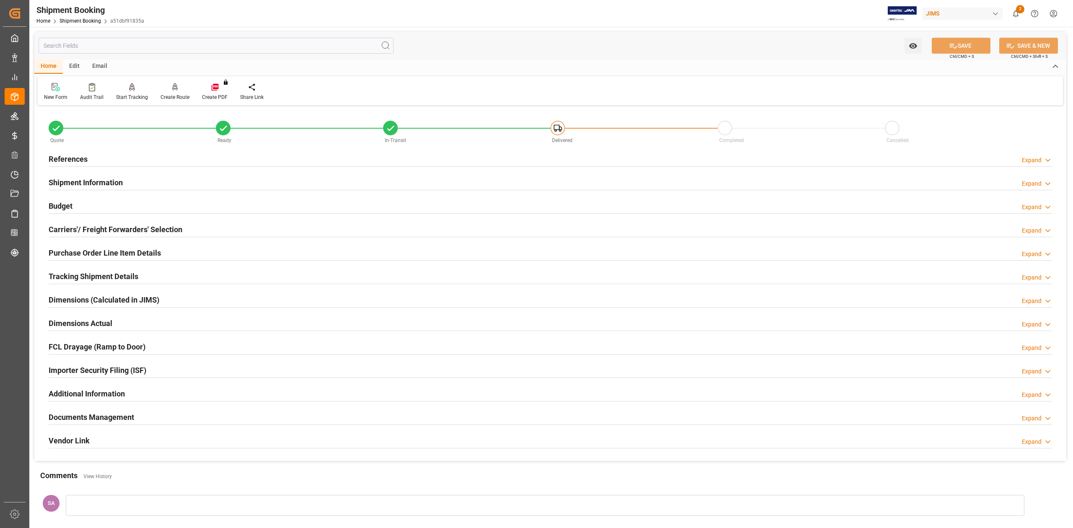
drag, startPoint x: 88, startPoint y: 178, endPoint x: 98, endPoint y: 182, distance: 10.6
click at [88, 178] on h2 "Shipment Information" at bounding box center [86, 182] width 74 height 11
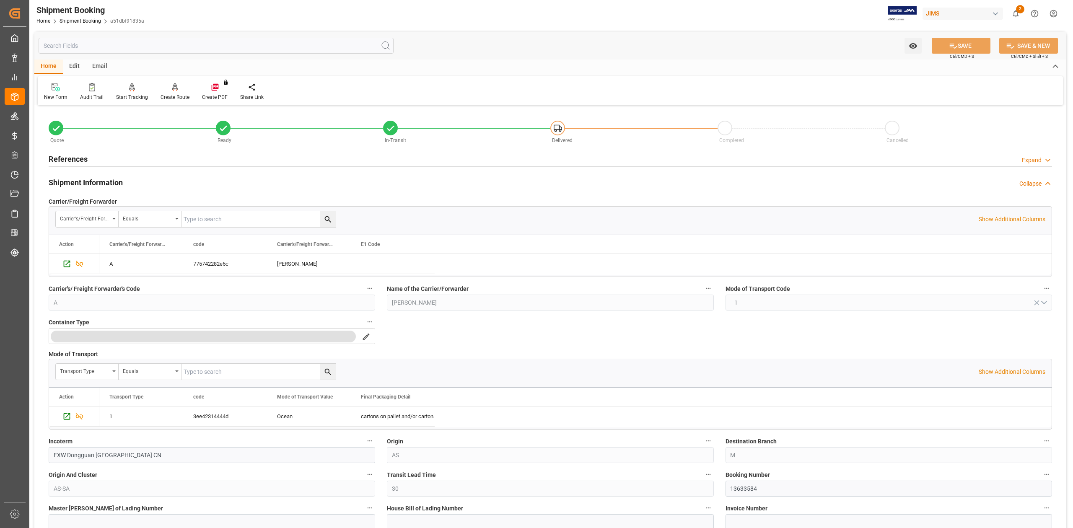
scroll to position [168, 0]
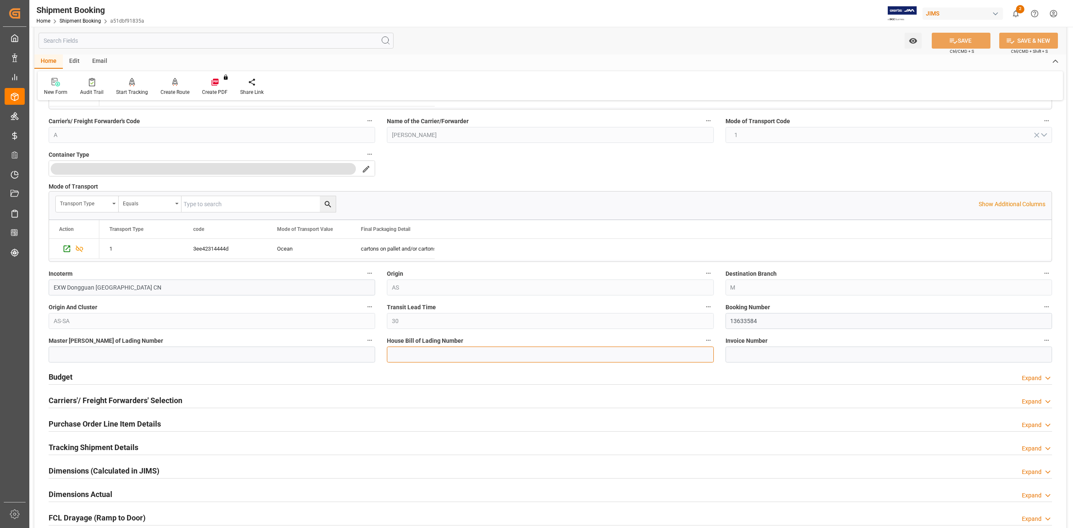
click at [430, 354] on input at bounding box center [550, 355] width 327 height 16
paste input "DMCNSY077948"
type input "DMCNSY077948"
click at [226, 357] on input at bounding box center [212, 355] width 327 height 16
paste input "COSU6425541971"
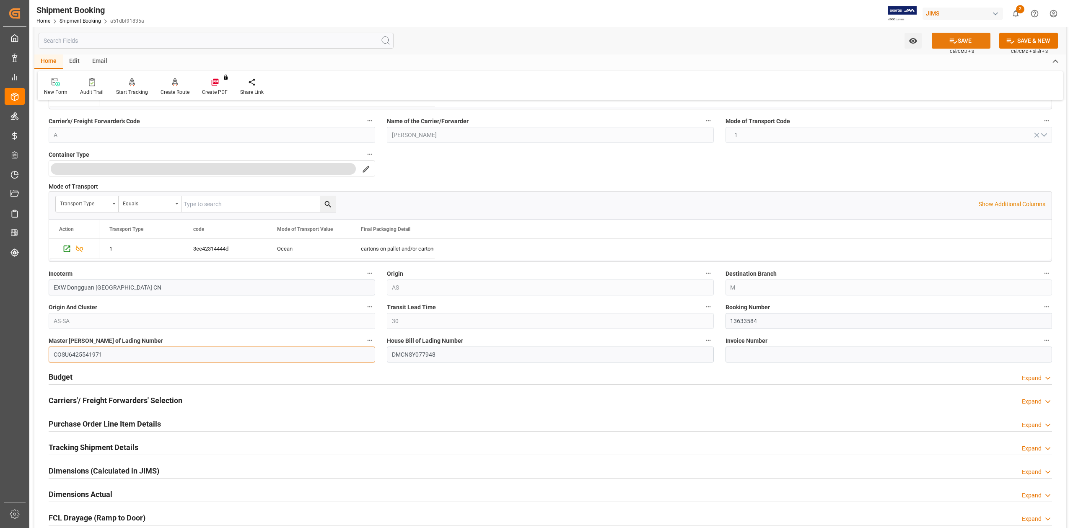
type input "COSU6425541971"
drag, startPoint x: 961, startPoint y: 37, endPoint x: 978, endPoint y: 53, distance: 23.1
click at [961, 37] on button "SAVE" at bounding box center [961, 41] width 59 height 16
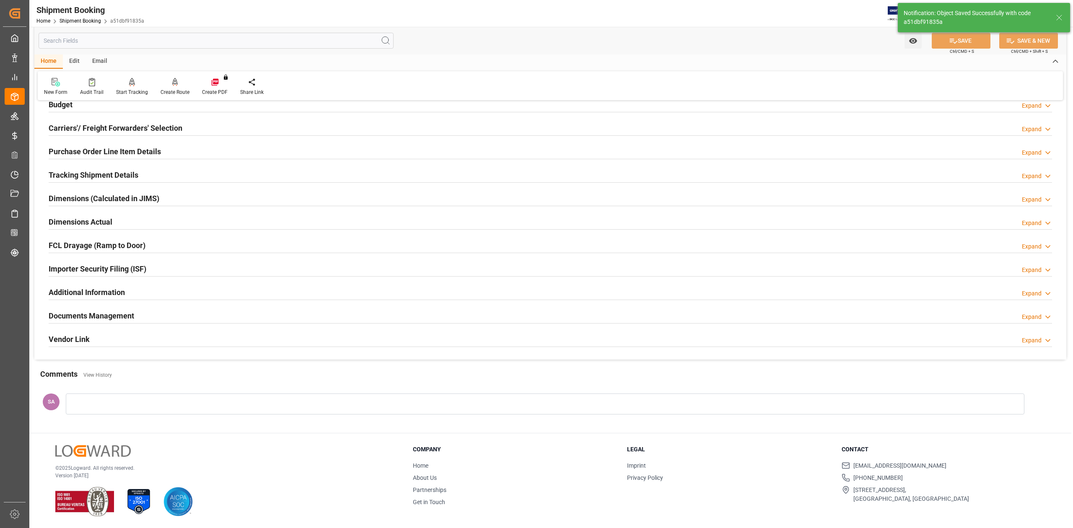
scroll to position [0, 0]
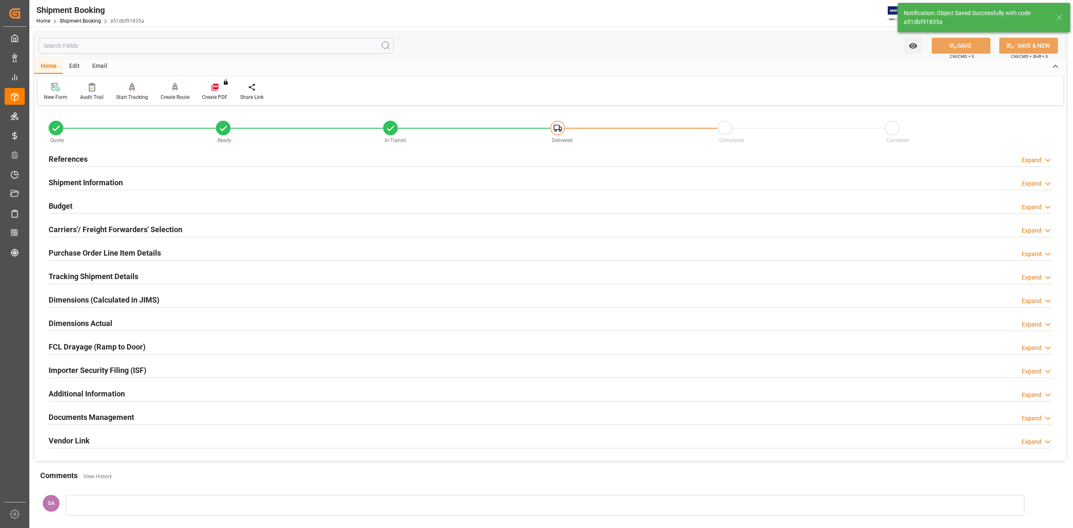
click at [107, 181] on h2 "Shipment Information" at bounding box center [86, 182] width 74 height 11
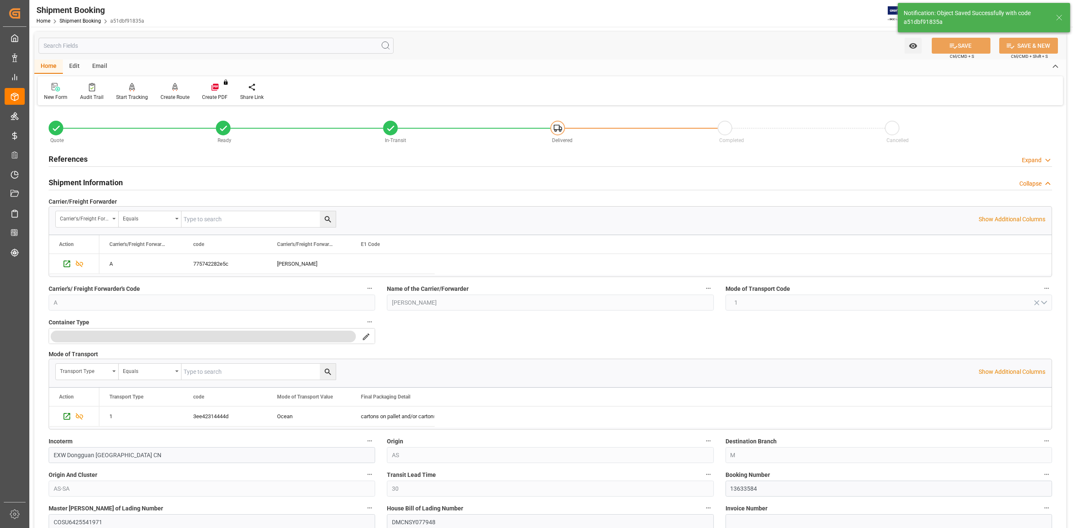
click at [107, 181] on h2 "Shipment Information" at bounding box center [86, 182] width 74 height 11
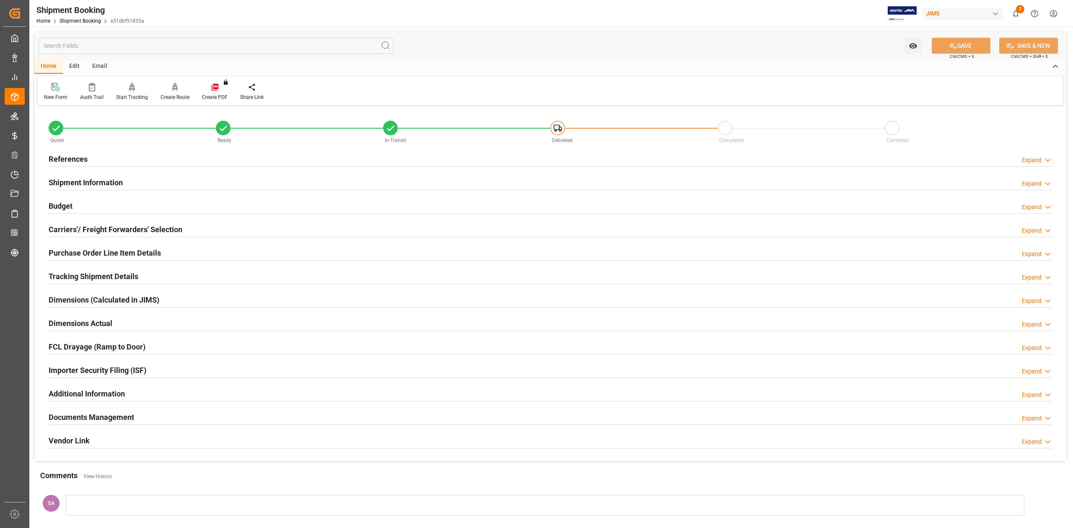
click at [69, 203] on h2 "Budget" at bounding box center [61, 205] width 24 height 11
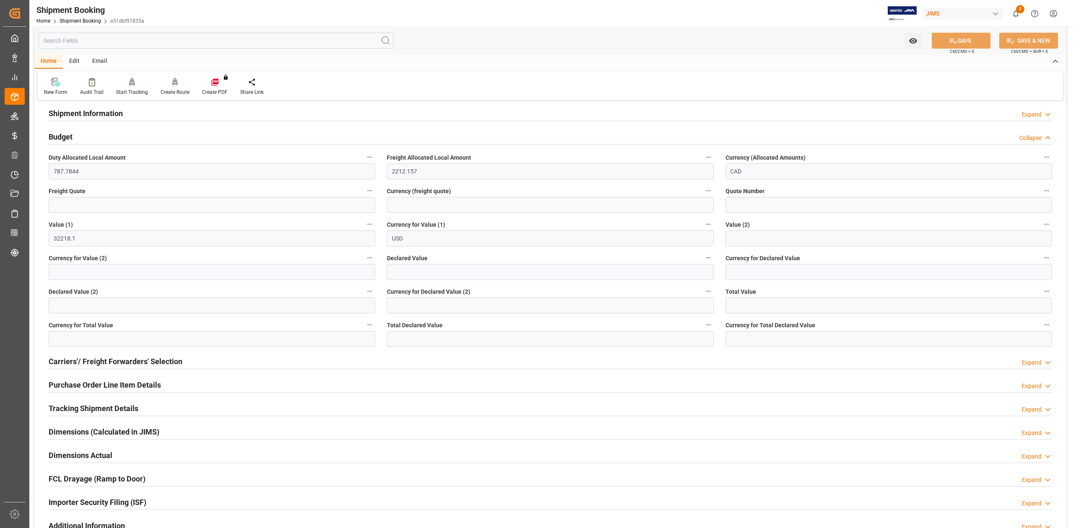
scroll to position [279, 0]
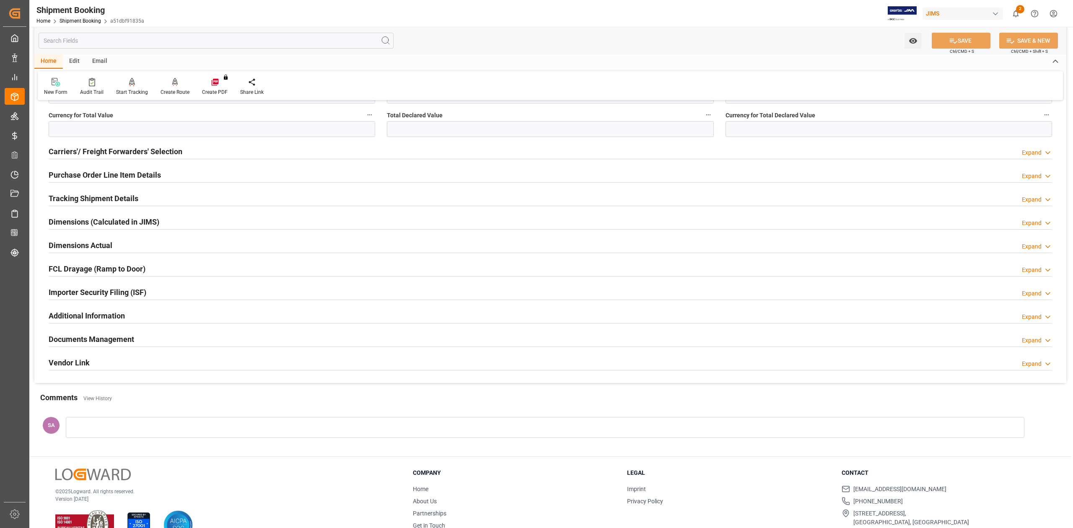
drag, startPoint x: 65, startPoint y: 249, endPoint x: 103, endPoint y: 248, distance: 37.7
click at [65, 249] on h2 "Dimensions Actual" at bounding box center [81, 245] width 64 height 11
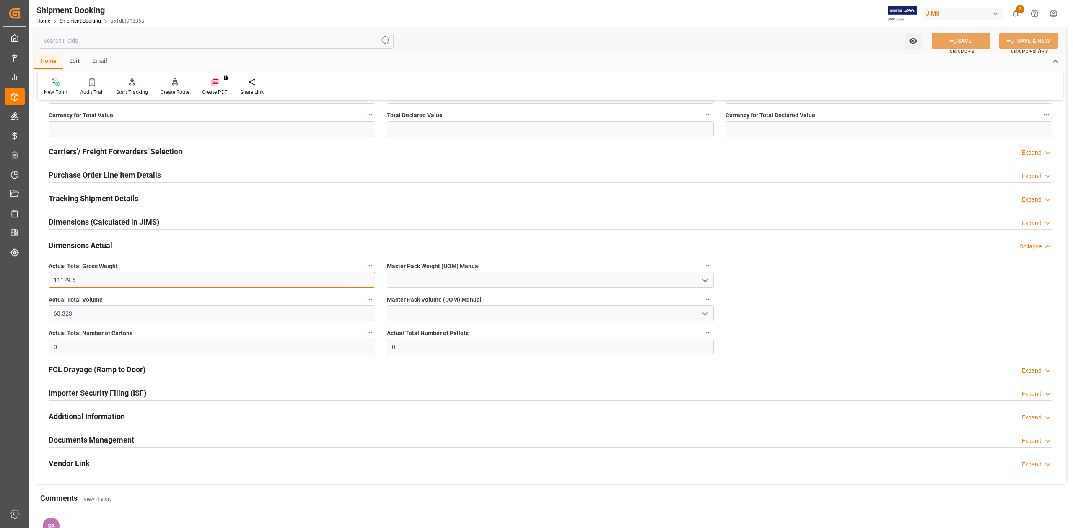
click at [134, 282] on input "11179.6" at bounding box center [212, 280] width 327 height 16
type input "900.8"
click at [91, 314] on input "63.323" at bounding box center [212, 314] width 327 height 16
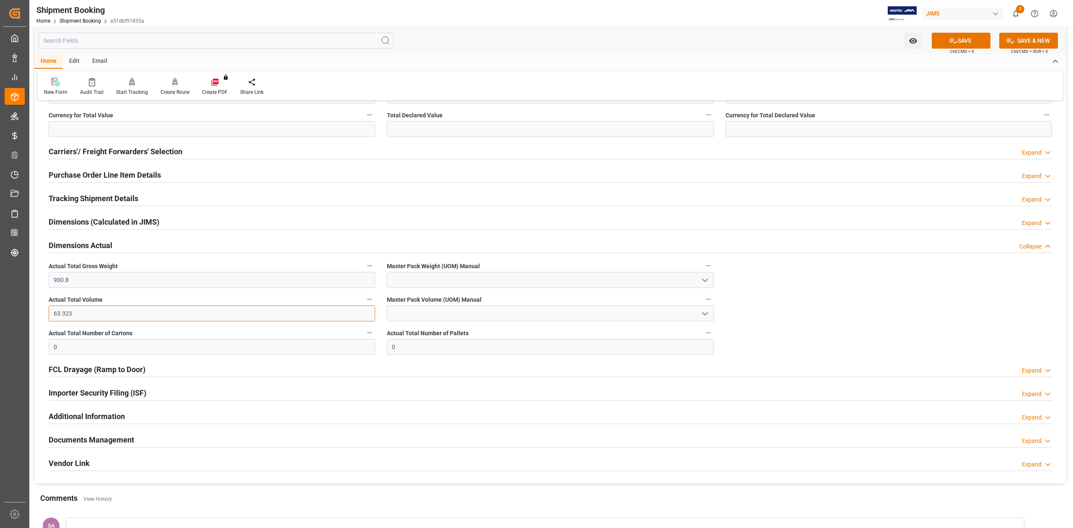
click at [91, 314] on input "63.323" at bounding box center [212, 314] width 327 height 16
type input "5.824"
click at [65, 347] on input "0" at bounding box center [212, 347] width 327 height 16
type input "57"
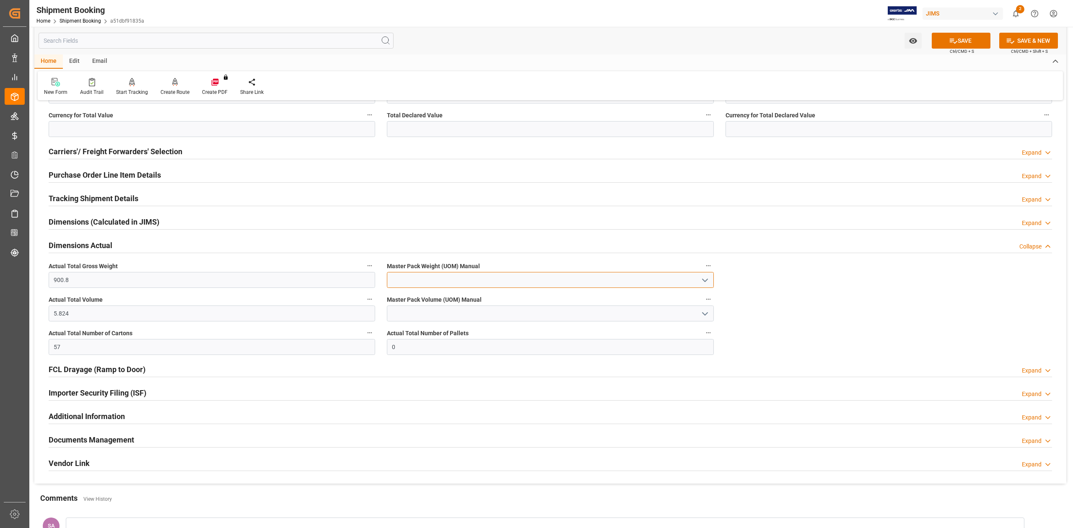
click at [418, 287] on input at bounding box center [550, 280] width 327 height 16
click at [416, 297] on div "KG" at bounding box center [550, 298] width 326 height 19
type input "KG"
click at [416, 312] on input at bounding box center [550, 314] width 327 height 16
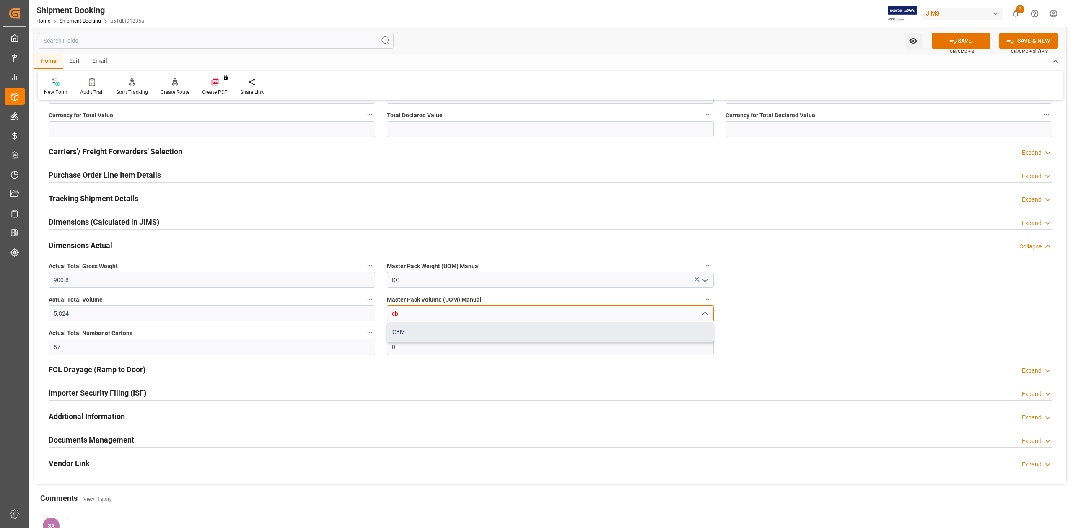
click at [415, 330] on div "CBM" at bounding box center [550, 332] width 326 height 19
type input "CBM"
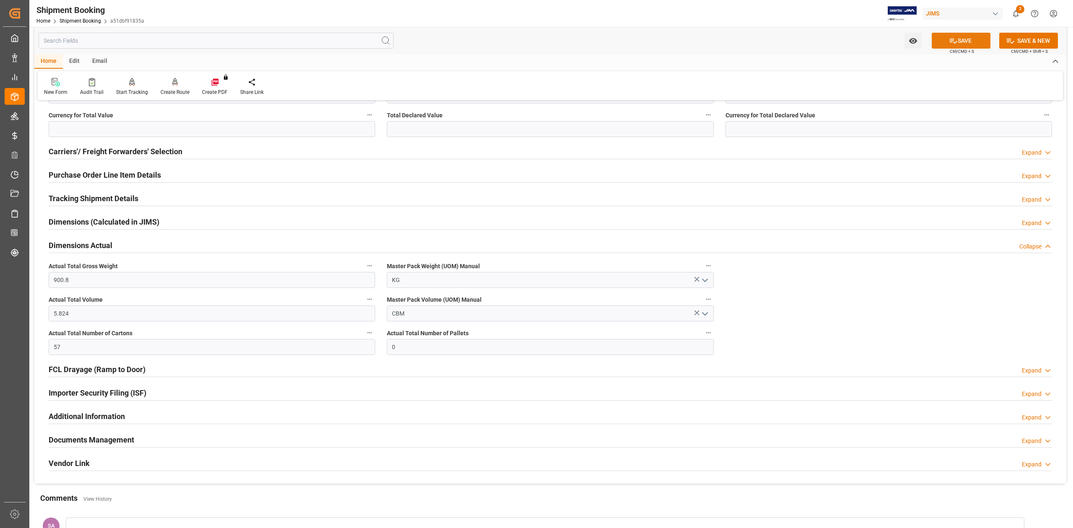
click at [949, 39] on icon at bounding box center [953, 40] width 9 height 9
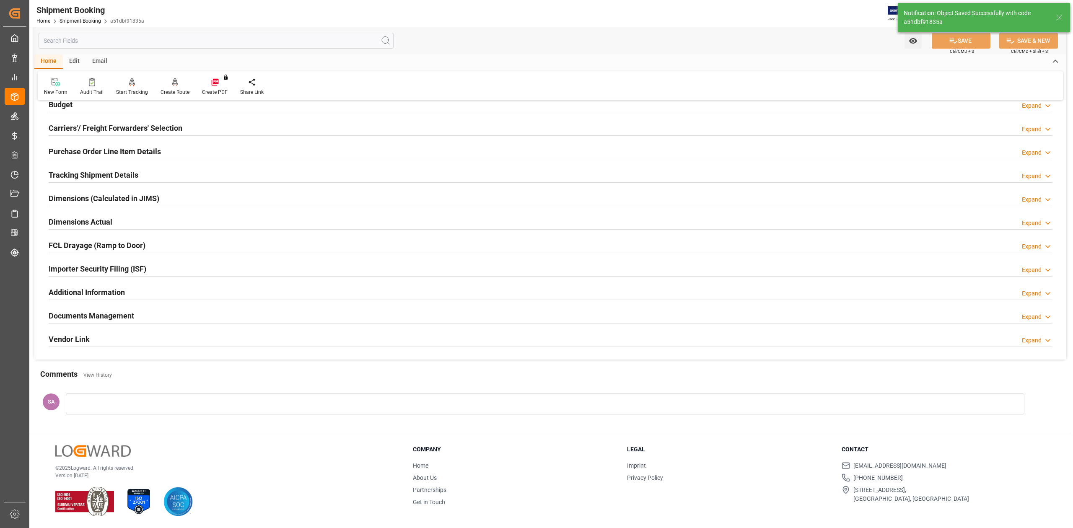
scroll to position [78, 0]
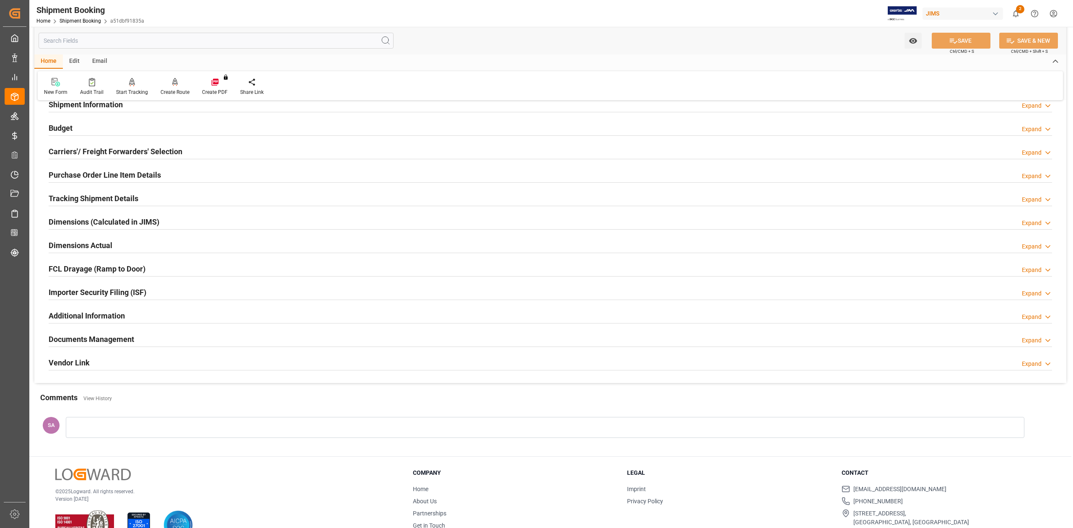
click at [89, 240] on h2 "Dimensions Actual" at bounding box center [81, 245] width 64 height 11
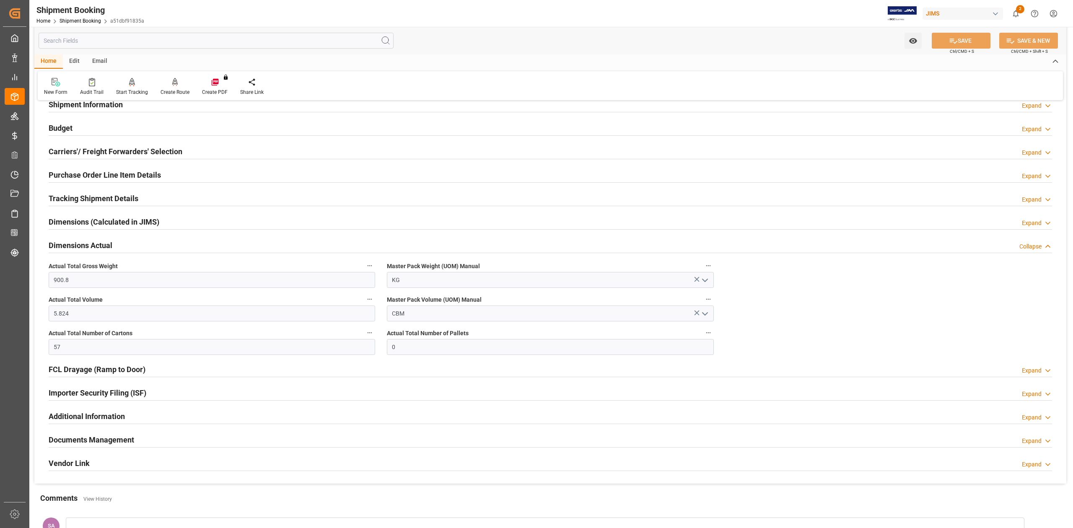
drag, startPoint x: 68, startPoint y: 128, endPoint x: 73, endPoint y: 133, distance: 7.1
click at [68, 128] on h2 "Budget" at bounding box center [61, 127] width 24 height 11
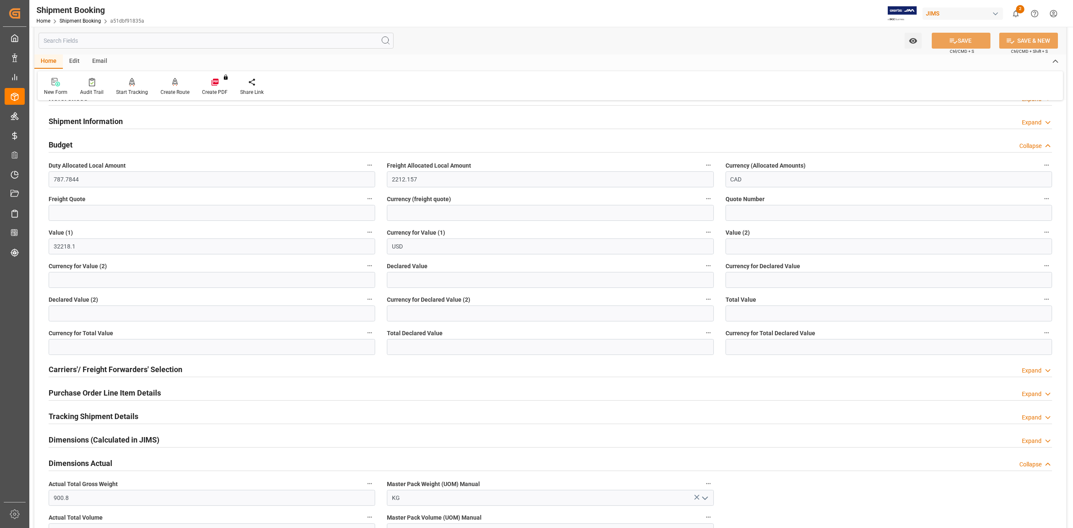
scroll to position [56, 0]
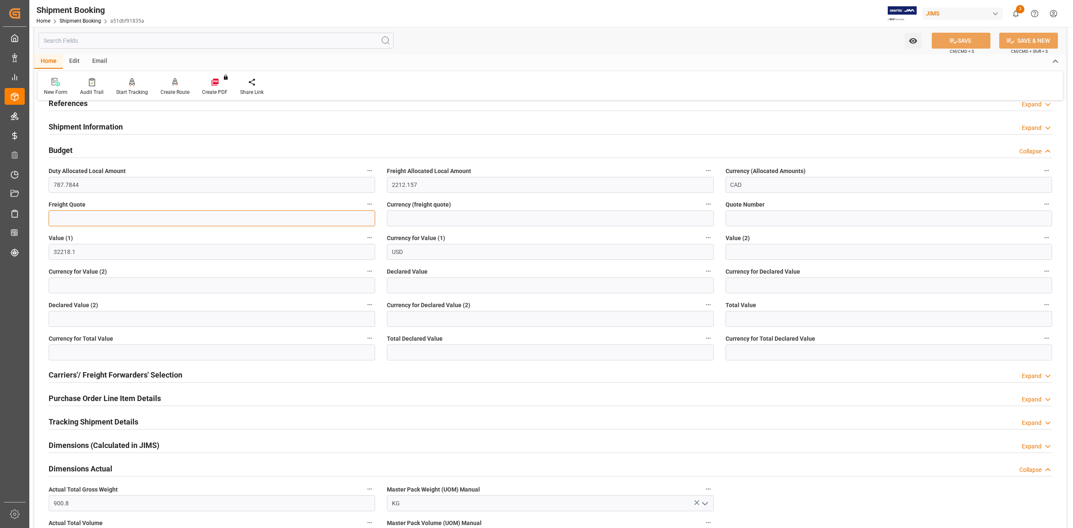
click at [91, 219] on input "text" at bounding box center [212, 218] width 327 height 16
type input "1100"
click at [408, 218] on input at bounding box center [550, 218] width 327 height 16
type input "USD"
click at [952, 44] on icon at bounding box center [953, 40] width 9 height 9
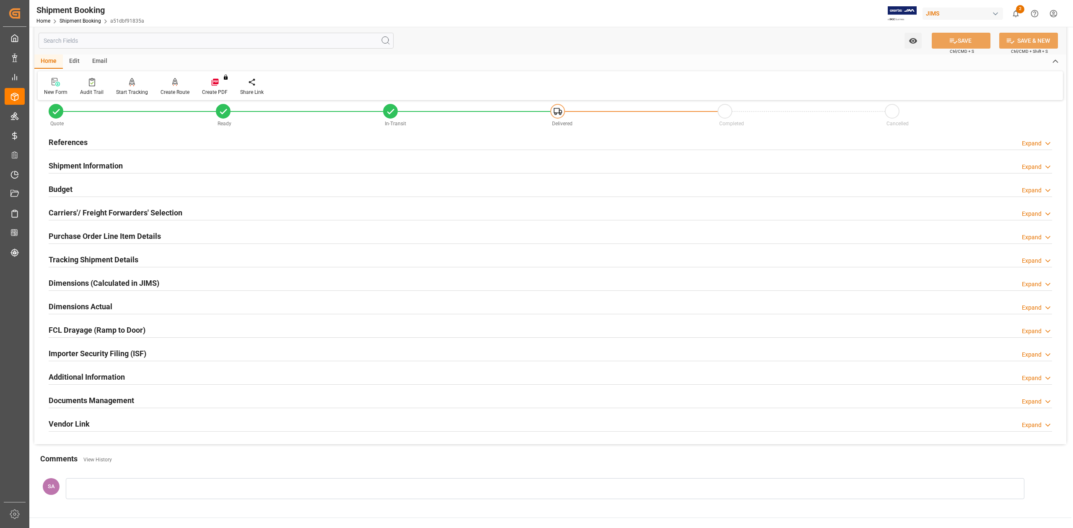
scroll to position [0, 0]
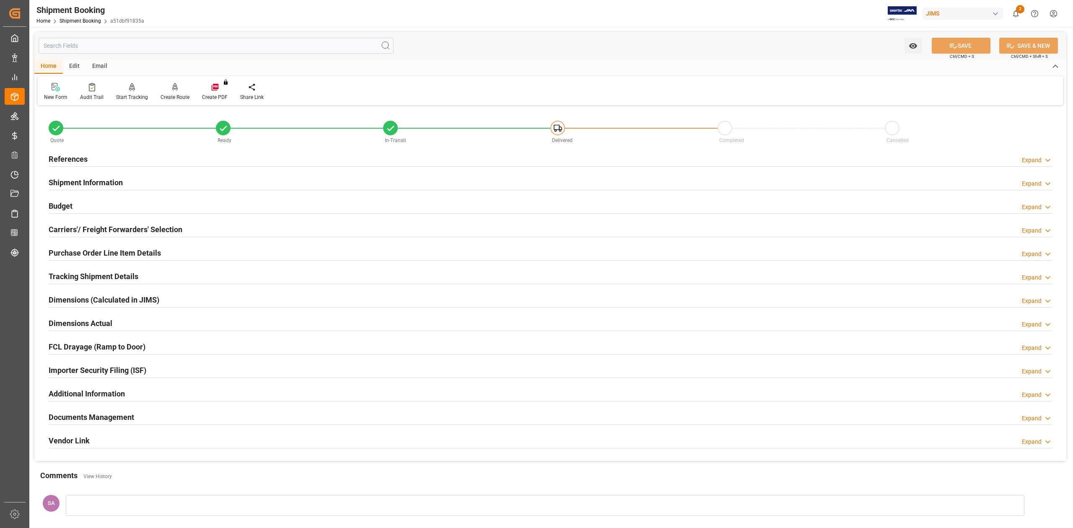
drag, startPoint x: 102, startPoint y: 182, endPoint x: 153, endPoint y: 200, distance: 54.0
click at [102, 182] on h2 "Shipment Information" at bounding box center [86, 182] width 74 height 11
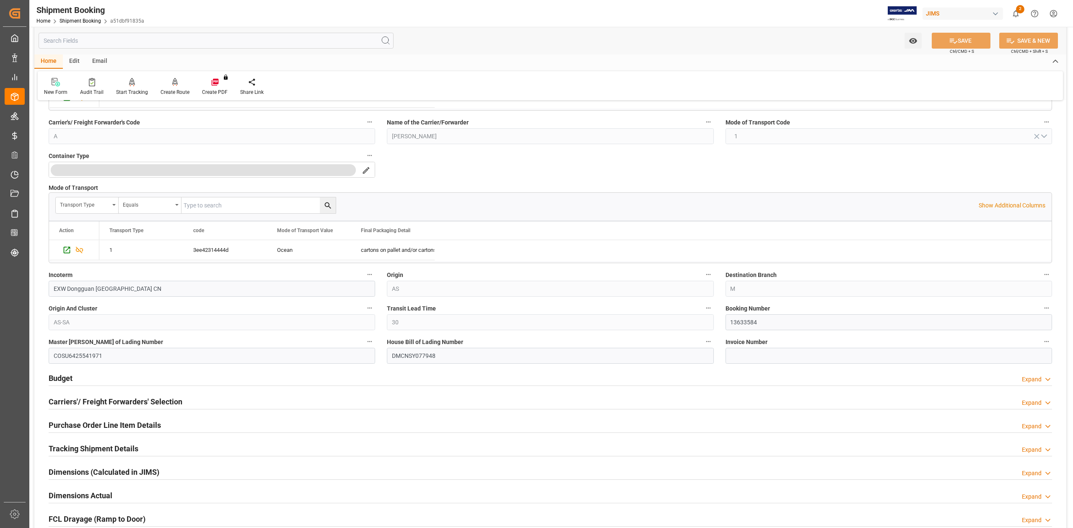
scroll to position [168, 0]
click at [425, 358] on input "DMCNSY077948" at bounding box center [550, 355] width 327 height 16
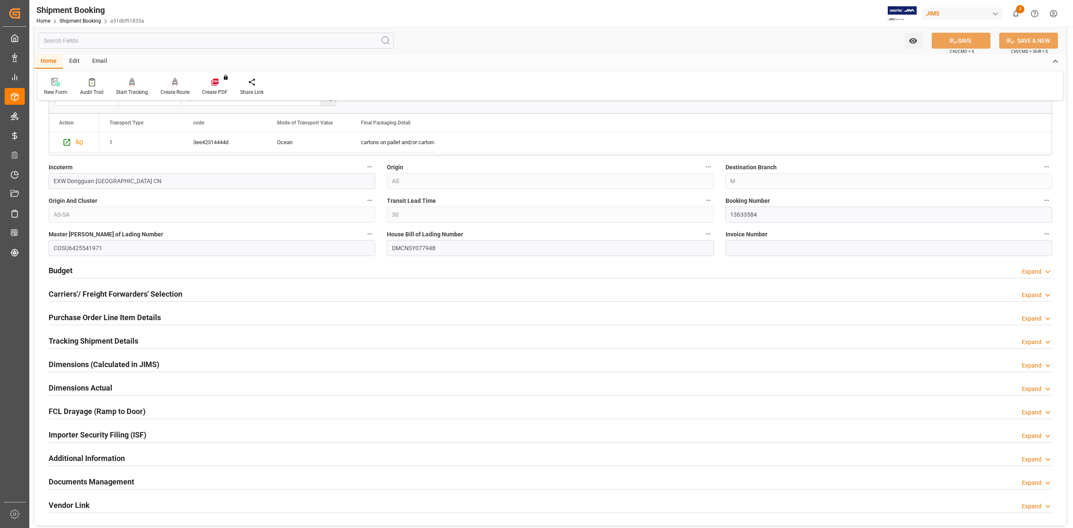
scroll to position [279, 0]
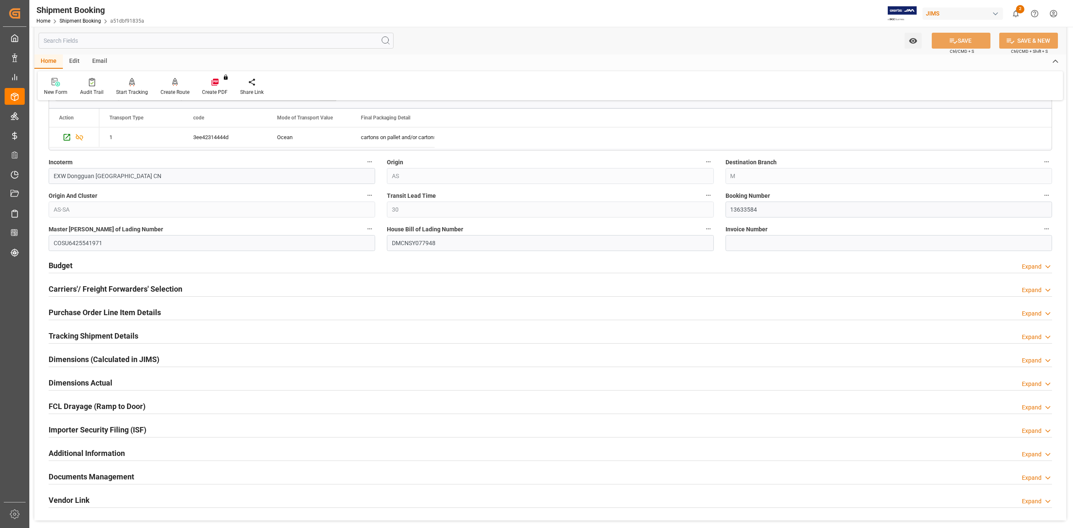
click at [72, 271] on h2 "Budget" at bounding box center [61, 265] width 24 height 11
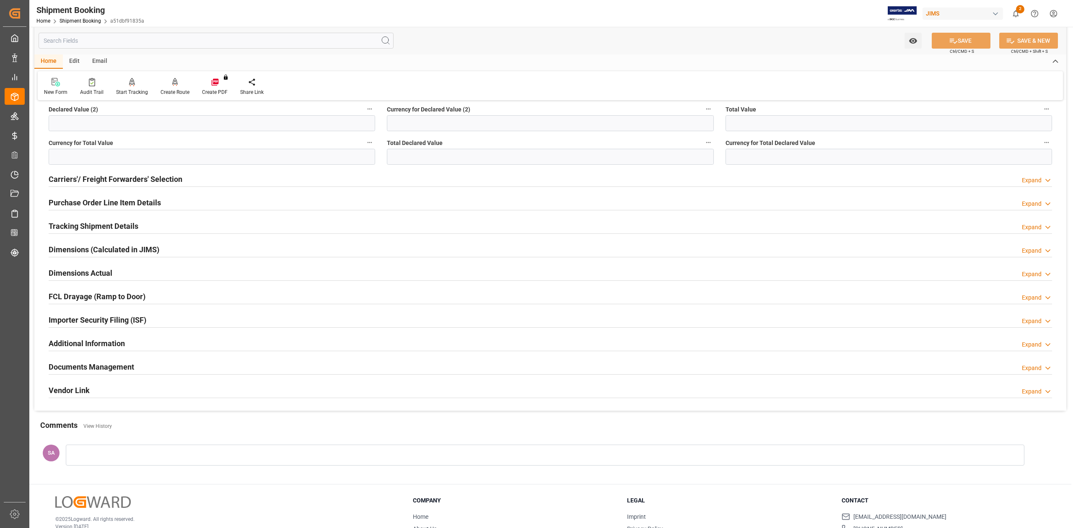
scroll to position [644, 0]
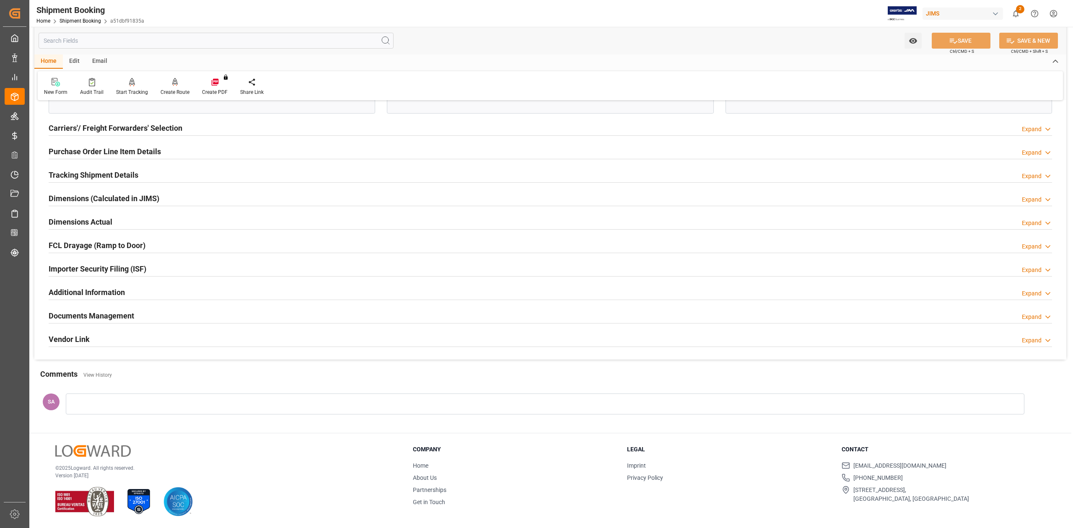
drag, startPoint x: 108, startPoint y: 318, endPoint x: 125, endPoint y: 314, distance: 17.3
click at [108, 318] on h2 "Documents Management" at bounding box center [92, 315] width 86 height 11
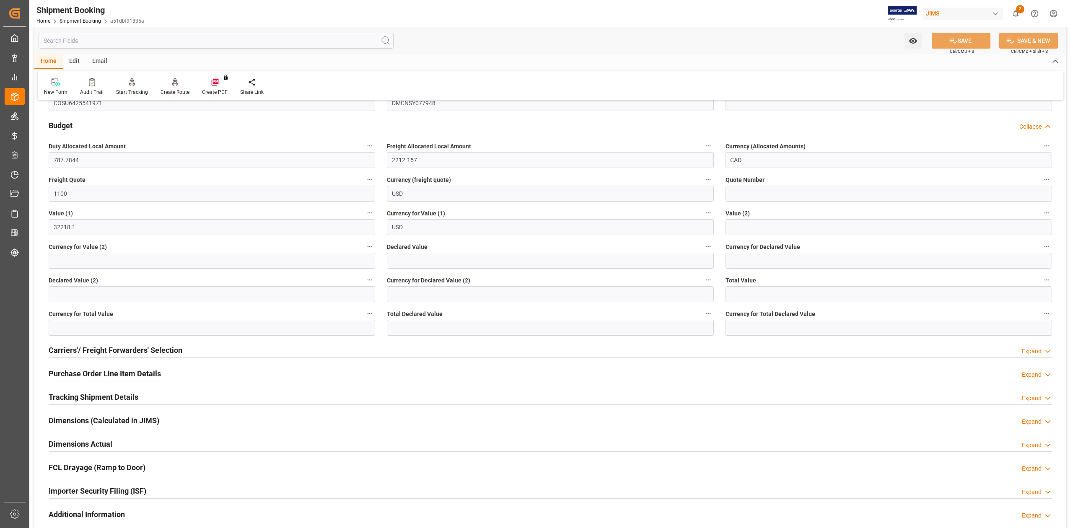
scroll to position [420, 0]
click at [86, 376] on h2 "Purchase Order Line Item Details" at bounding box center [105, 372] width 112 height 11
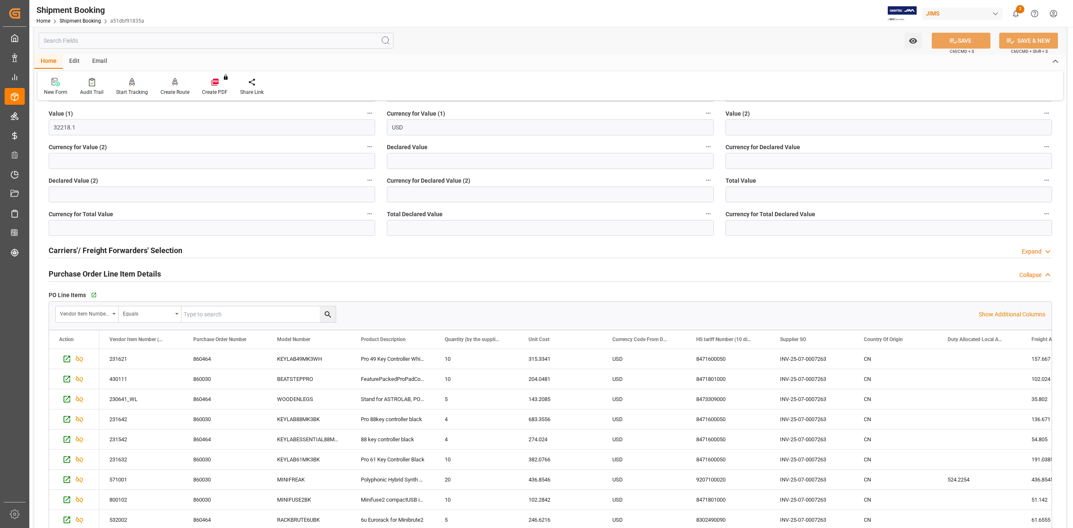
scroll to position [588, 0]
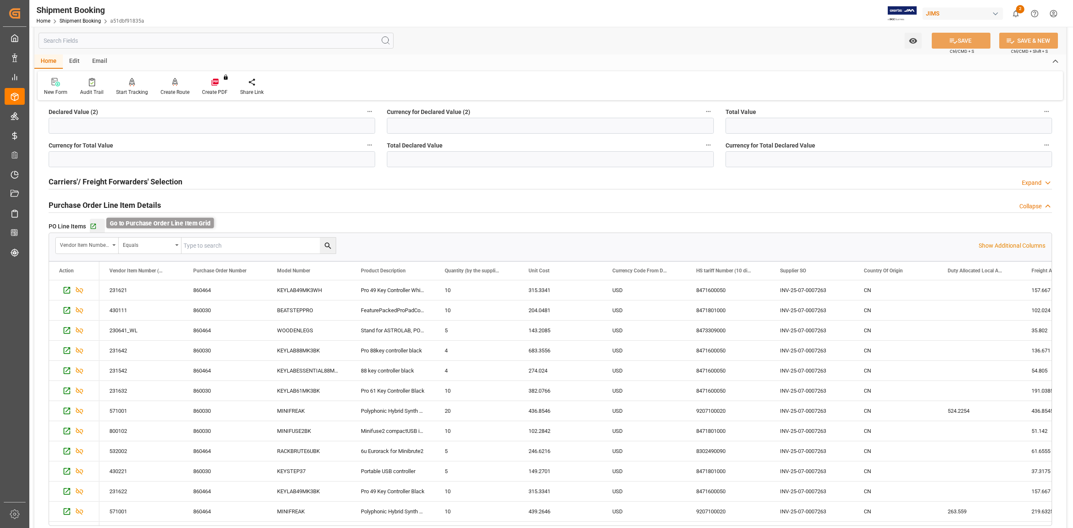
click at [92, 228] on icon "button" at bounding box center [93, 226] width 5 height 5
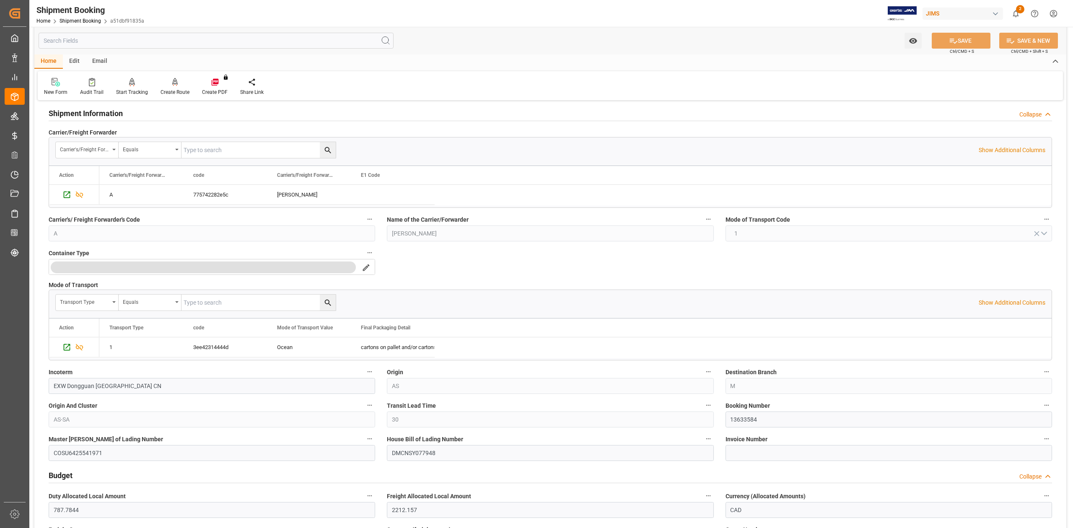
scroll to position [0, 0]
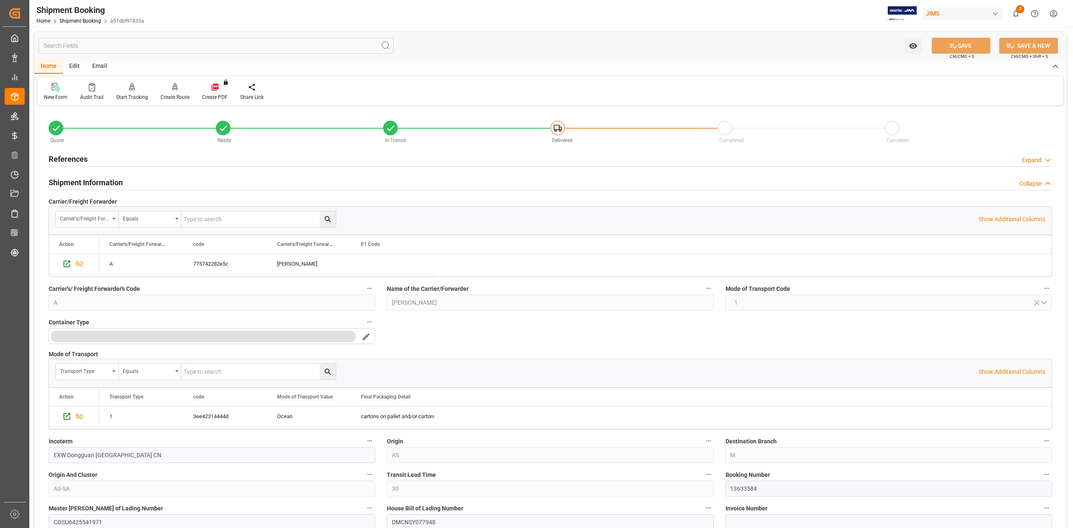
click at [66, 158] on h2 "References" at bounding box center [68, 158] width 39 height 11
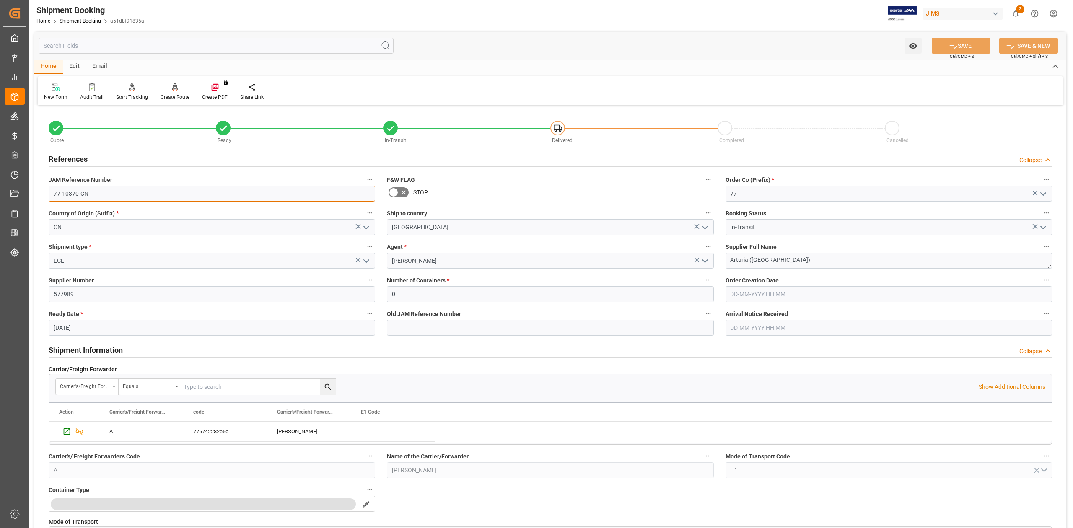
click at [102, 196] on input "77-10370-CN" at bounding box center [212, 194] width 327 height 16
click at [799, 264] on textarea "Arturia ([GEOGRAPHIC_DATA])" at bounding box center [889, 261] width 327 height 16
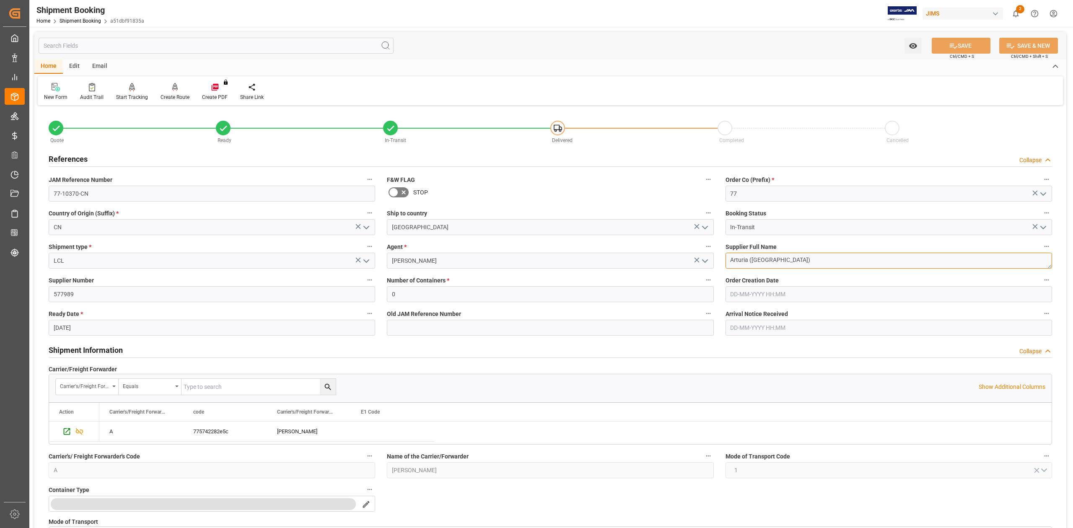
click at [799, 264] on textarea "Arturia ([GEOGRAPHIC_DATA])" at bounding box center [889, 261] width 327 height 16
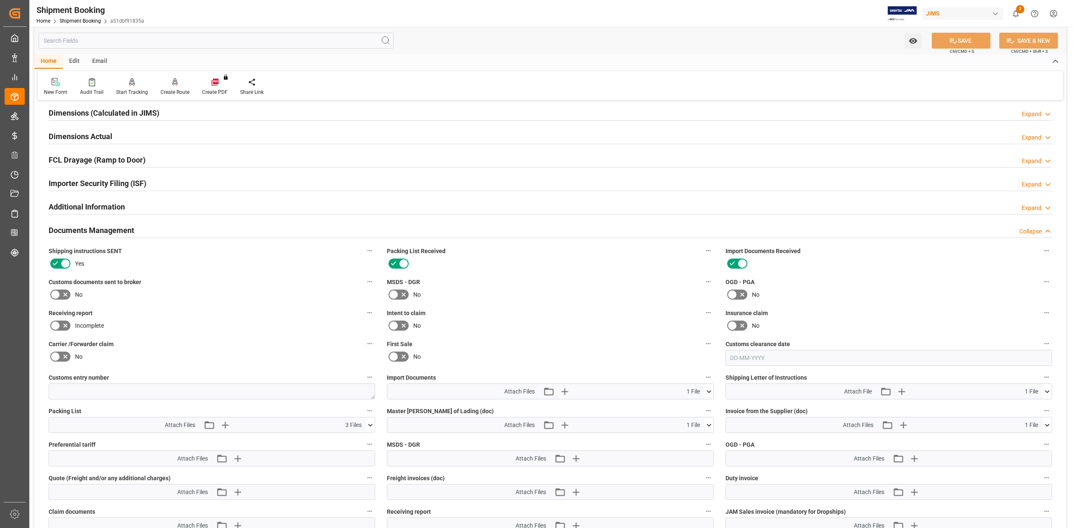
scroll to position [1342, 0]
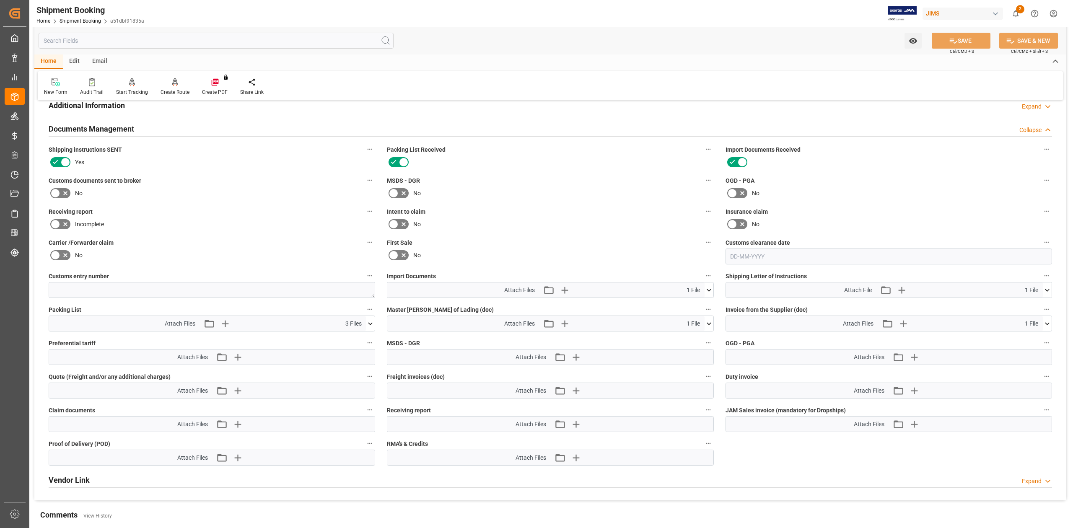
click at [57, 194] on icon at bounding box center [55, 193] width 5 height 4
click at [0, 0] on input "checkbox" at bounding box center [0, 0] width 0 height 0
click at [977, 43] on button "SAVE" at bounding box center [961, 41] width 59 height 16
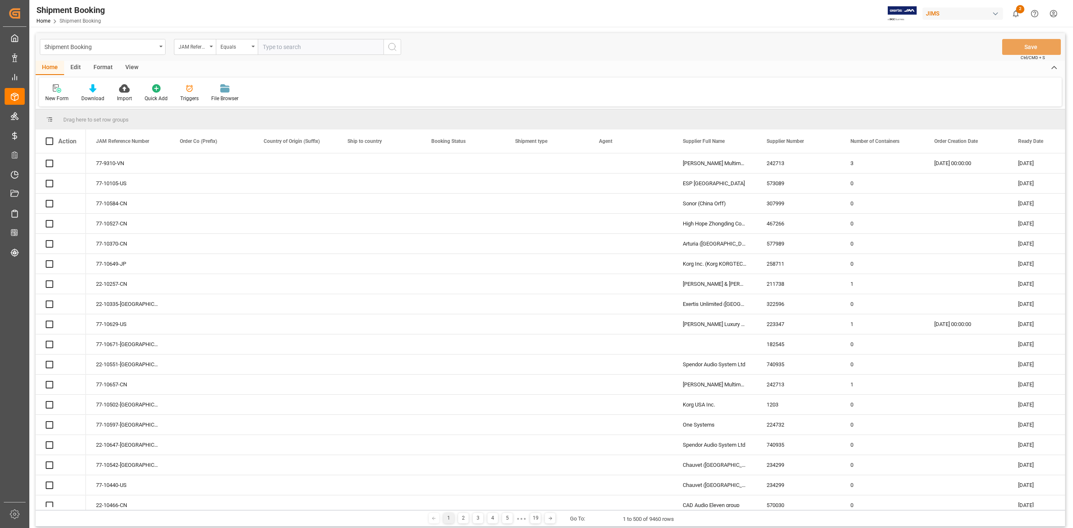
click at [284, 49] on input "text" at bounding box center [321, 47] width 126 height 16
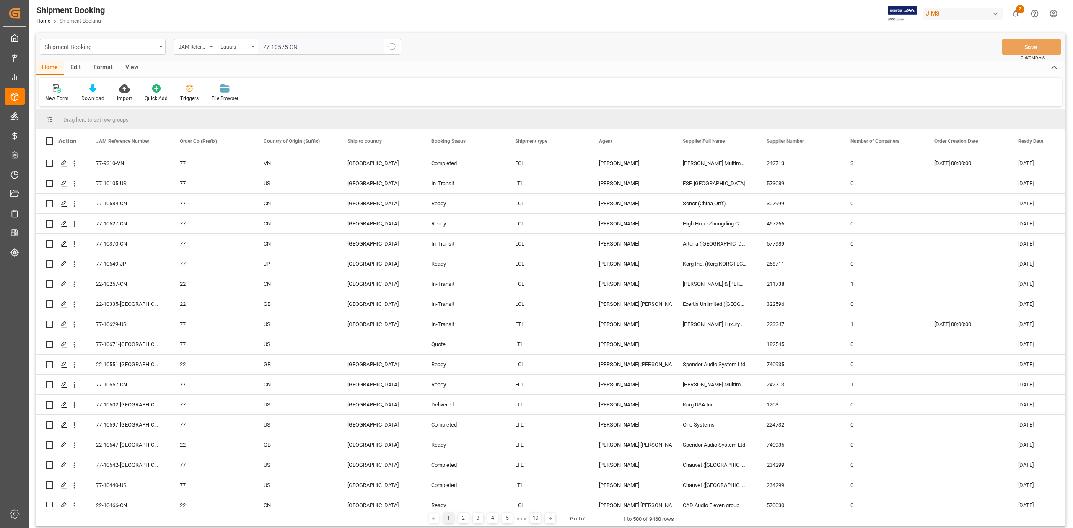
type input "77-10575-CN"
click at [395, 49] on circle "search button" at bounding box center [392, 46] width 7 height 7
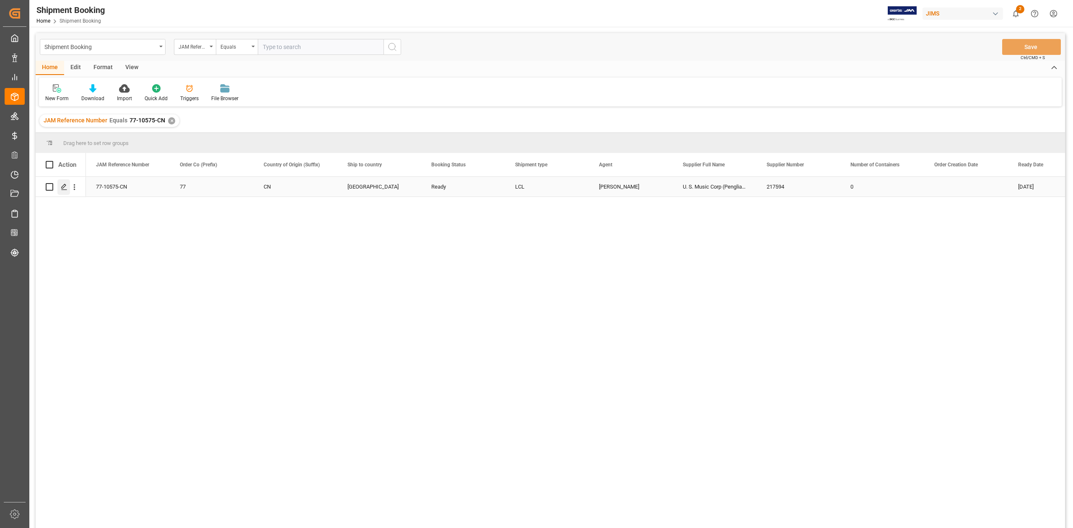
click at [66, 191] on div "Press SPACE to select this row." at bounding box center [63, 187] width 13 height 16
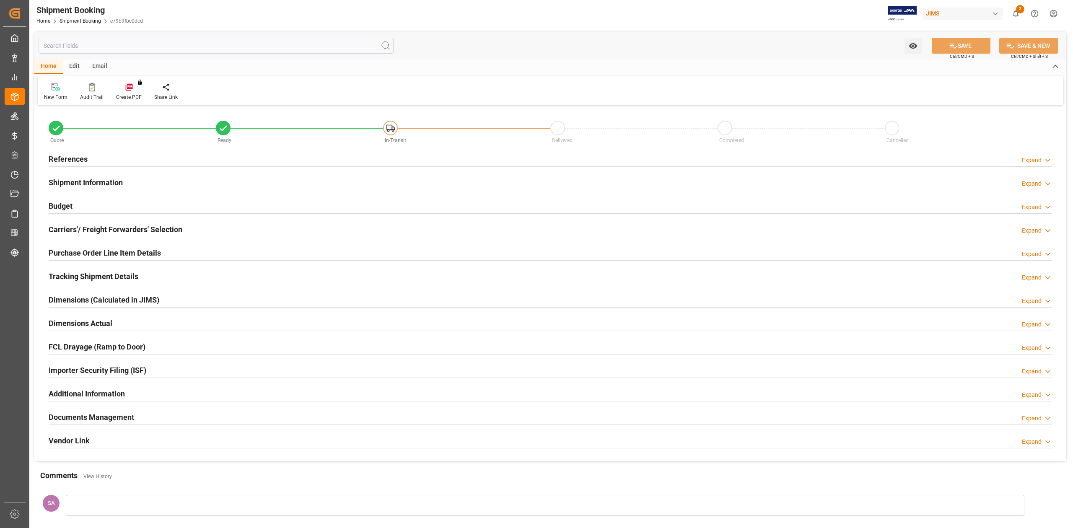
type input "49"
type input "154.9242"
type input "129.1035"
type input "1859.46"
type input "0"
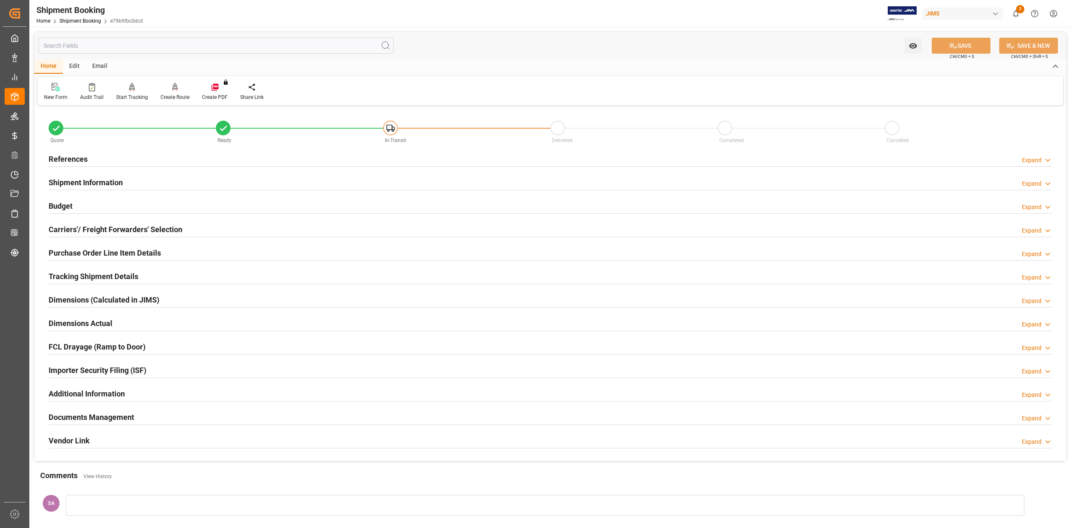
click at [88, 183] on h2 "Shipment Information" at bounding box center [86, 182] width 74 height 11
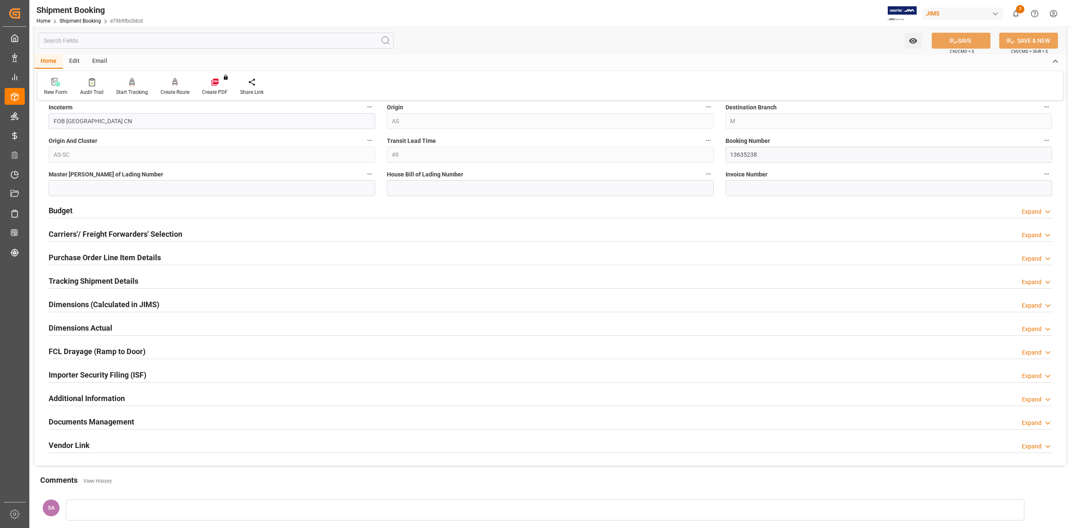
scroll to position [335, 0]
click at [67, 210] on h2 "Budget" at bounding box center [61, 209] width 24 height 11
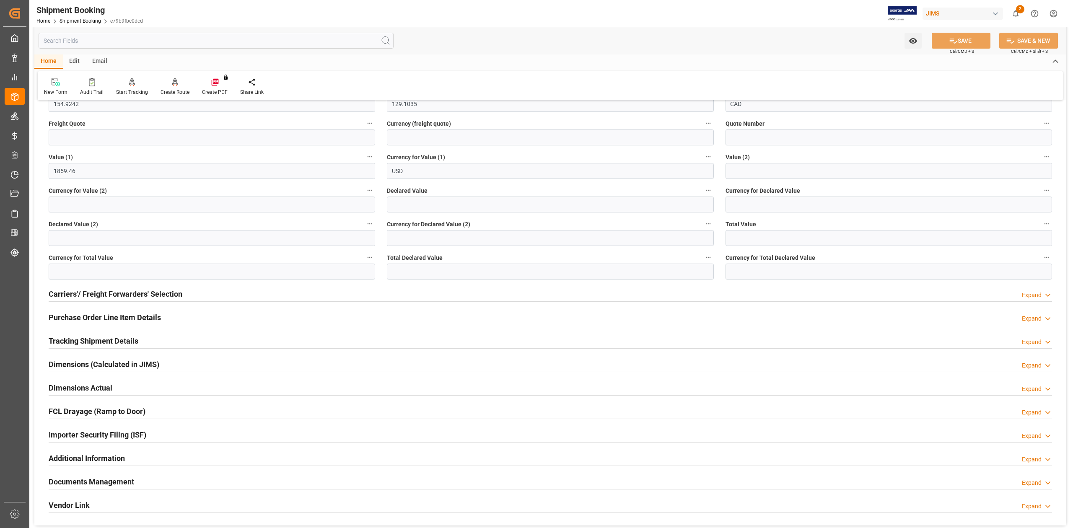
scroll to position [503, 0]
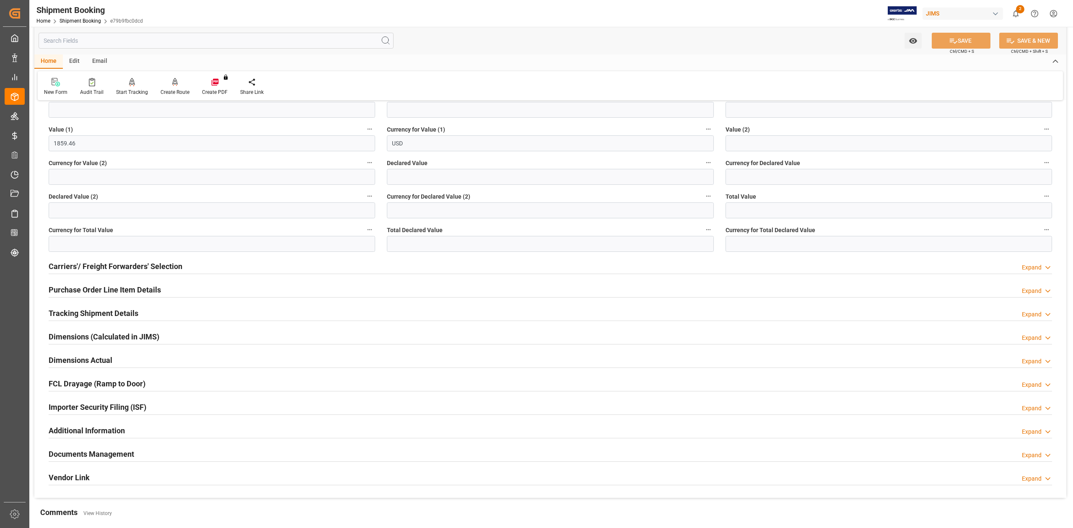
click at [79, 364] on h2 "Dimensions Actual" at bounding box center [81, 360] width 64 height 11
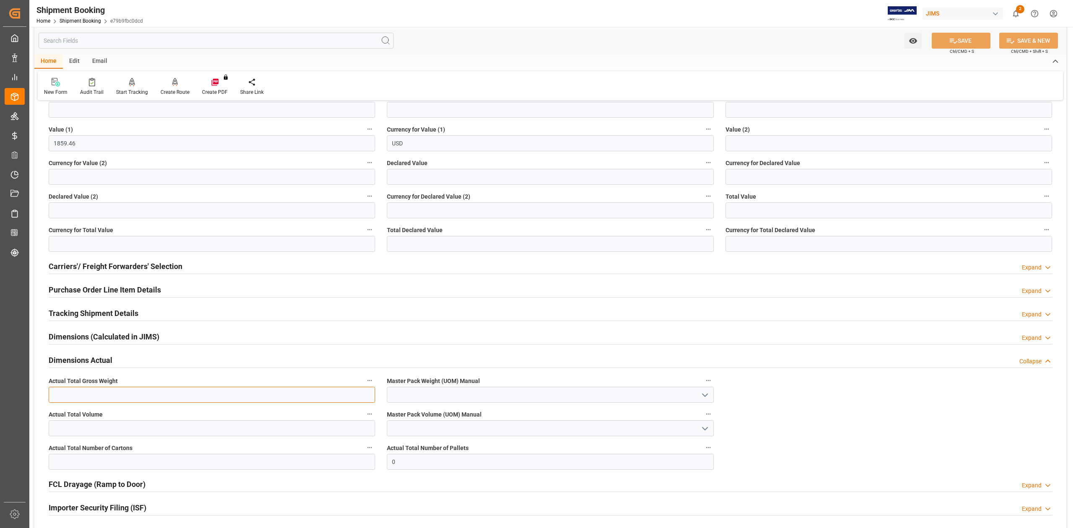
click at [188, 396] on input "text" at bounding box center [212, 395] width 327 height 16
type input "58"
click at [193, 431] on input "text" at bounding box center [212, 429] width 327 height 16
type input "1"
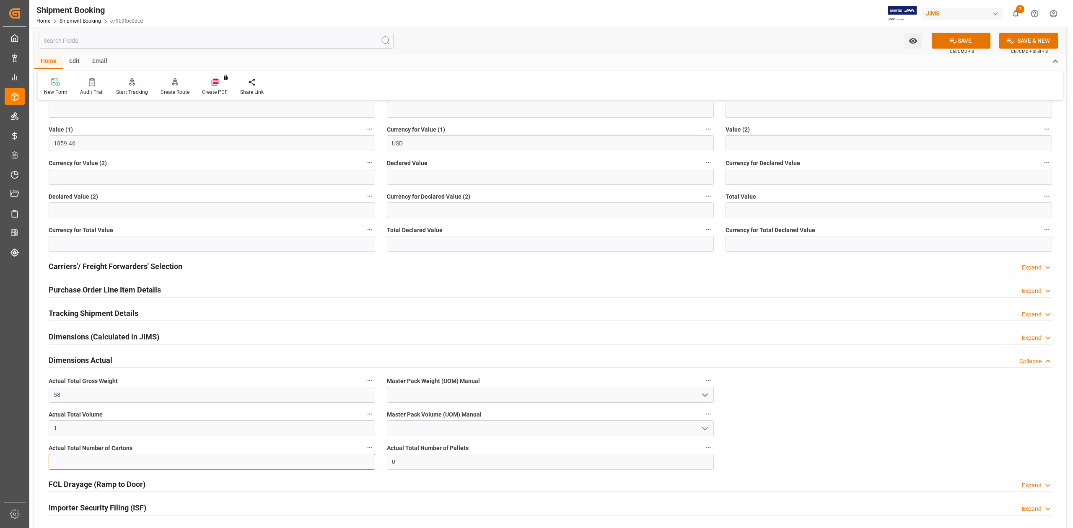
click at [161, 470] on input "text" at bounding box center [212, 462] width 327 height 16
type input "3"
click at [405, 392] on input at bounding box center [550, 395] width 327 height 16
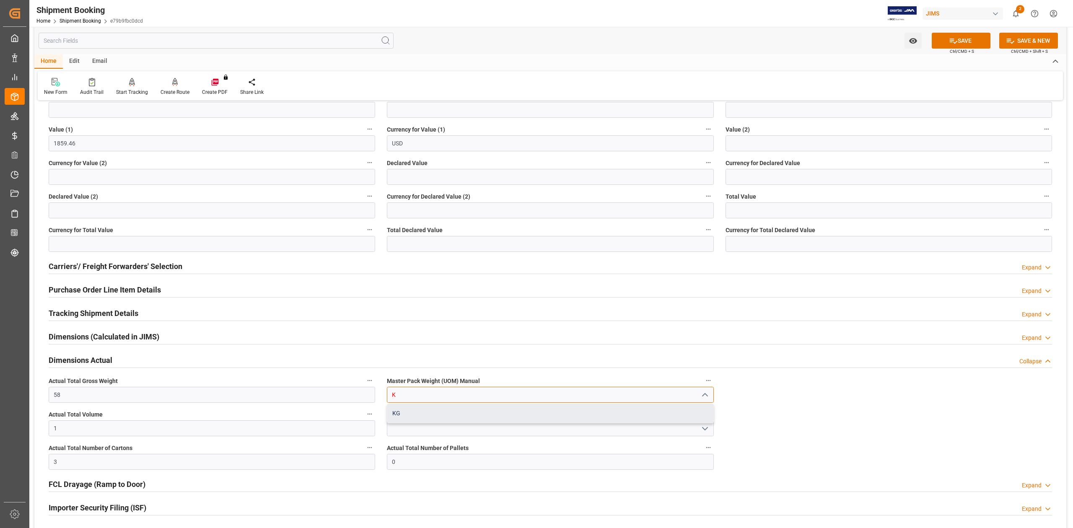
click at [408, 418] on div "KG" at bounding box center [550, 413] width 326 height 19
type input "KG"
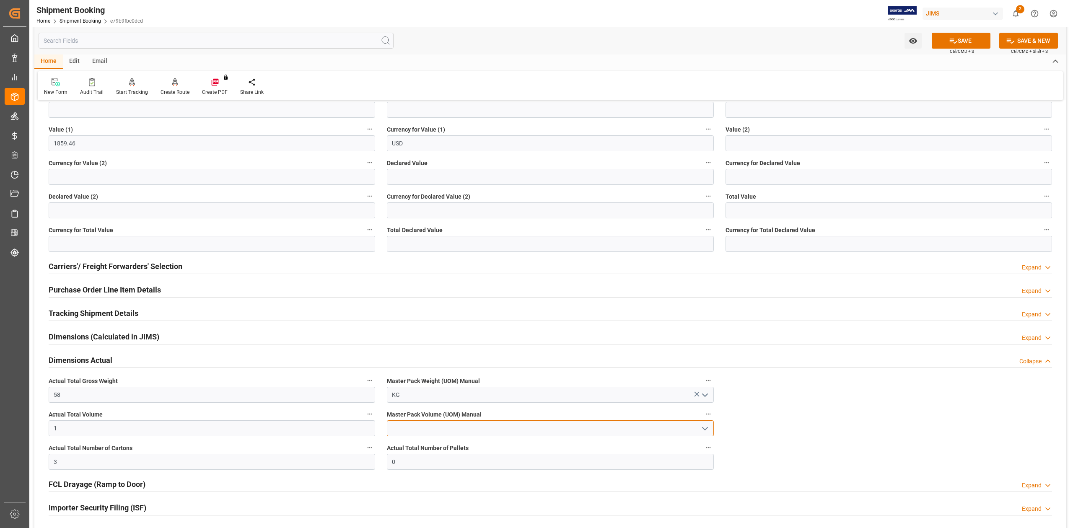
click at [408, 425] on input at bounding box center [550, 429] width 327 height 16
type input "CB"
click at [489, 451] on div "CBM" at bounding box center [550, 447] width 326 height 19
type input "CBM"
click at [953, 39] on icon at bounding box center [953, 40] width 9 height 9
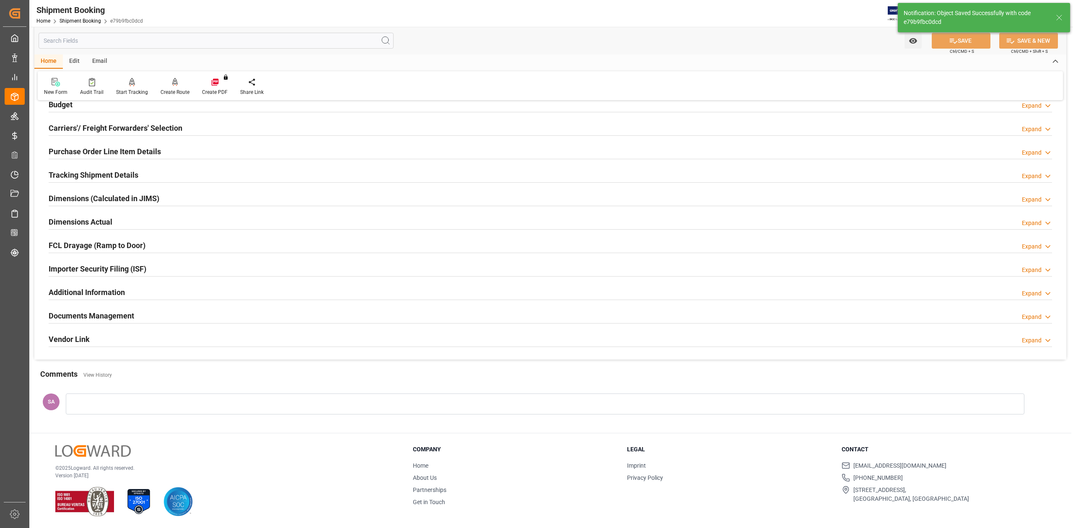
scroll to position [103, 0]
click at [89, 182] on div at bounding box center [551, 182] width 1004 height 0
click at [81, 220] on h2 "Dimensions Actual" at bounding box center [81, 221] width 64 height 11
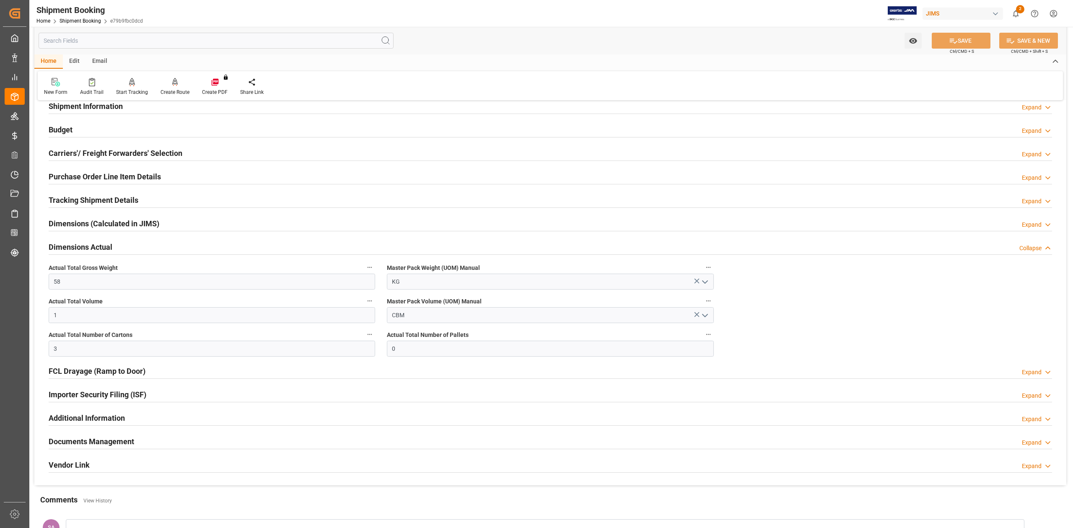
scroll to position [0, 0]
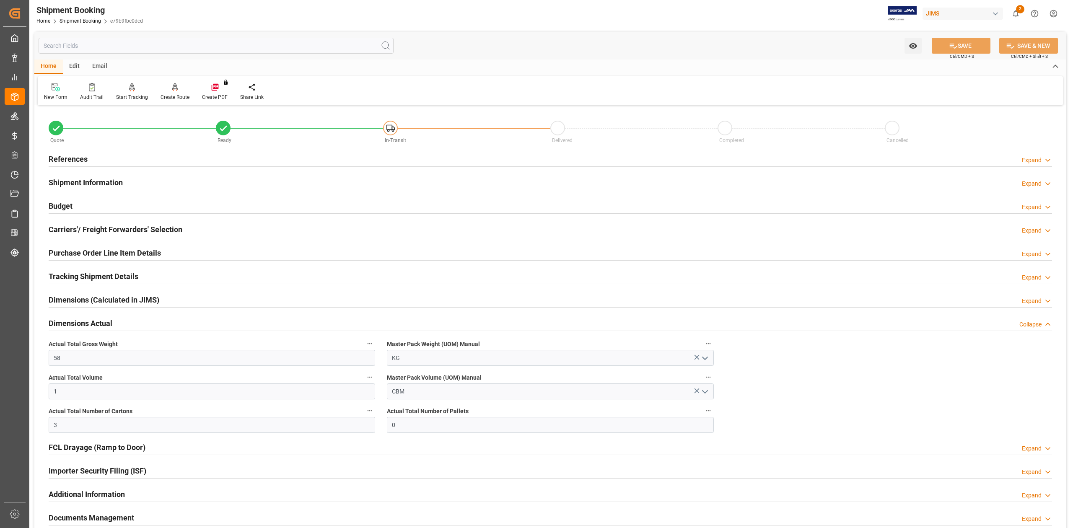
click at [57, 205] on h2 "Budget" at bounding box center [61, 205] width 24 height 11
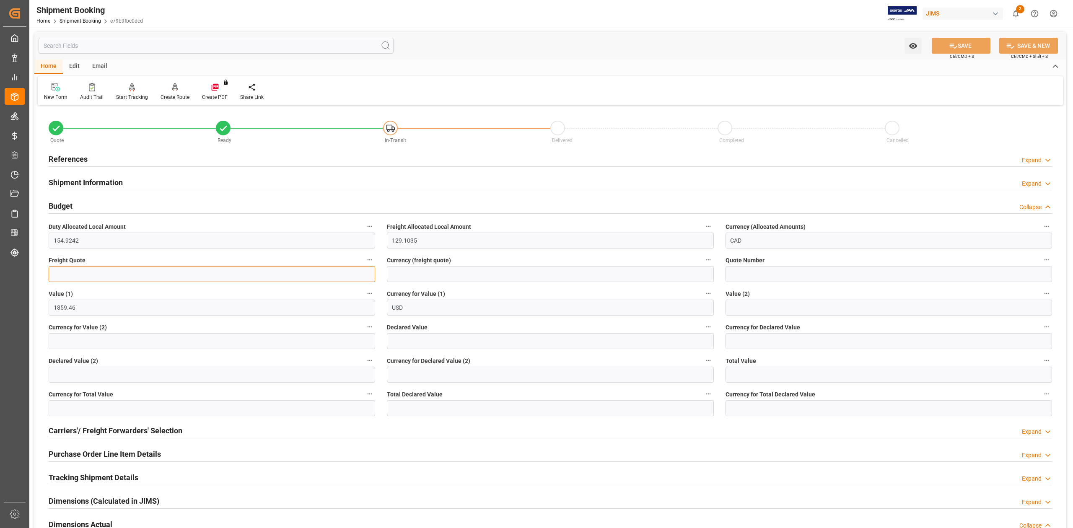
click at [90, 269] on input "text" at bounding box center [212, 274] width 327 height 16
type input "250"
click at [408, 273] on input at bounding box center [550, 274] width 327 height 16
type input "USD"
click at [941, 52] on button "SAVE" at bounding box center [961, 46] width 59 height 16
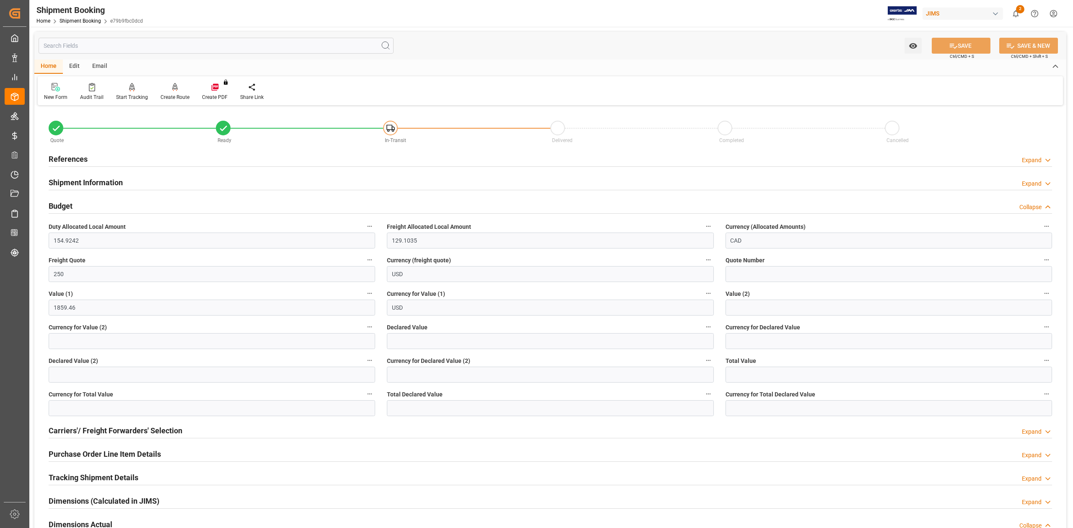
click at [61, 158] on h2 "References" at bounding box center [68, 158] width 39 height 11
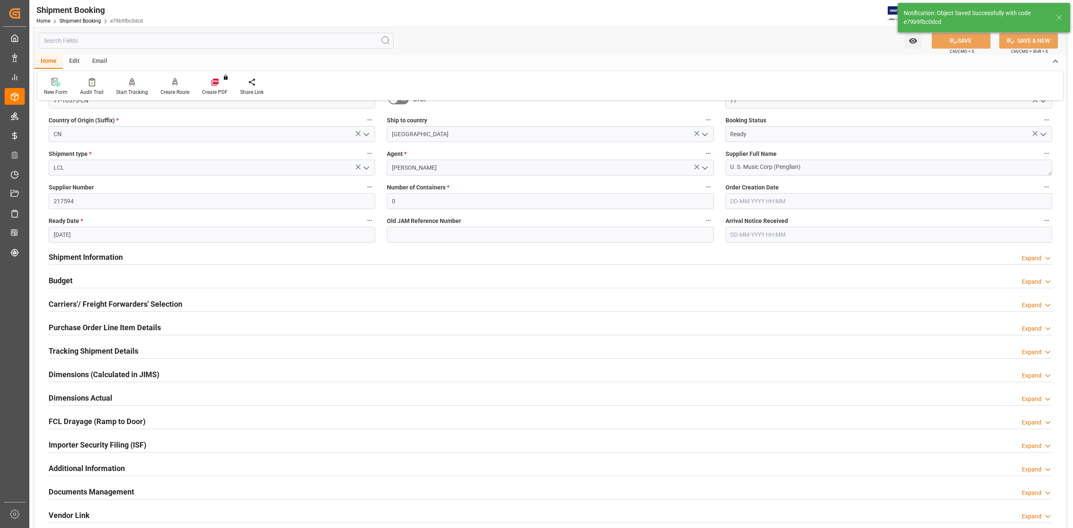
scroll to position [112, 0]
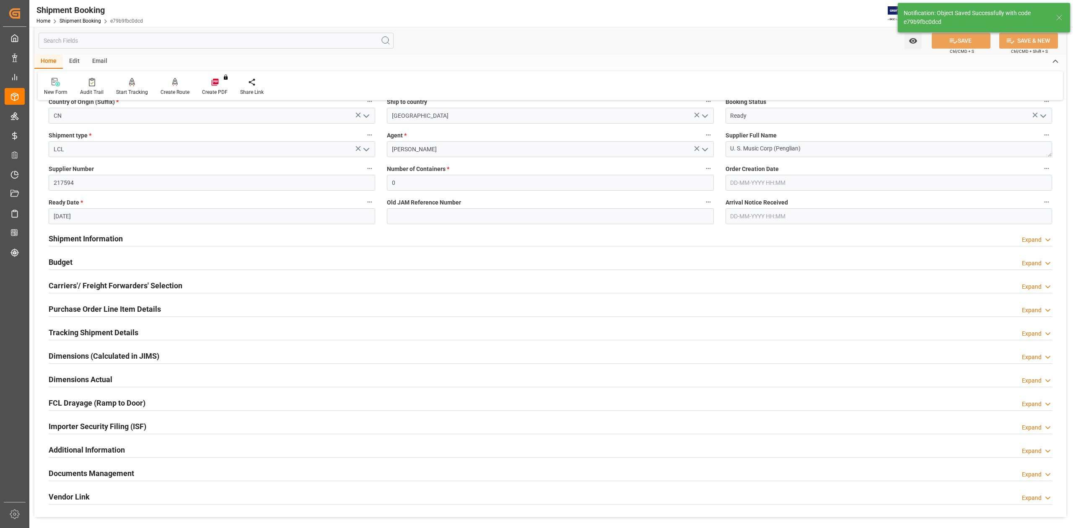
click at [78, 331] on h2 "Tracking Shipment Details" at bounding box center [94, 332] width 90 height 11
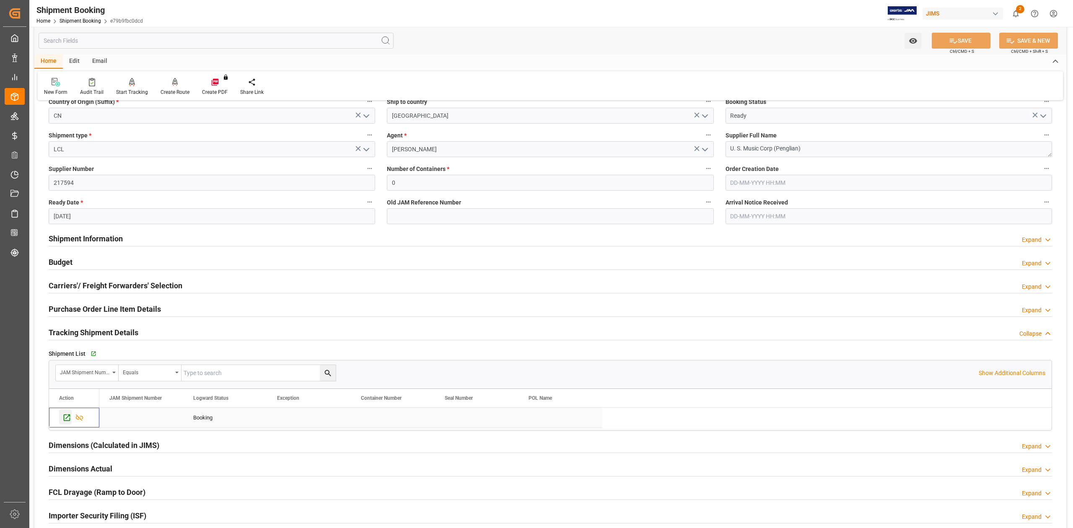
click at [66, 417] on icon "Press SPACE to select this row." at bounding box center [66, 417] width 9 height 9
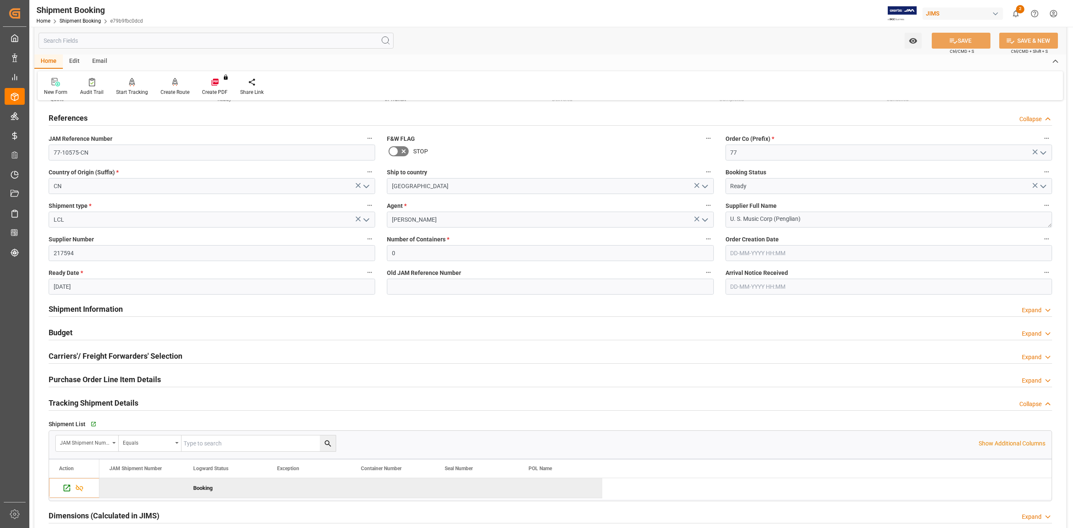
scroll to position [0, 0]
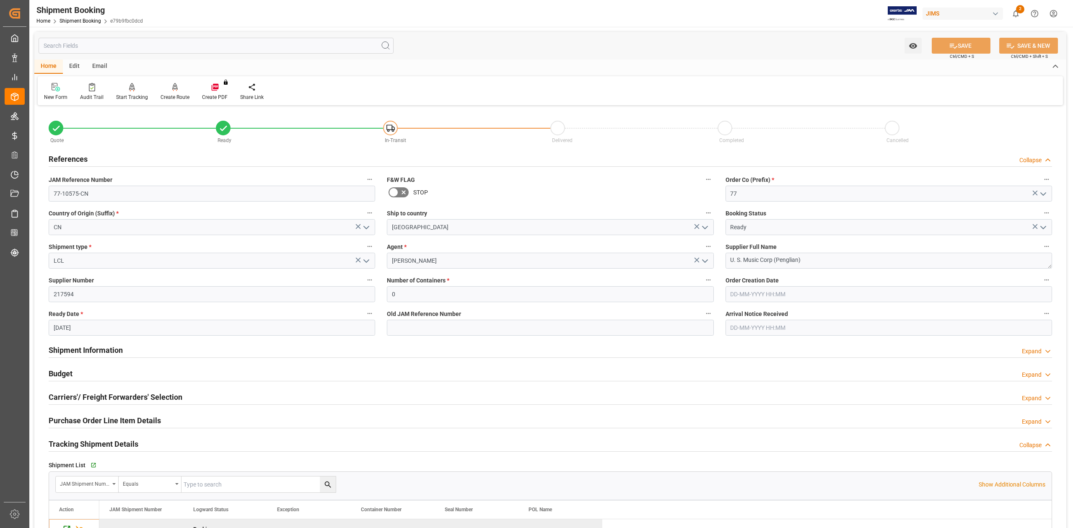
click at [70, 374] on h2 "Budget" at bounding box center [61, 373] width 24 height 11
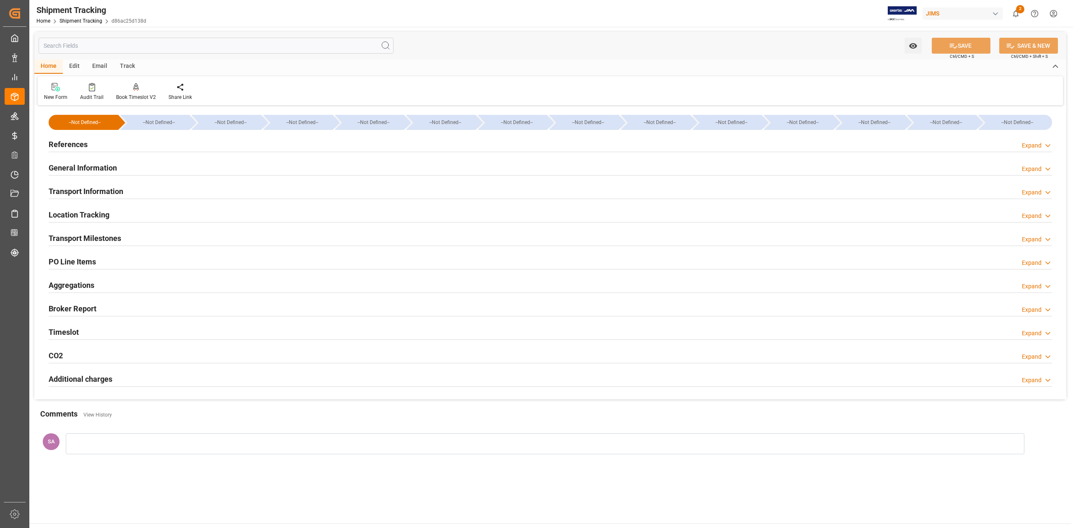
click at [96, 239] on h2 "Transport Milestones" at bounding box center [85, 238] width 73 height 11
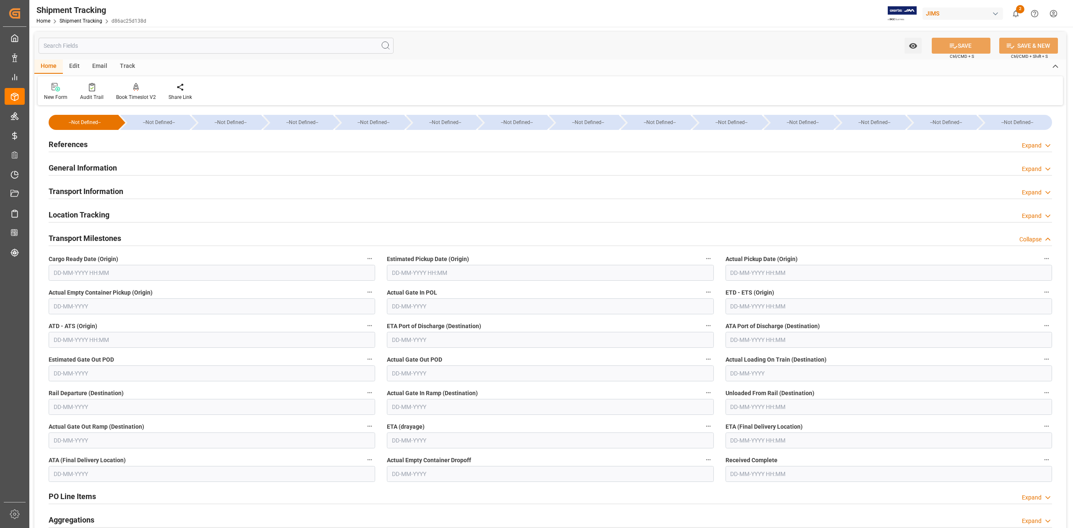
click at [155, 275] on input "text" at bounding box center [212, 273] width 327 height 16
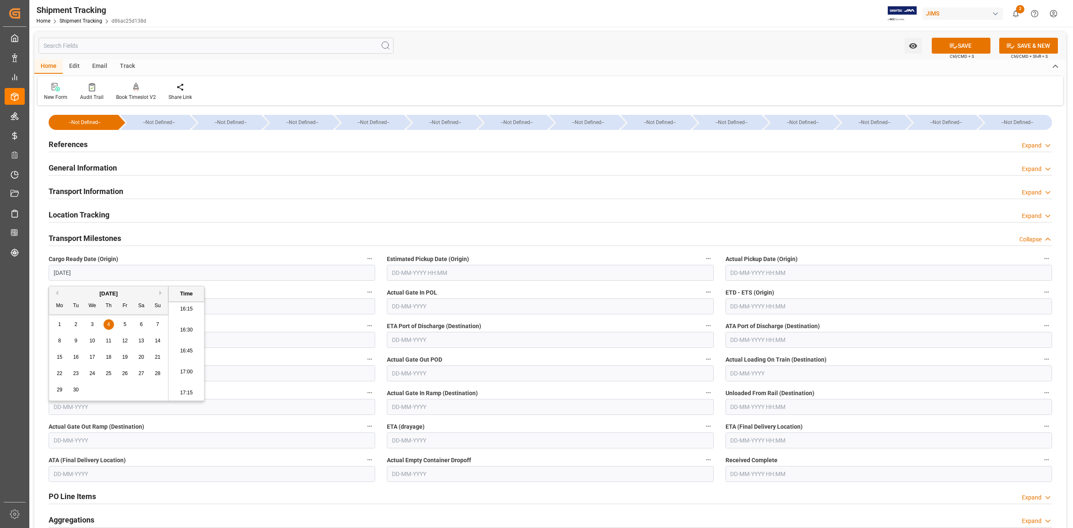
click at [416, 270] on input "text" at bounding box center [550, 273] width 327 height 16
type input "[DATE] 00:00"
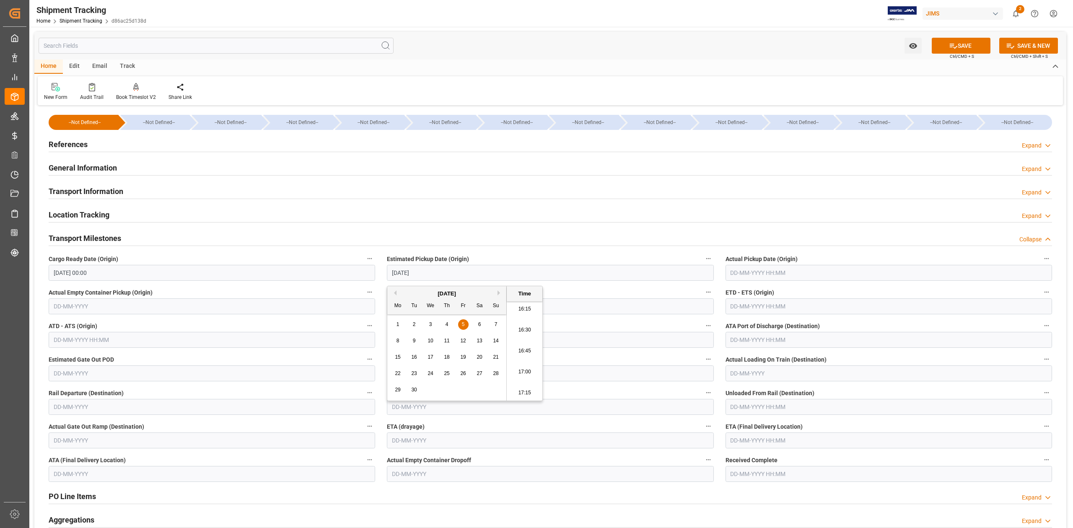
click at [751, 273] on input "text" at bounding box center [889, 273] width 327 height 16
type input "[DATE] 00:00"
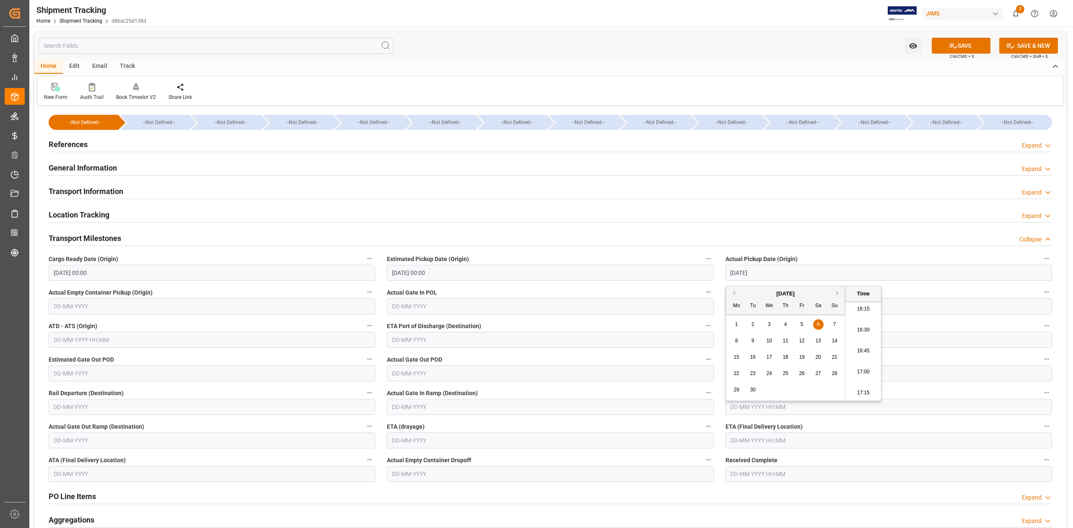
click at [749, 441] on input "text" at bounding box center [889, 441] width 327 height 16
type input "[DATE] 00:00"
click at [837, 320] on div "[DATE]" at bounding box center [785, 319] width 119 height 8
click at [839, 320] on button "Next Month" at bounding box center [839, 318] width 5 height 5
click at [841, 319] on button "Next Month" at bounding box center [839, 318] width 5 height 5
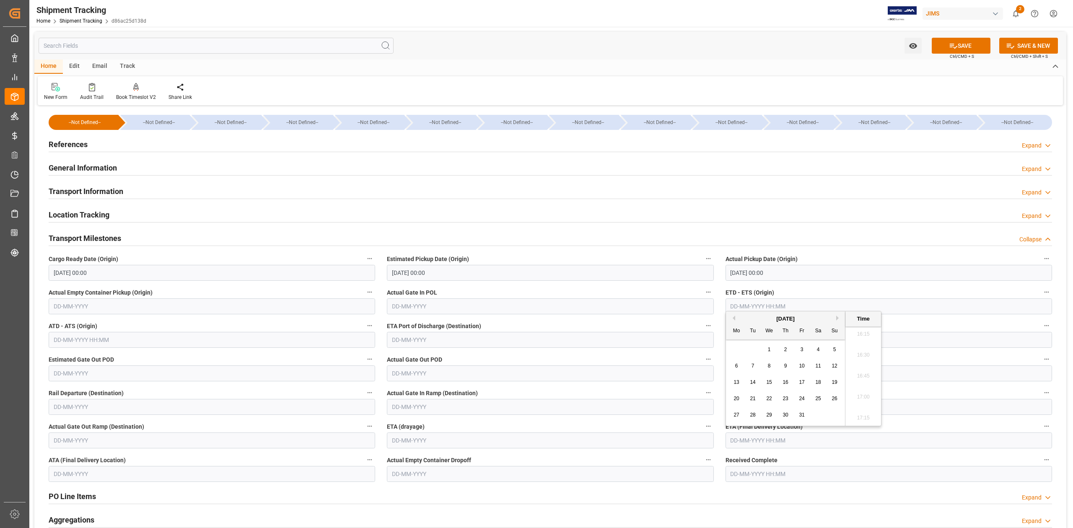
click at [736, 400] on span "20" at bounding box center [736, 399] width 5 height 6
click at [756, 398] on span "21" at bounding box center [752, 399] width 5 height 6
type input "21-10-2025 00:00"
click at [970, 45] on button "SAVE" at bounding box center [961, 46] width 59 height 16
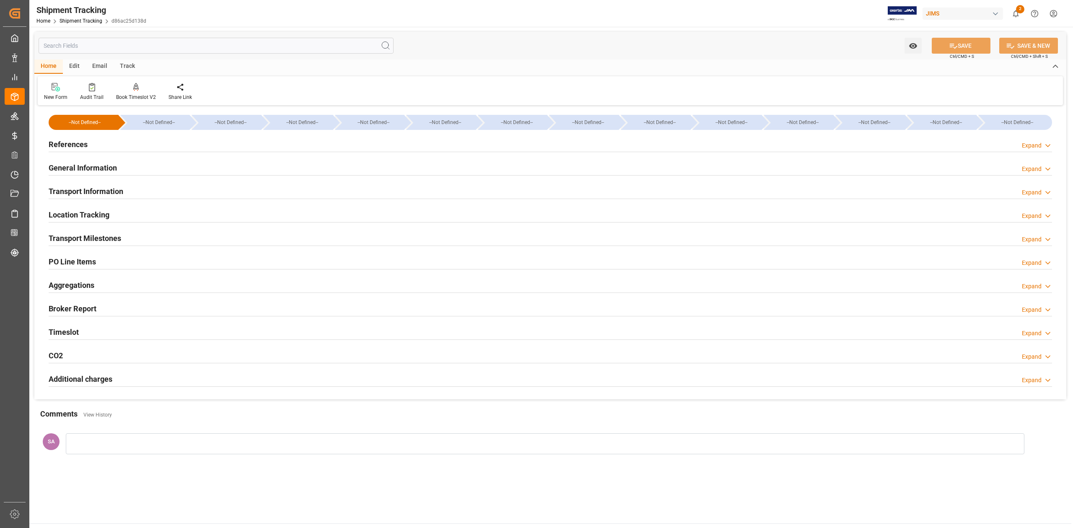
drag, startPoint x: 103, startPoint y: 239, endPoint x: 296, endPoint y: 281, distance: 197.5
click at [103, 239] on h2 "Transport Milestones" at bounding box center [85, 238] width 73 height 11
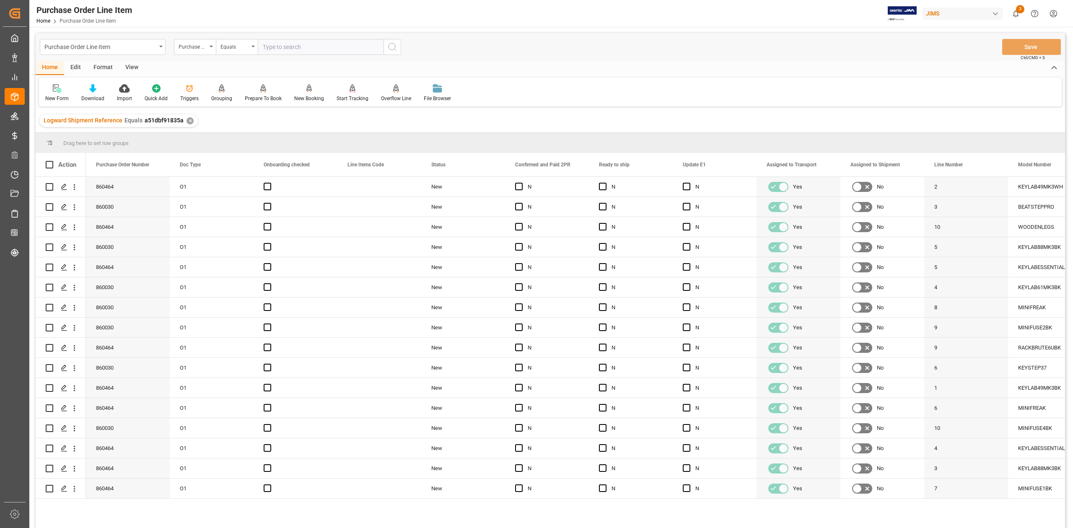
click at [130, 68] on div "View" at bounding box center [132, 68] width 26 height 14
click at [98, 86] on icon at bounding box center [98, 85] width 4 height 3
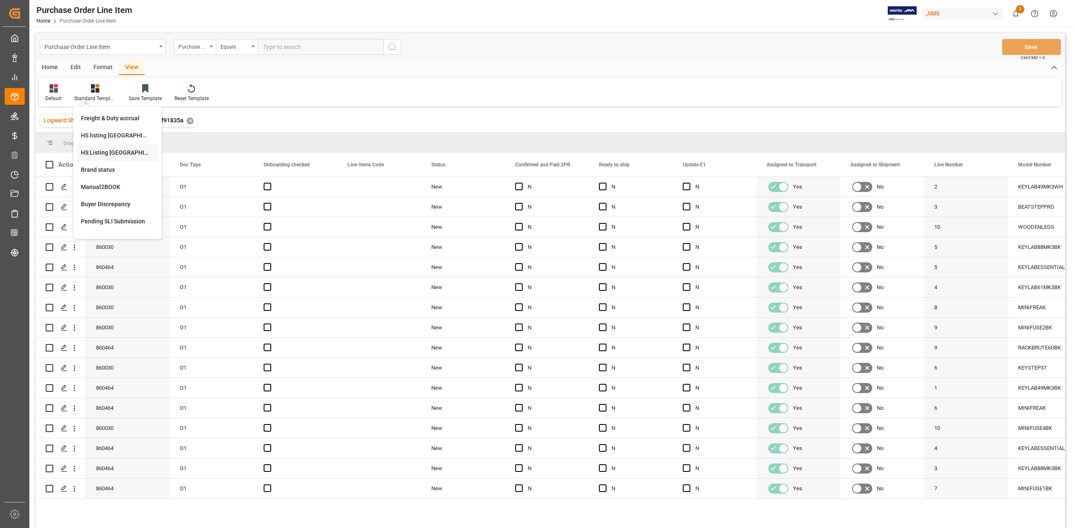
click at [111, 150] on div "HS Listing [GEOGRAPHIC_DATA]" at bounding box center [117, 152] width 73 height 9
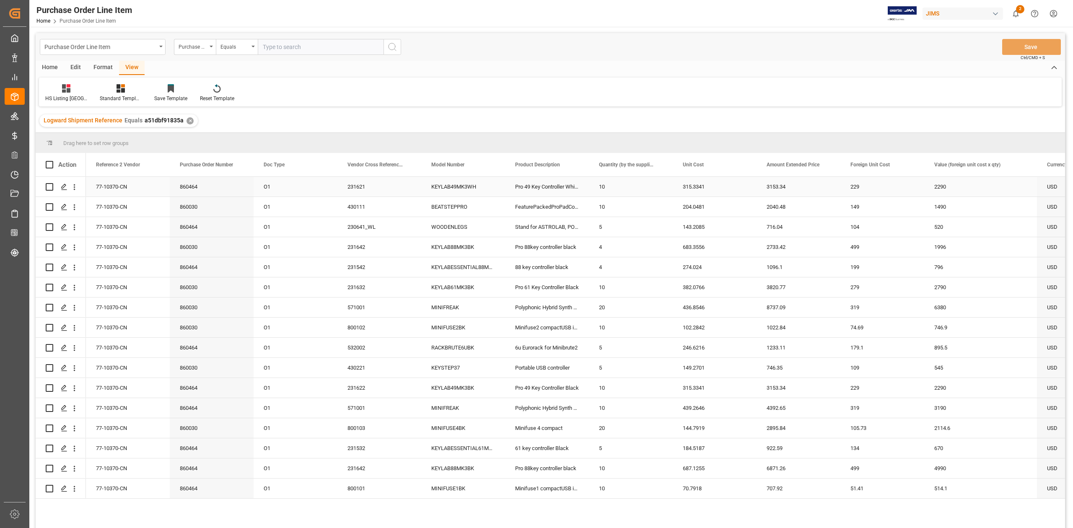
click at [125, 180] on div "77-10370-CN" at bounding box center [128, 187] width 84 height 20
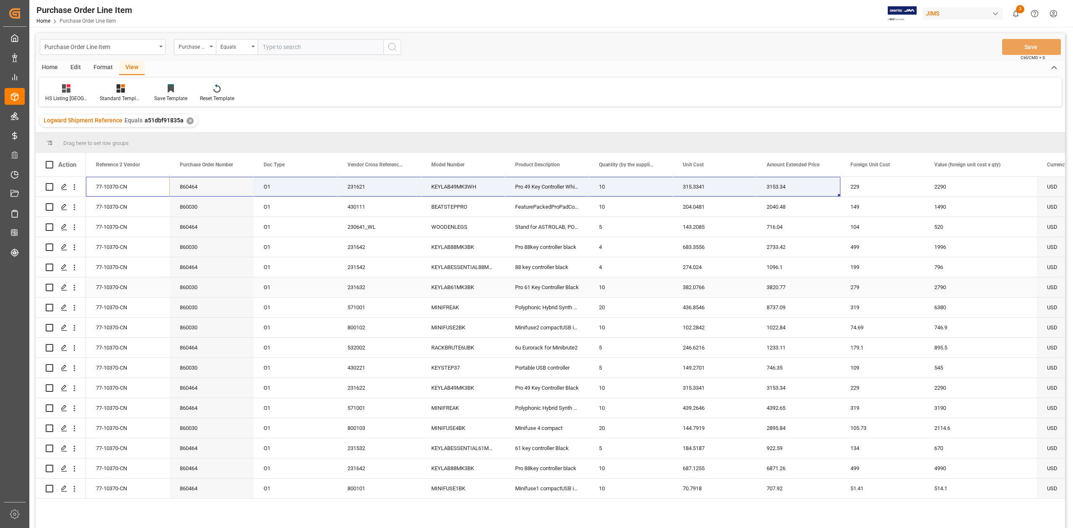
scroll to position [0, 307]
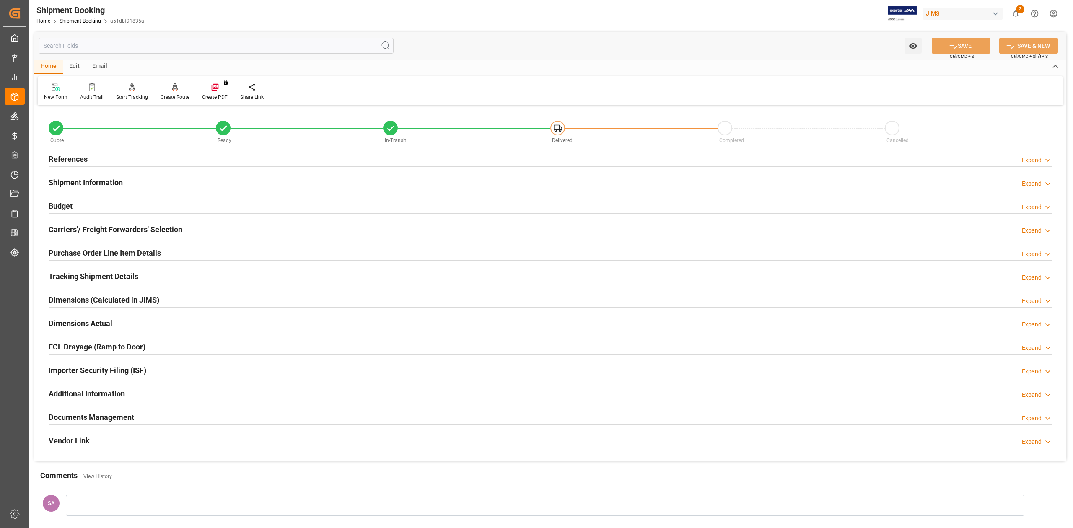
click at [86, 416] on h2 "Documents Management" at bounding box center [92, 417] width 86 height 11
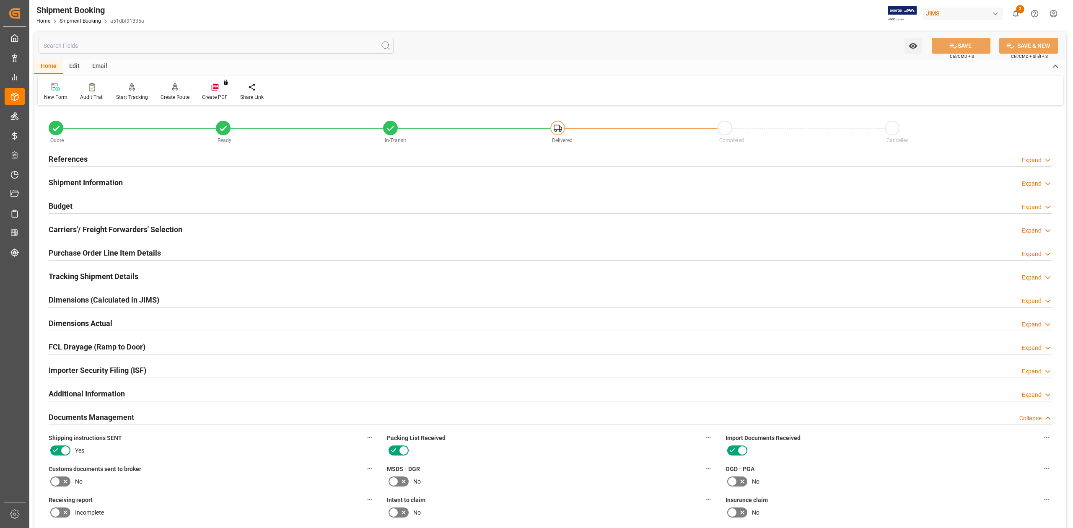
click at [59, 483] on icon at bounding box center [55, 482] width 10 height 10
click at [0, 0] on input "checkbox" at bounding box center [0, 0] width 0 height 0
click at [973, 43] on button "SAVE" at bounding box center [961, 46] width 59 height 16
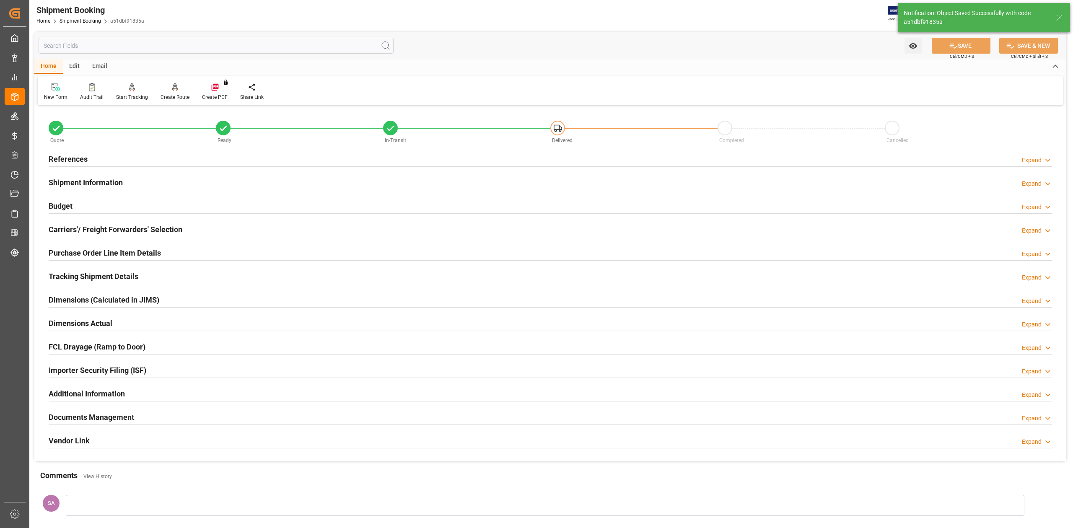
scroll to position [103, 0]
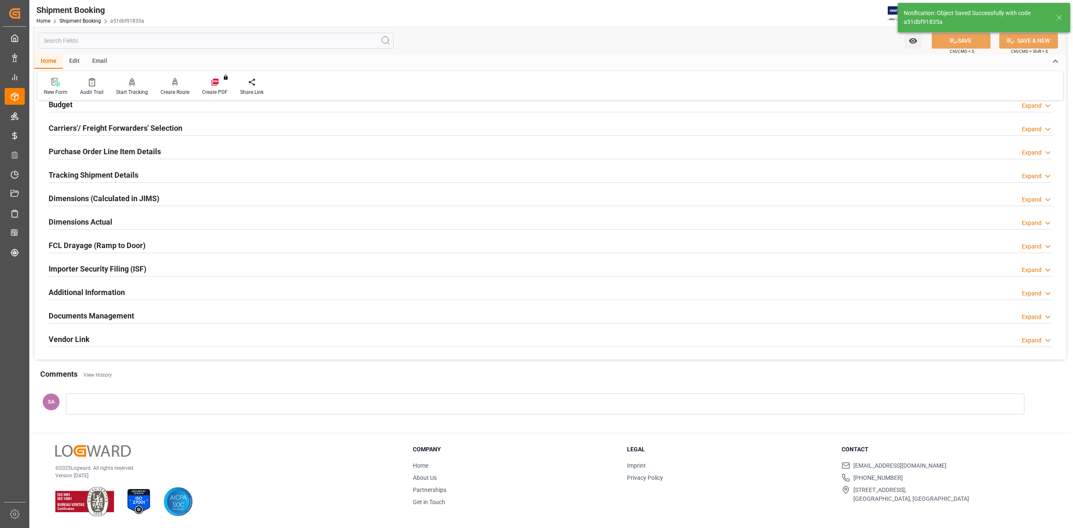
click at [108, 317] on h2 "Documents Management" at bounding box center [92, 315] width 86 height 11
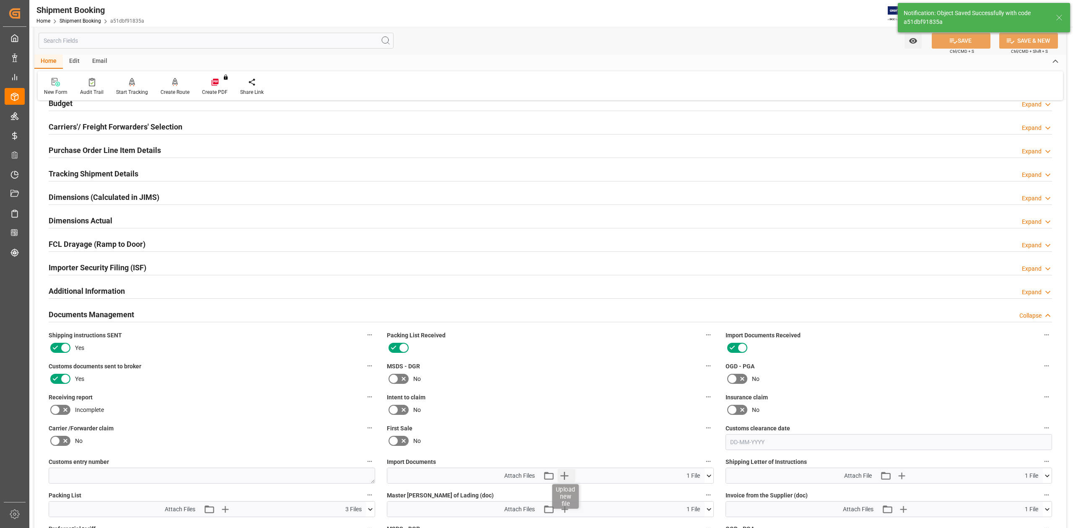
click at [559, 474] on icon "button" at bounding box center [564, 475] width 13 height 13
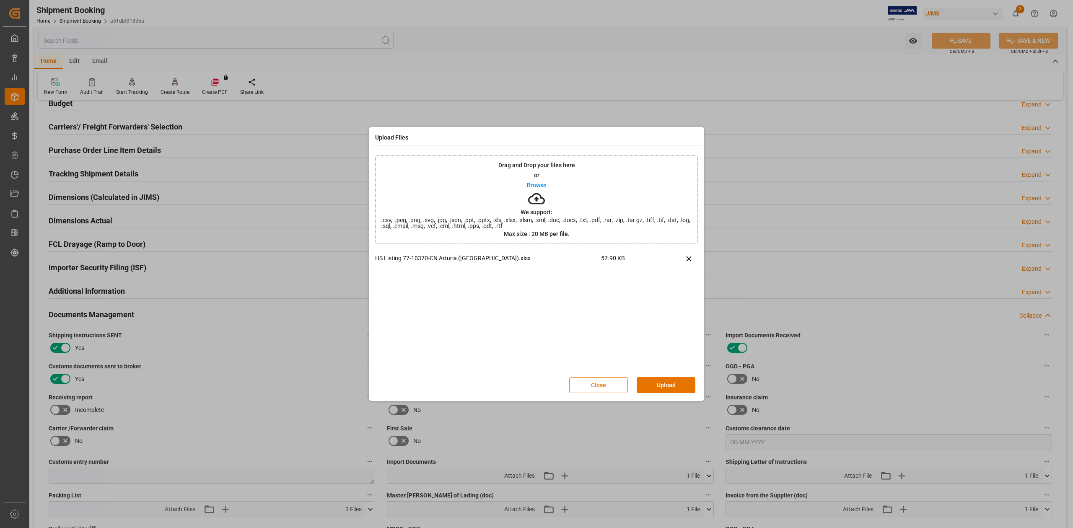
click at [657, 385] on button "Upload" at bounding box center [666, 385] width 59 height 16
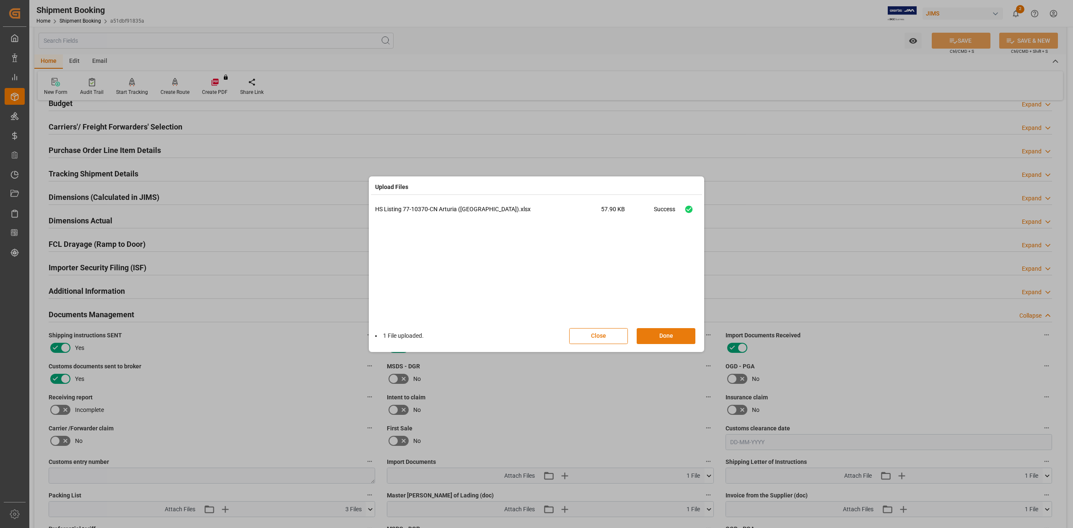
click at [670, 335] on button "Done" at bounding box center [666, 336] width 59 height 16
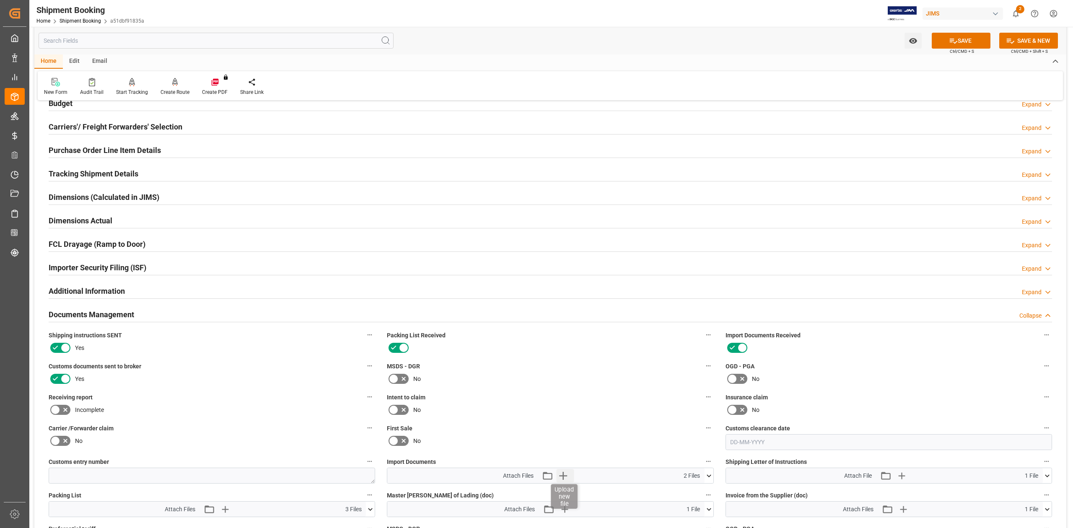
click at [566, 476] on icon "button" at bounding box center [562, 475] width 13 height 13
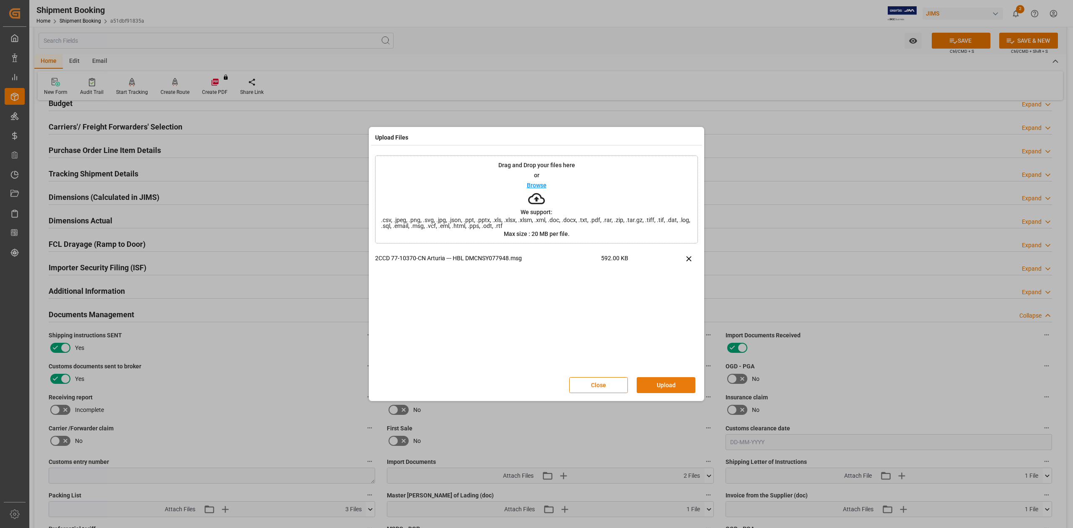
click at [664, 378] on button "Upload" at bounding box center [666, 385] width 59 height 16
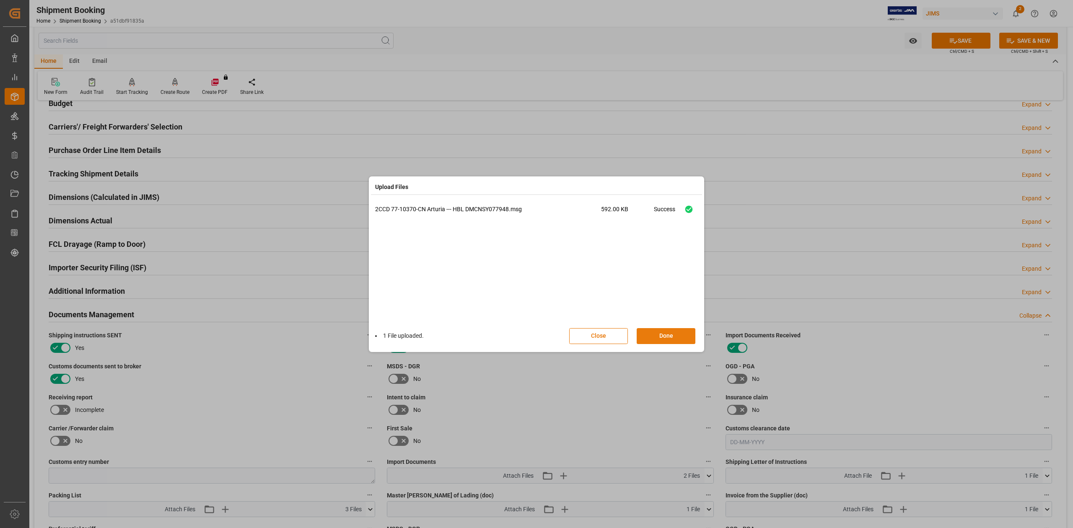
click at [673, 338] on button "Done" at bounding box center [666, 336] width 59 height 16
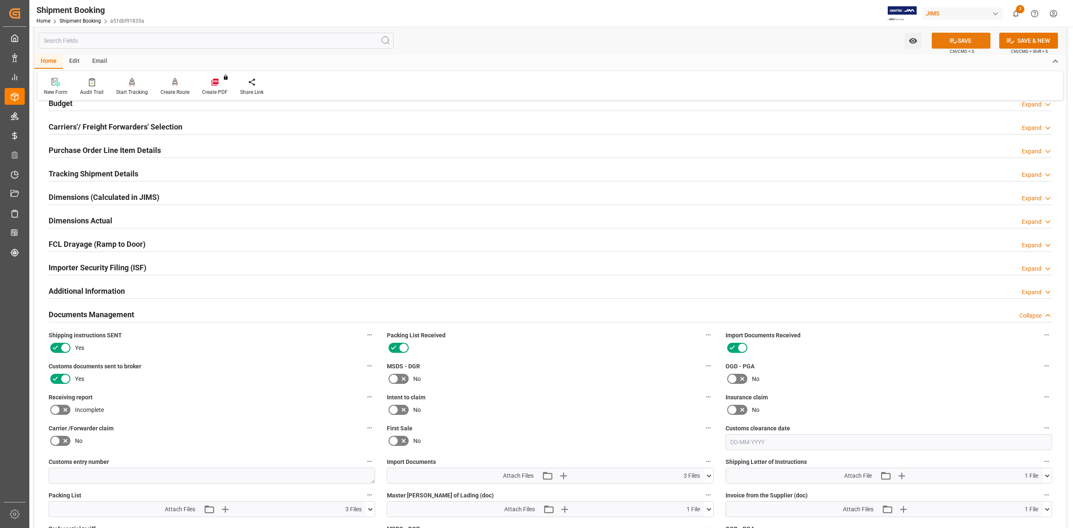
click at [970, 41] on button "SAVE" at bounding box center [961, 41] width 59 height 16
